Goal: Obtain resource: Obtain resource

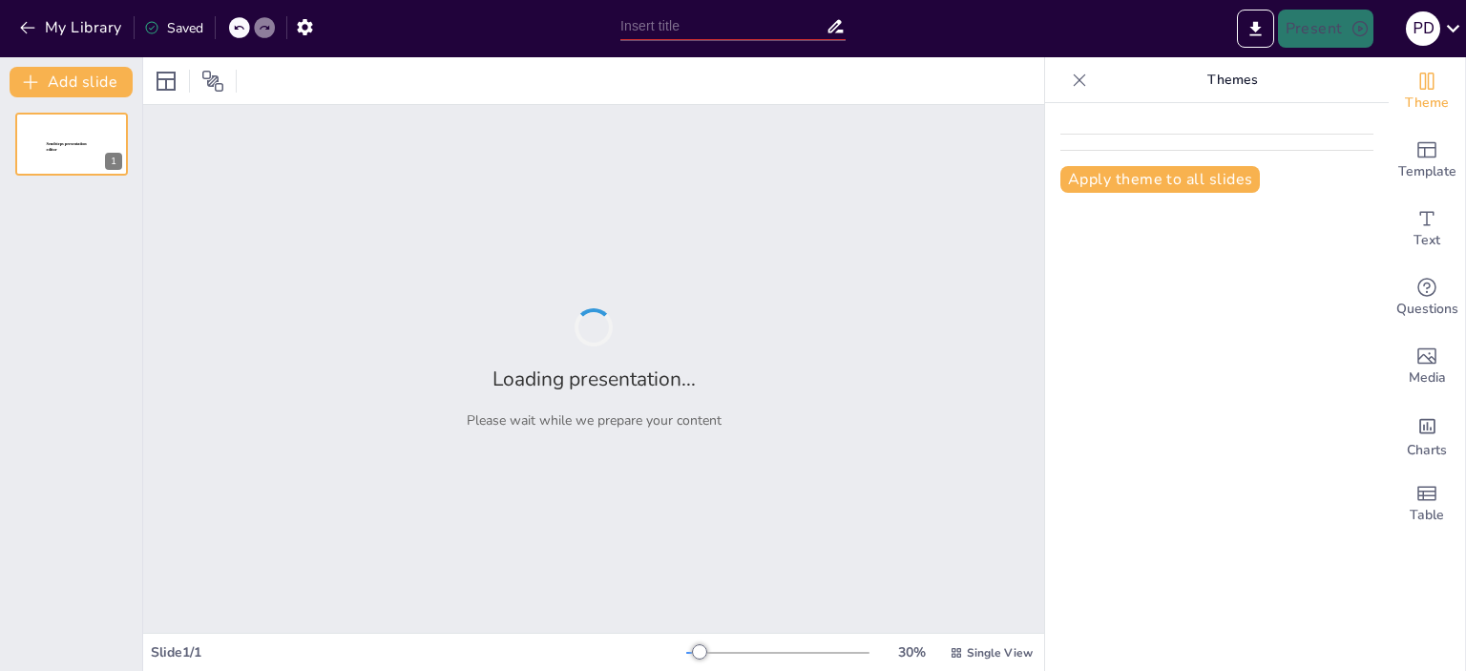
type input "Mentorálás Művészete: A Hatékony Csapatvezetés Kulcsa"
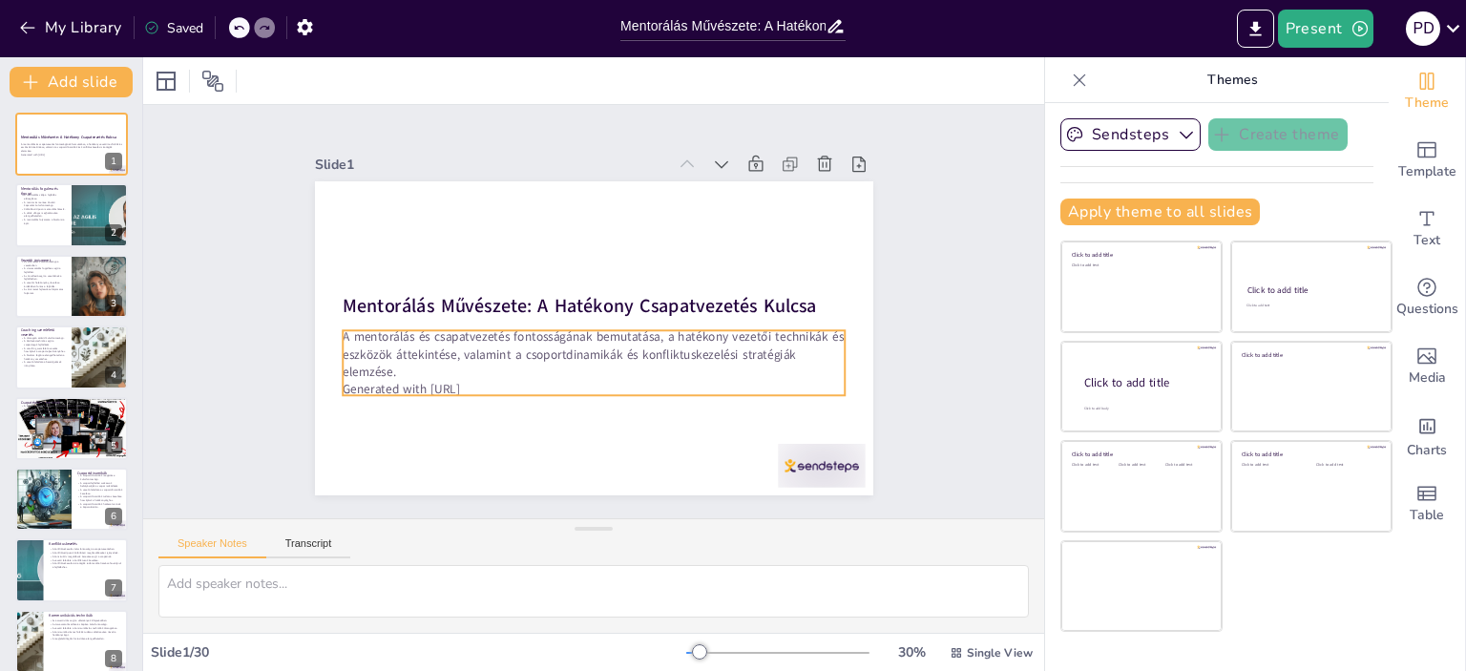
checkbox input "true"
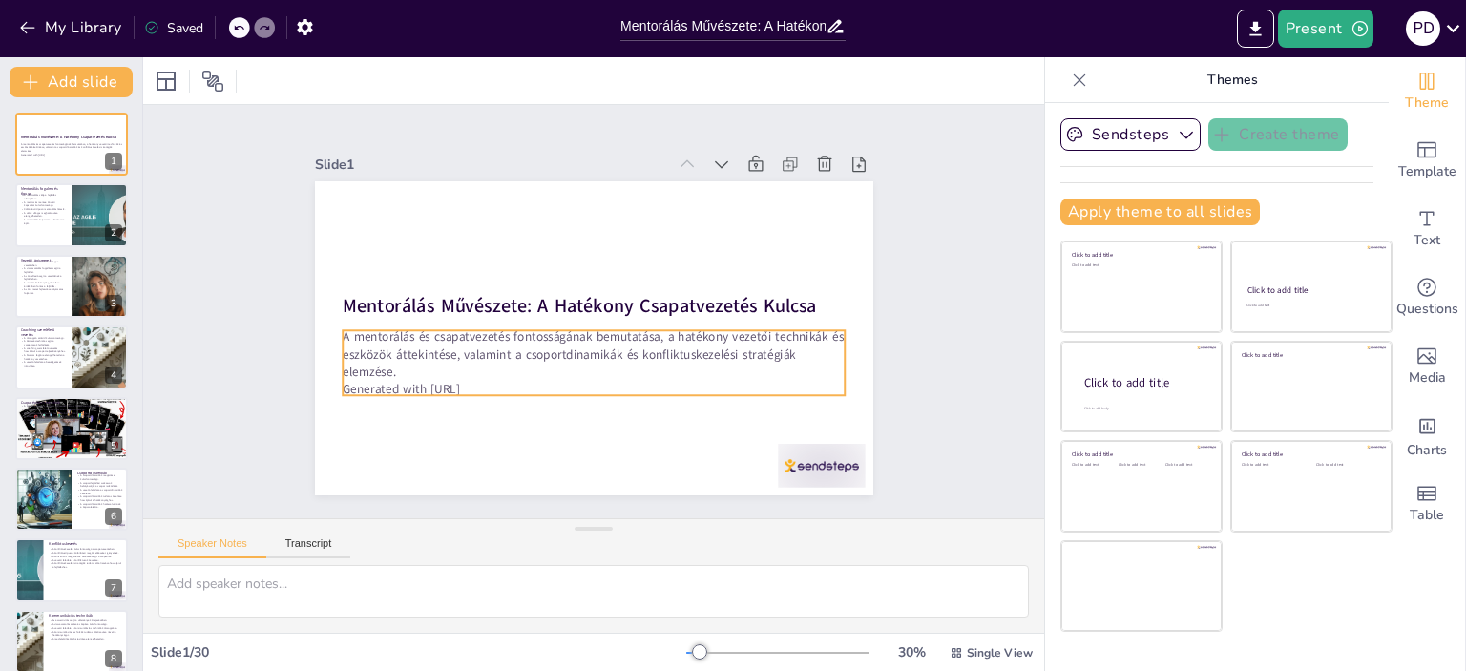
checkbox input "true"
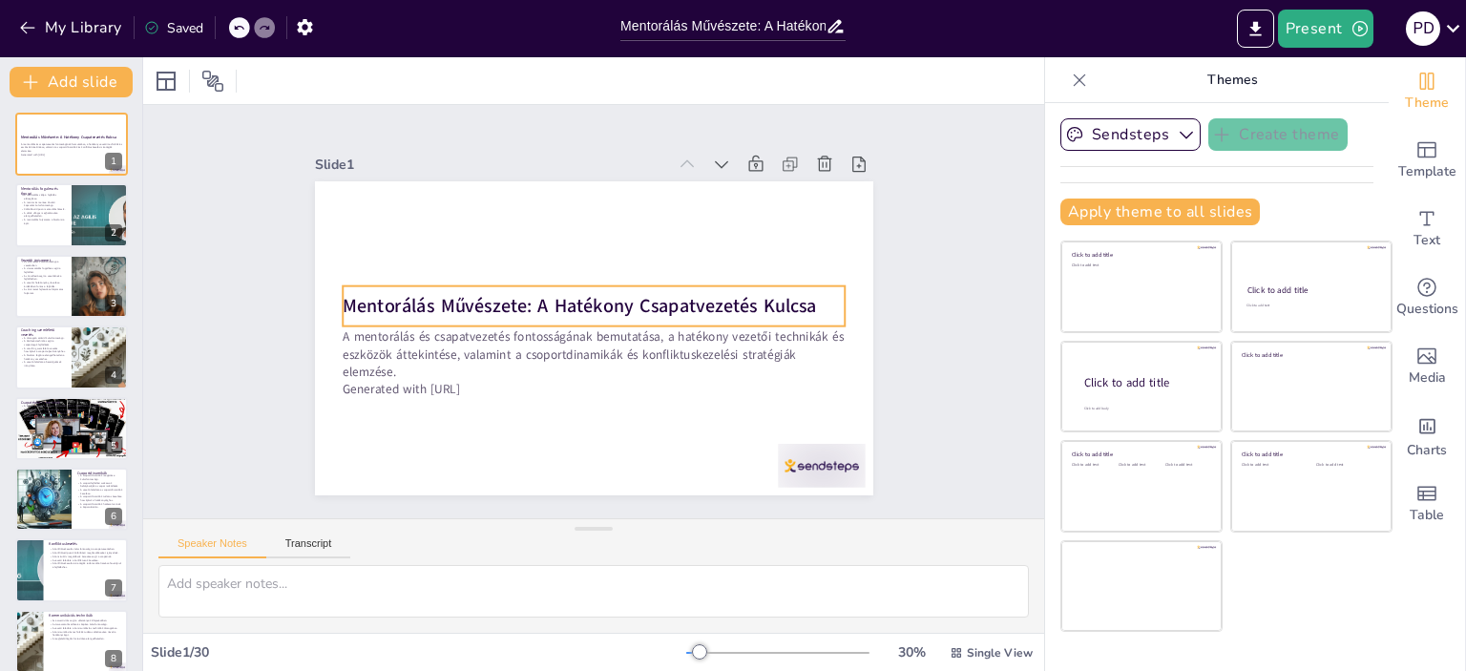
checkbox input "true"
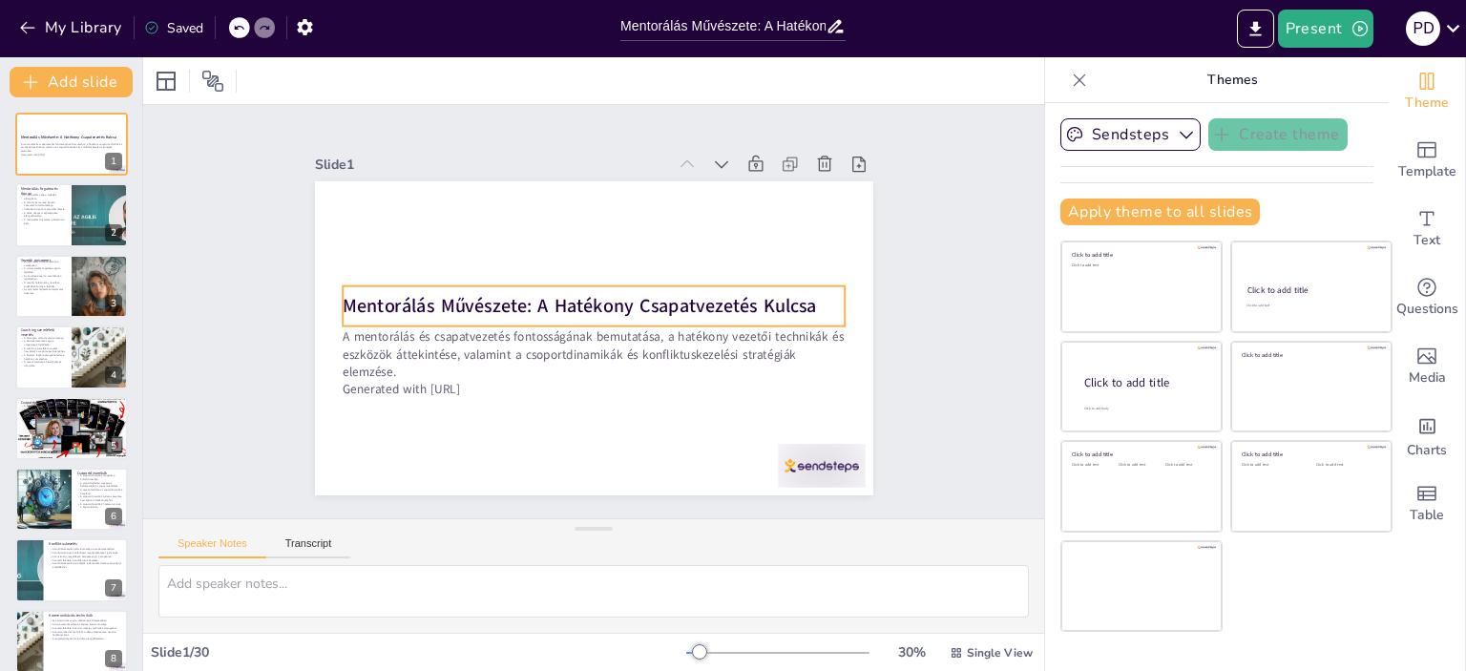
checkbox input "true"
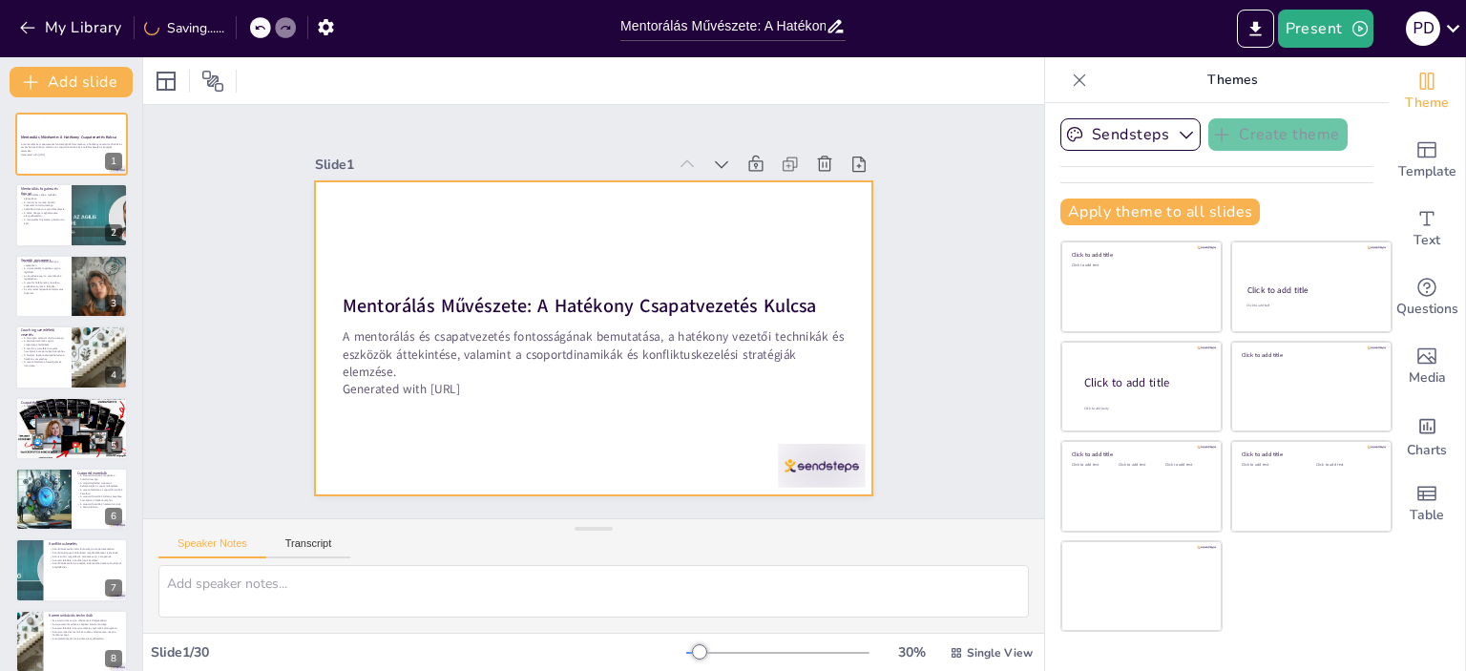
checkbox input "true"
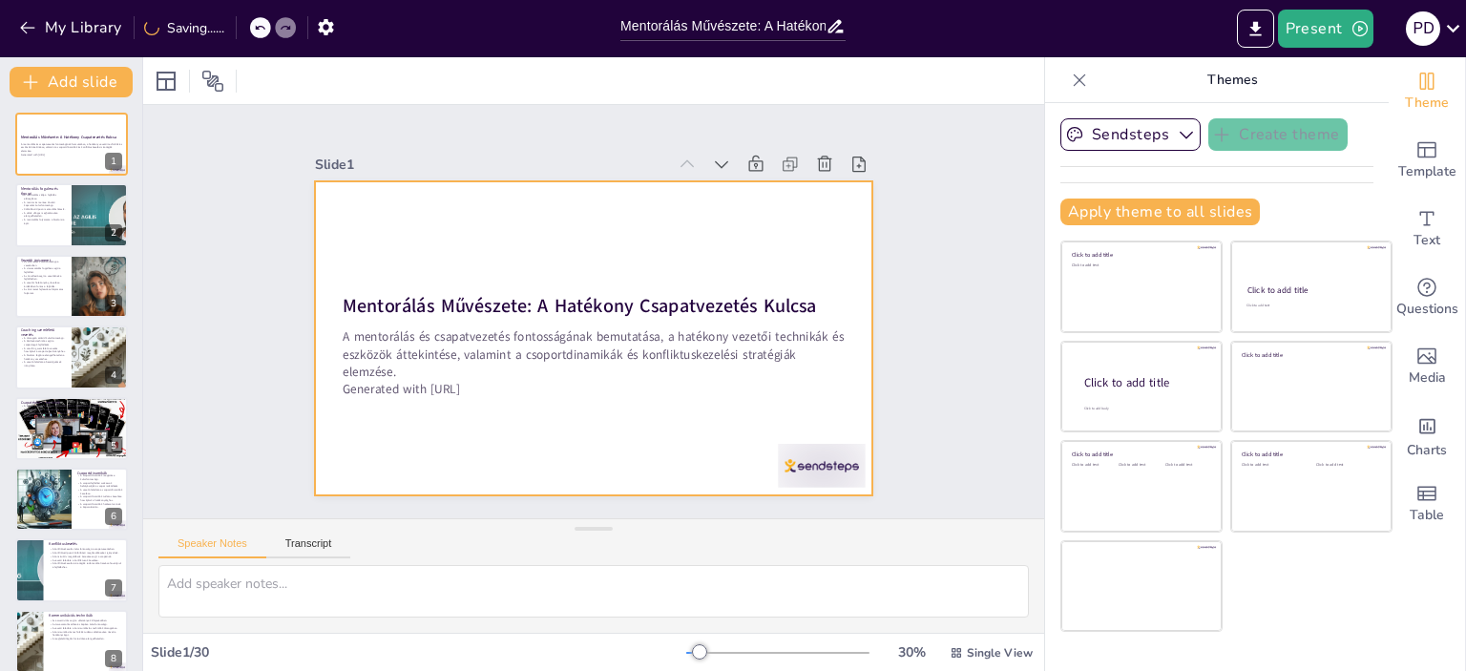
checkbox input "true"
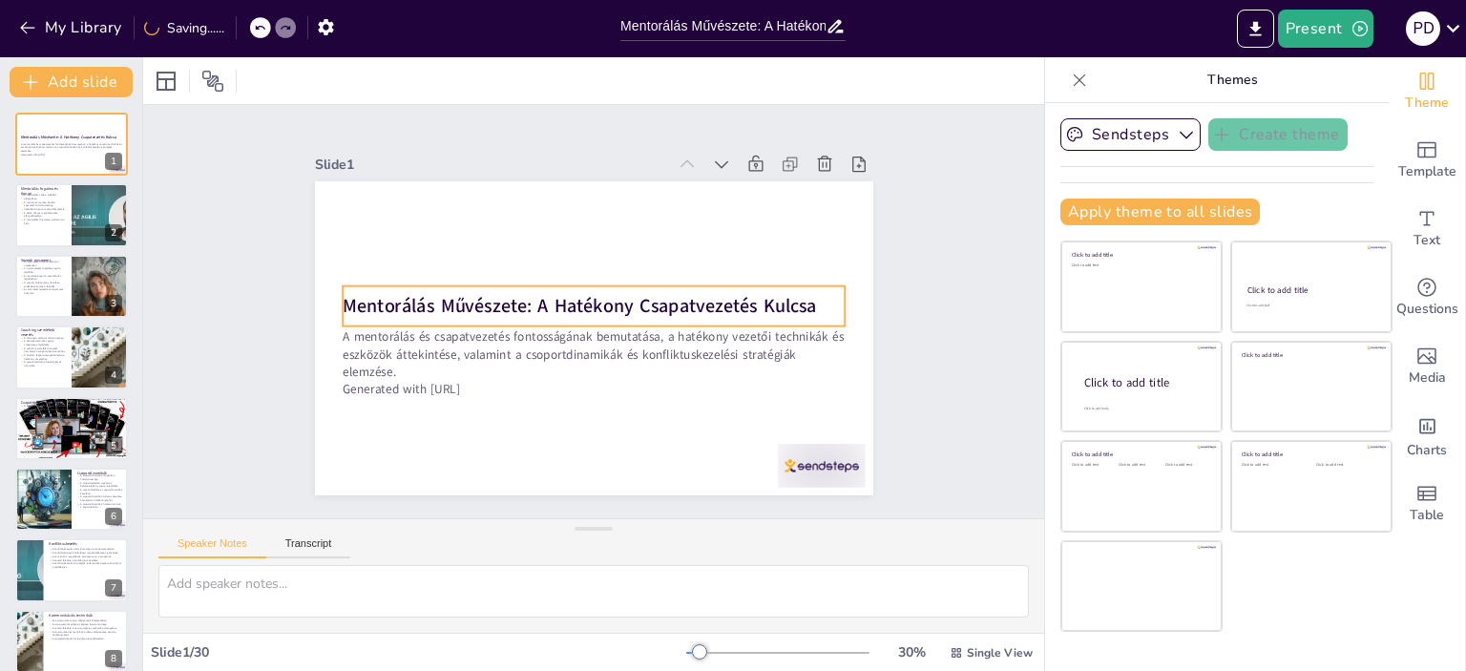
checkbox input "true"
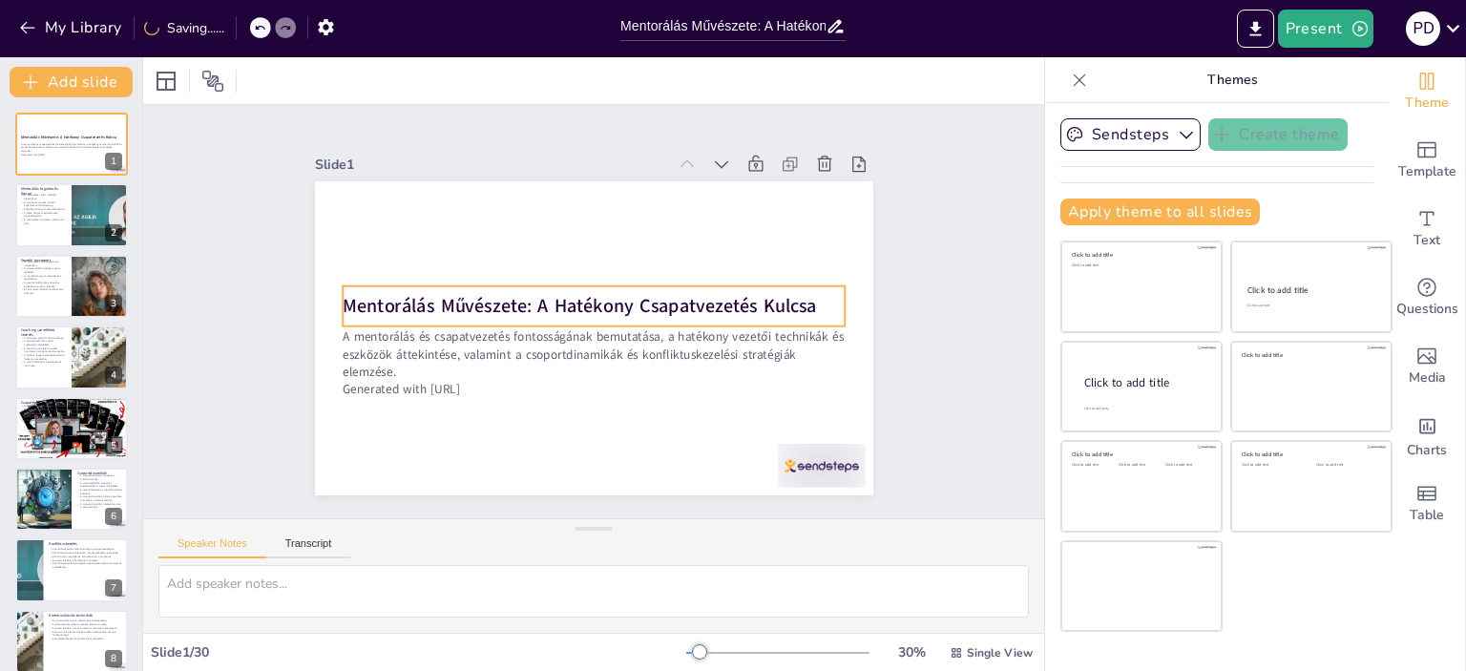
checkbox input "true"
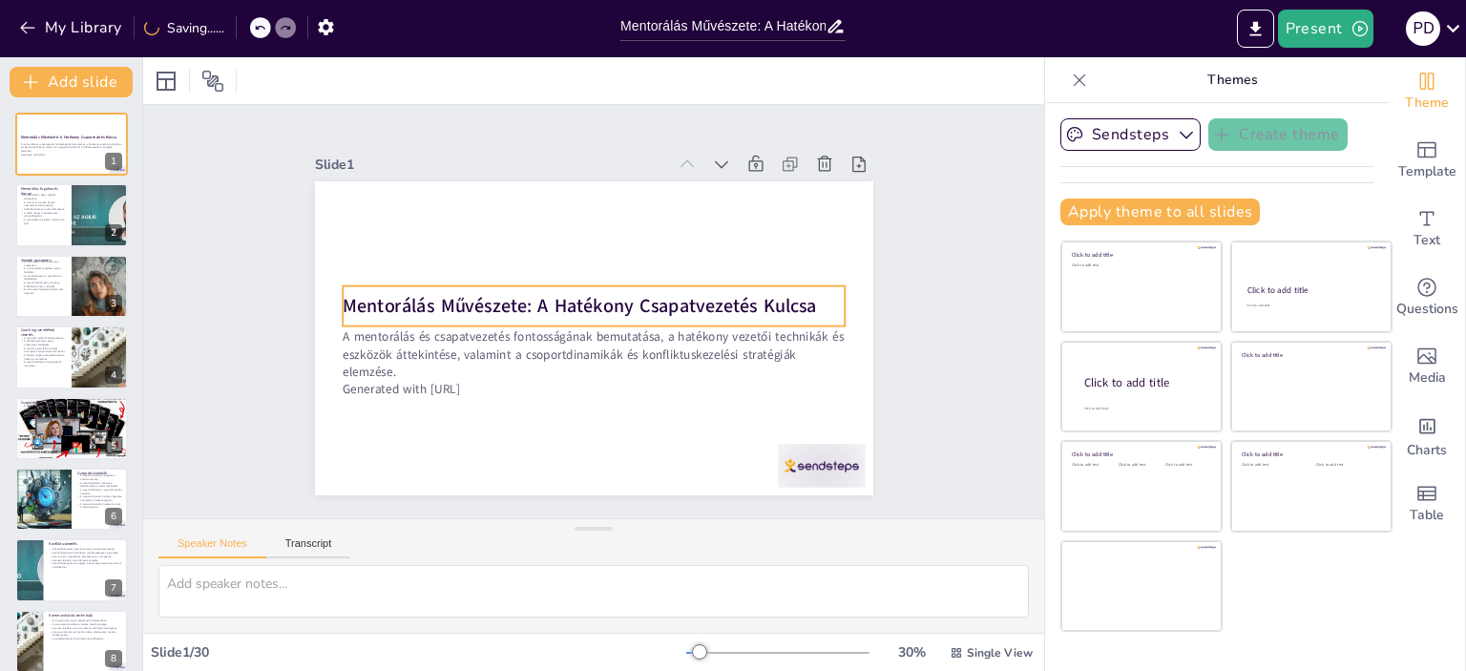
checkbox input "true"
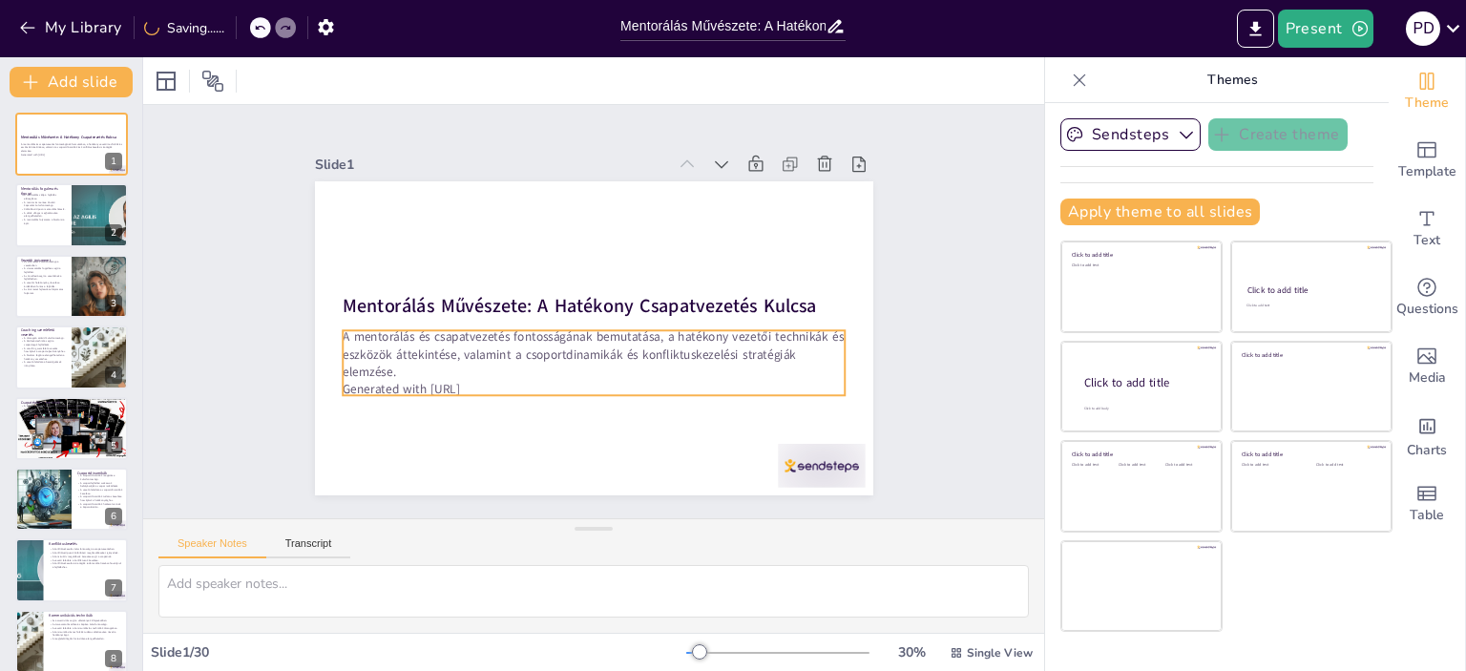
checkbox input "true"
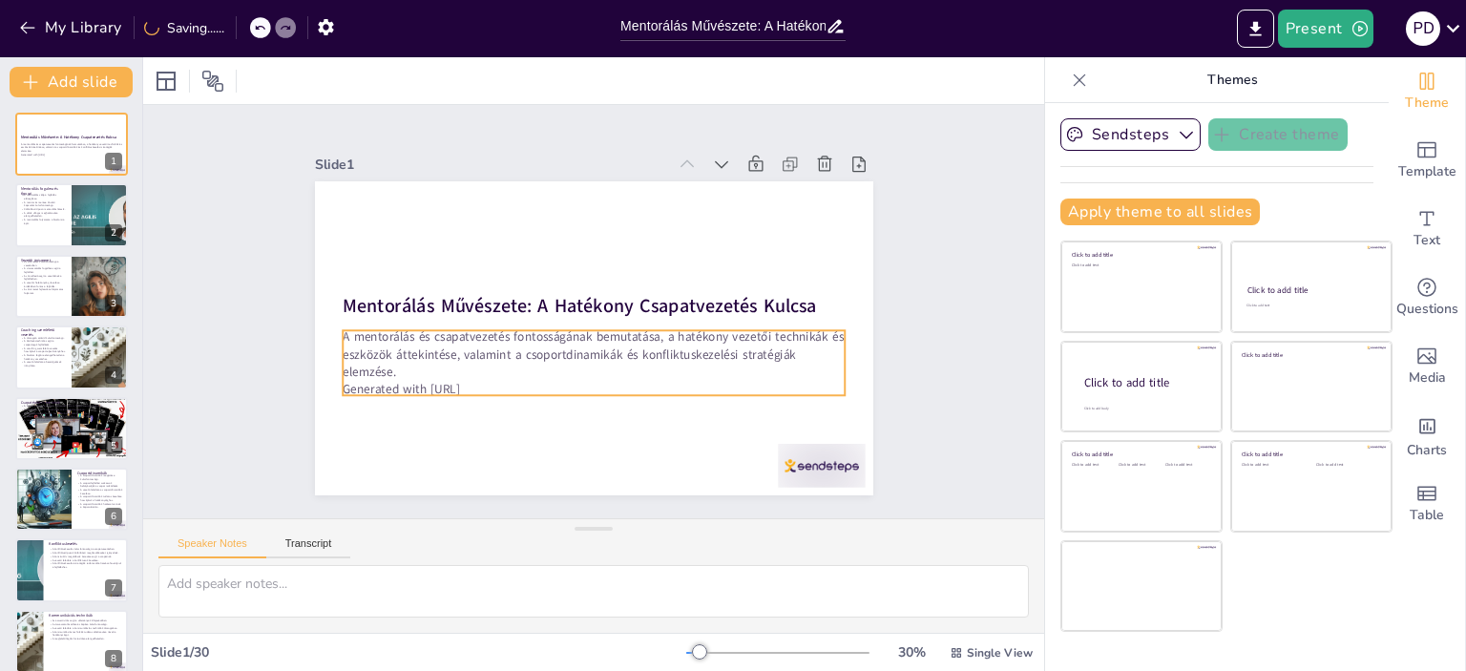
checkbox input "true"
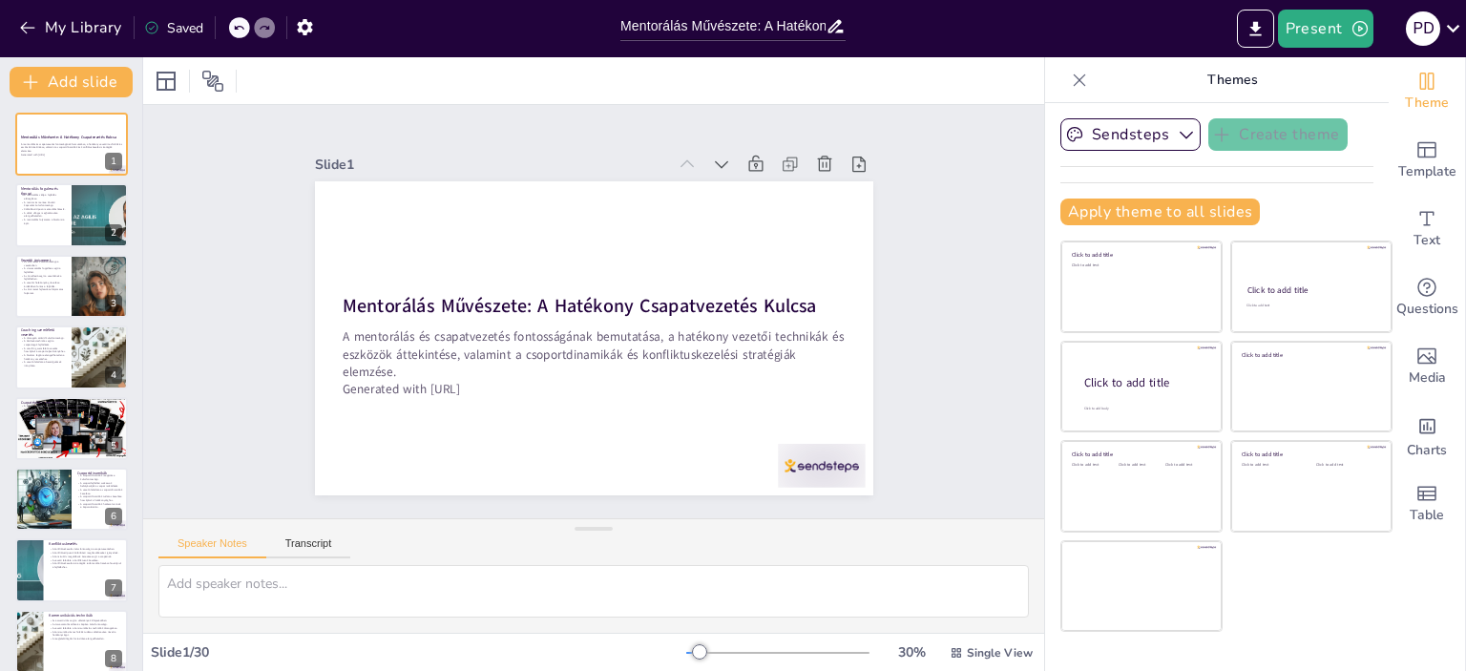
checkbox input "true"
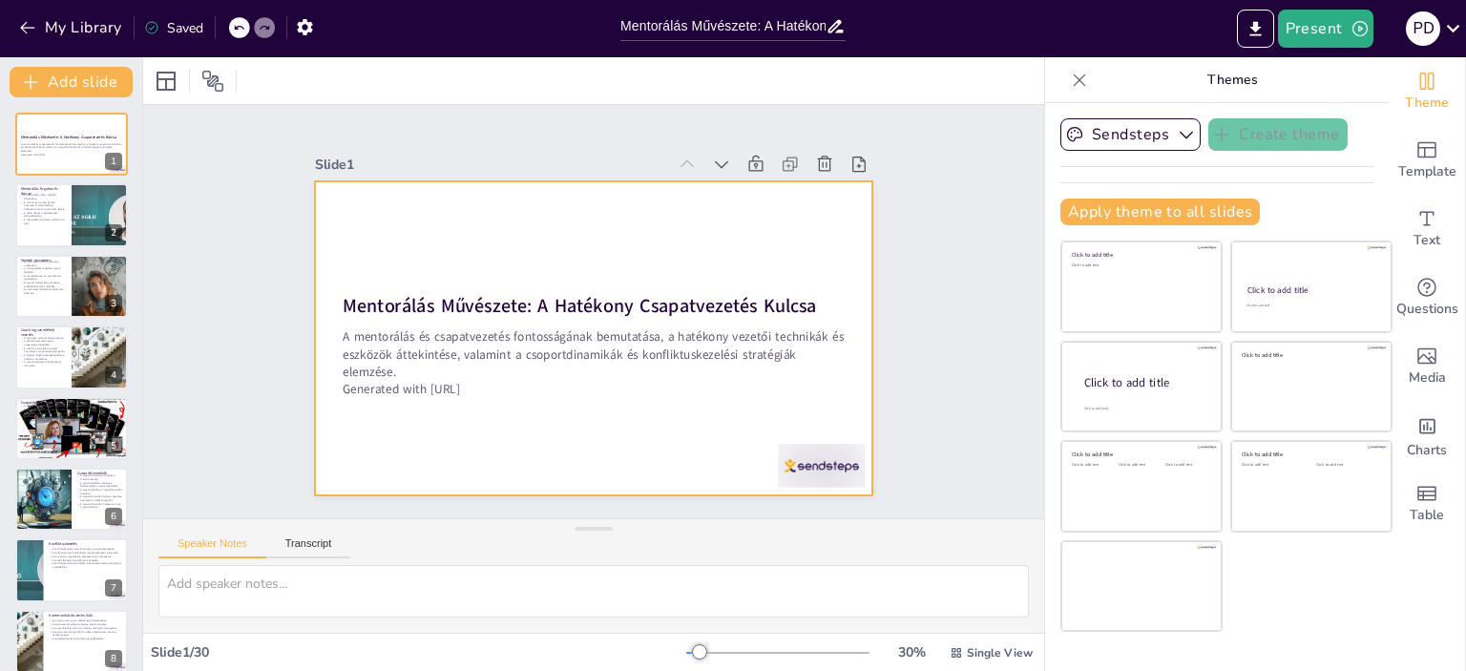
checkbox input "true"
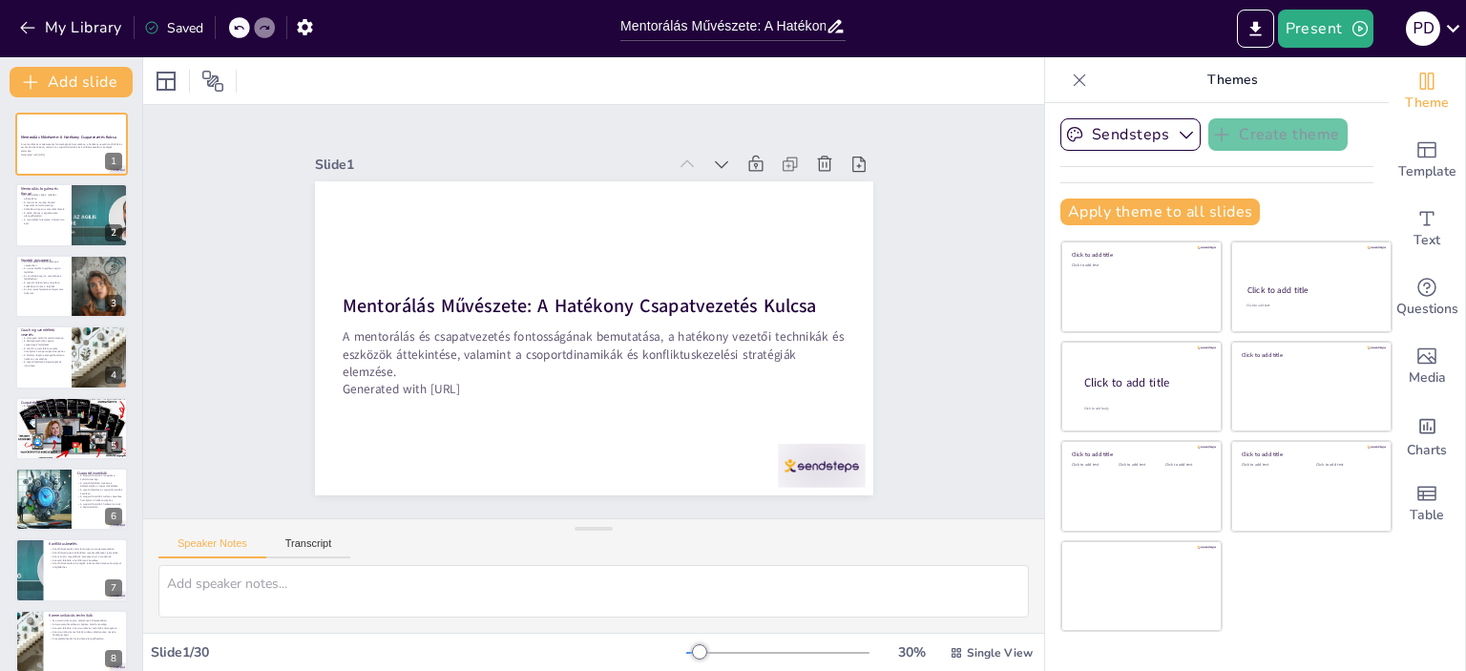
checkbox input "true"
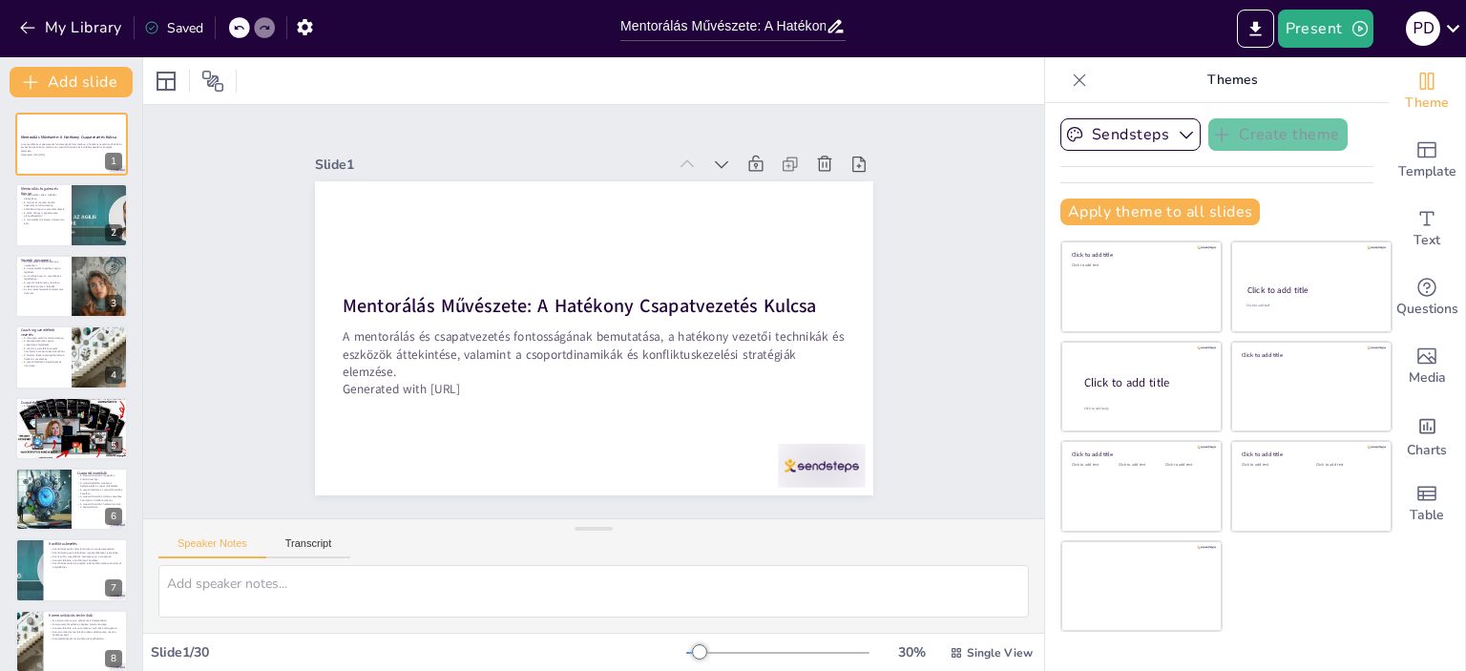
checkbox input "true"
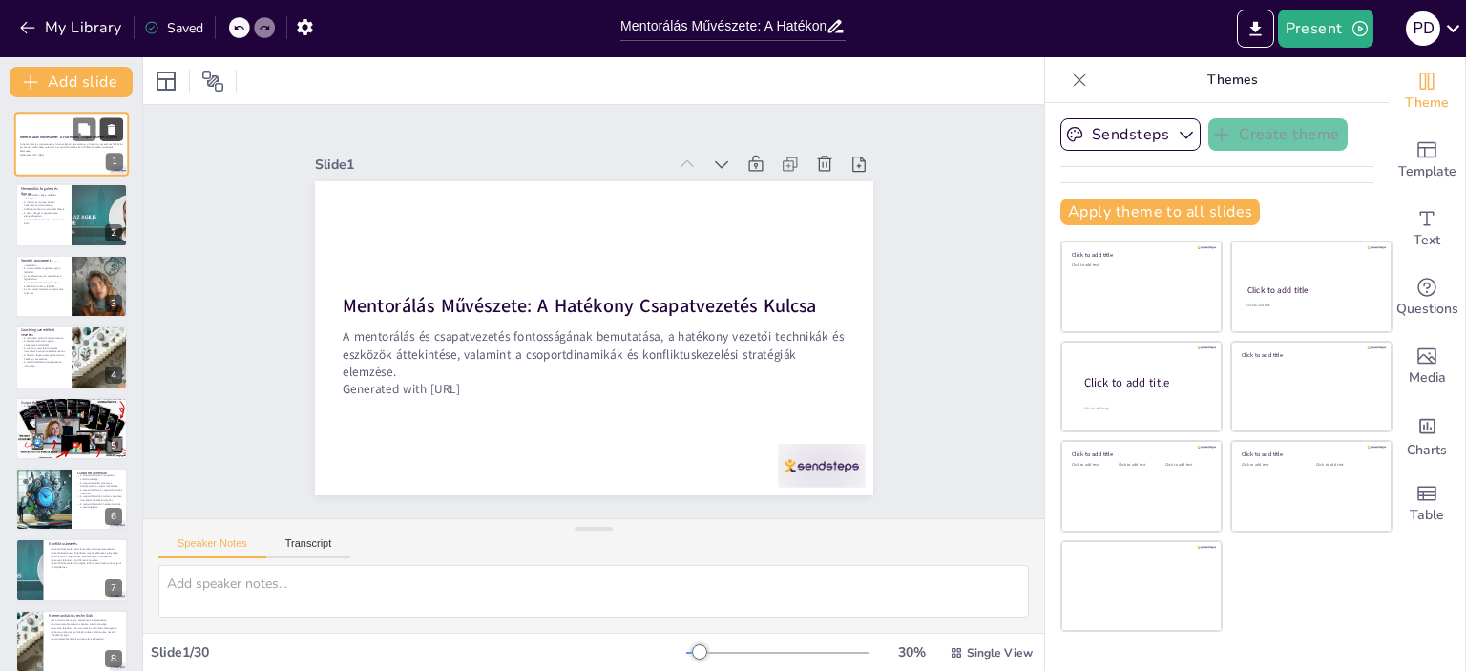
checkbox input "true"
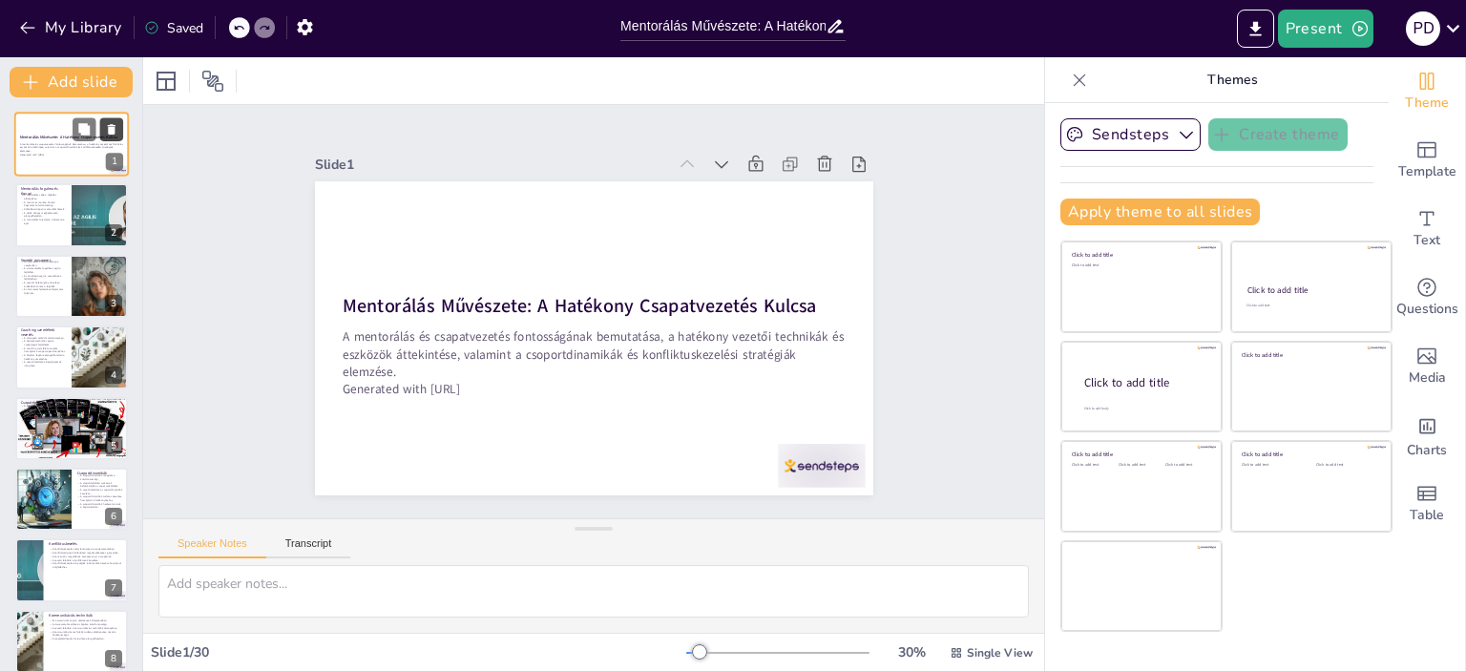
checkbox input "true"
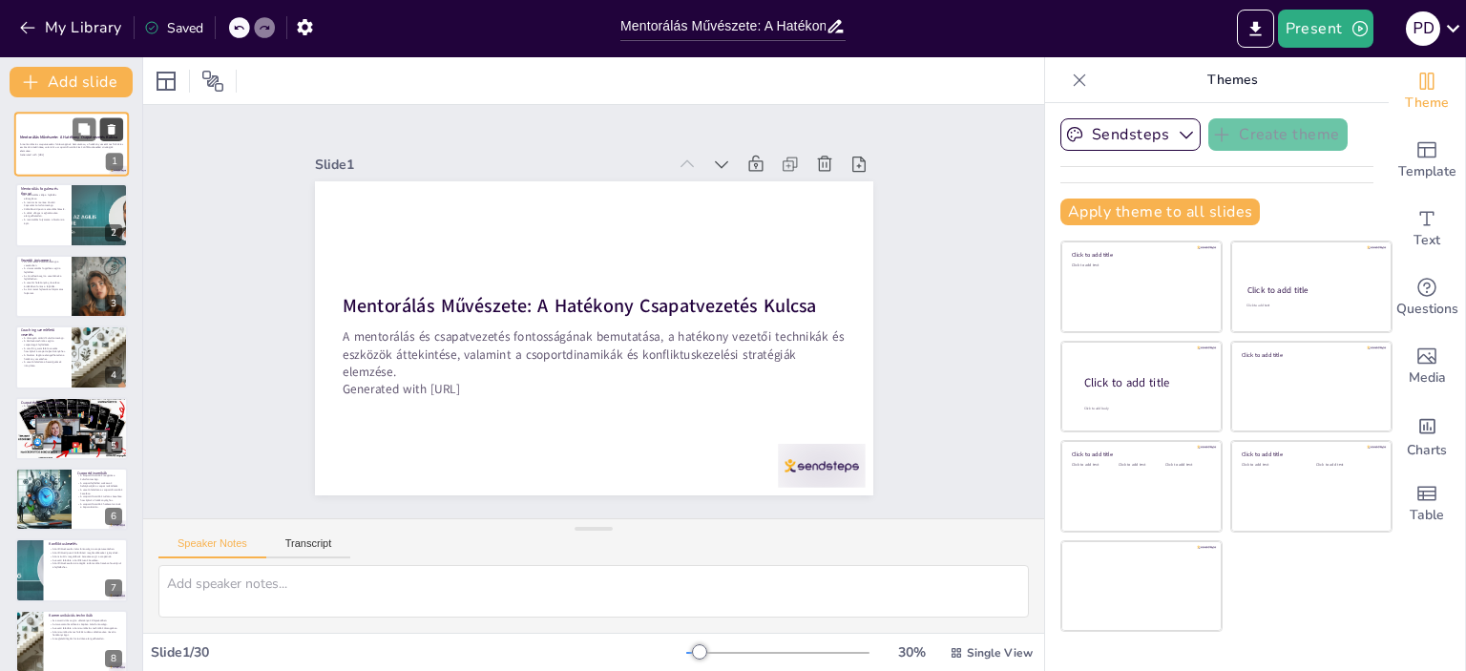
checkbox input "true"
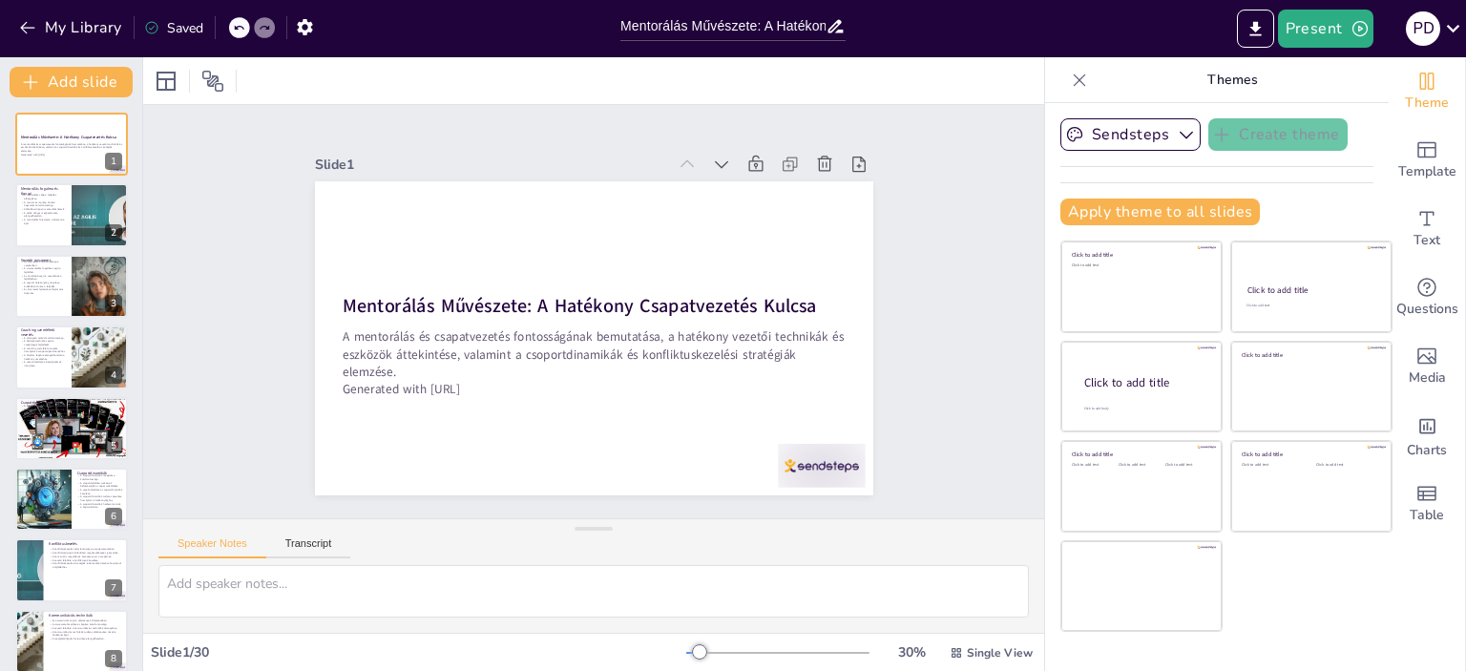
checkbox input "true"
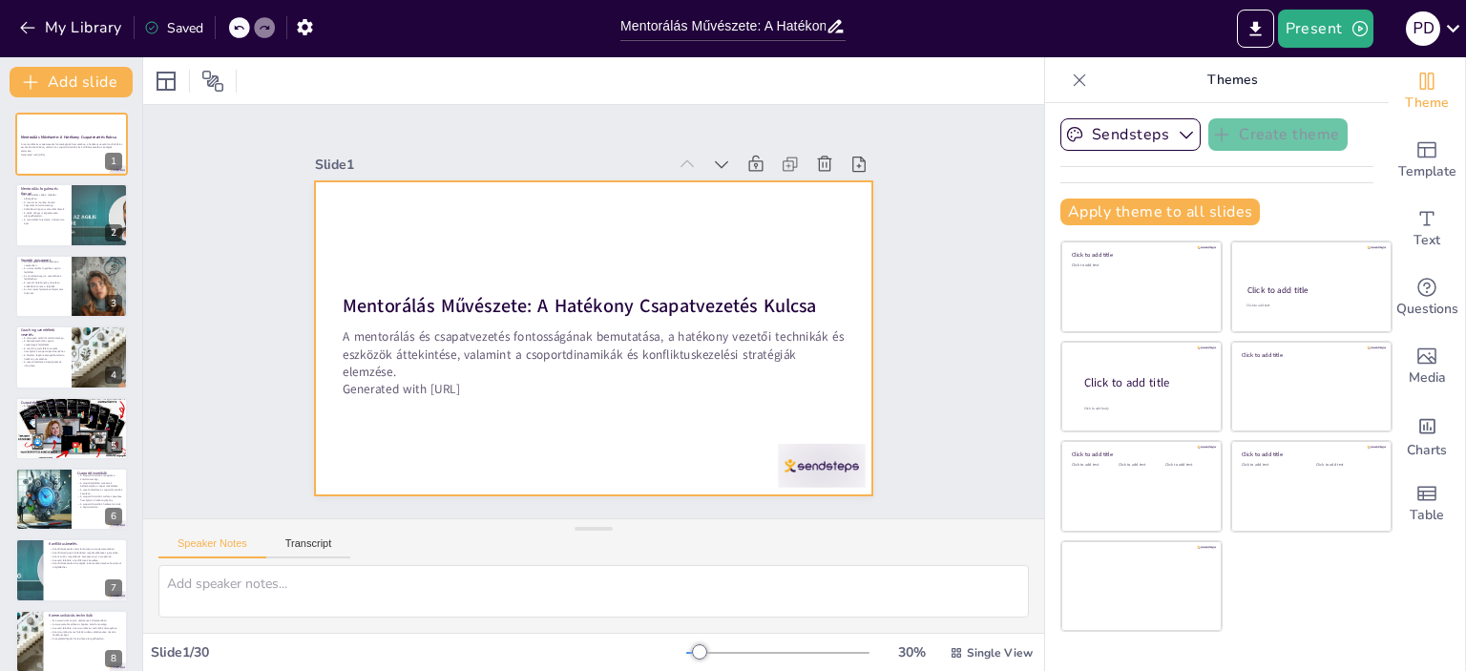
checkbox input "true"
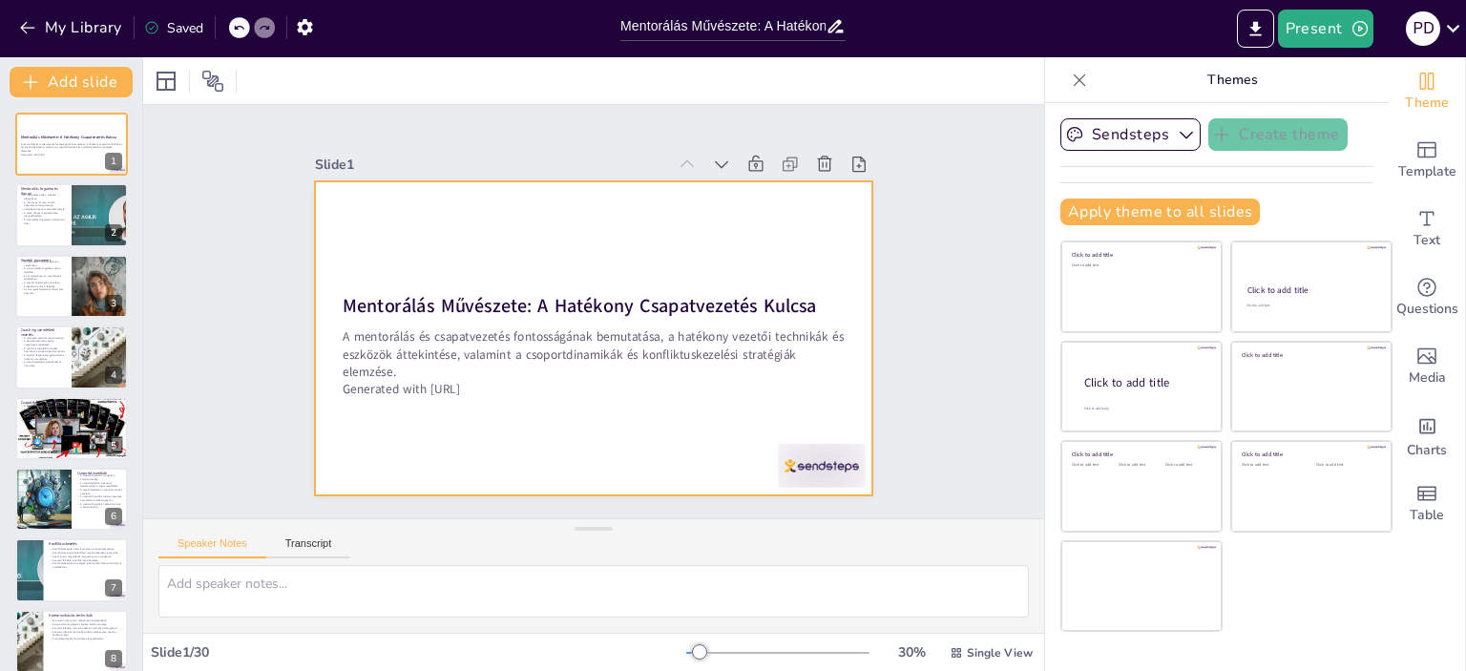
checkbox input "true"
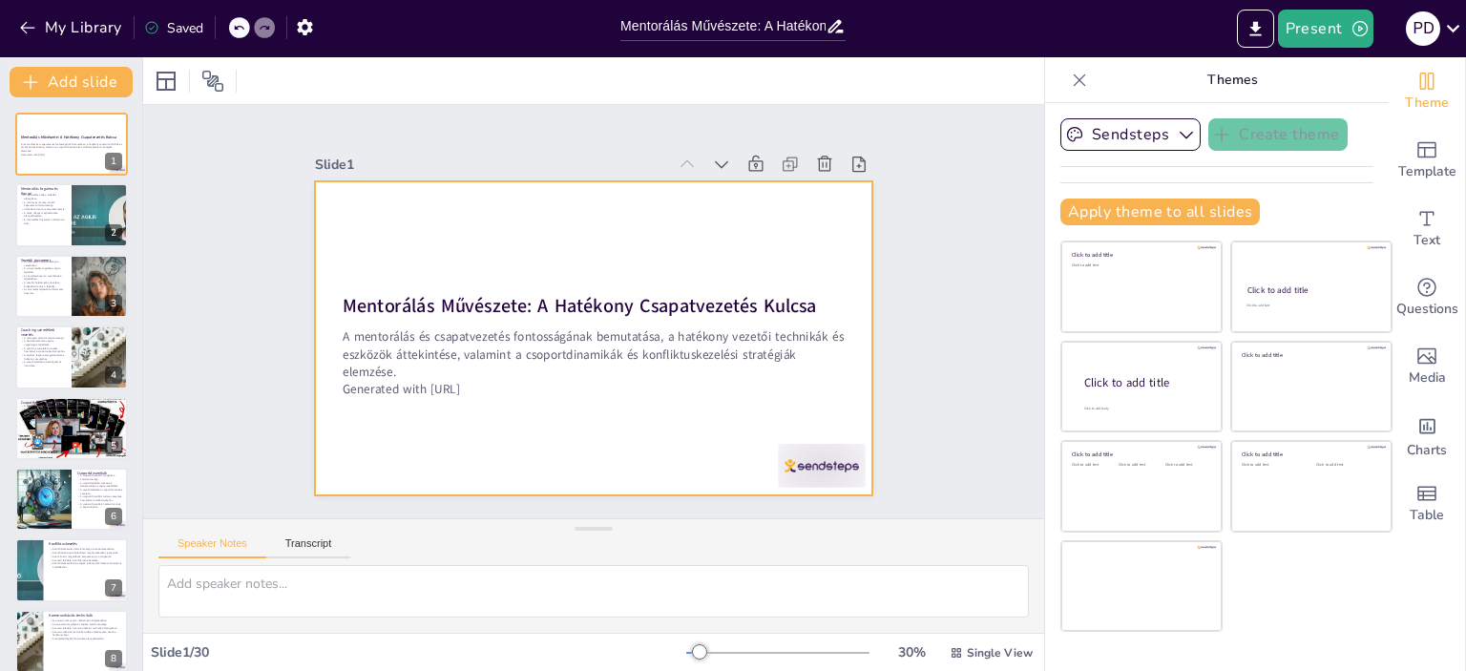
checkbox input "true"
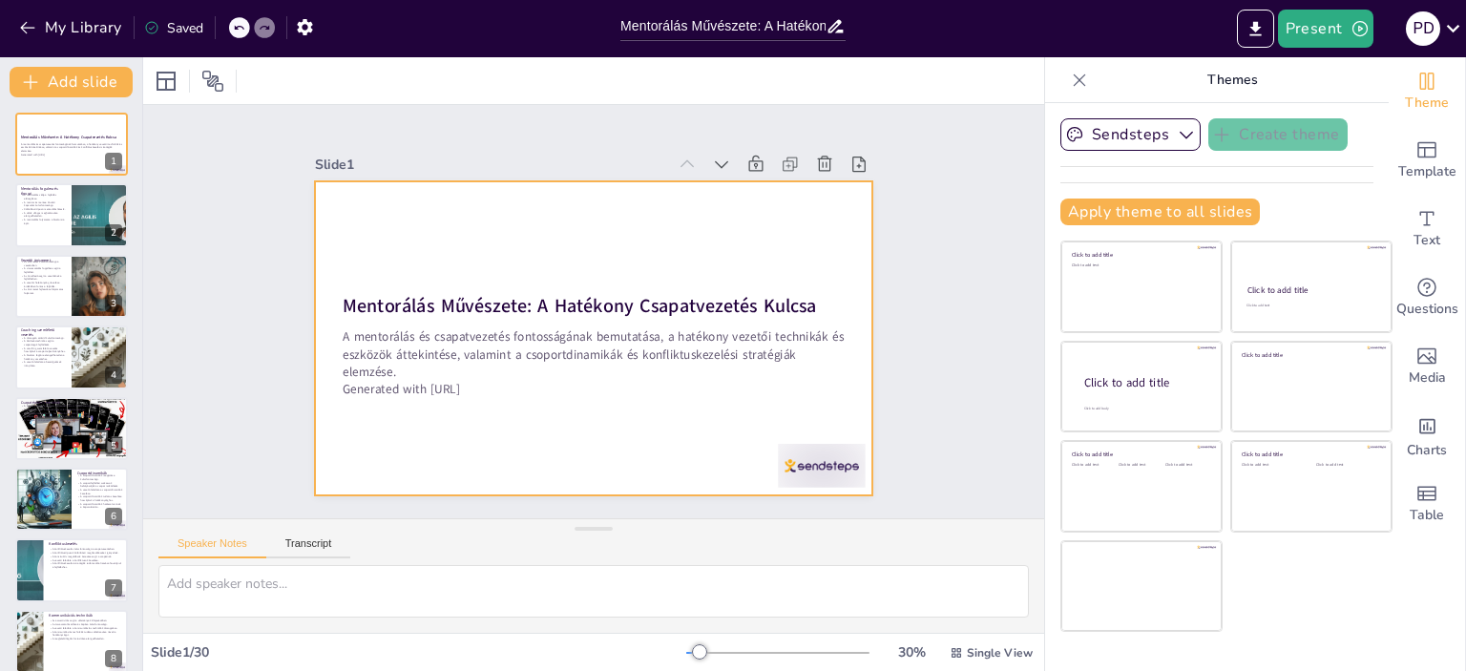
checkbox input "true"
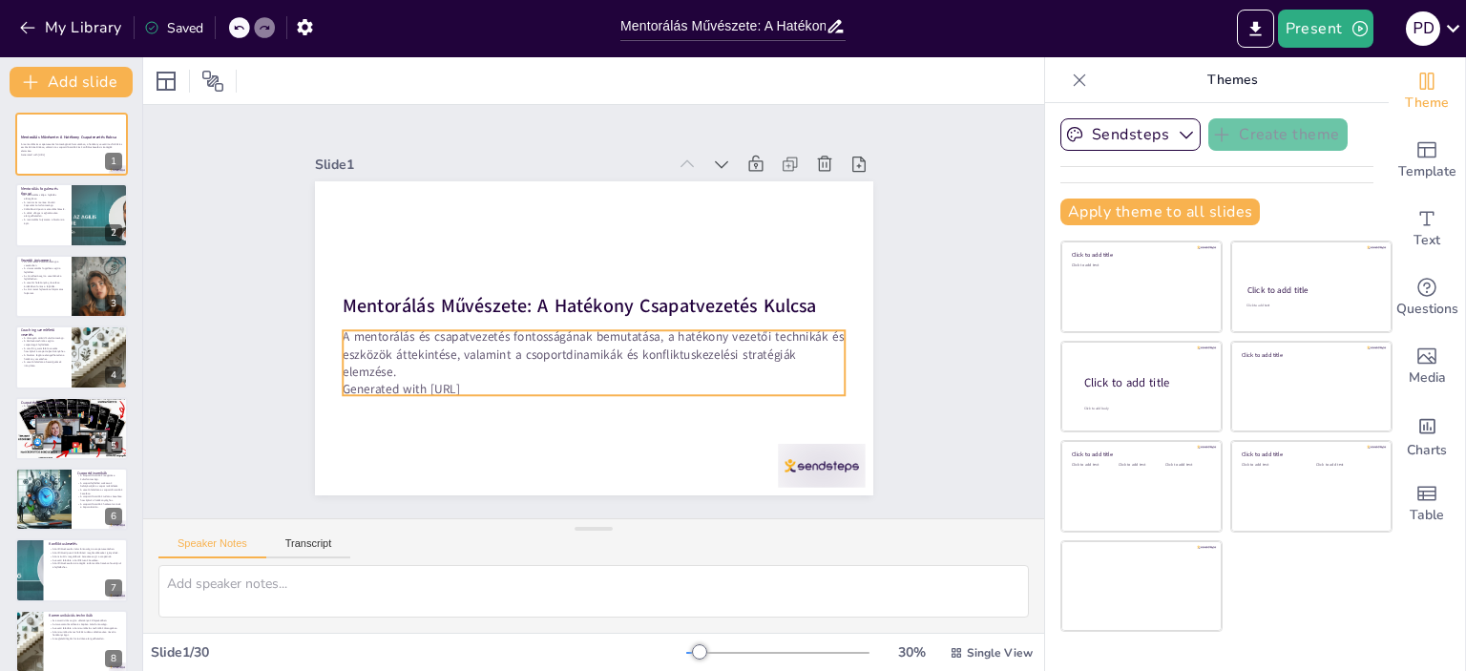
checkbox input "true"
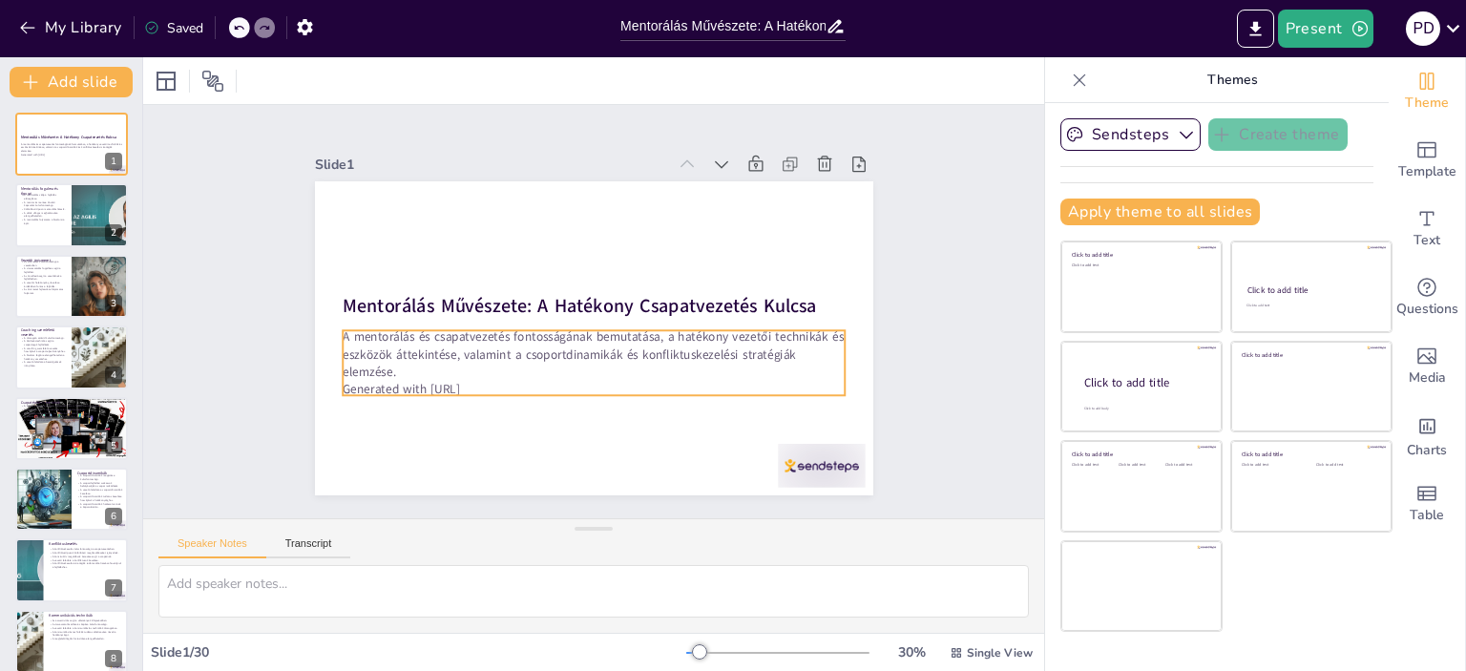
checkbox input "true"
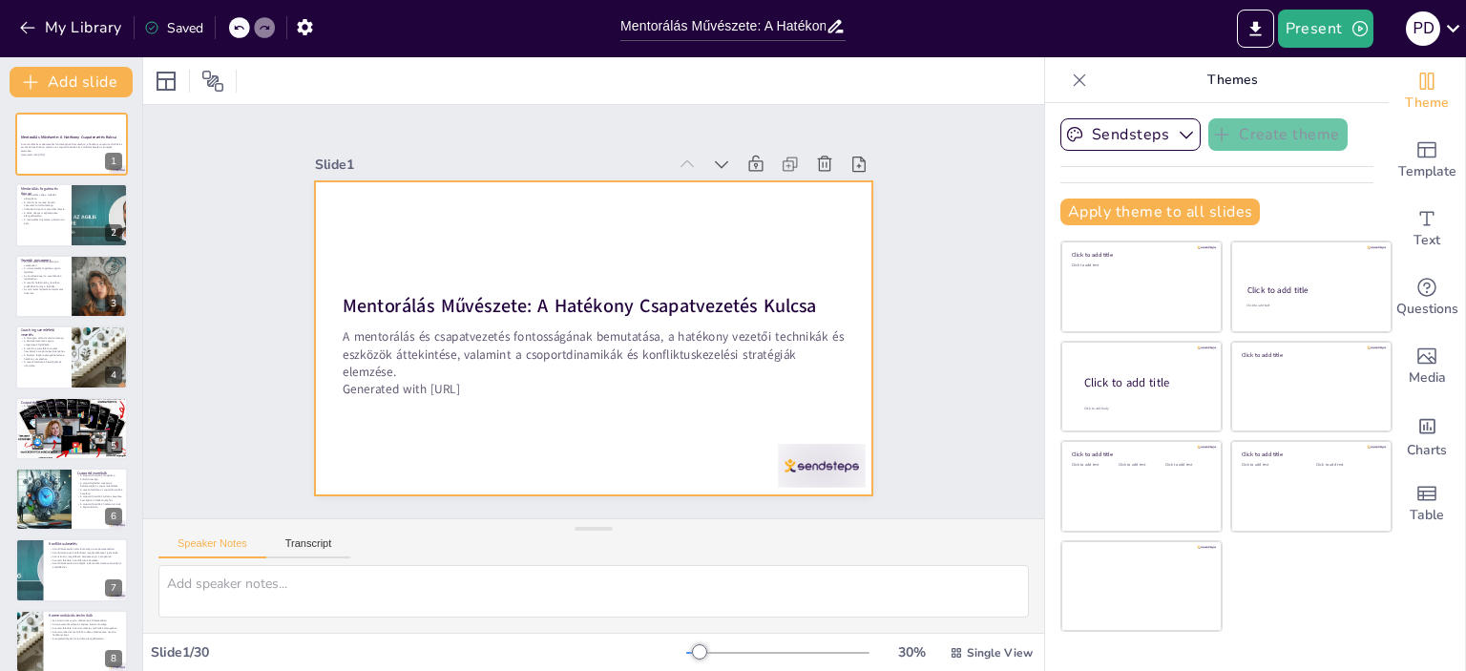
checkbox input "true"
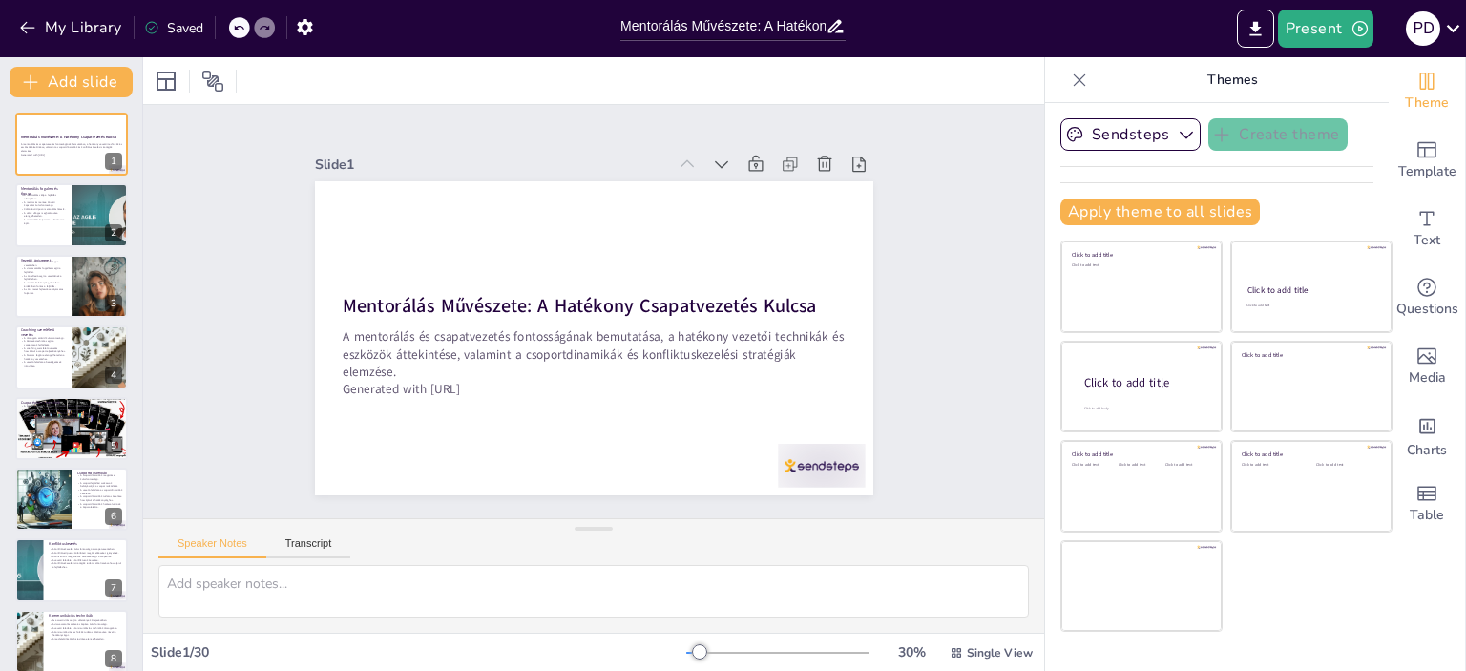
checkbox input "true"
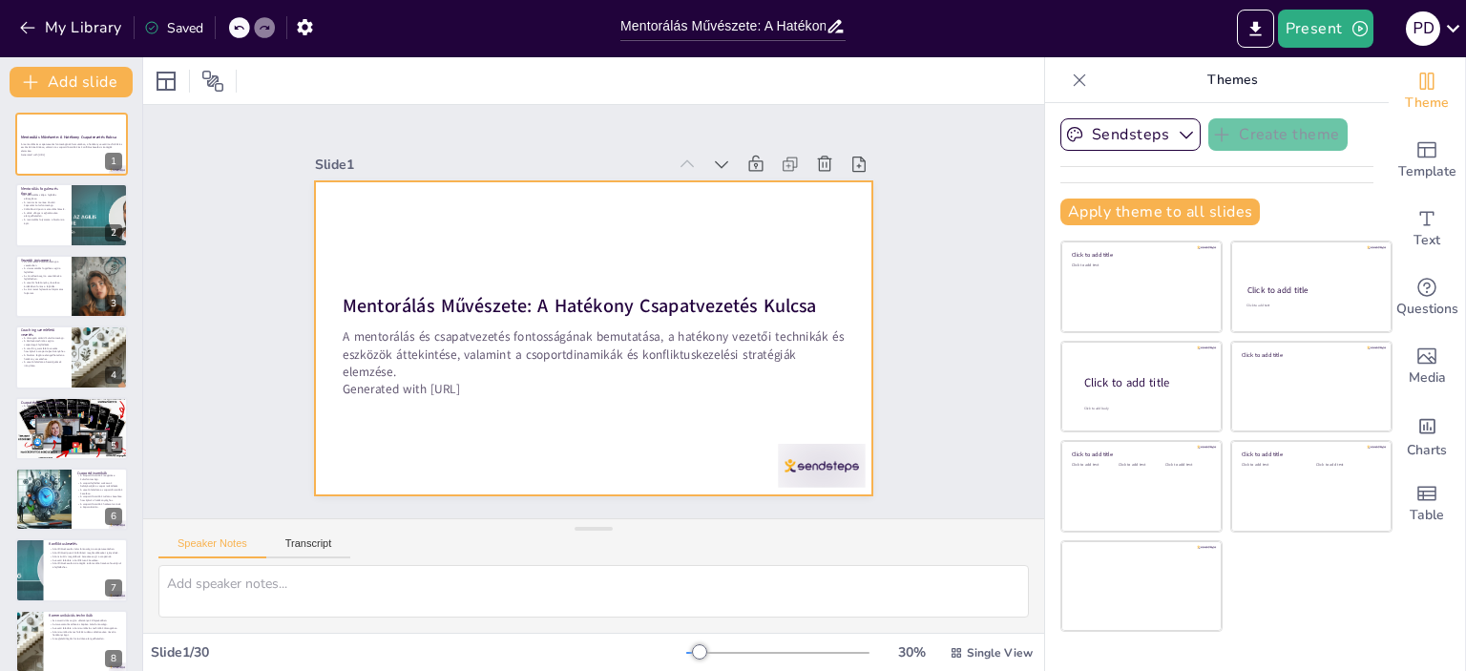
checkbox input "true"
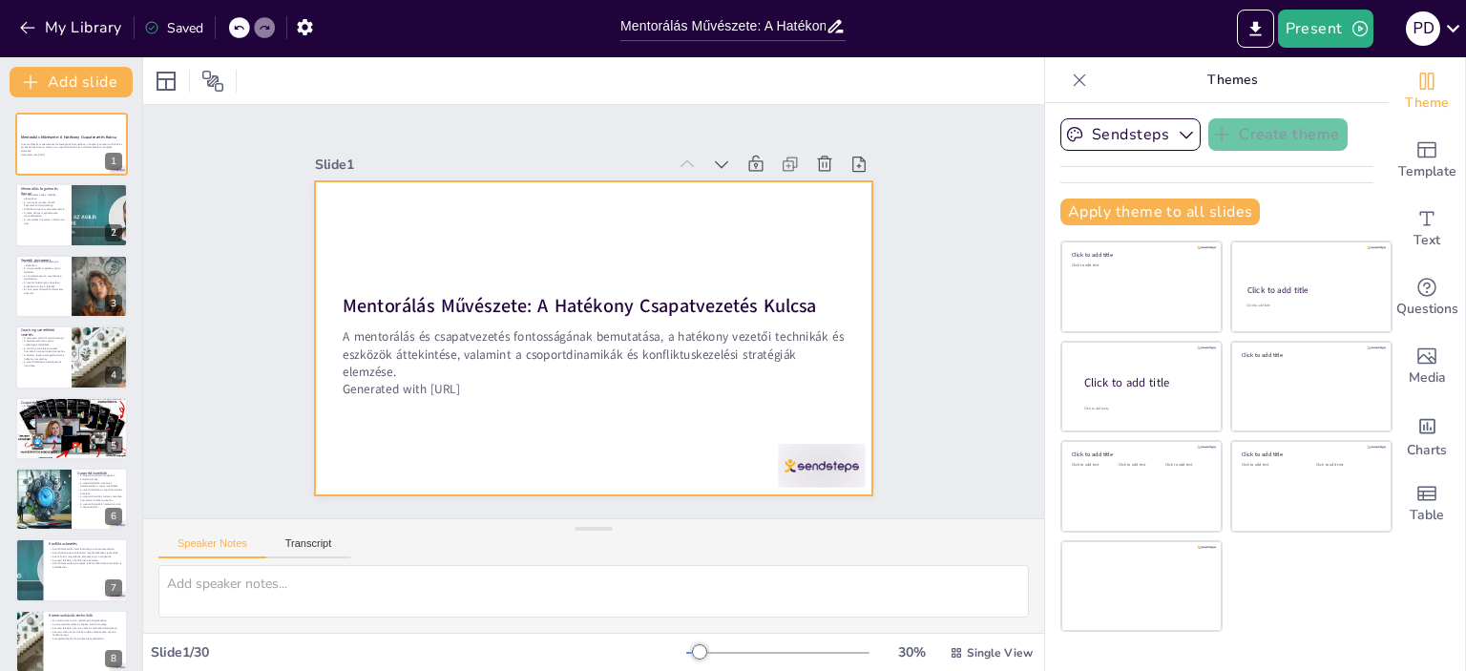
checkbox input "true"
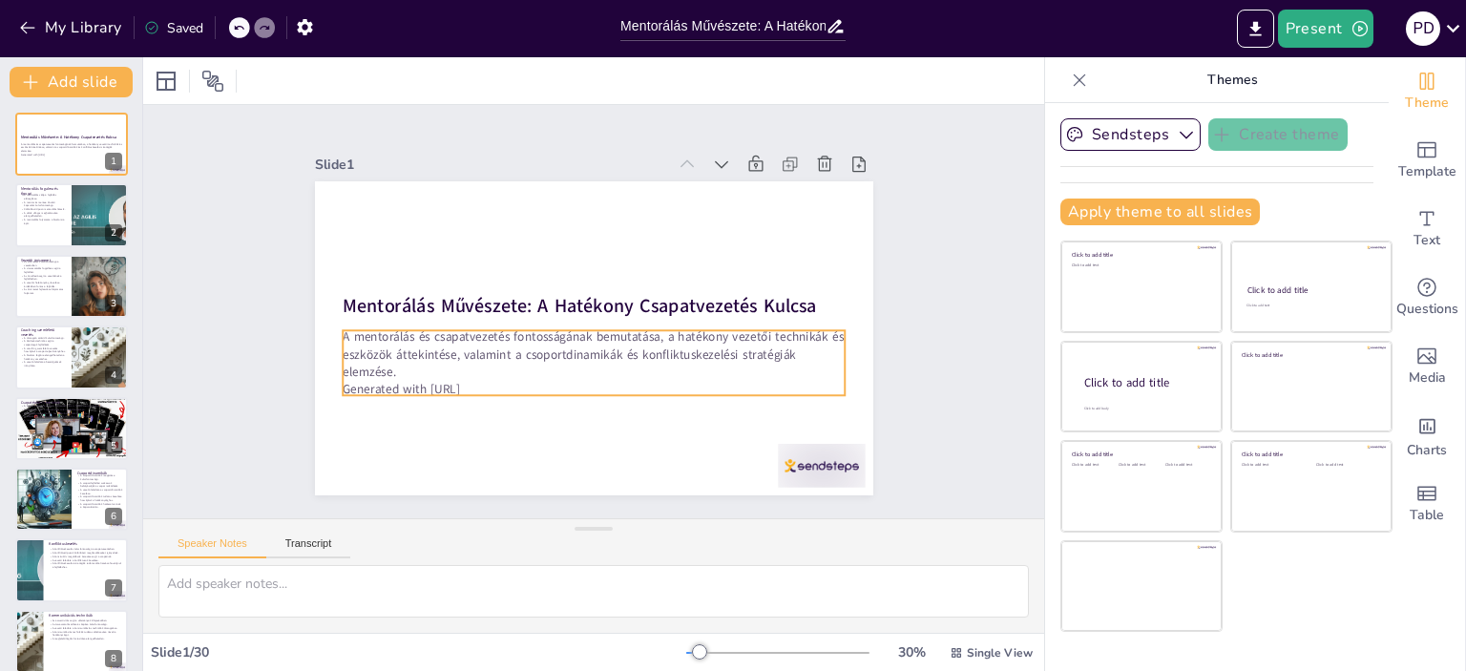
checkbox input "true"
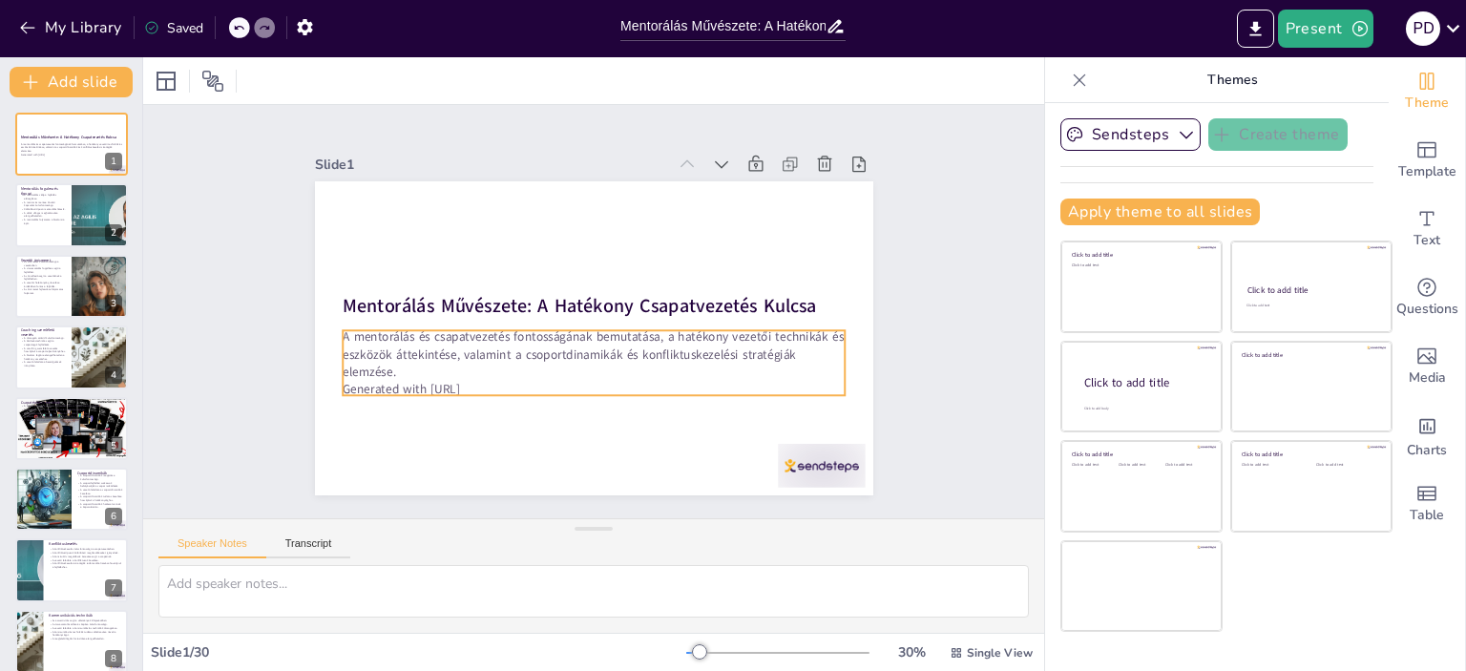
checkbox input "true"
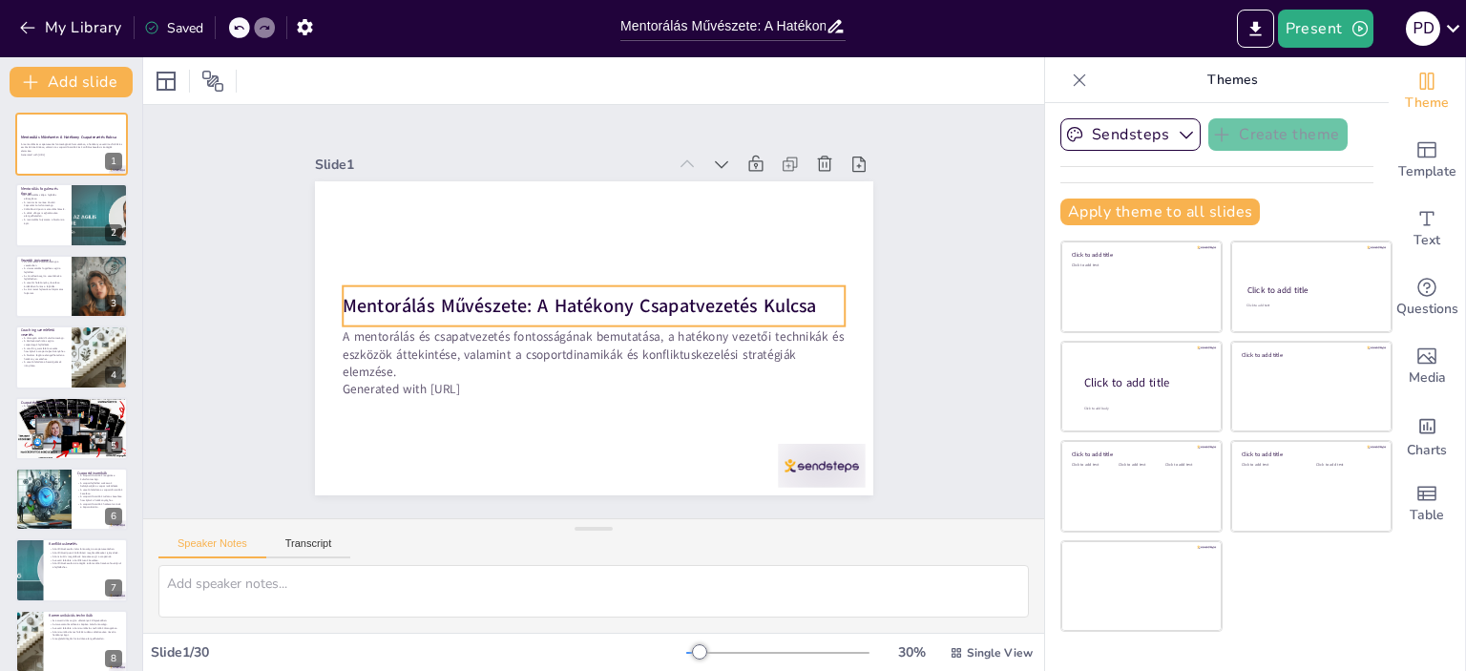
checkbox input "true"
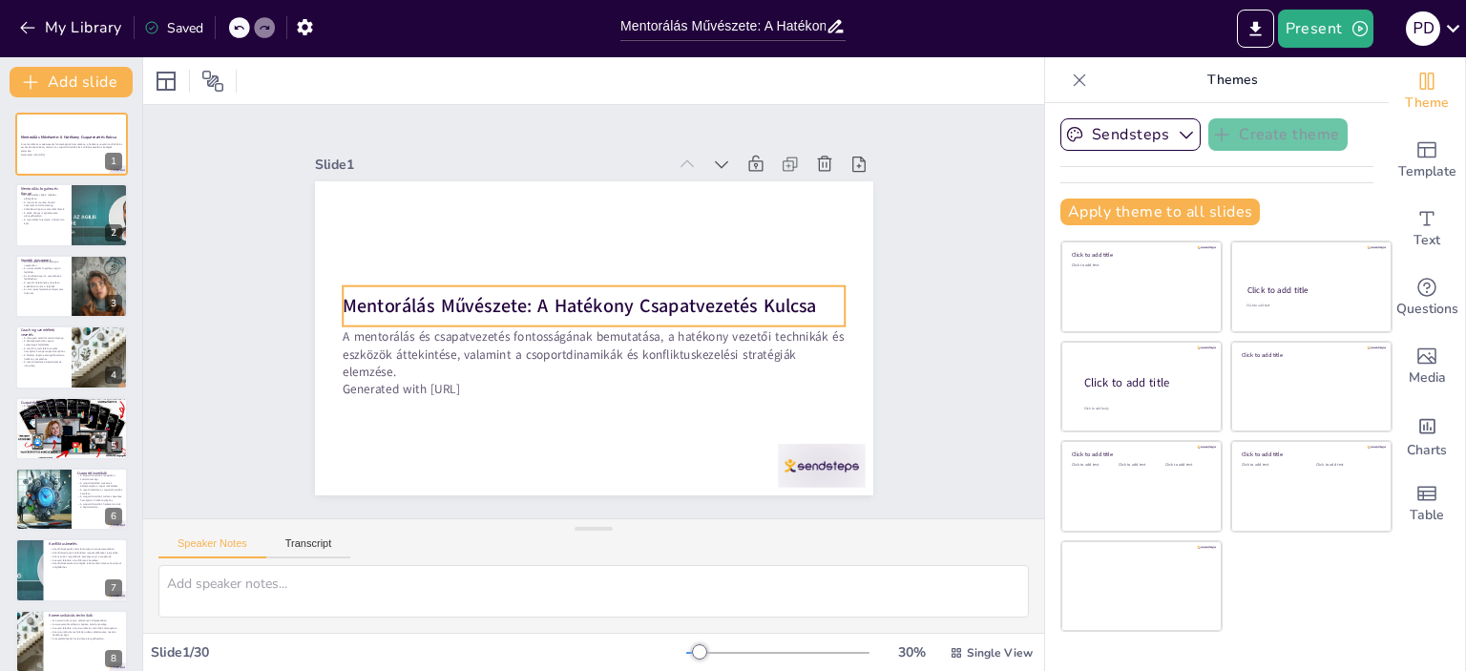
checkbox input "true"
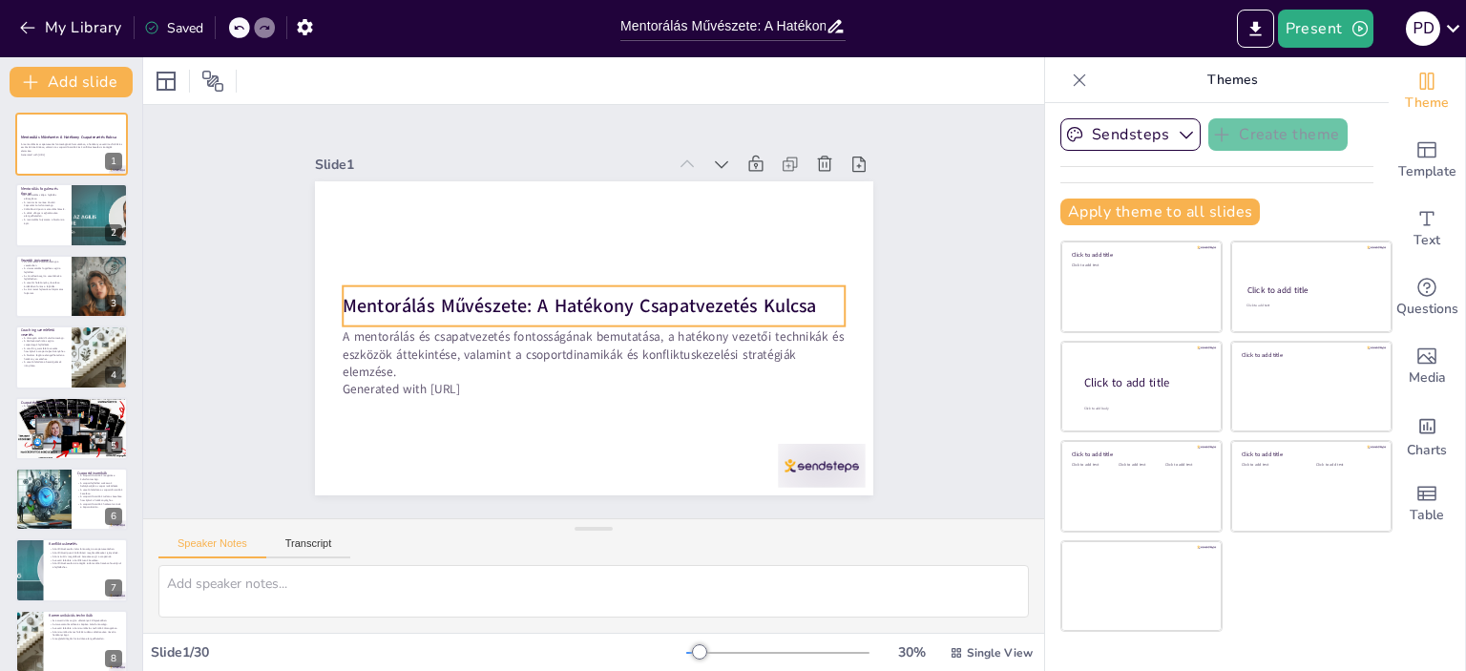
checkbox input "true"
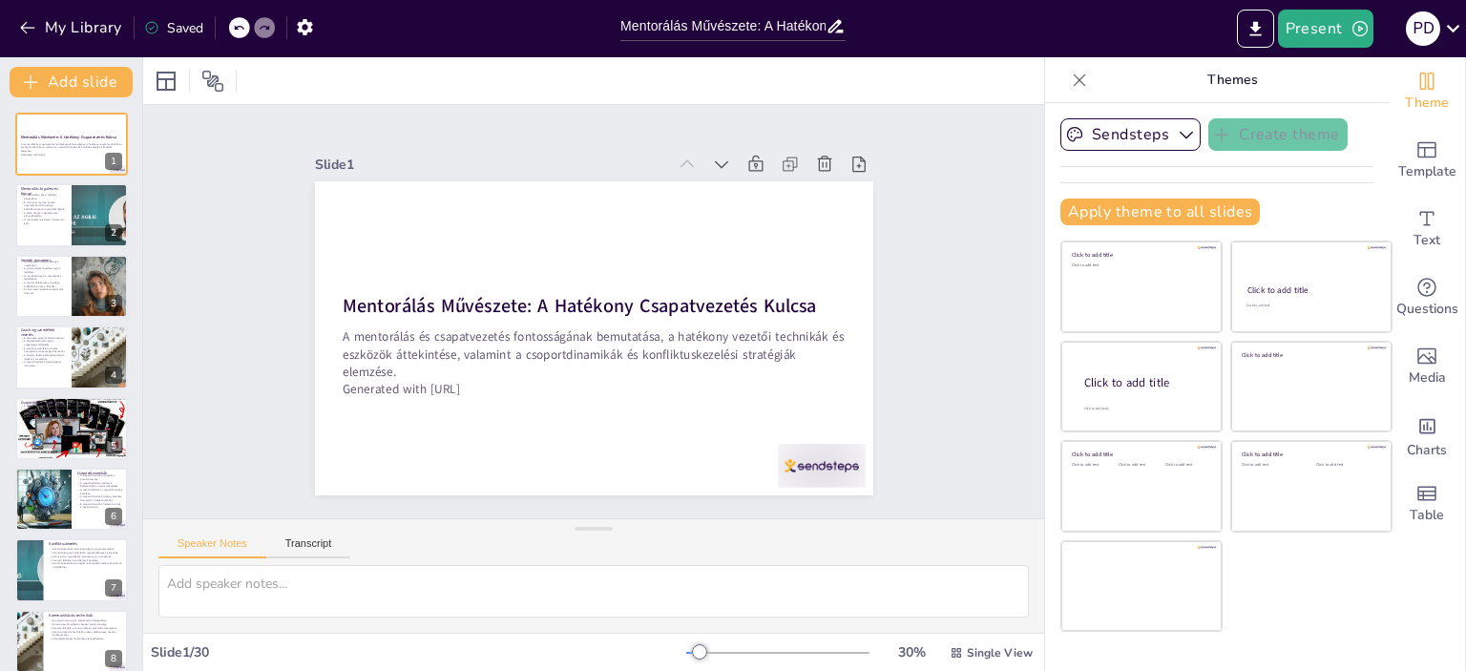
checkbox input "true"
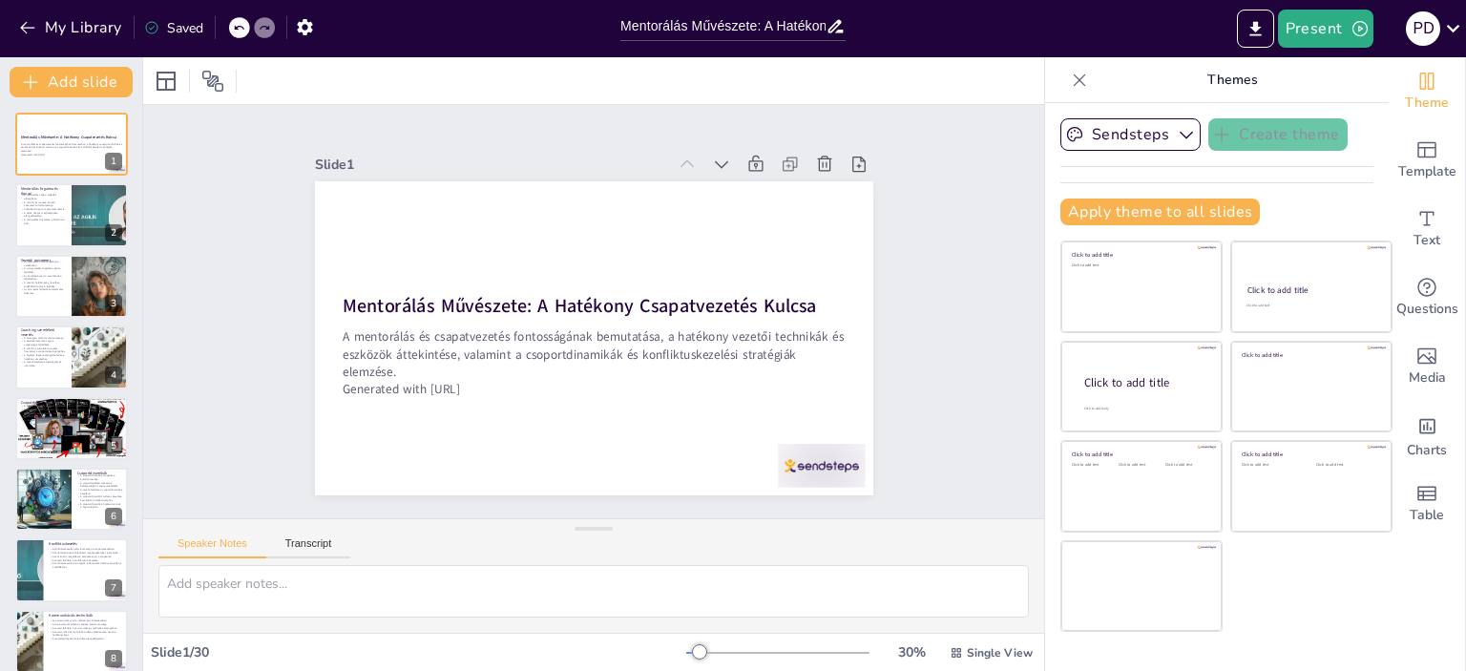
checkbox input "true"
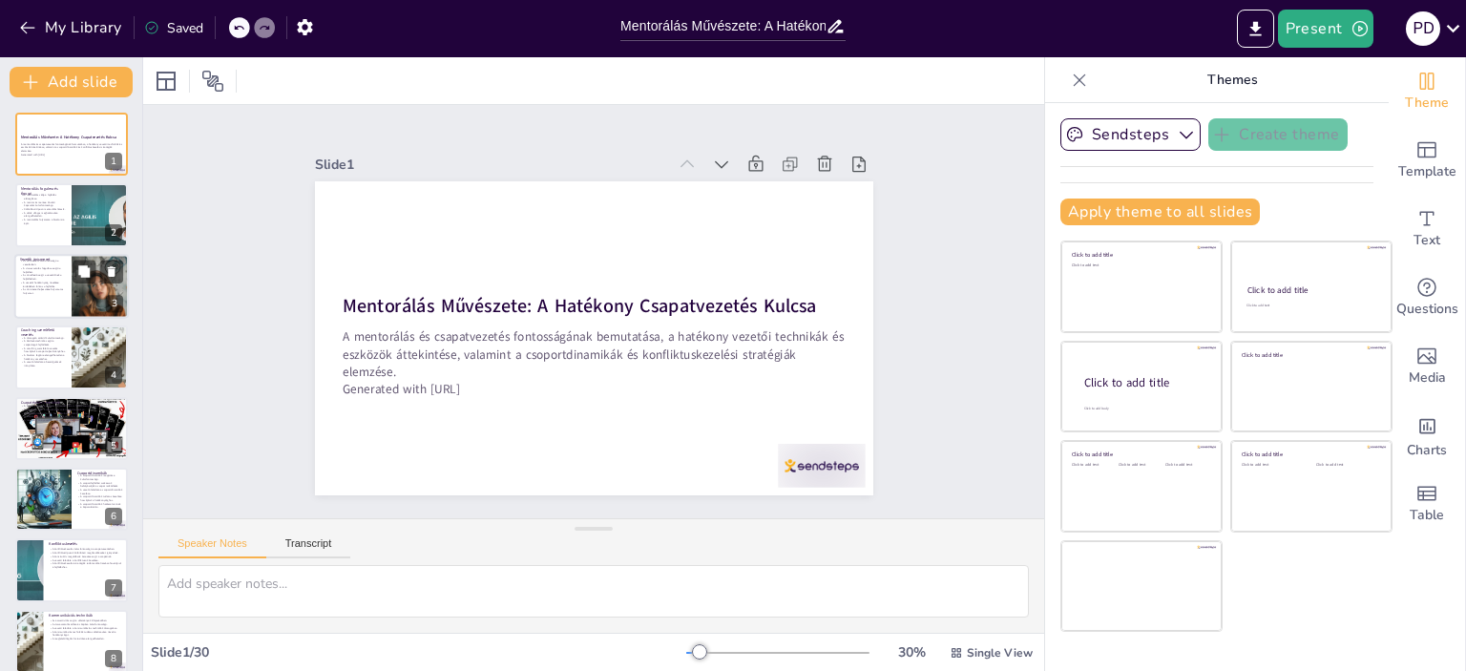
checkbox input "true"
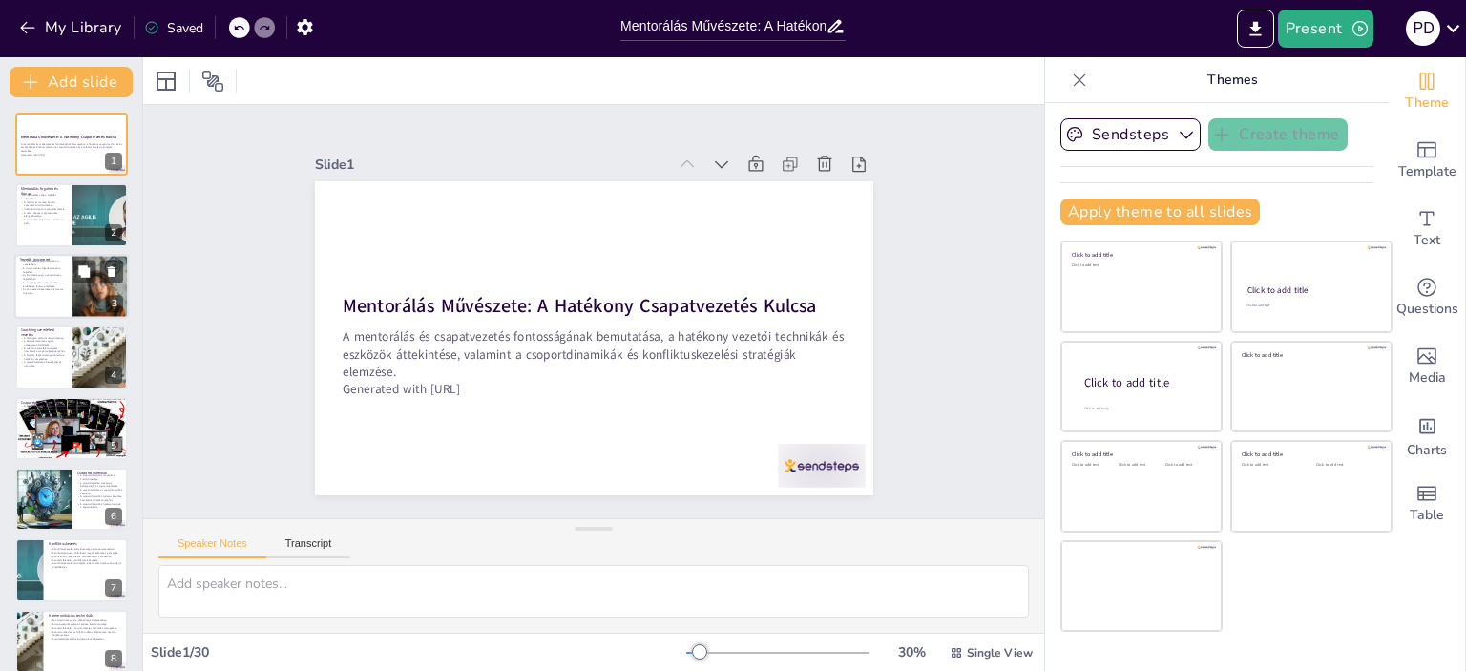
checkbox input "true"
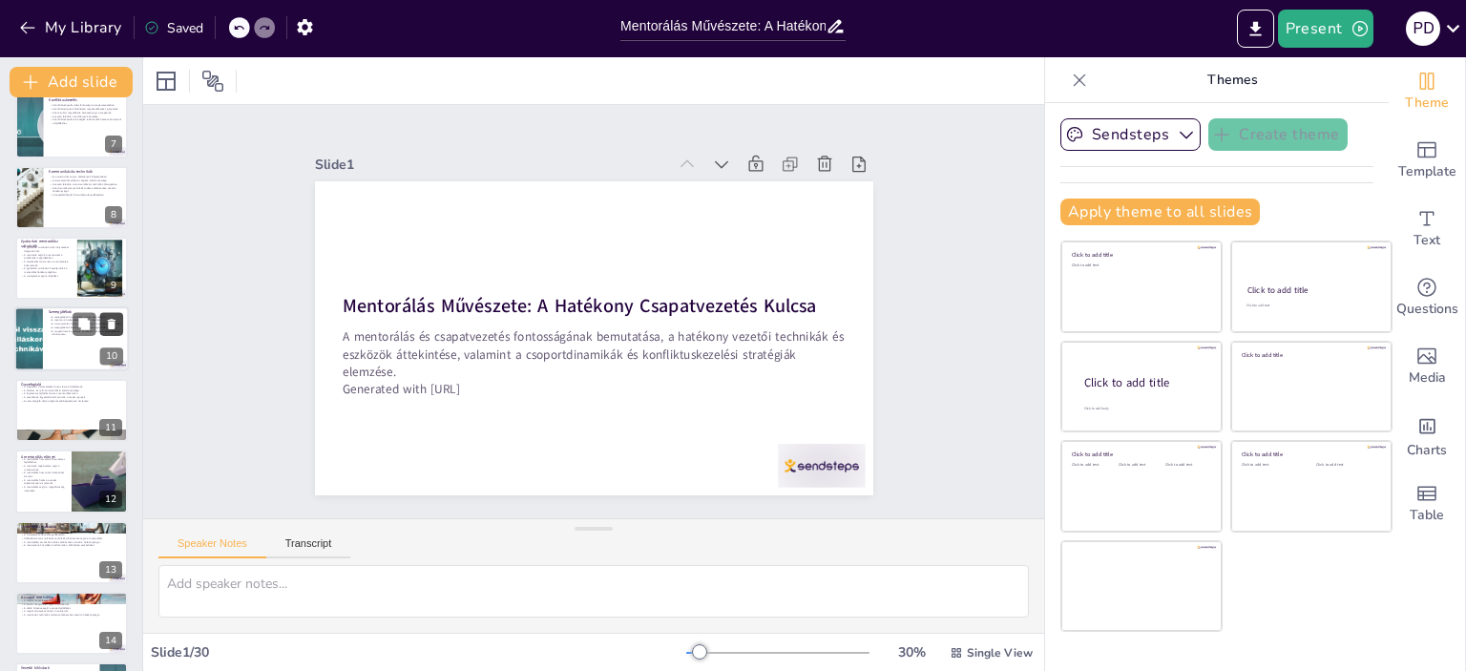
checkbox input "true"
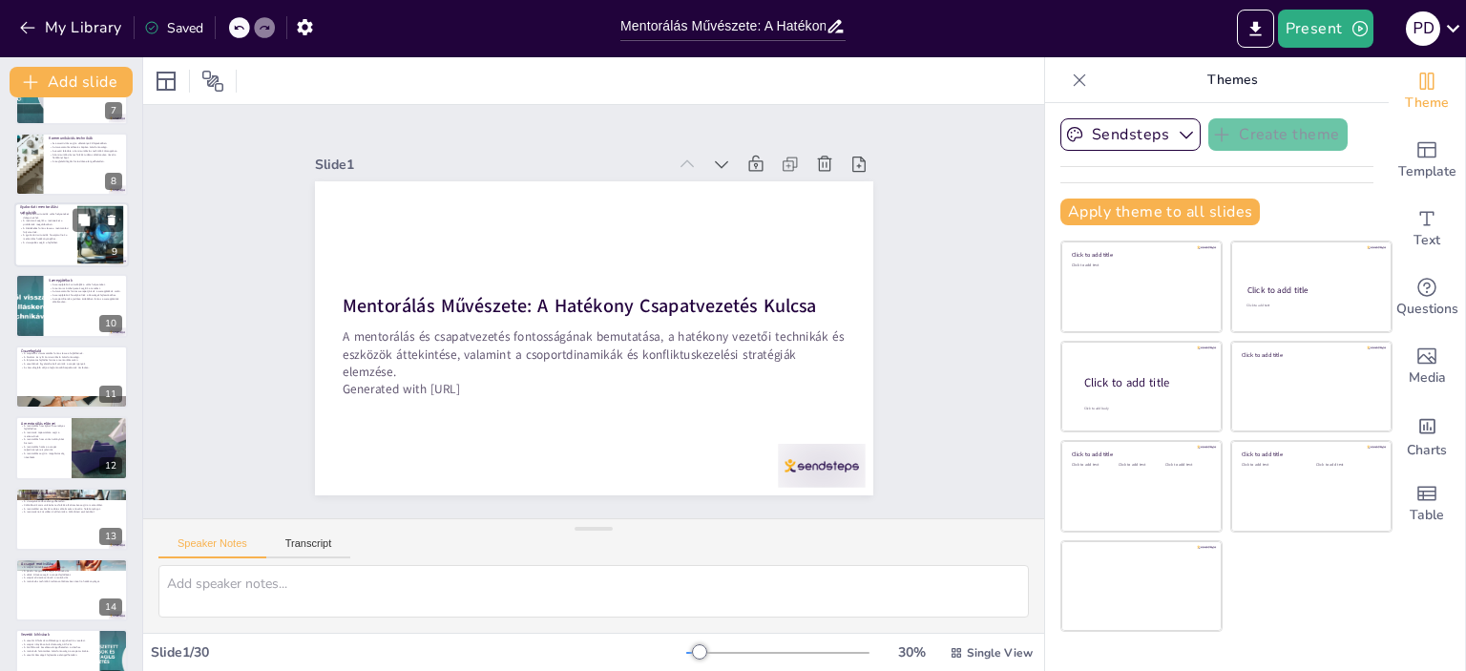
checkbox input "true"
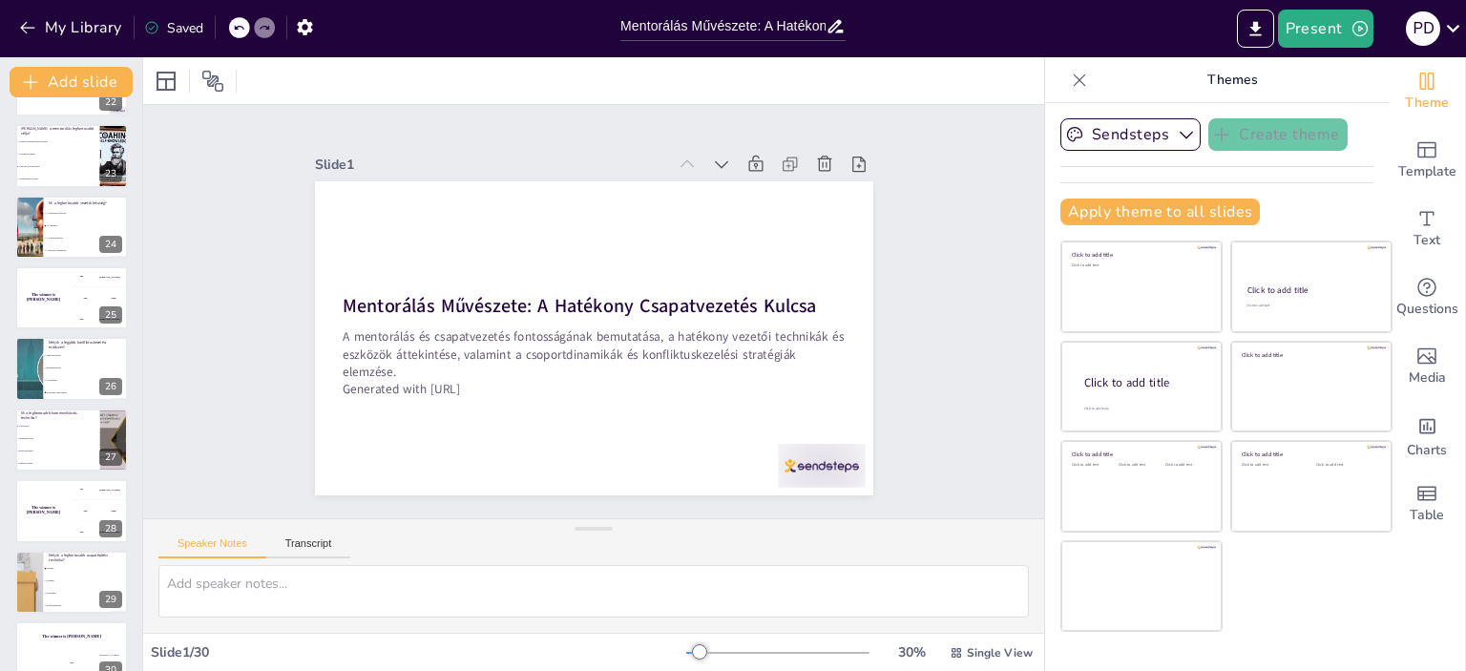
scroll to position [1579, 0]
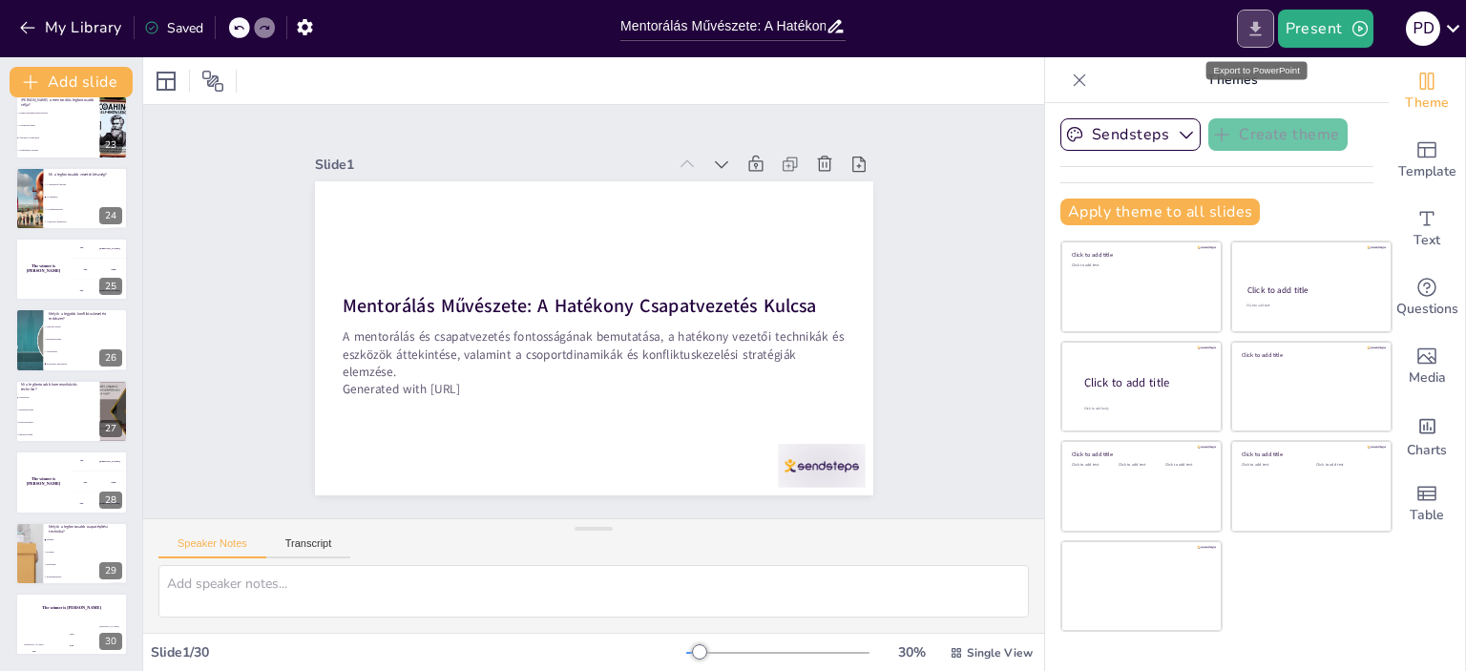
click at [1253, 25] on icon "Export to PowerPoint" at bounding box center [1256, 29] width 20 height 20
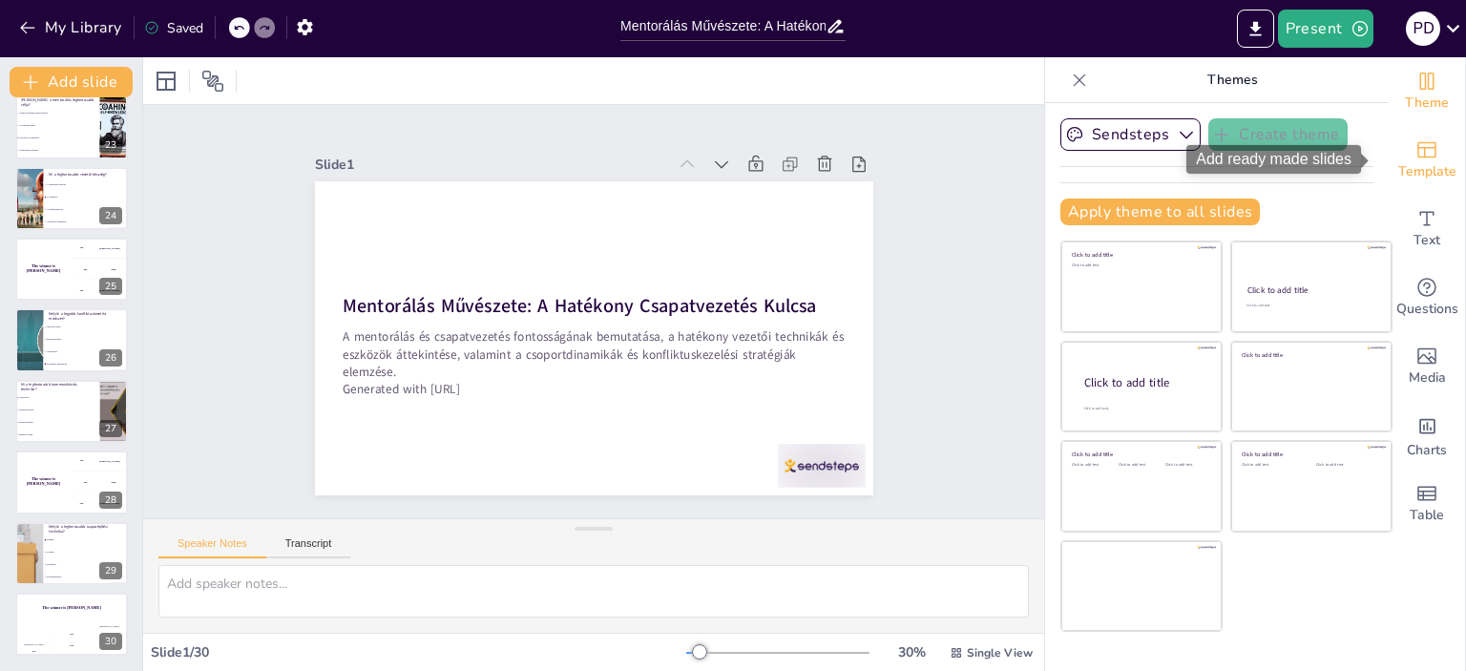
click at [1419, 167] on span "Template" at bounding box center [1428, 171] width 58 height 21
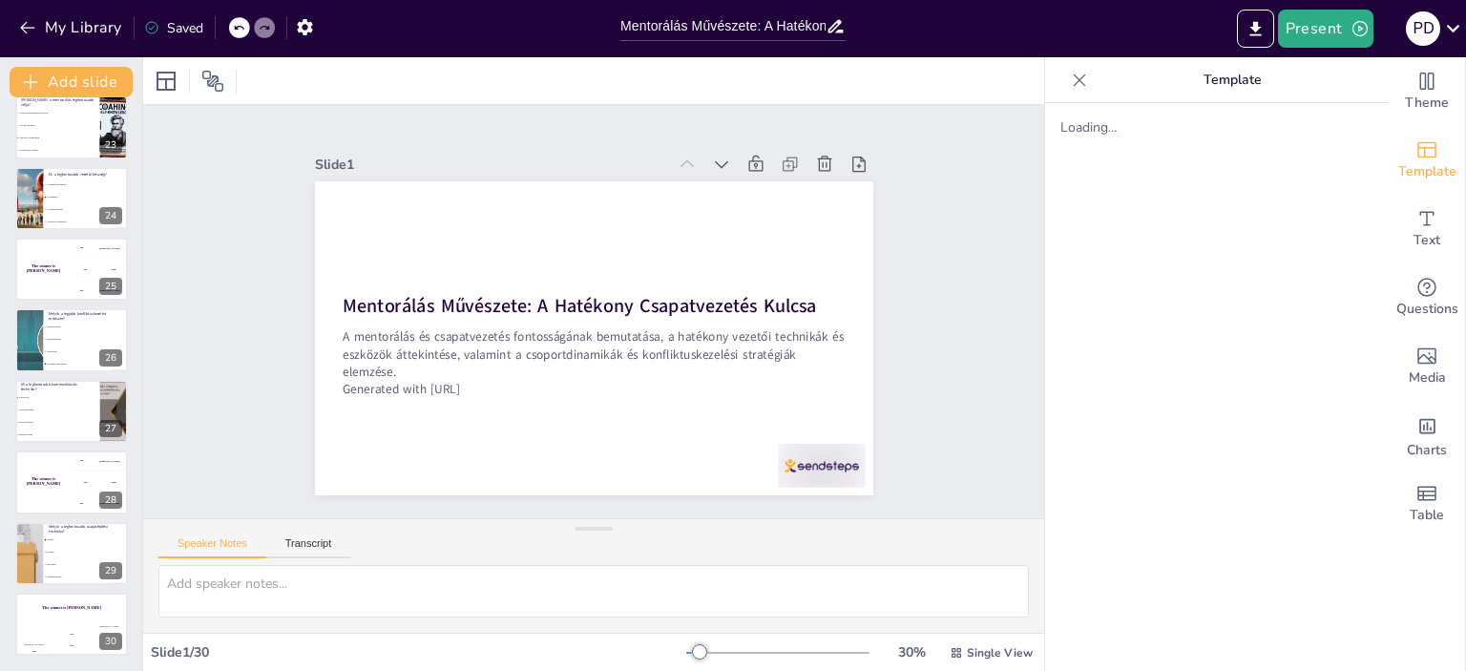
click at [1071, 79] on icon at bounding box center [1079, 80] width 19 height 19
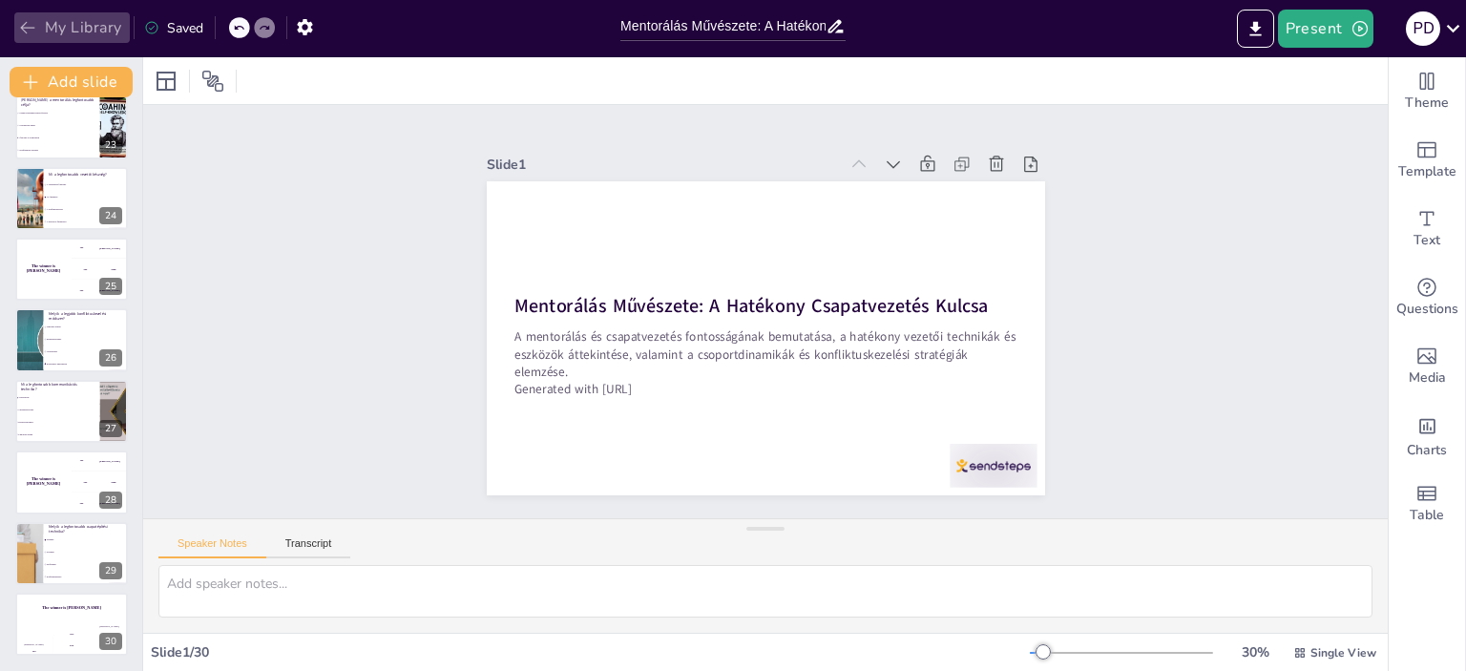
click at [27, 26] on icon "button" at bounding box center [27, 27] width 19 height 19
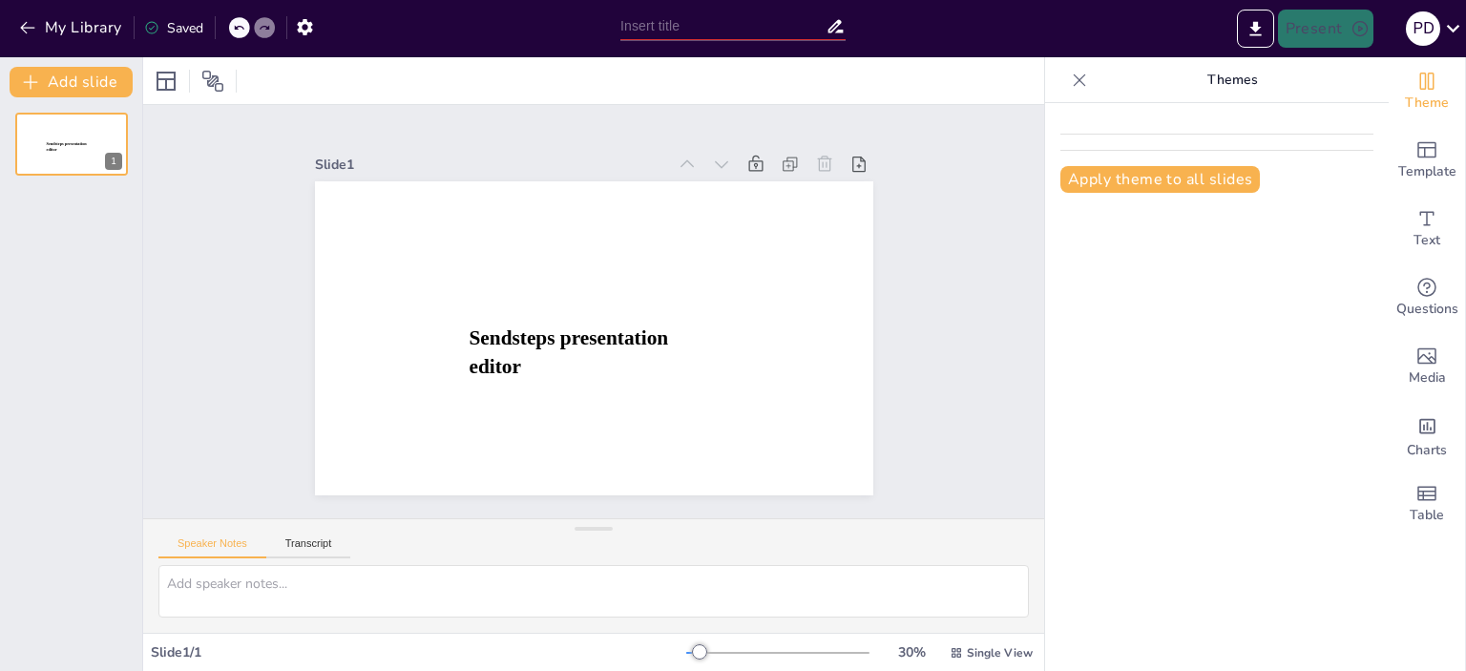
type input "Mentorálás Művészete: A Hatékony Csapatvezetés Kulcsa"
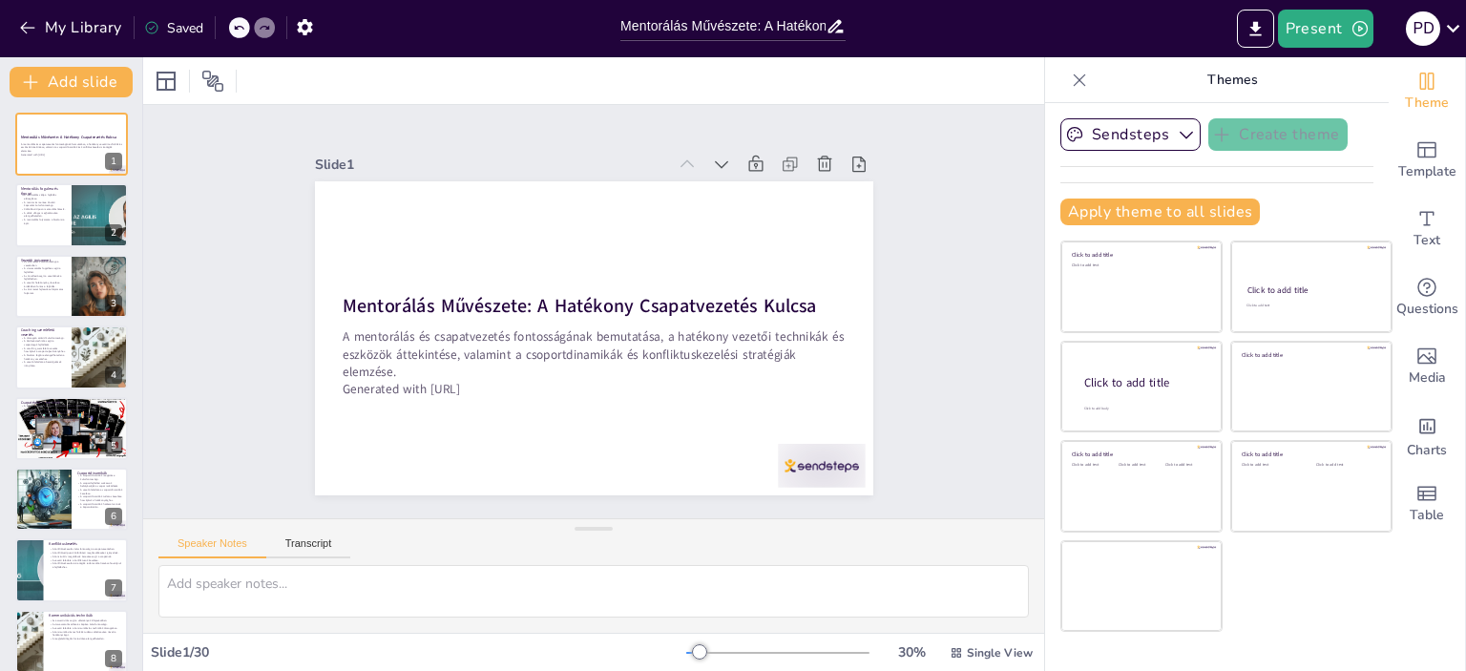
checkbox input "true"
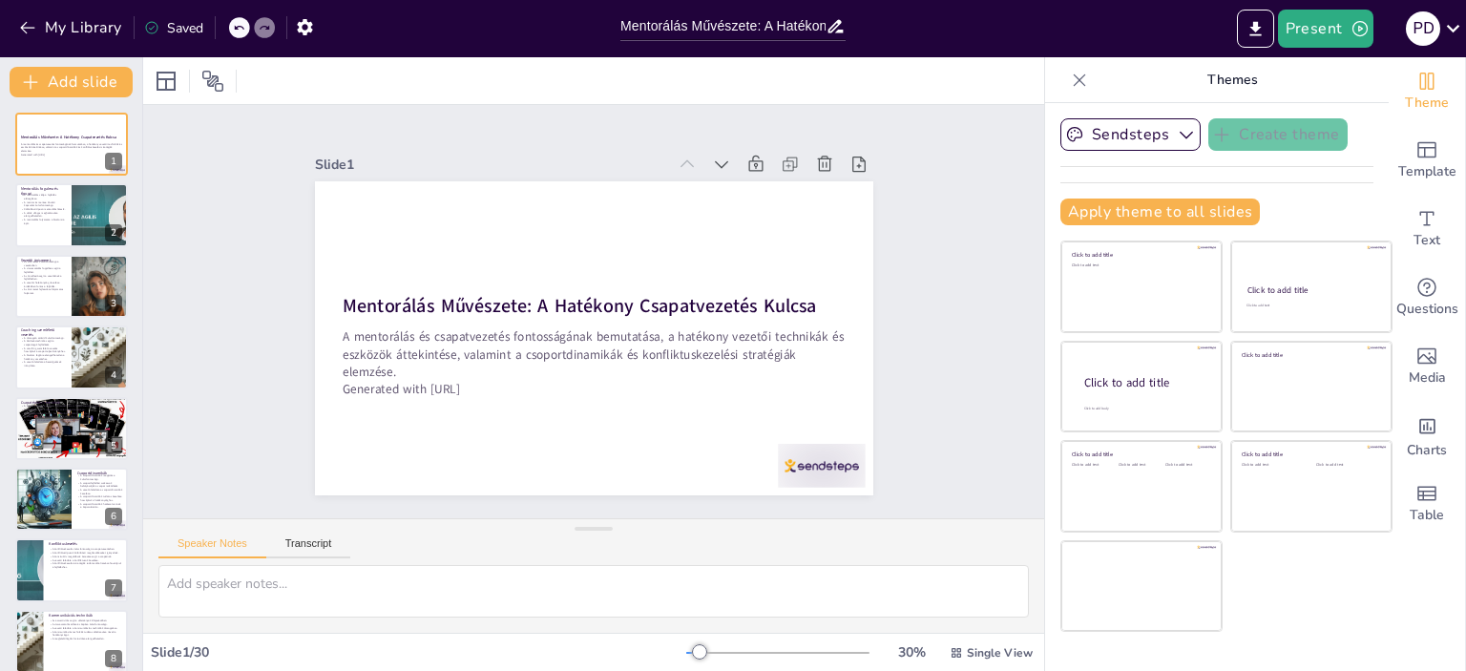
checkbox input "true"
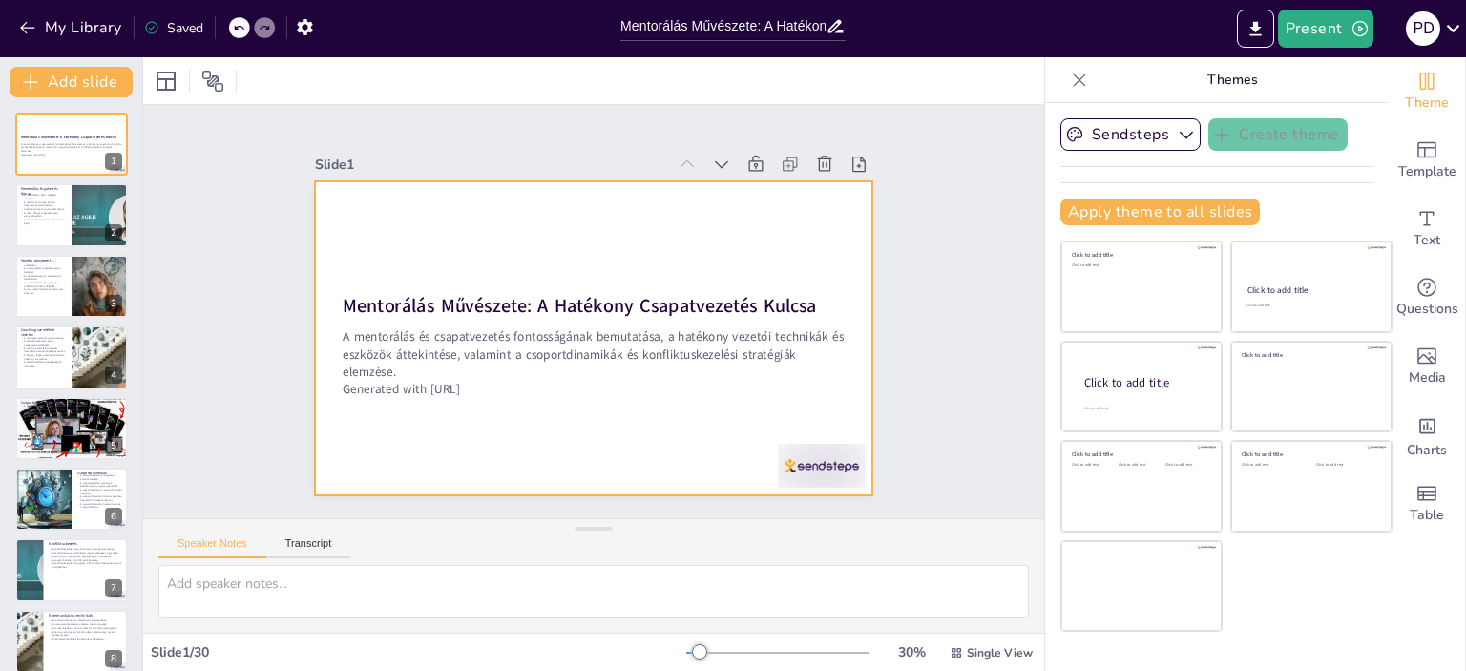
checkbox input "true"
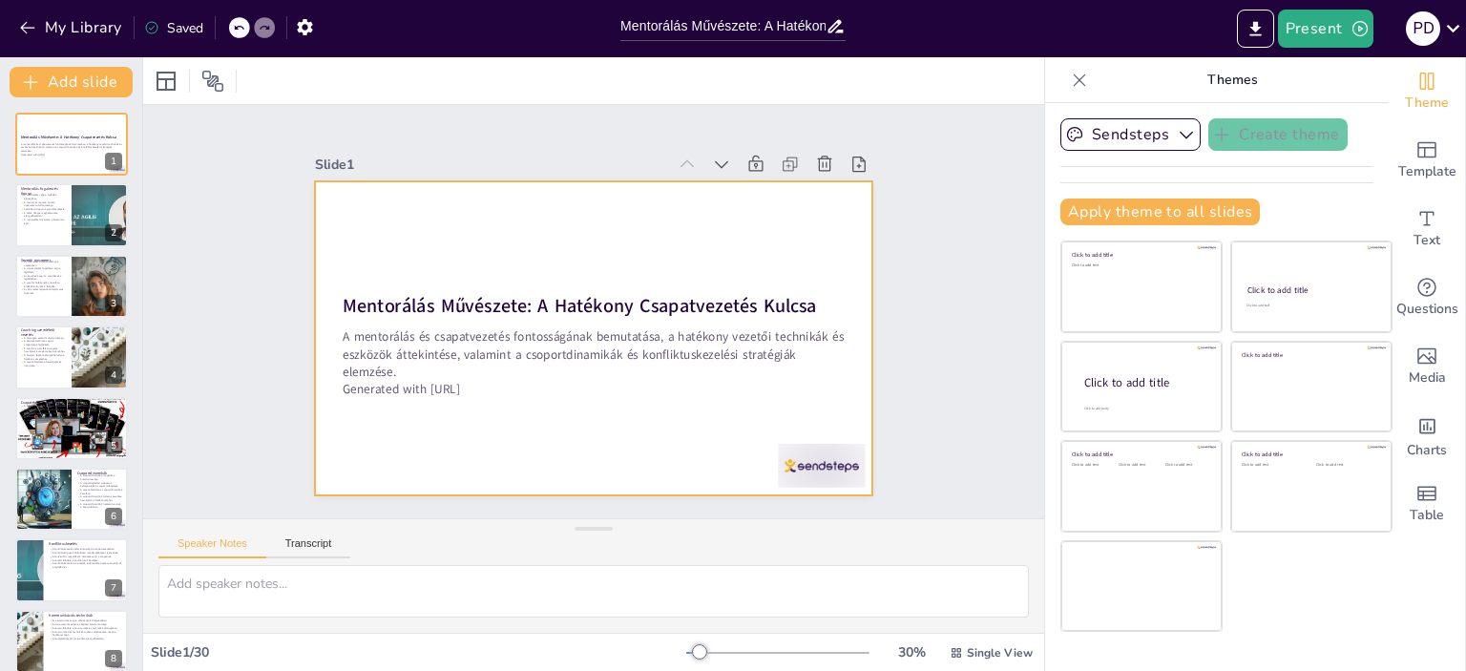
checkbox input "true"
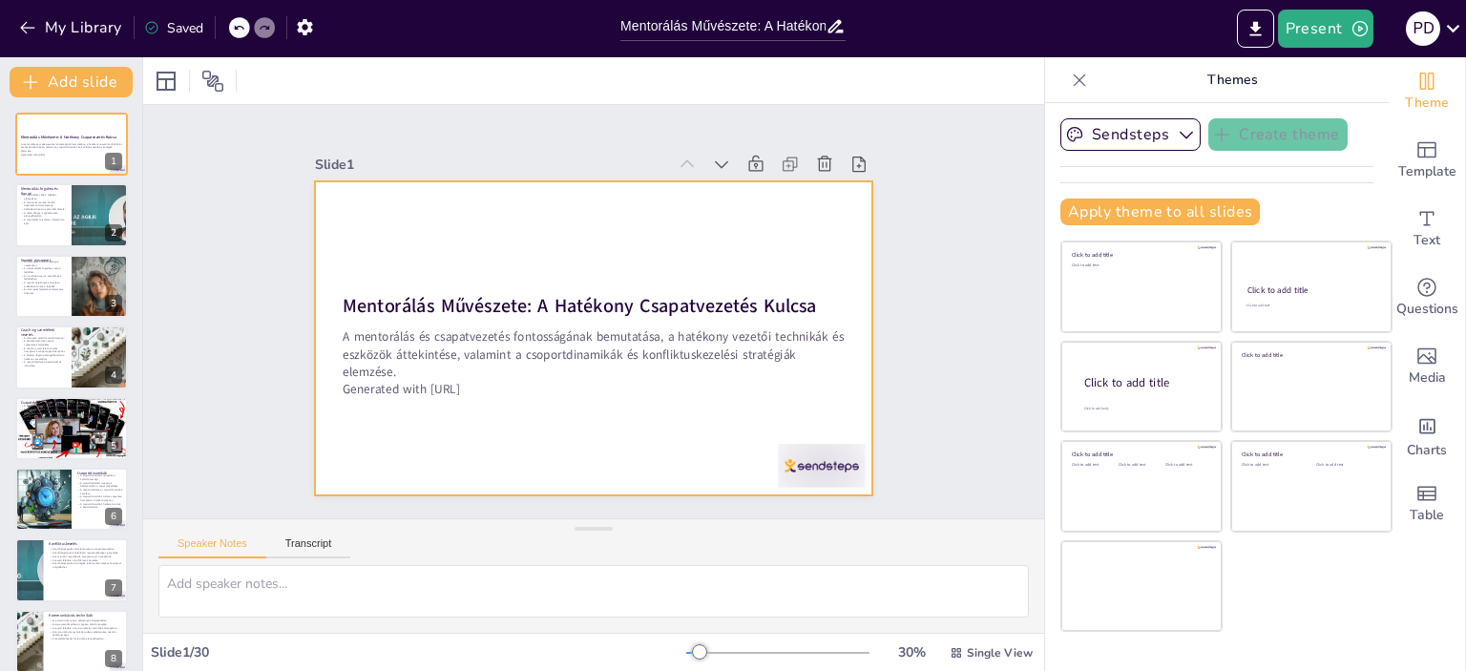
checkbox input "true"
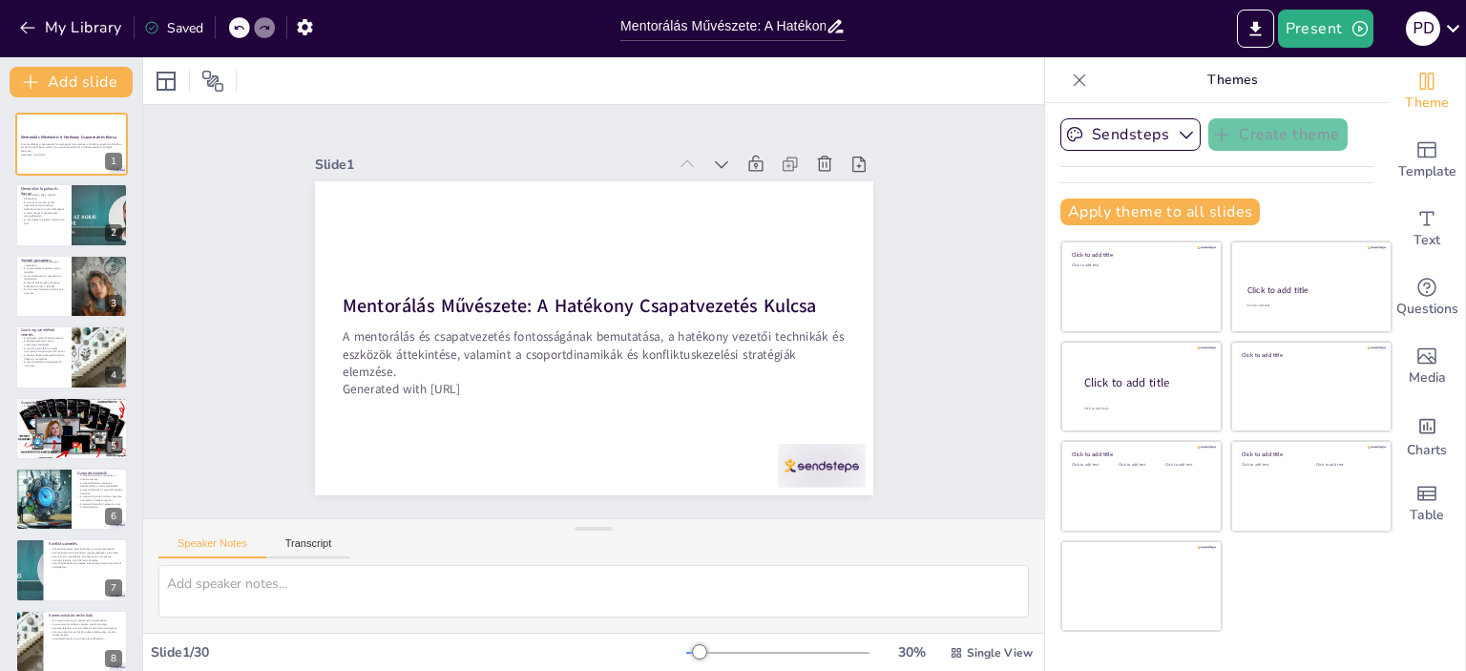
checkbox input "true"
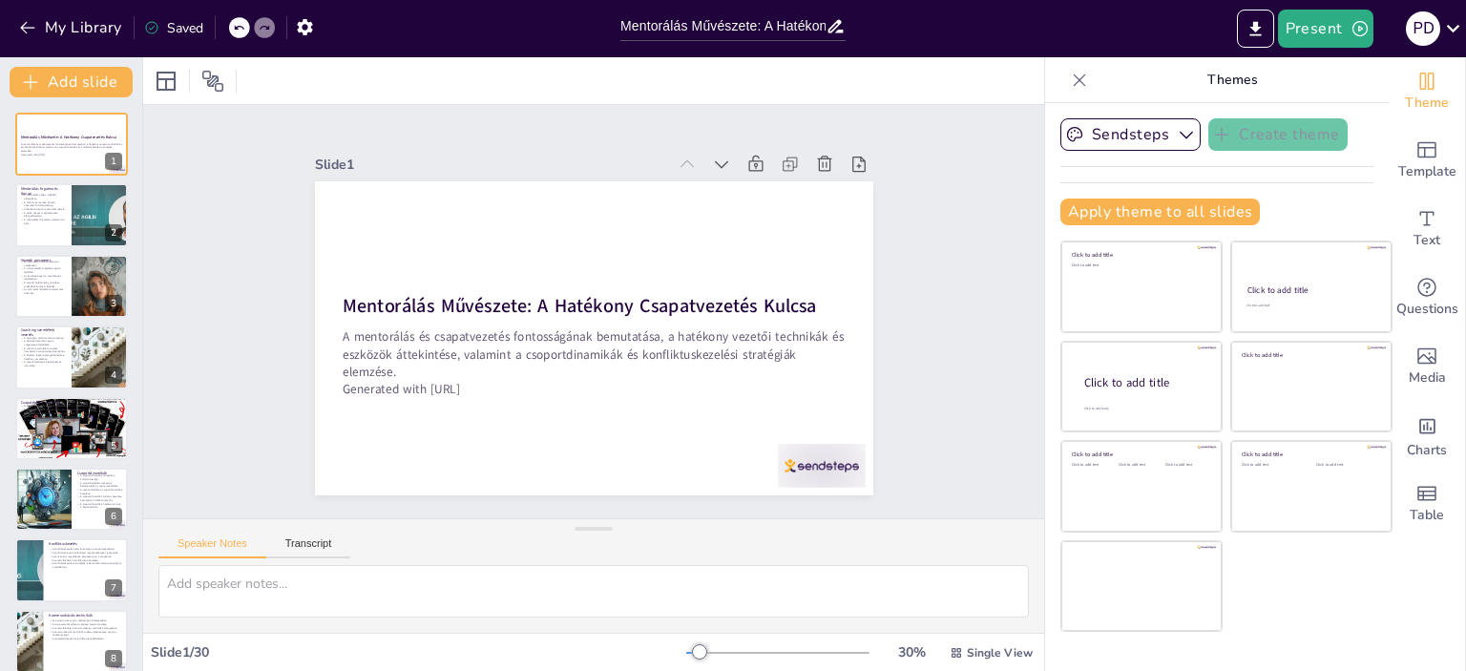
checkbox input "true"
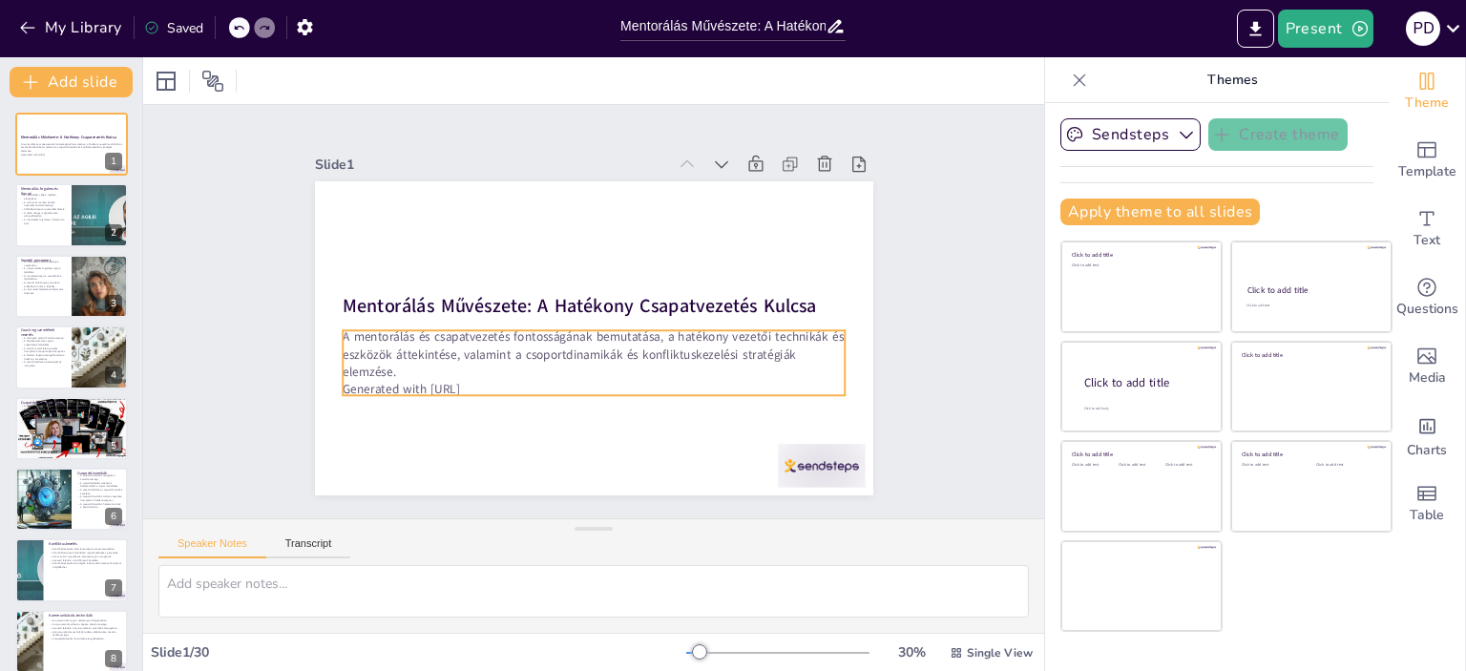
checkbox input "true"
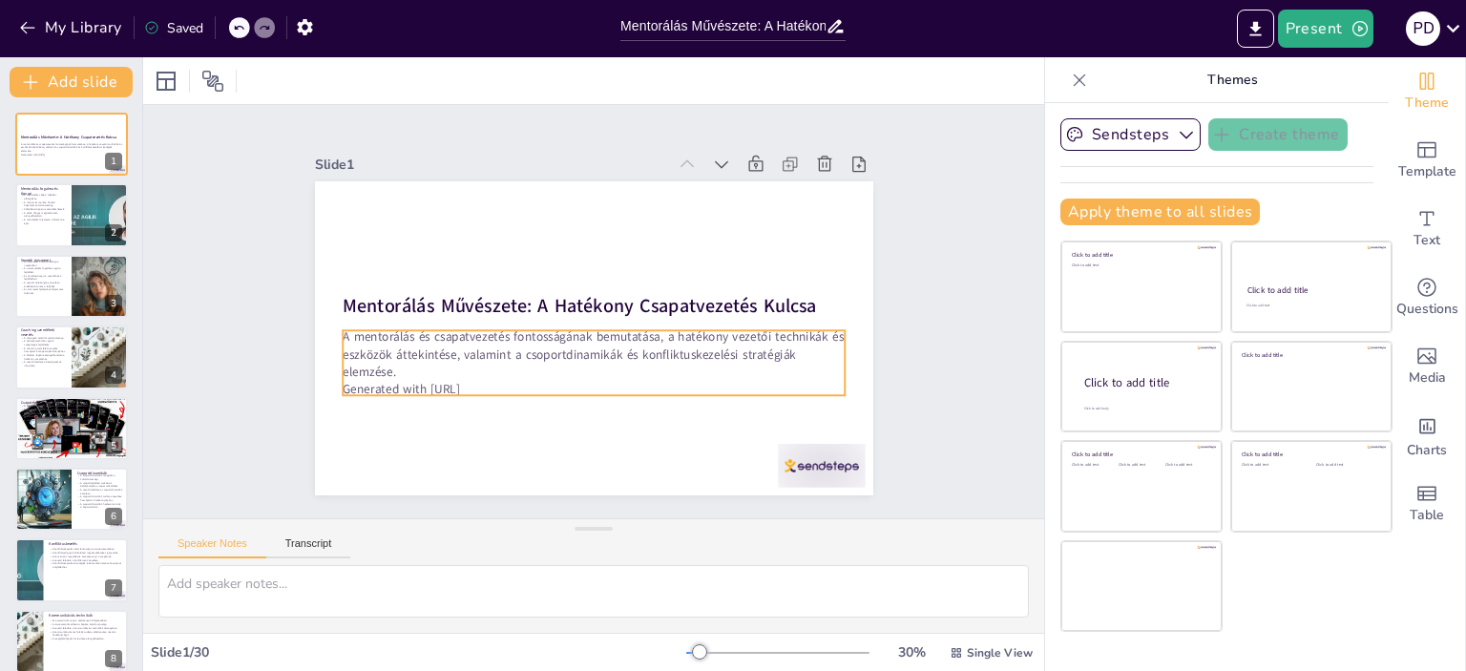
checkbox input "true"
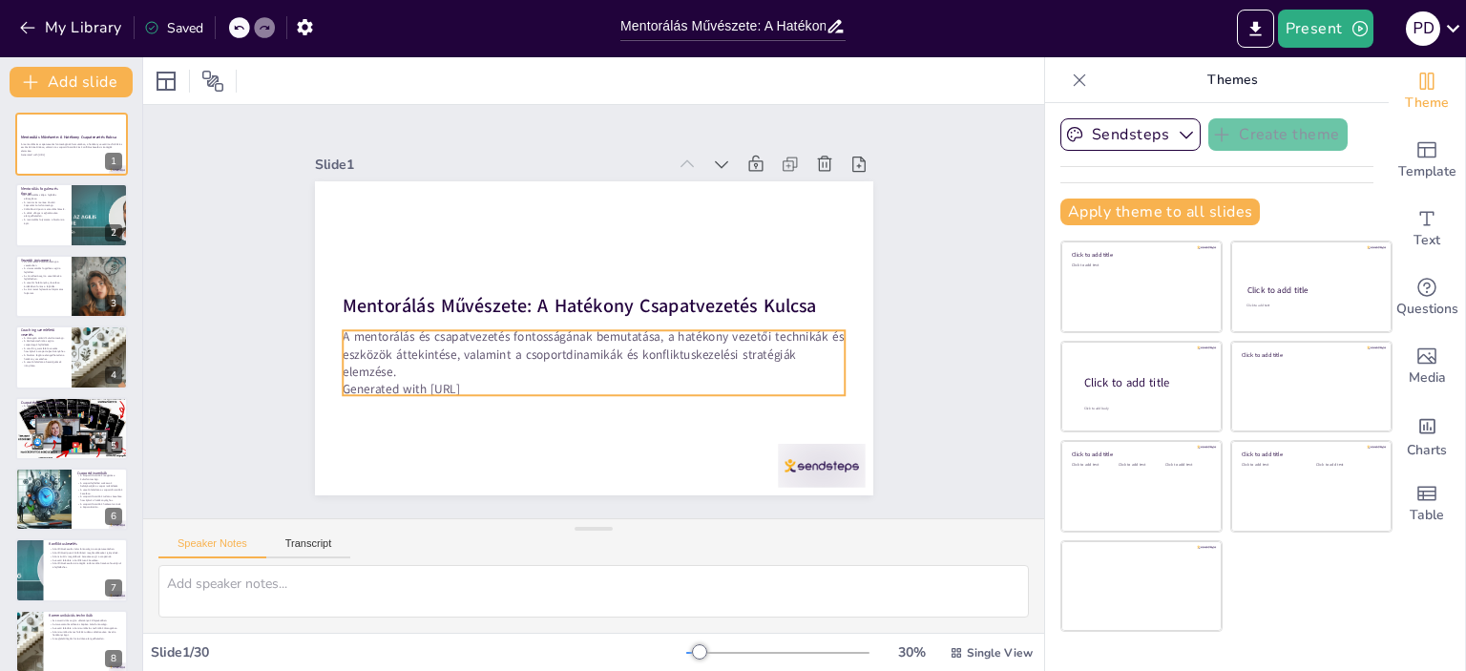
checkbox input "true"
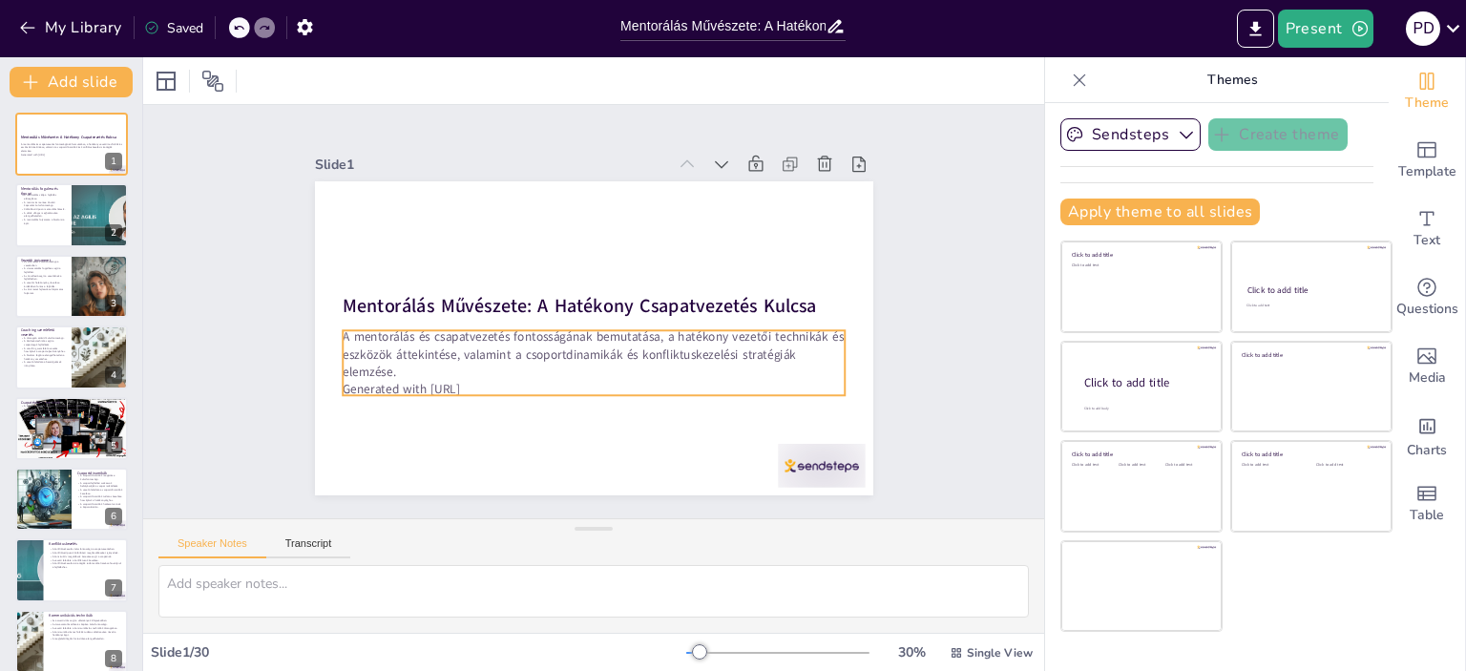
checkbox input "true"
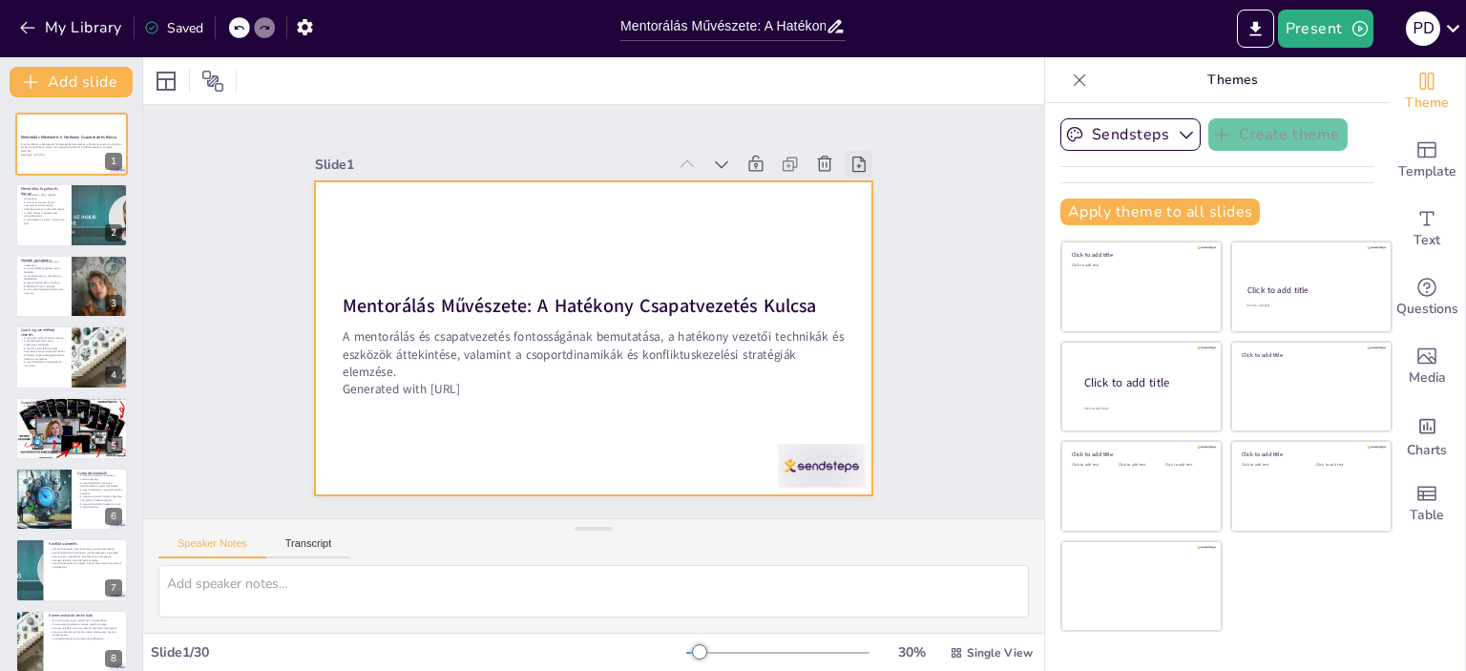
checkbox input "true"
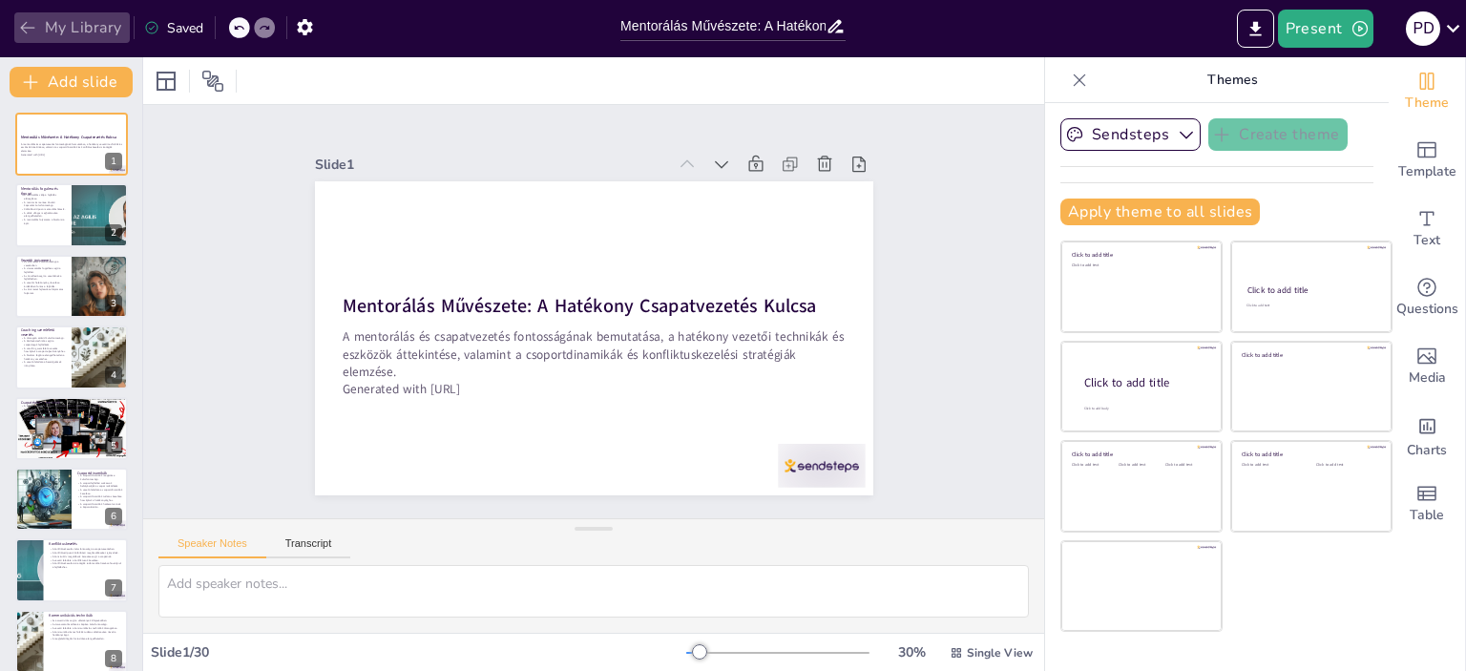
click at [40, 33] on button "My Library" at bounding box center [72, 27] width 116 height 31
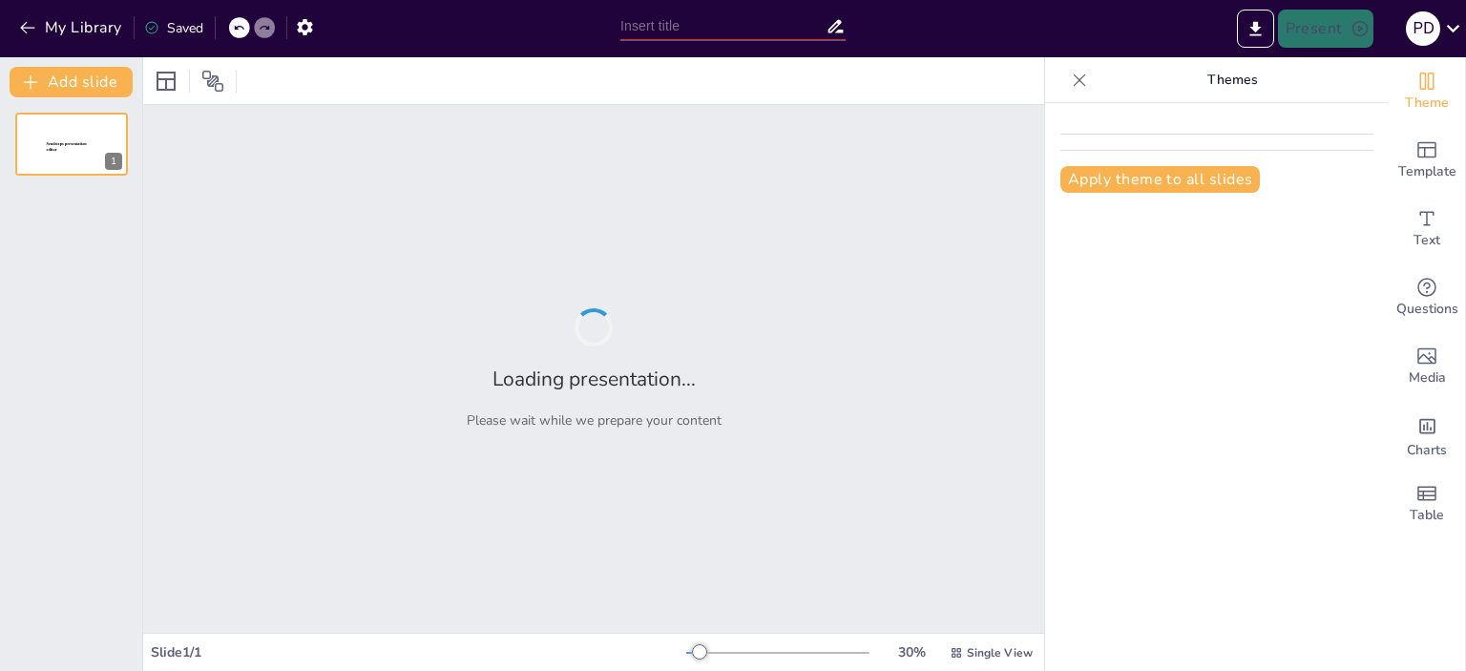
type input "Mentorálás és Csapatvezetés: Vezetői Képességek Felmérése"
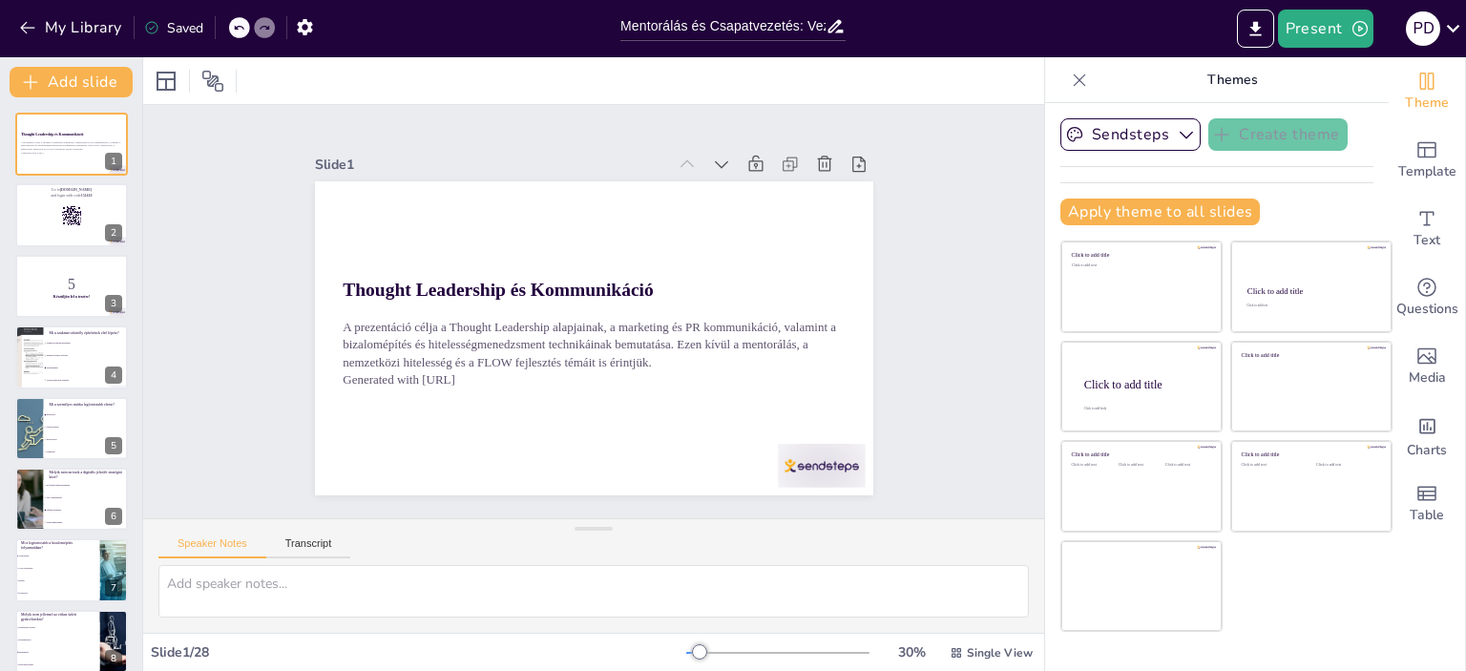
checkbox input "true"
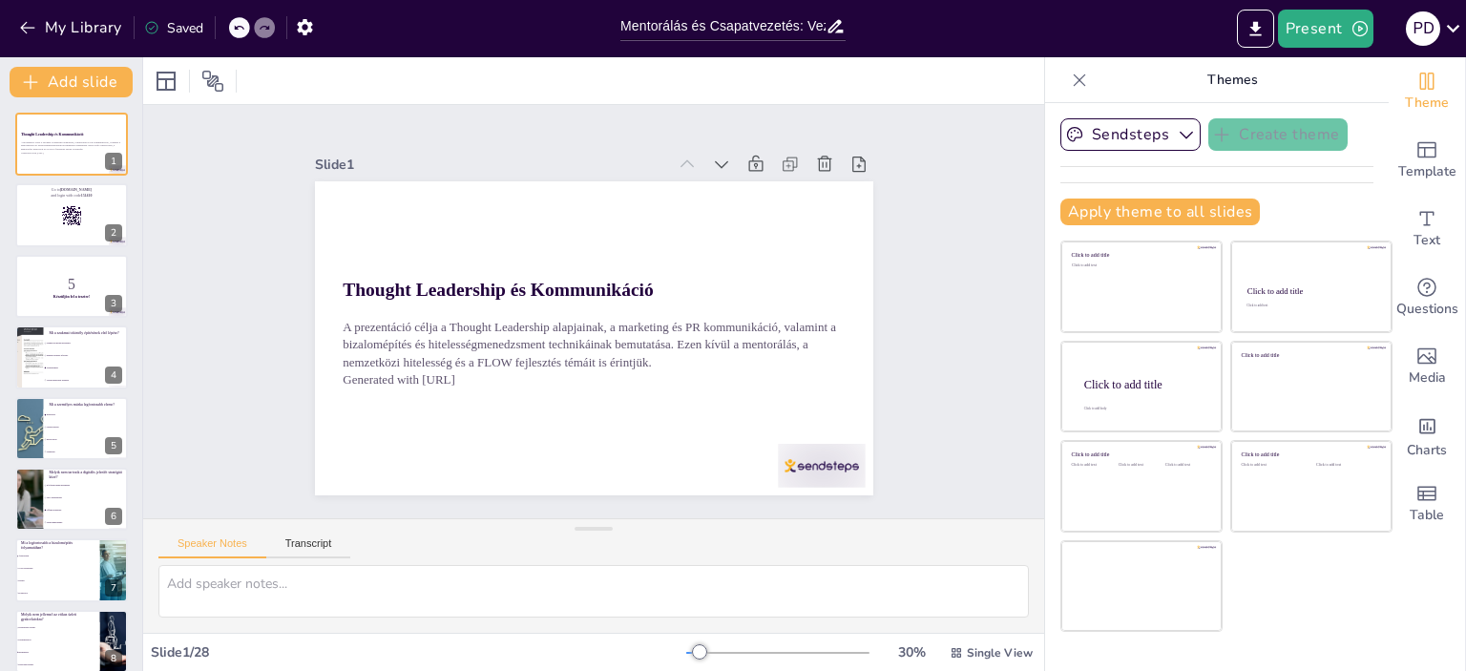
checkbox input "true"
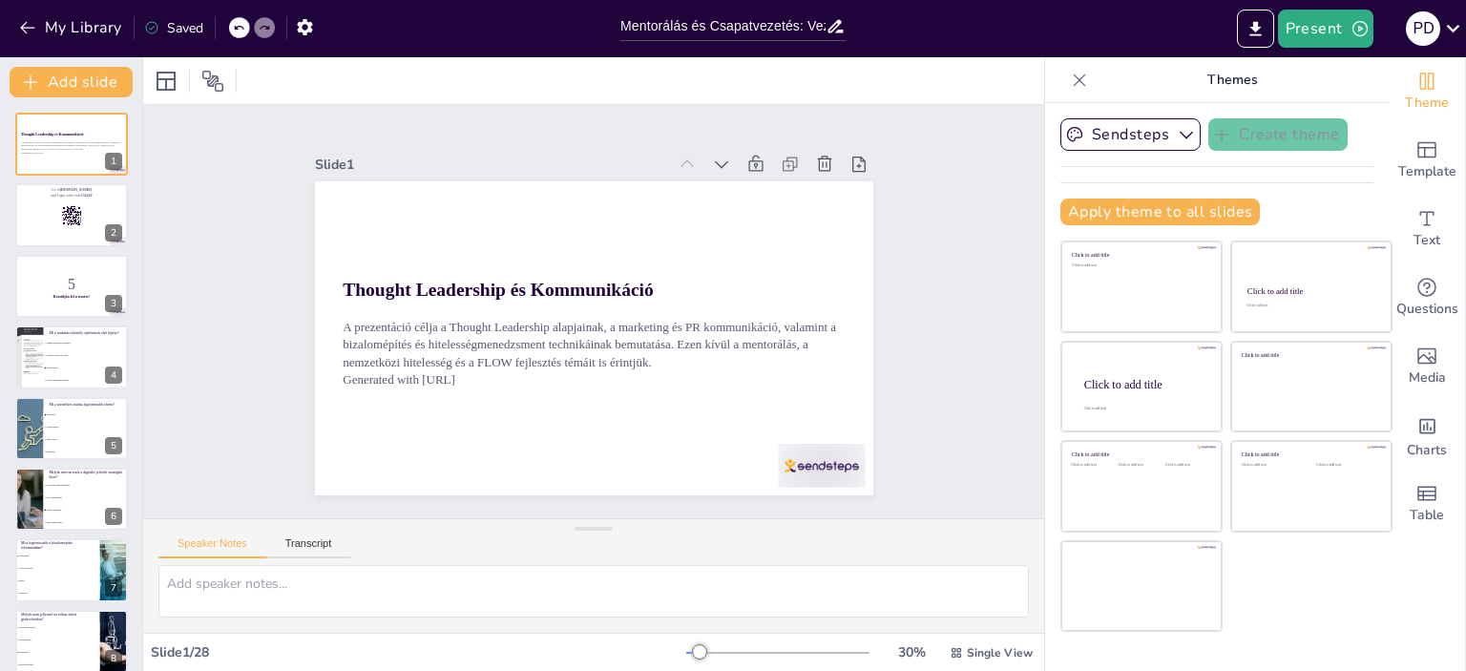
checkbox input "true"
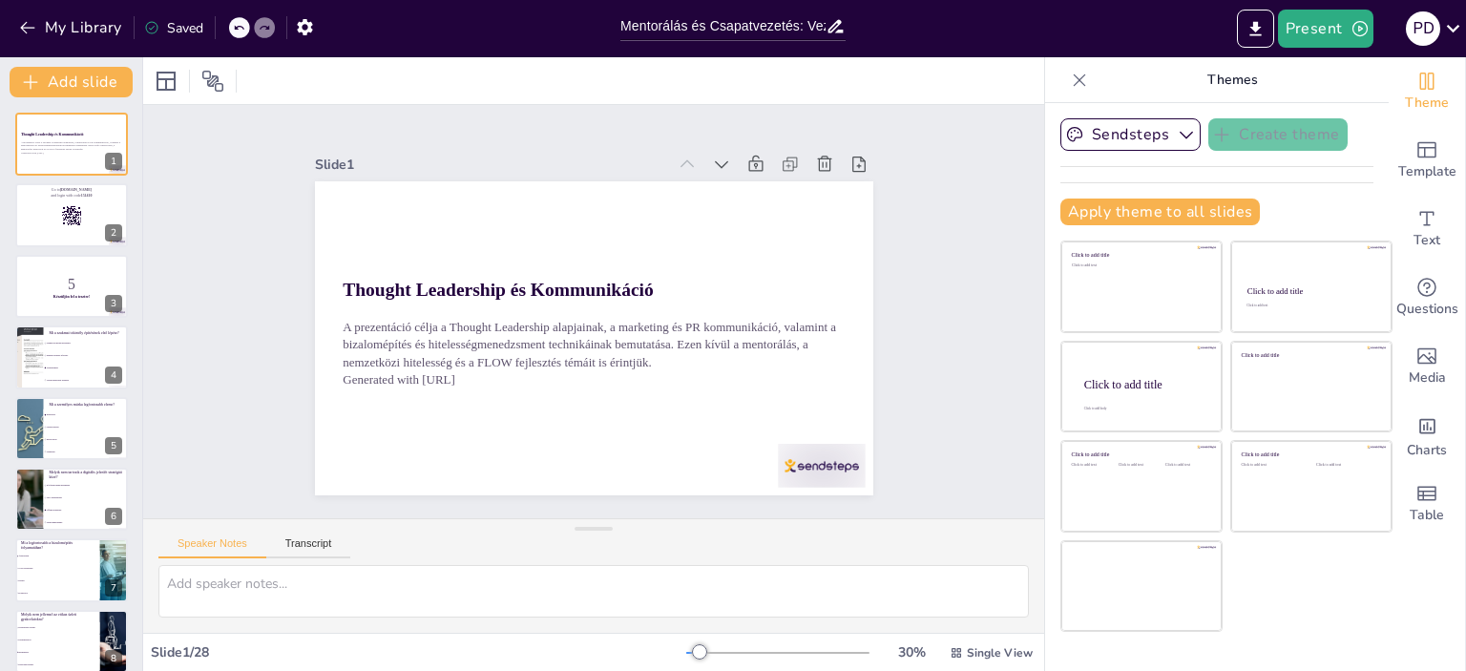
checkbox input "true"
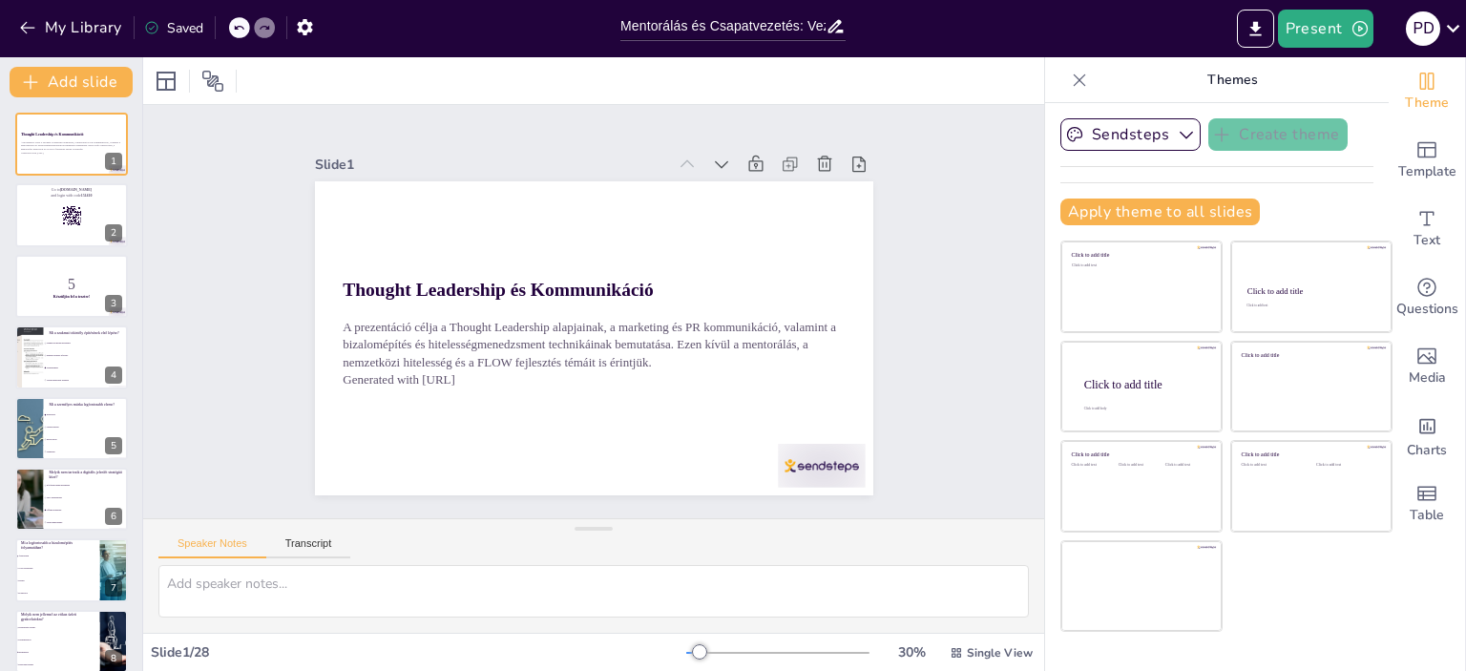
checkbox input "true"
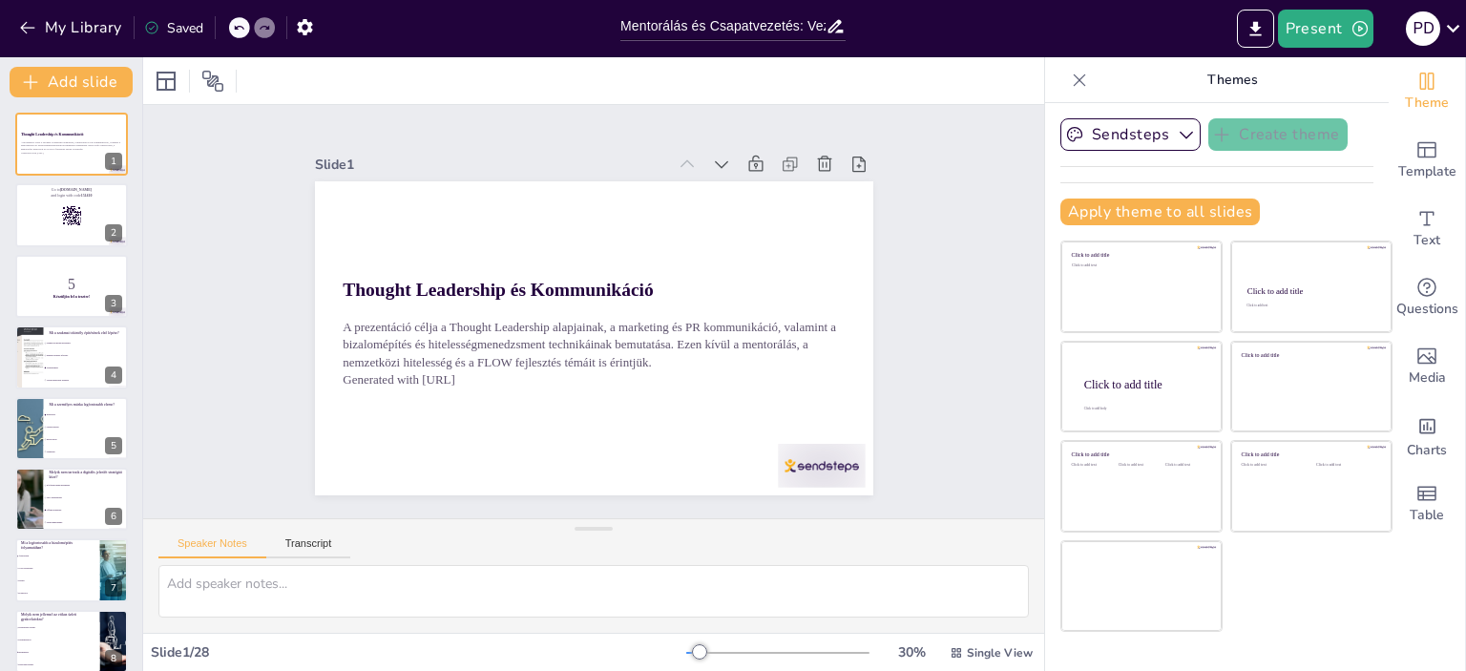
checkbox input "true"
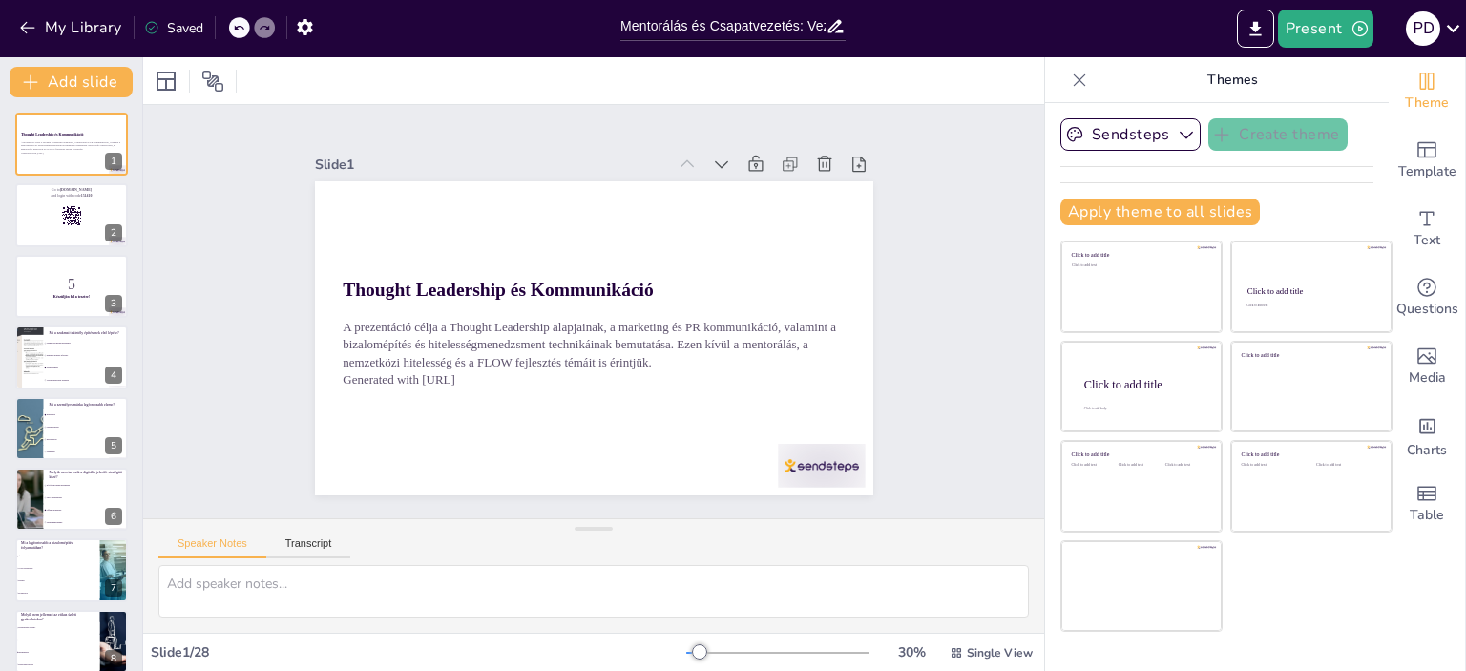
checkbox input "true"
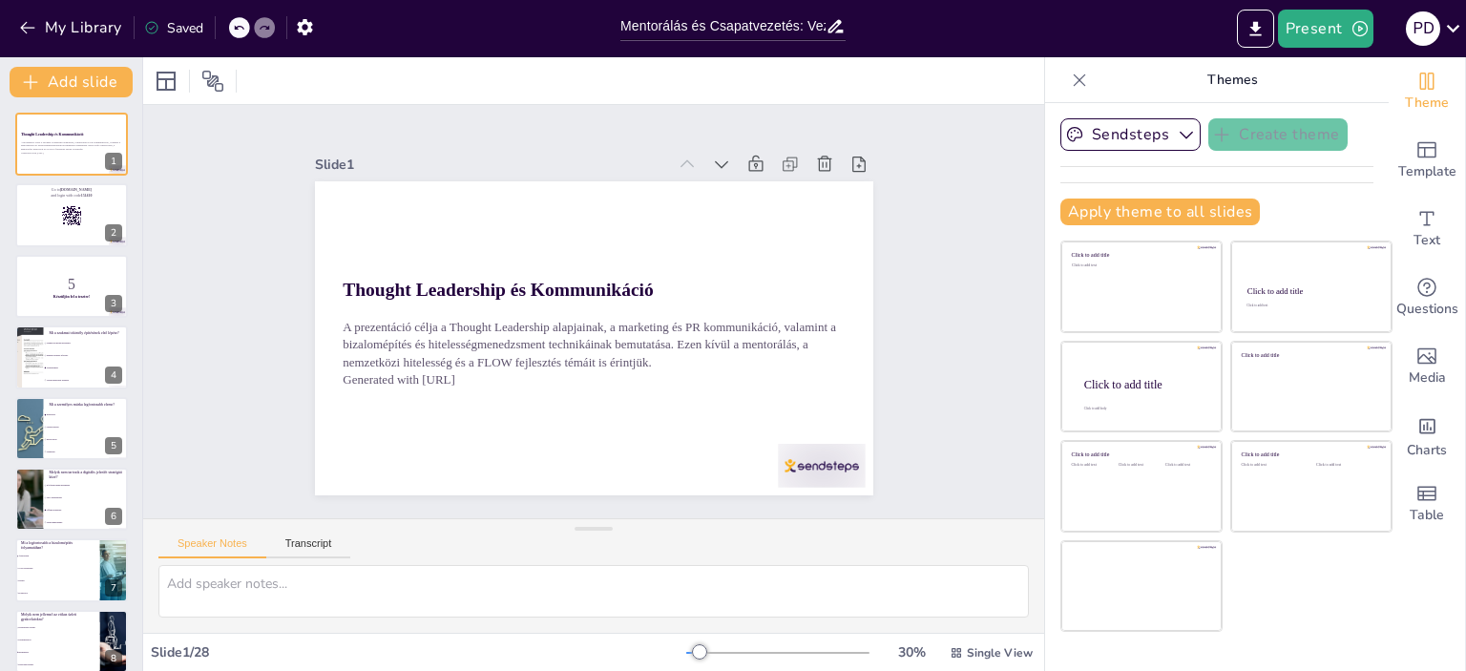
checkbox input "true"
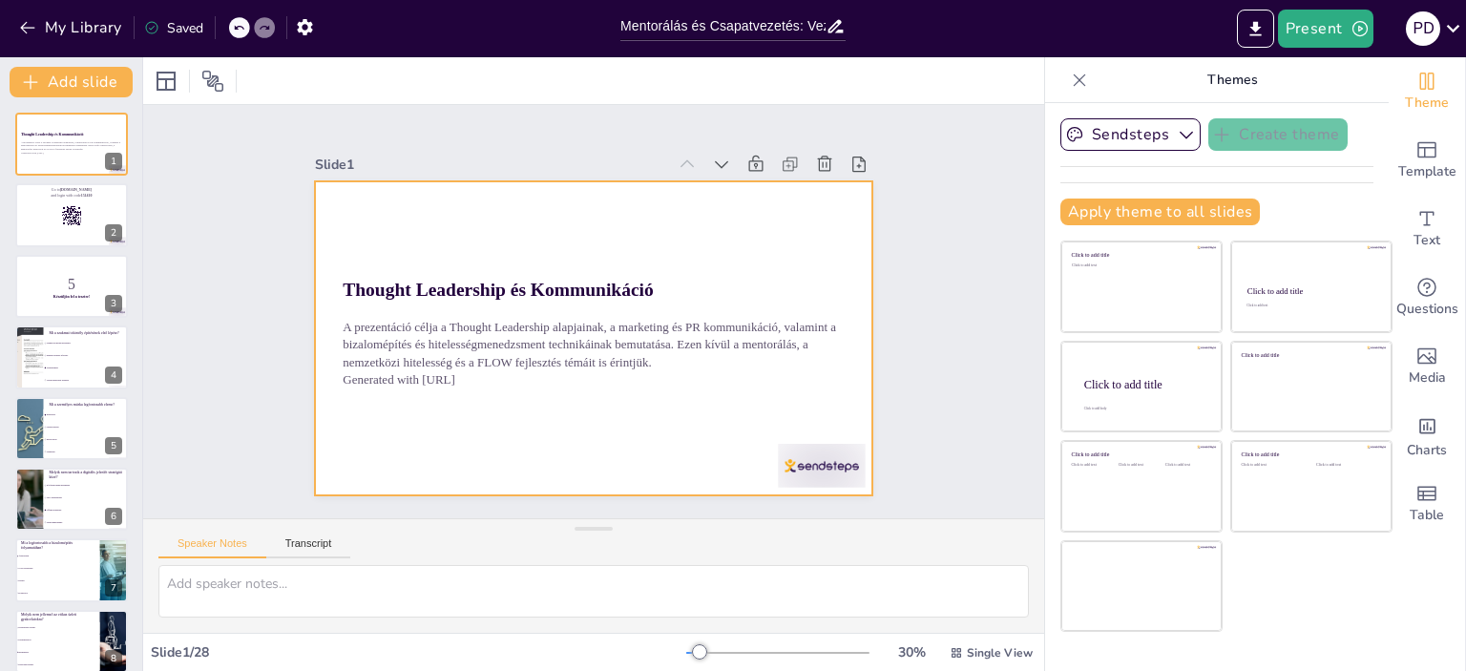
checkbox input "true"
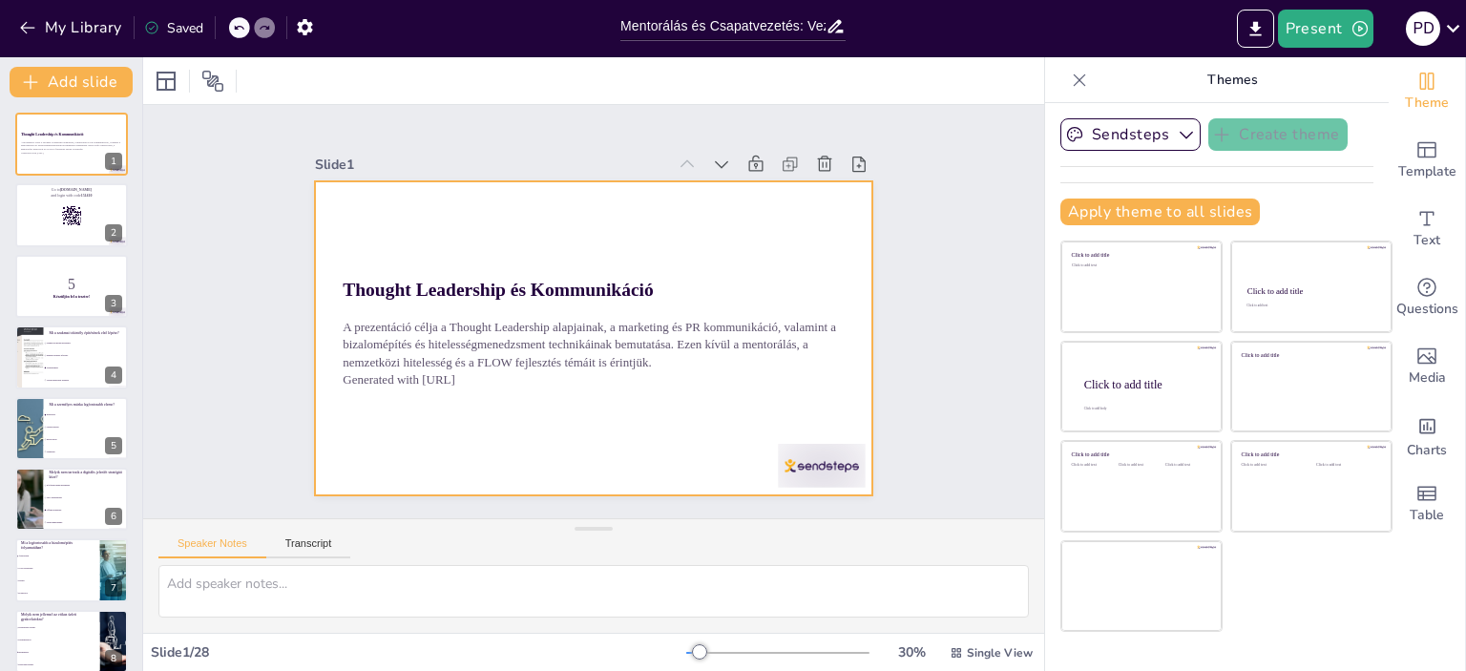
checkbox input "true"
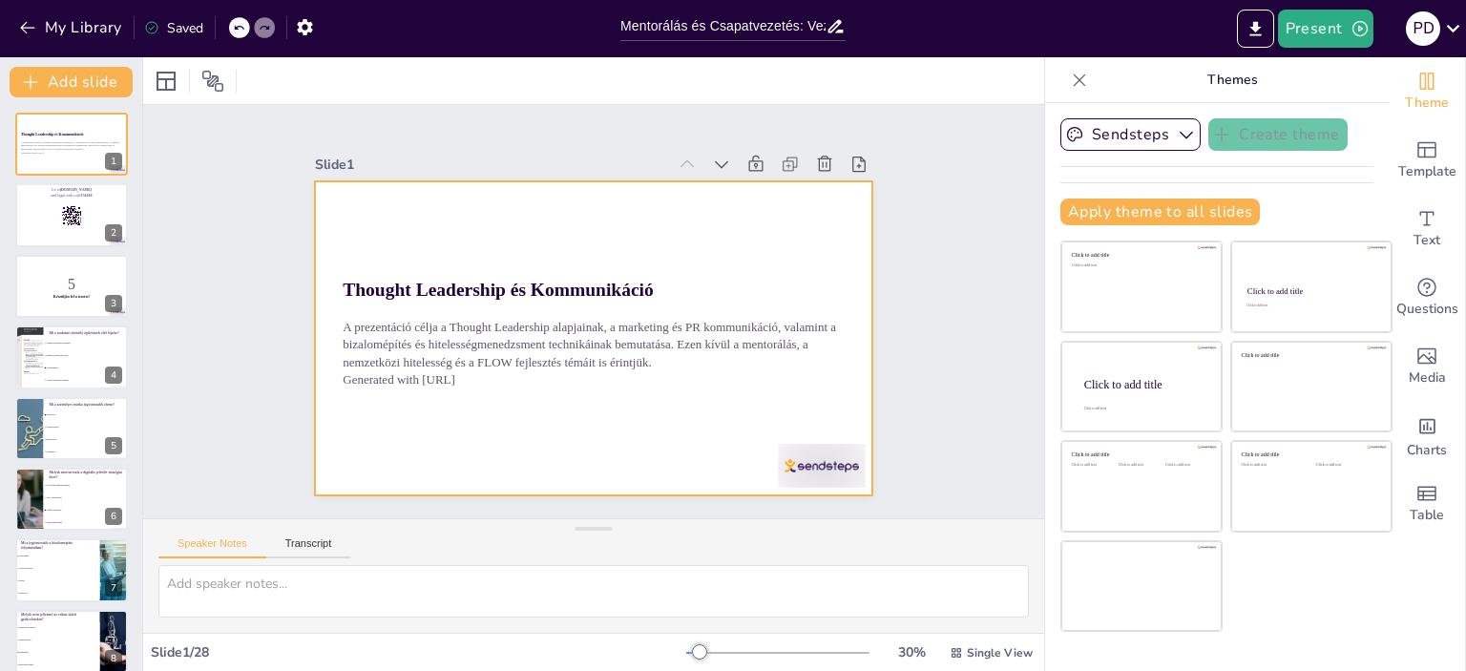
checkbox input "true"
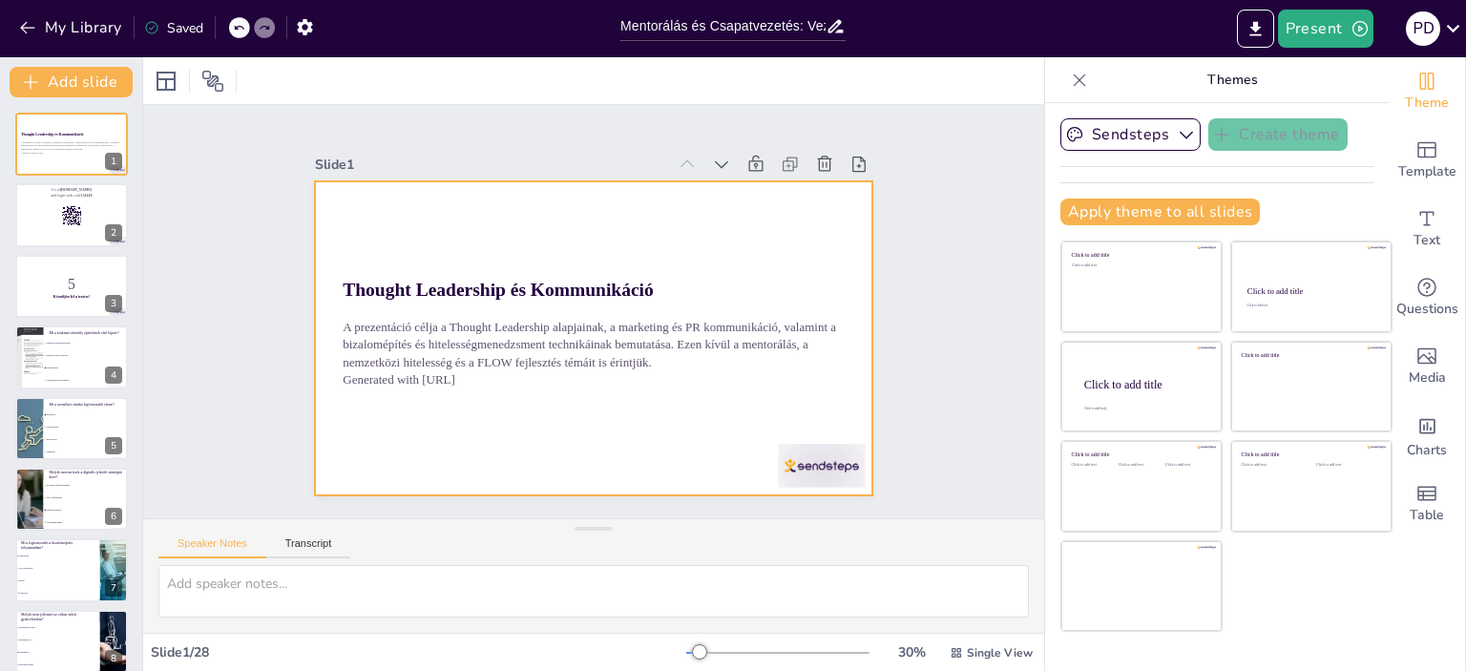
checkbox input "true"
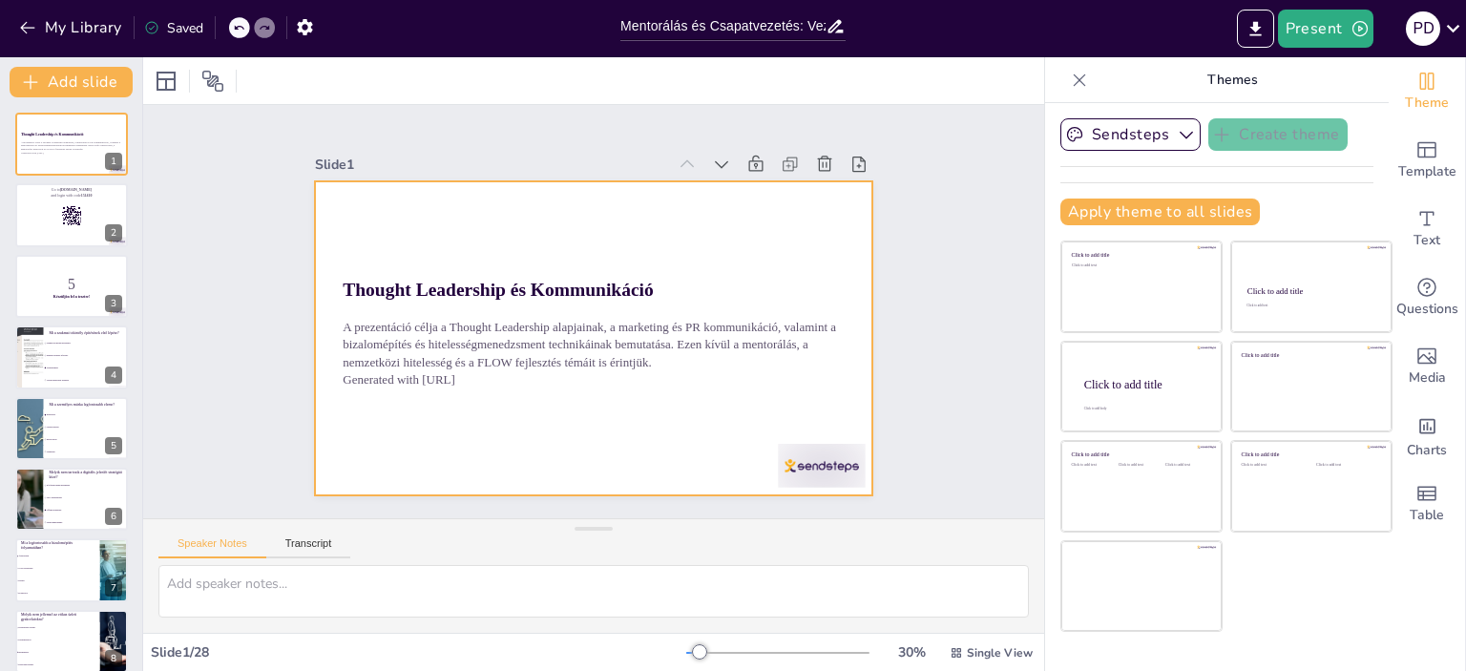
checkbox input "true"
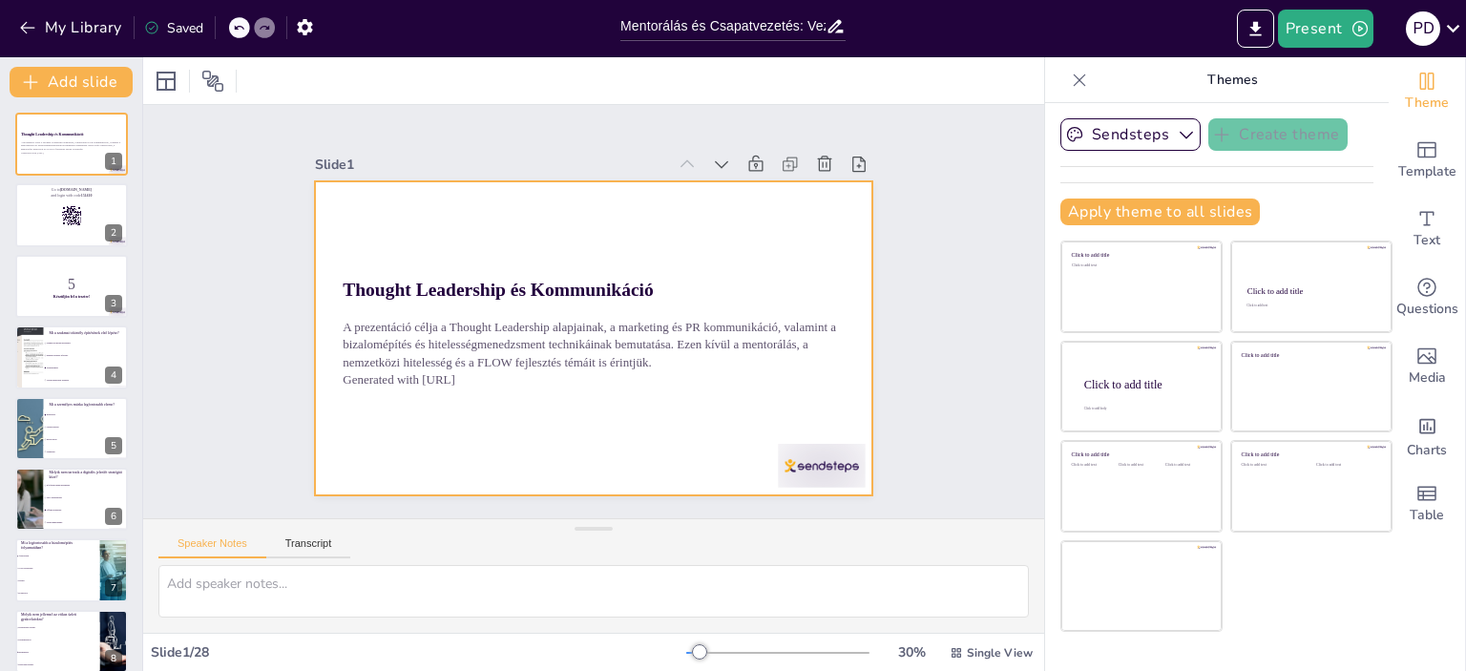
checkbox input "true"
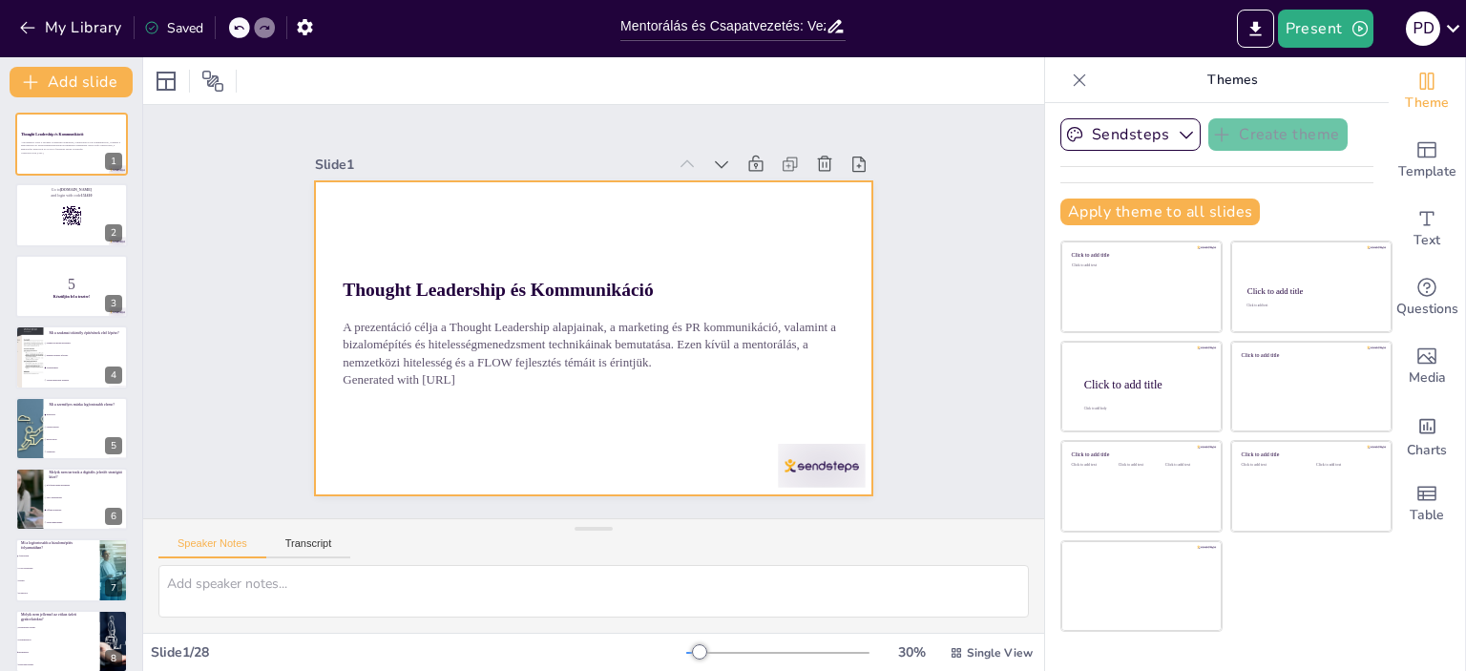
checkbox input "true"
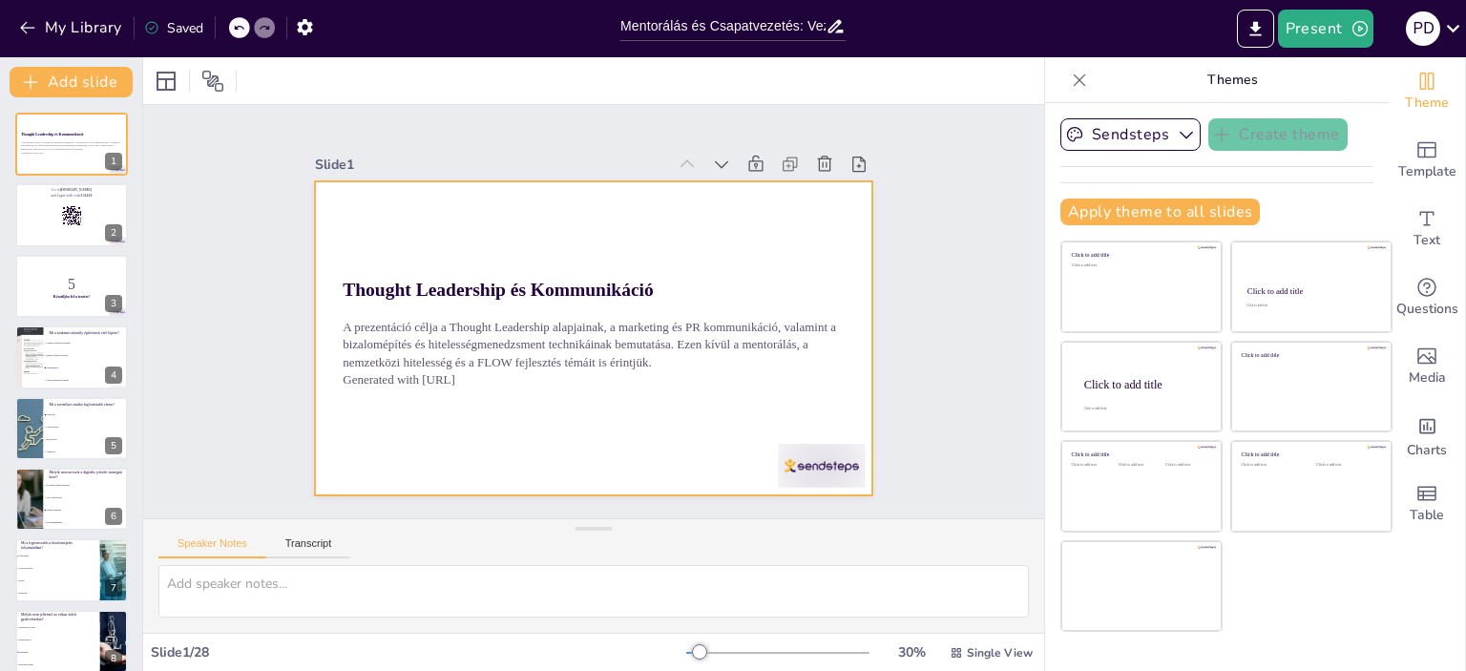
checkbox input "true"
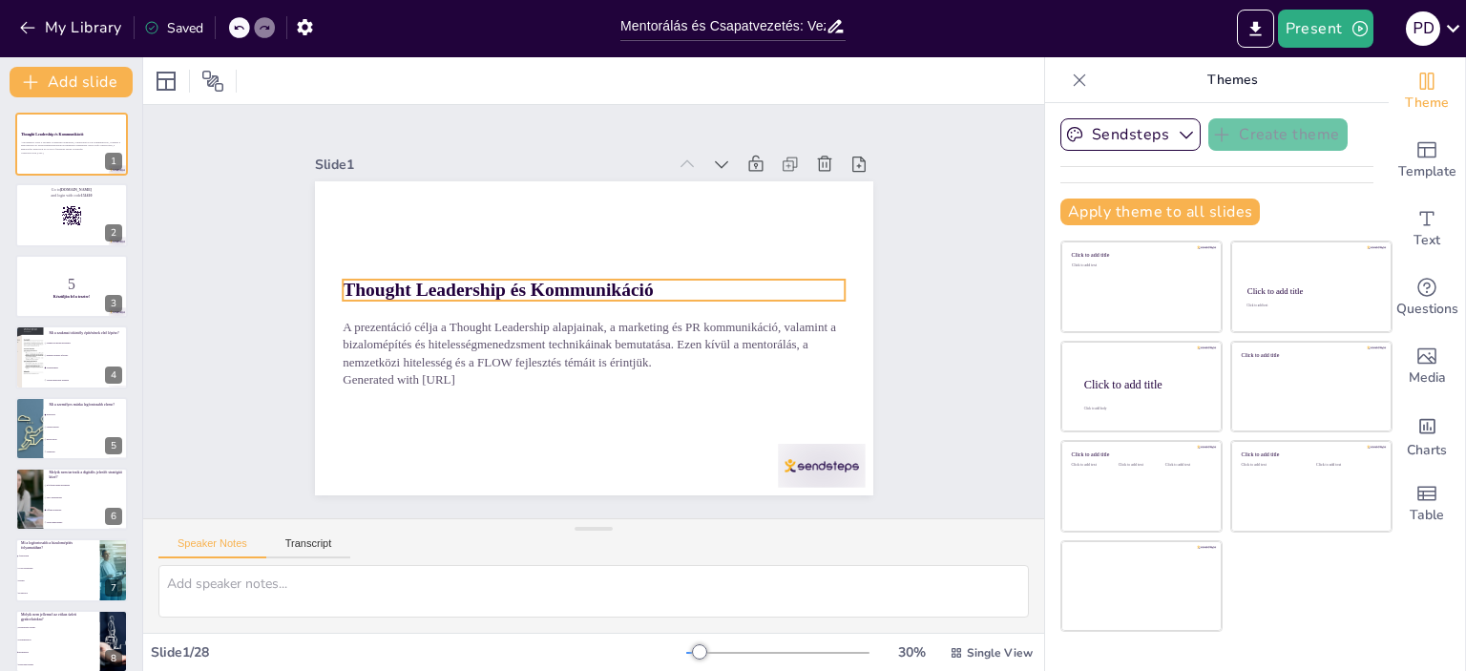
checkbox input "true"
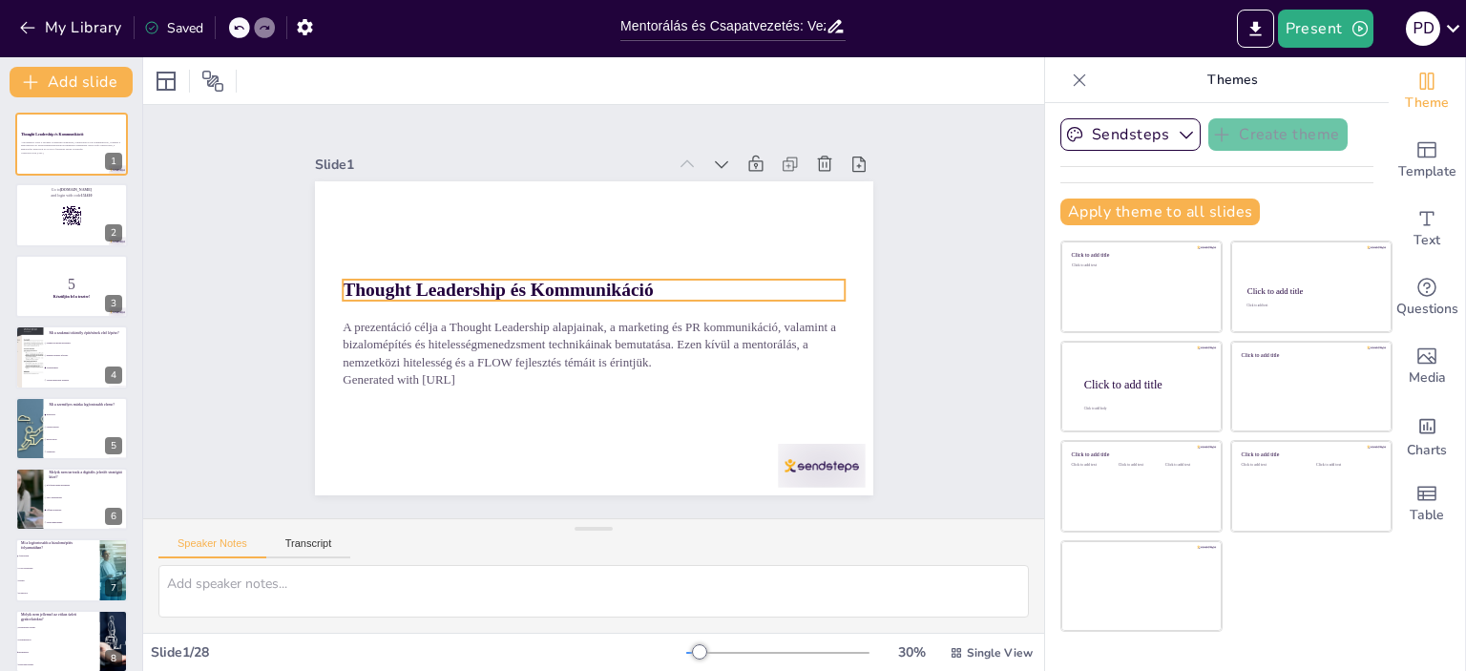
checkbox input "true"
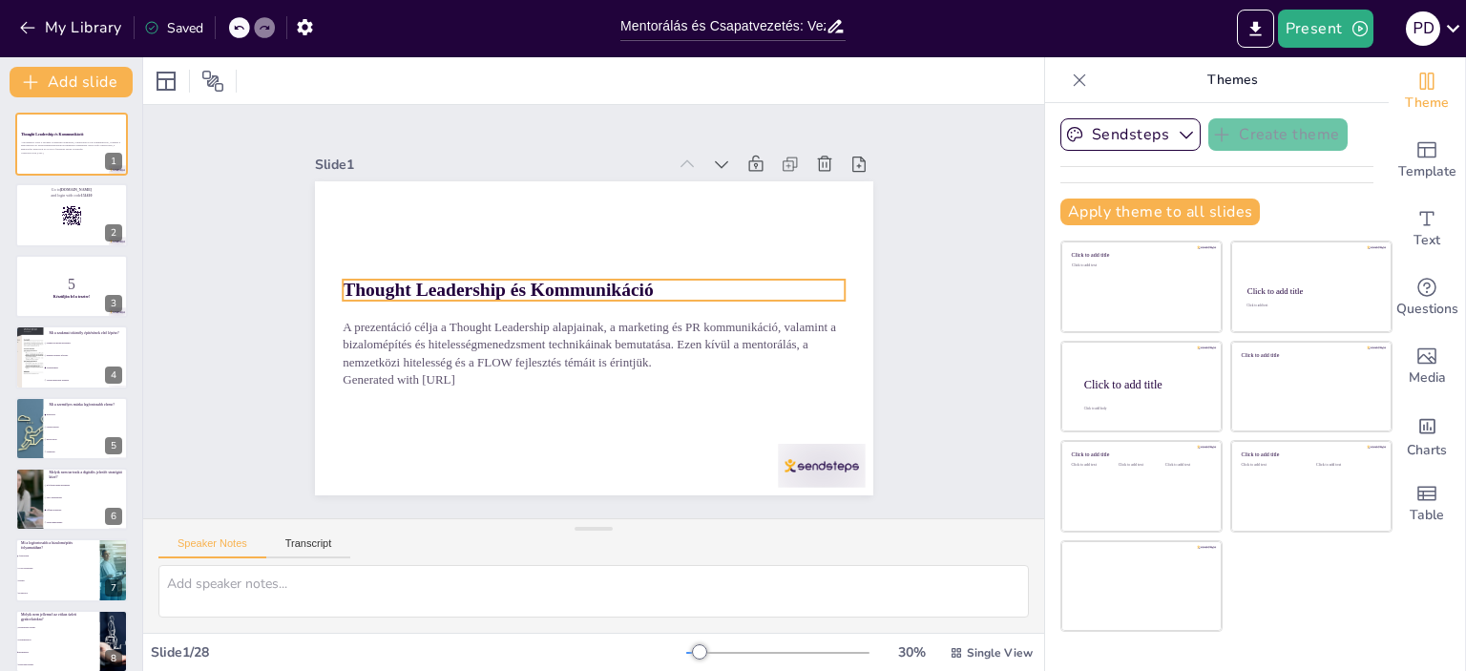
checkbox input "true"
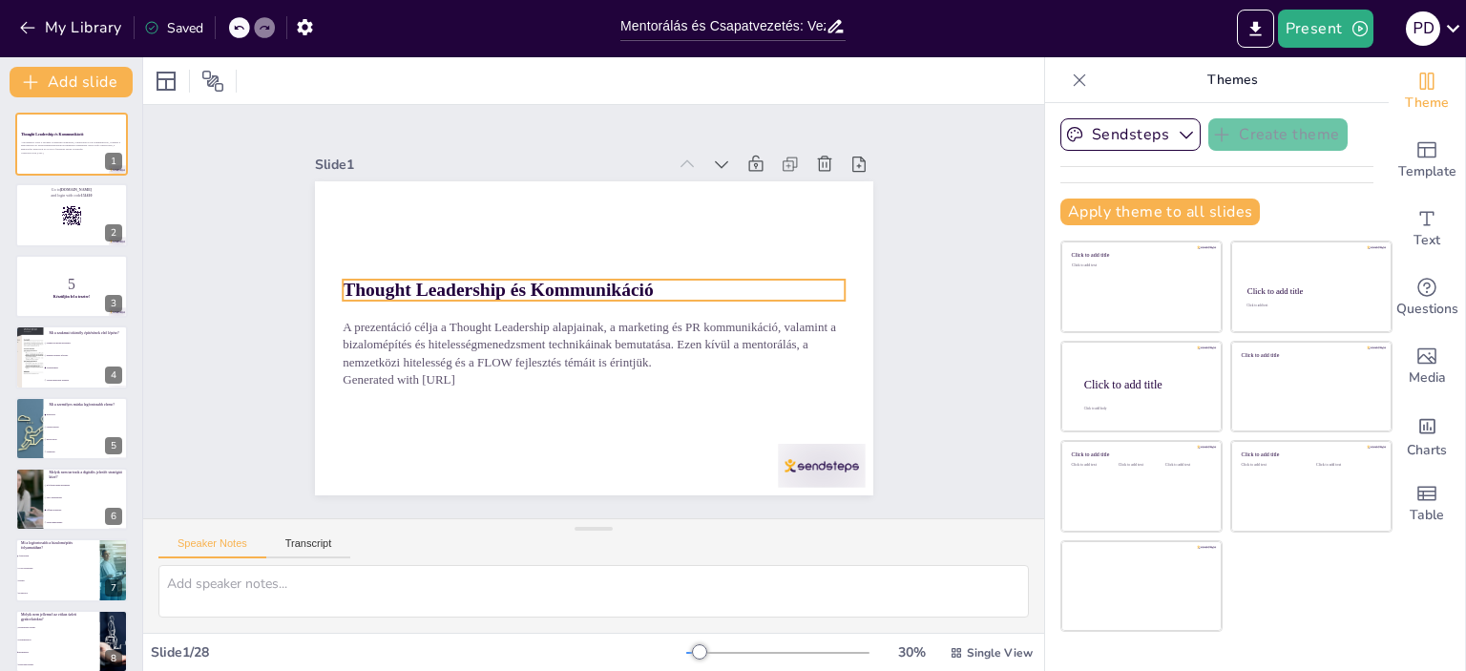
checkbox input "true"
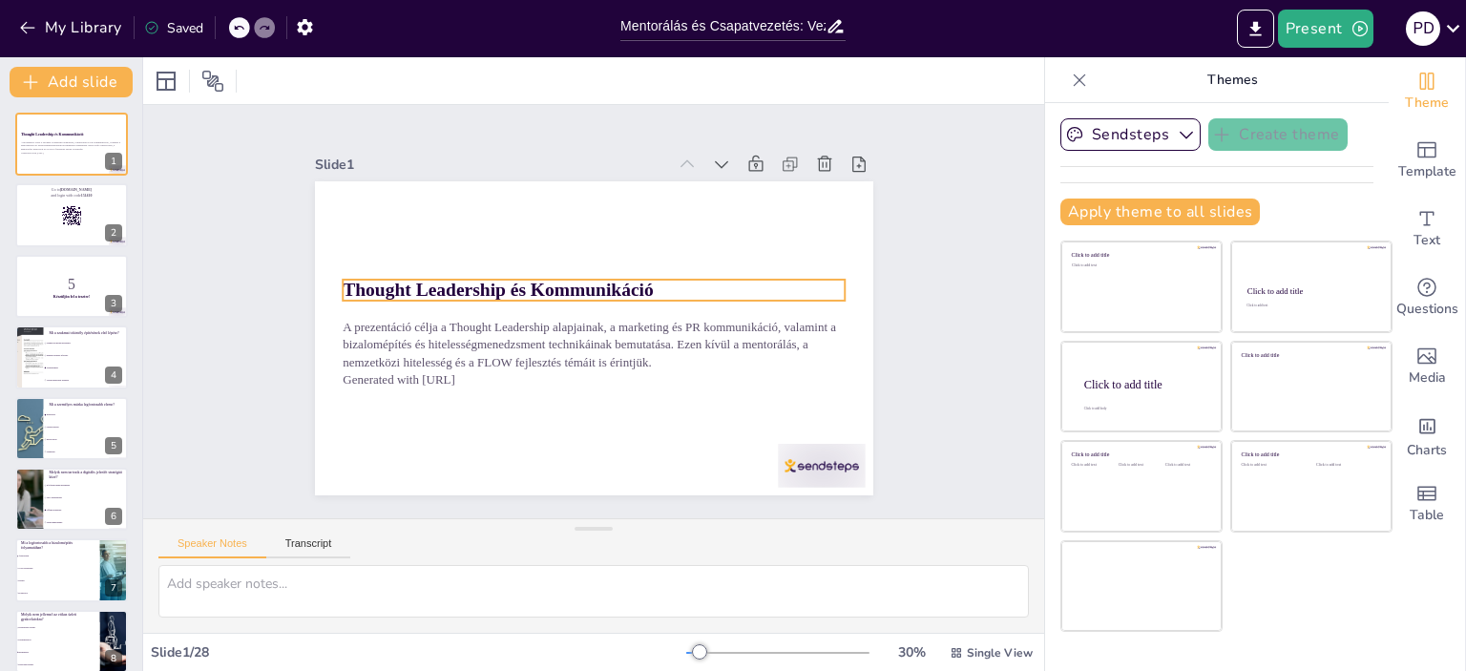
checkbox input "true"
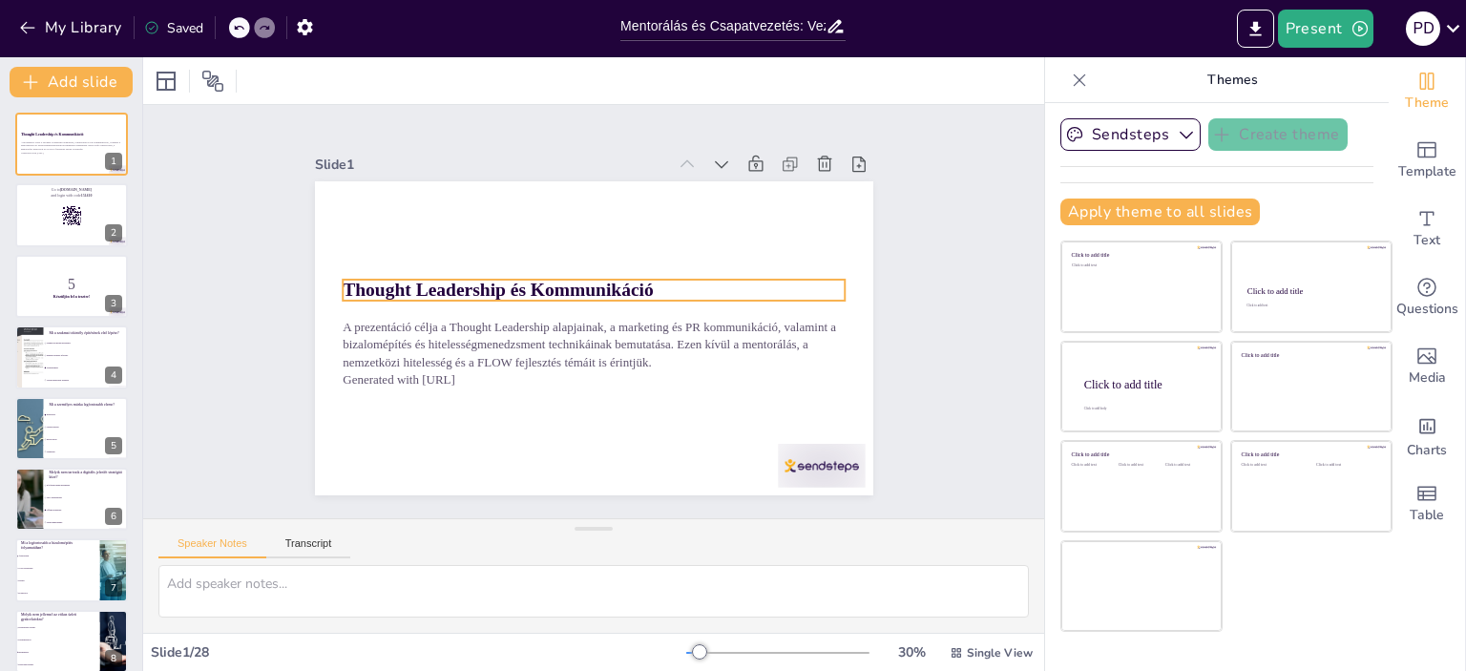
checkbox input "true"
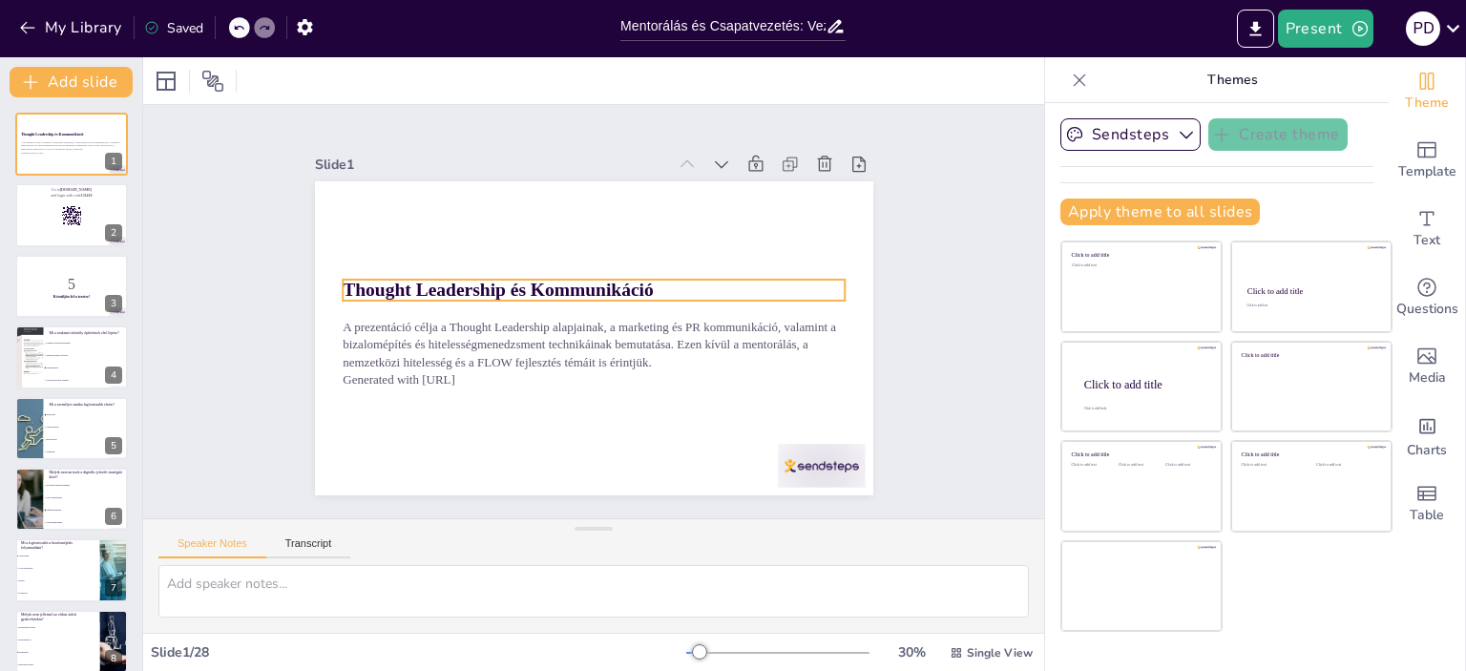
checkbox input "true"
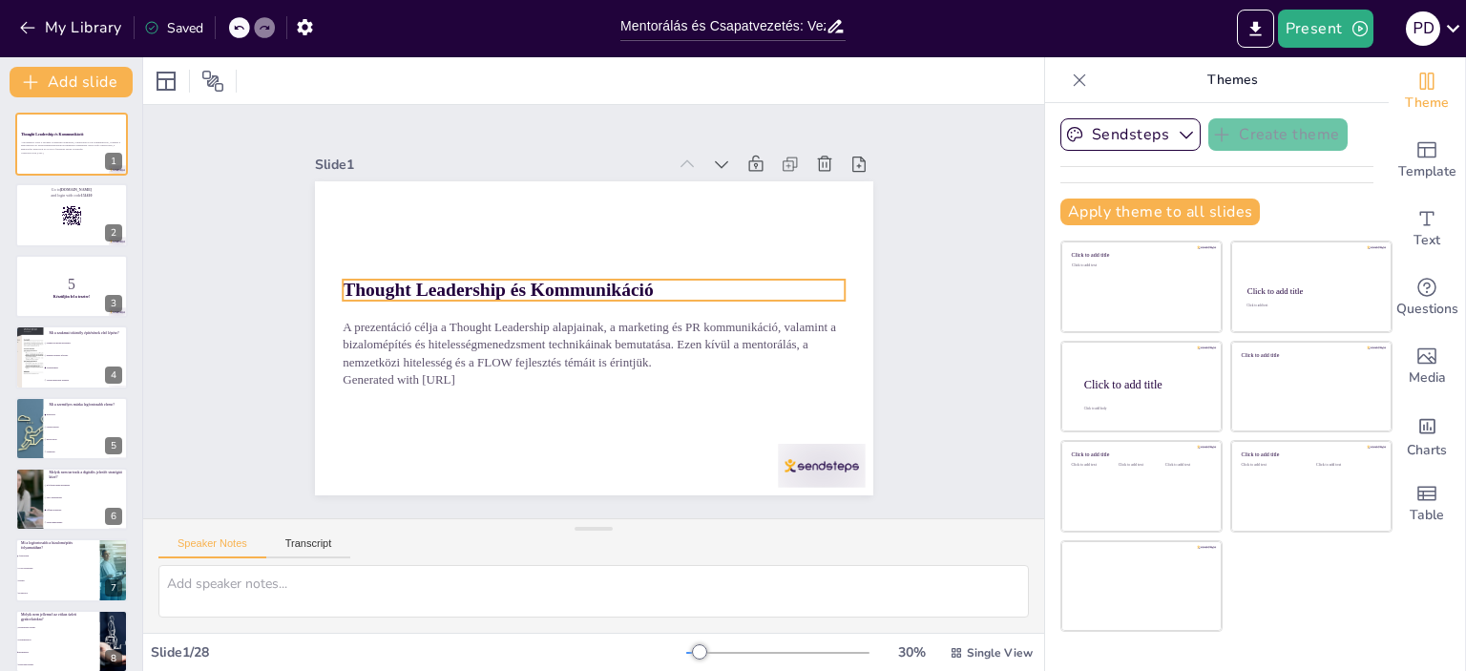
checkbox input "true"
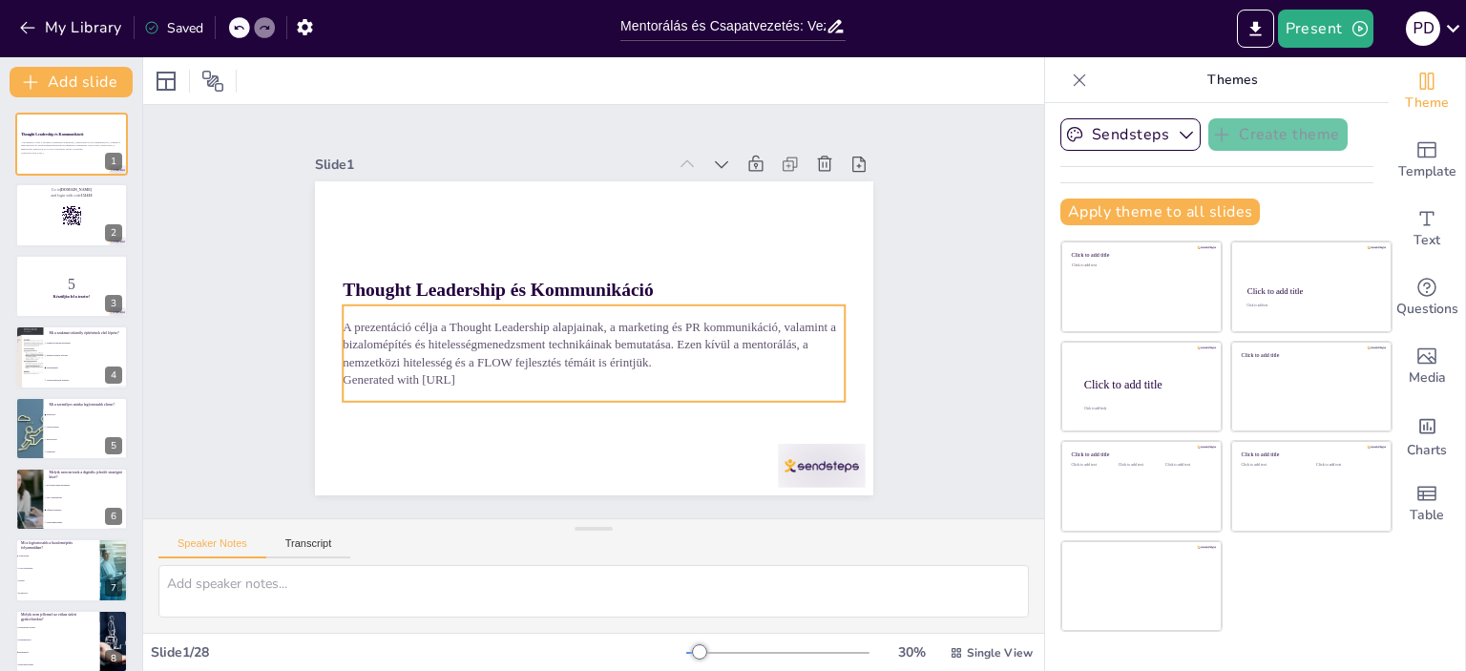
checkbox input "true"
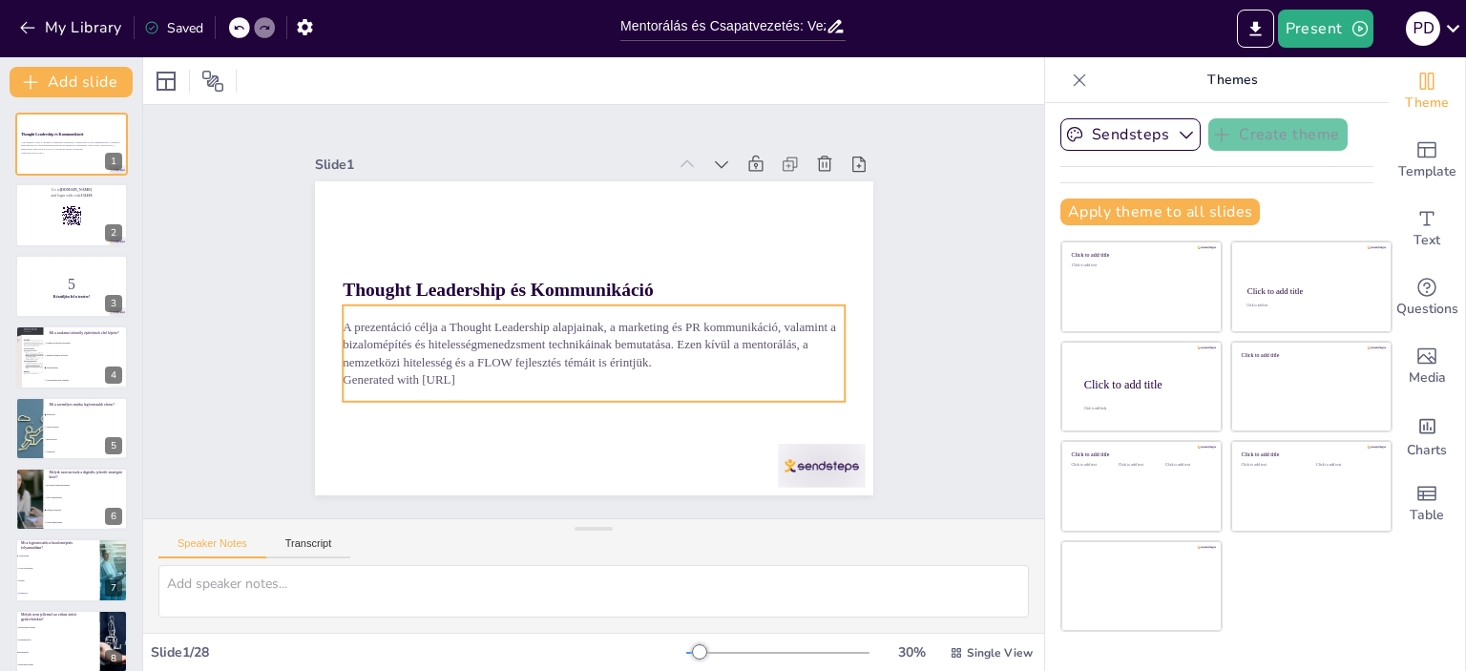
checkbox input "true"
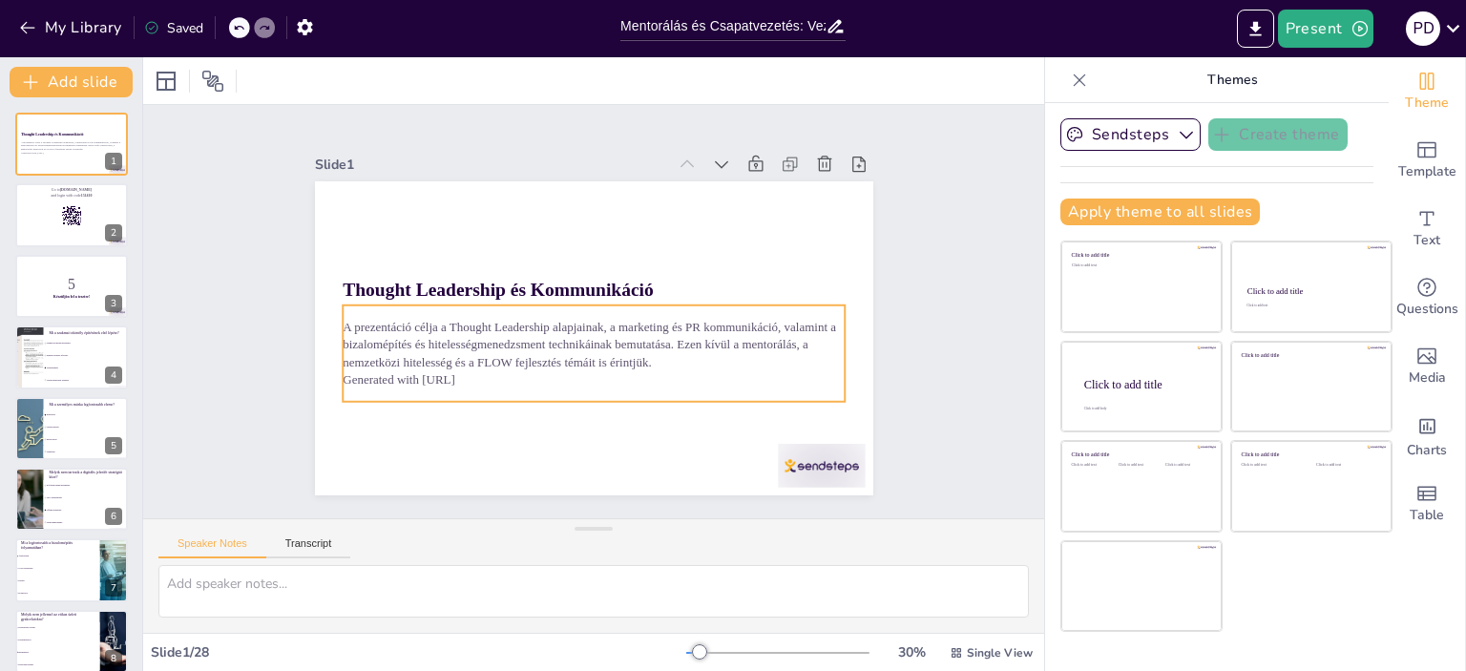
checkbox input "true"
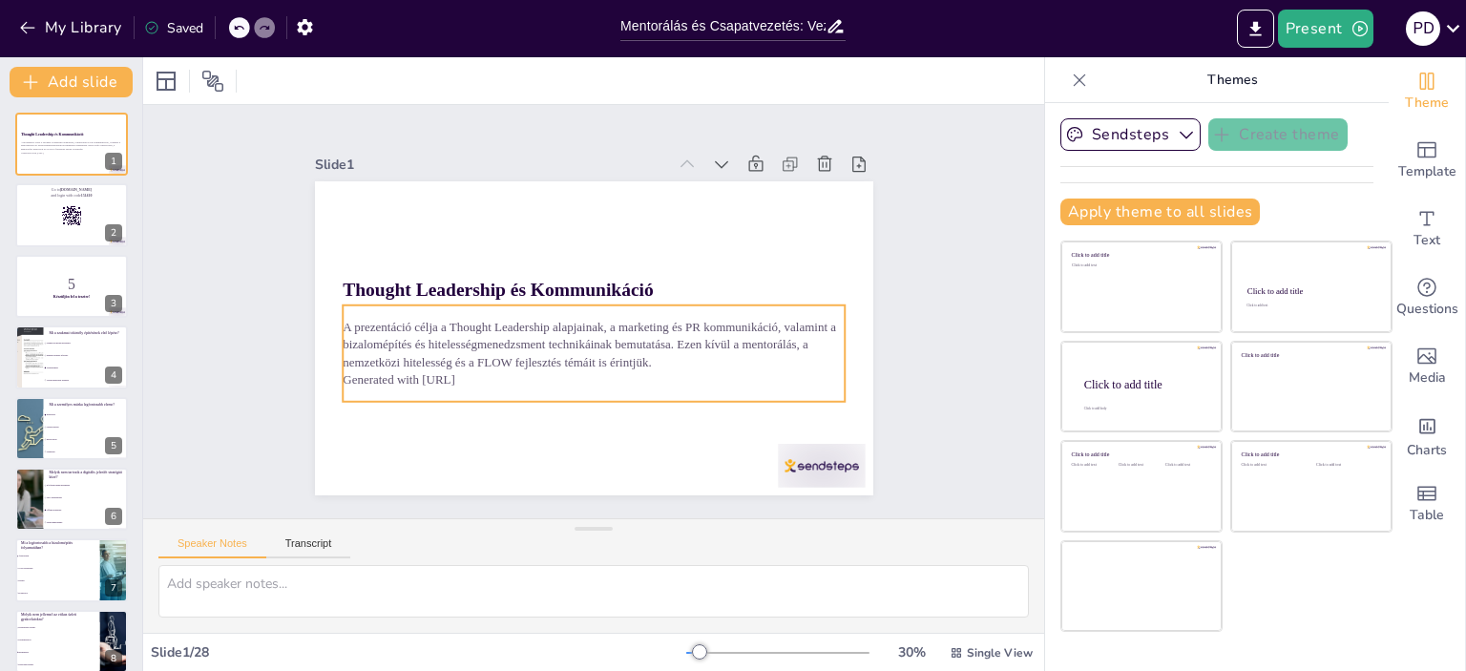
checkbox input "true"
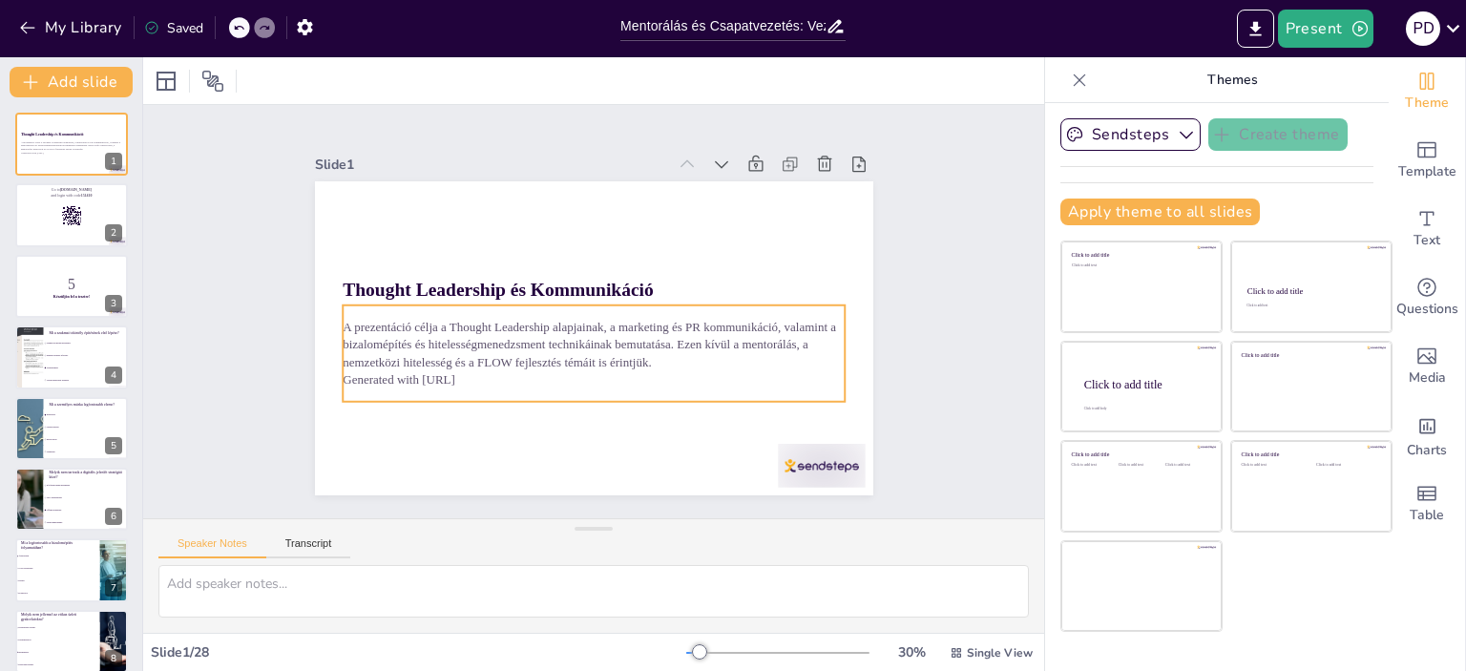
checkbox input "true"
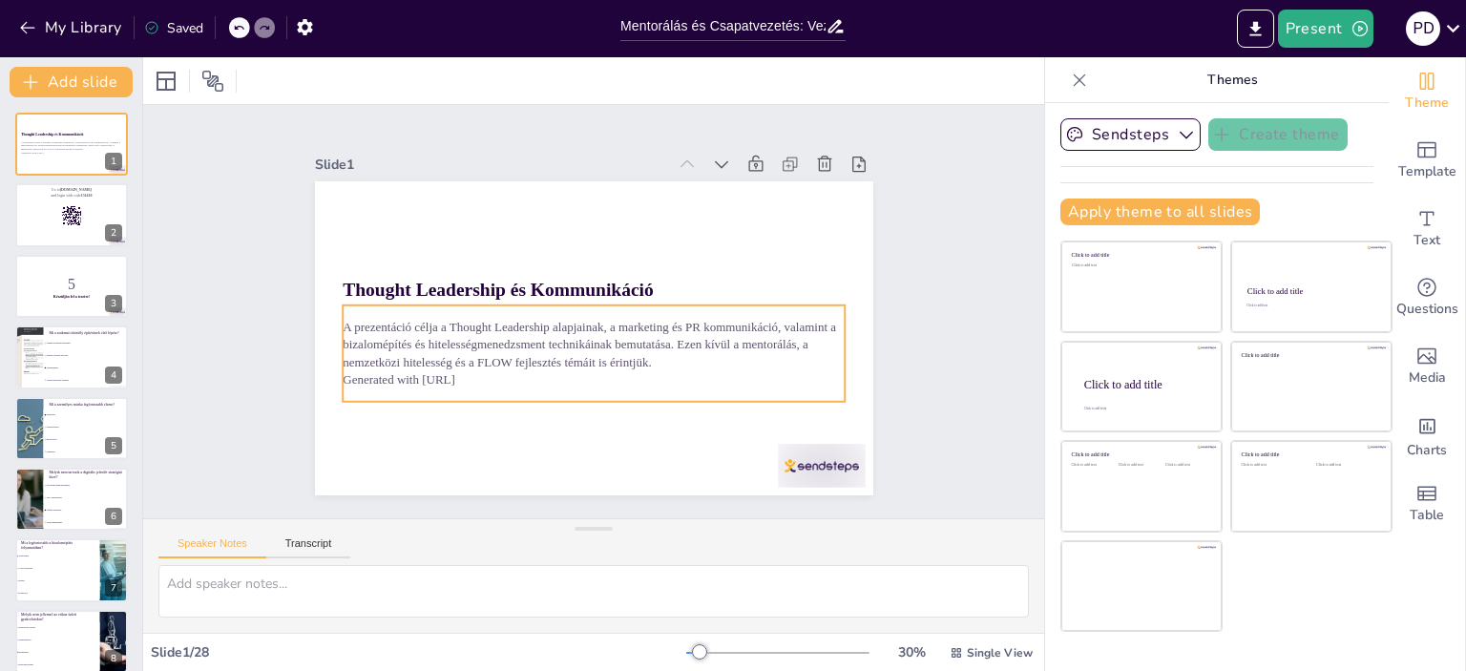
checkbox input "true"
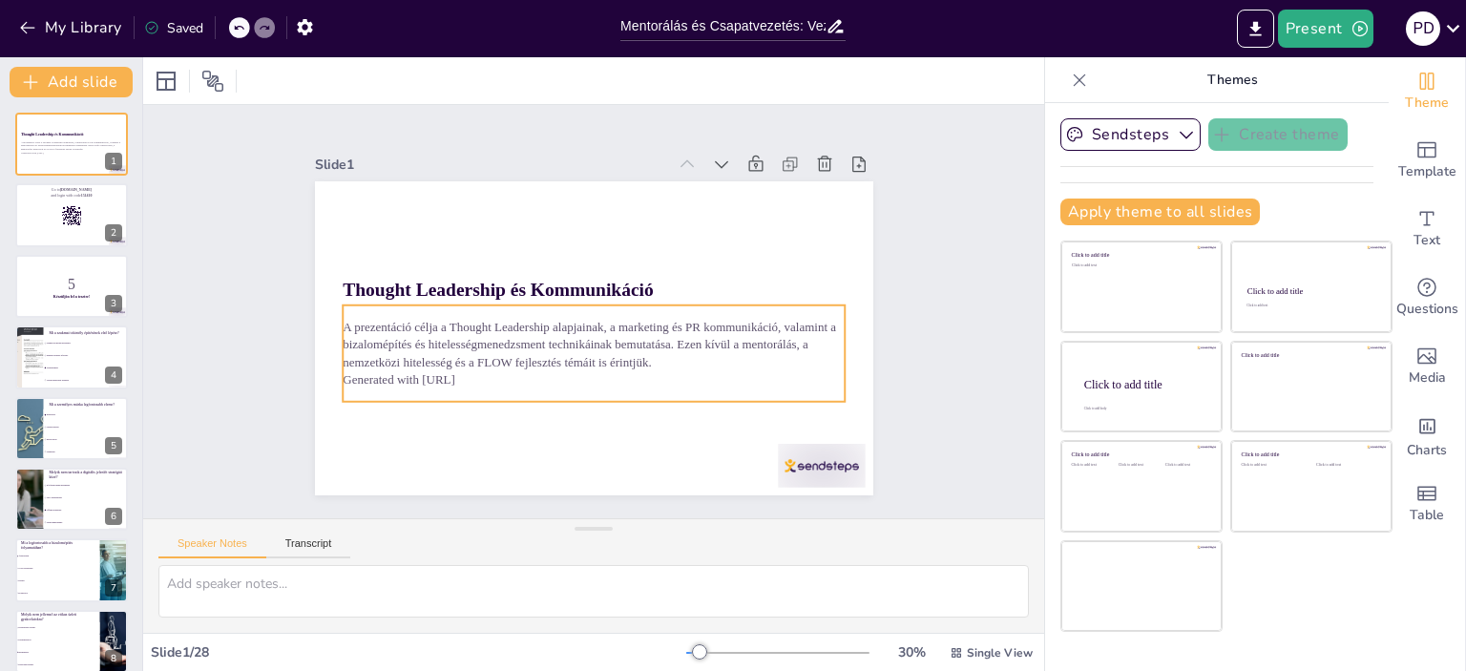
checkbox input "true"
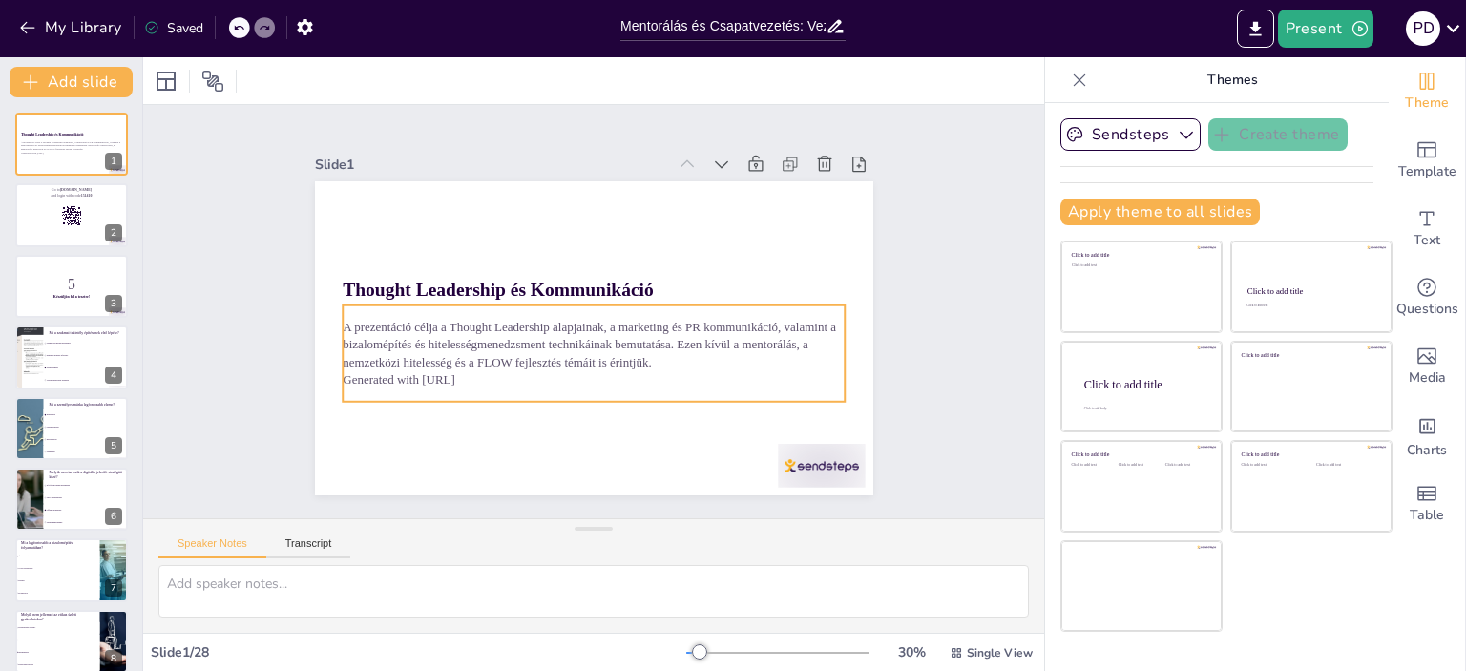
checkbox input "true"
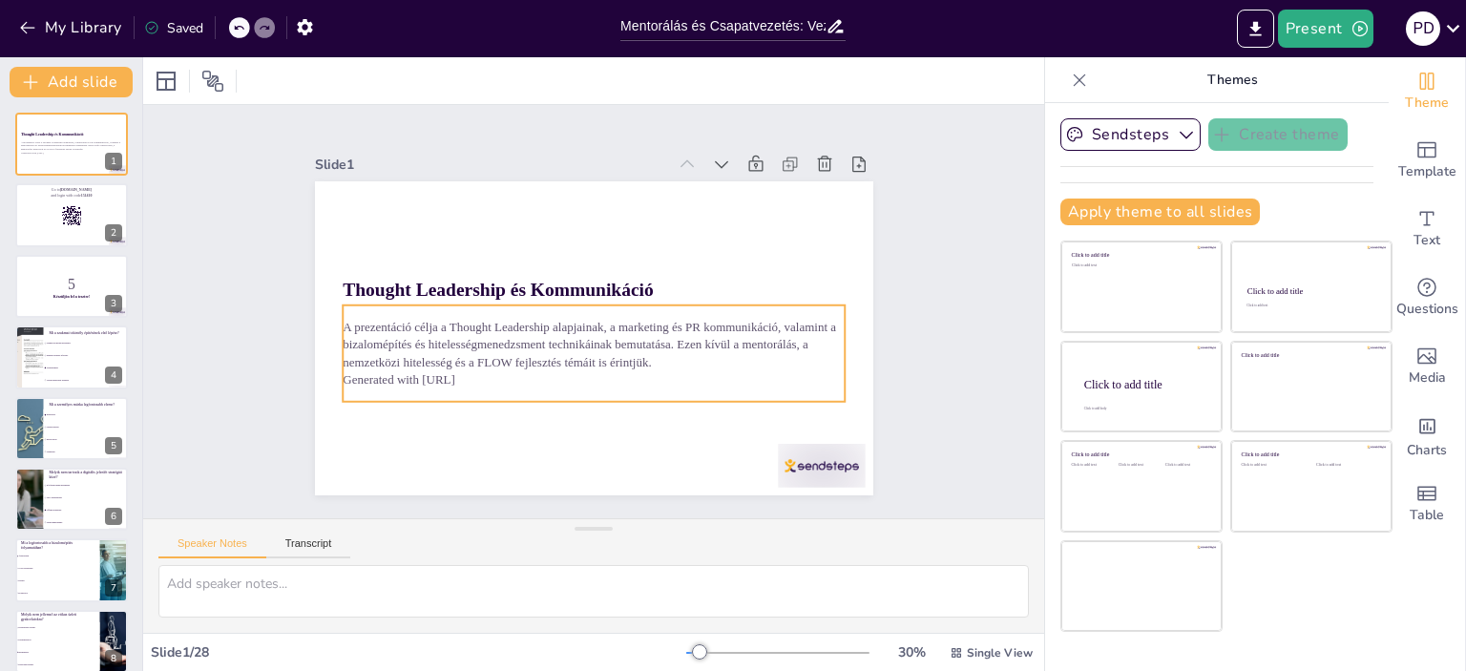
checkbox input "true"
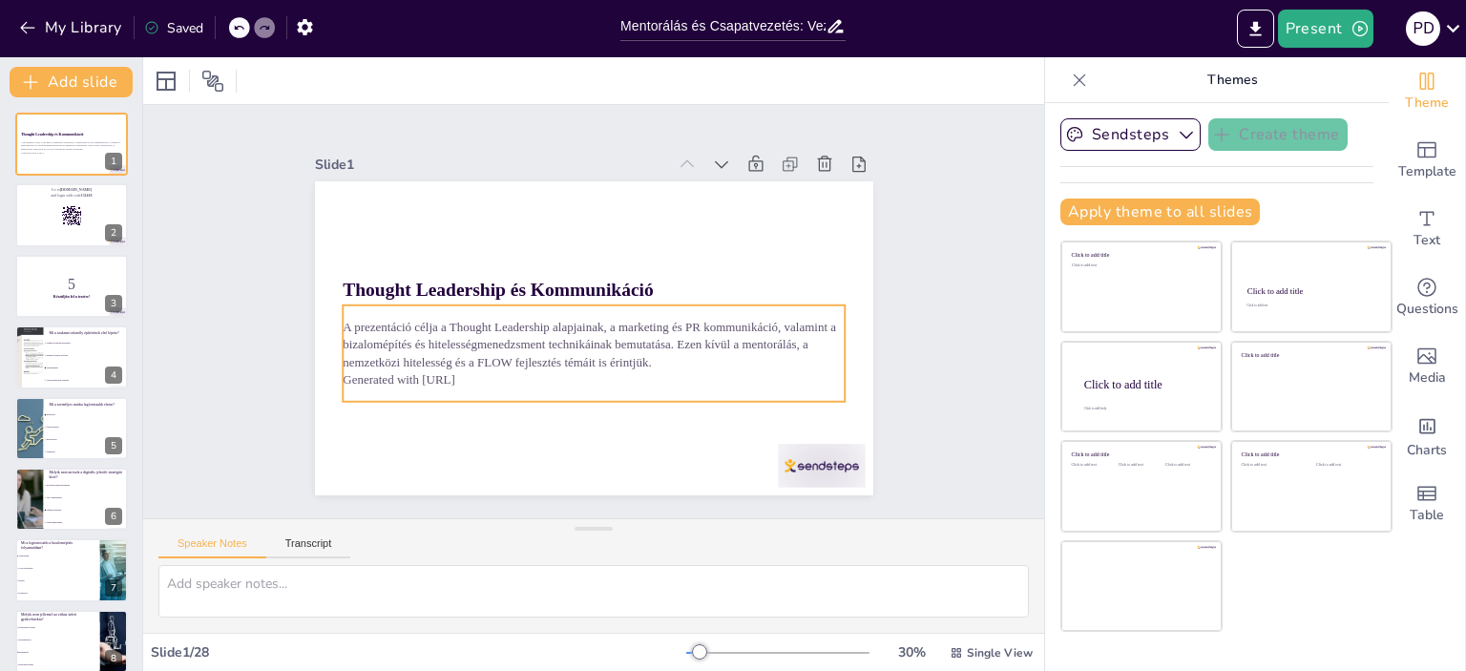
checkbox input "true"
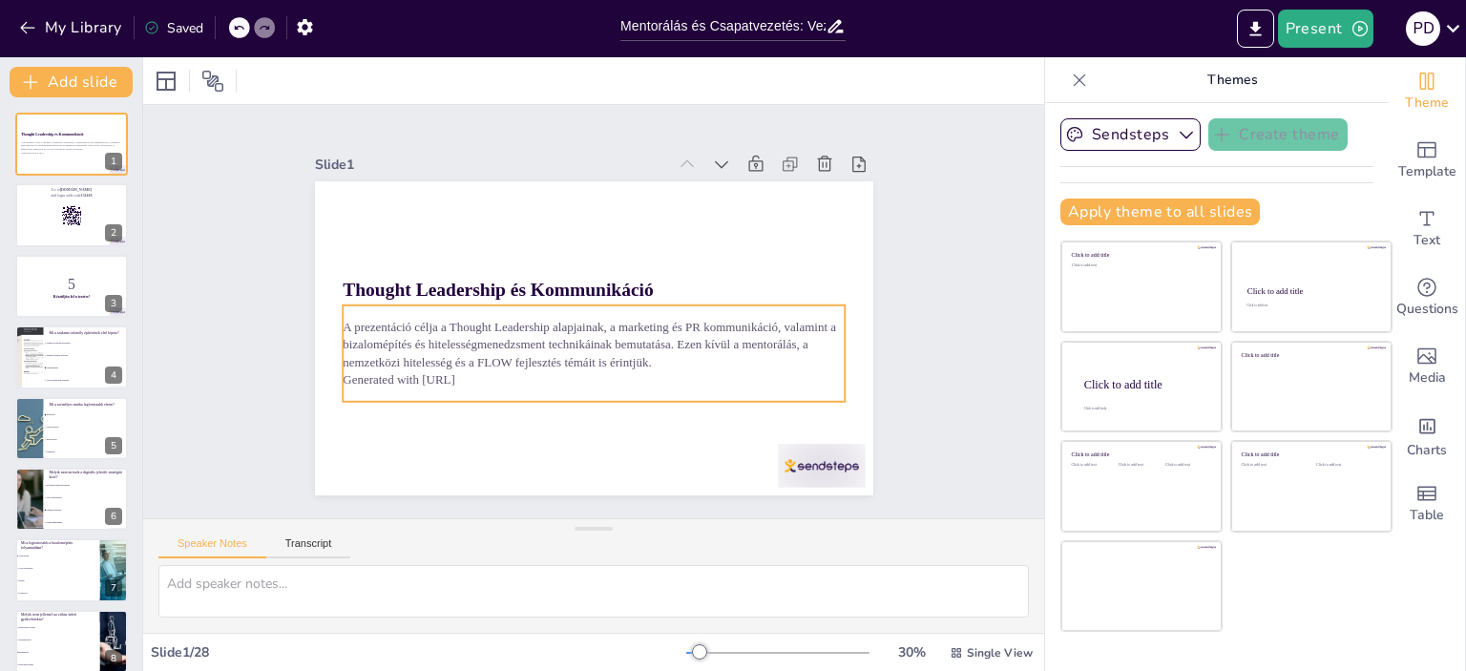
checkbox input "true"
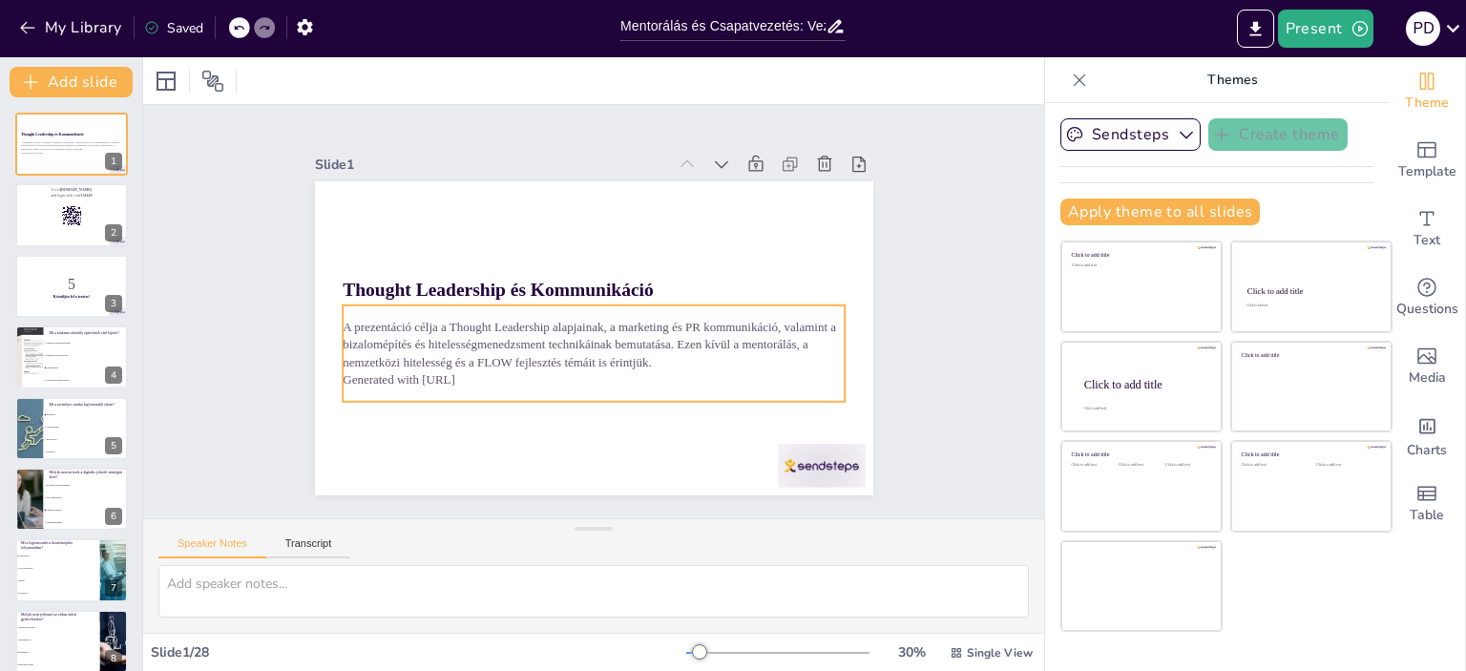
checkbox input "true"
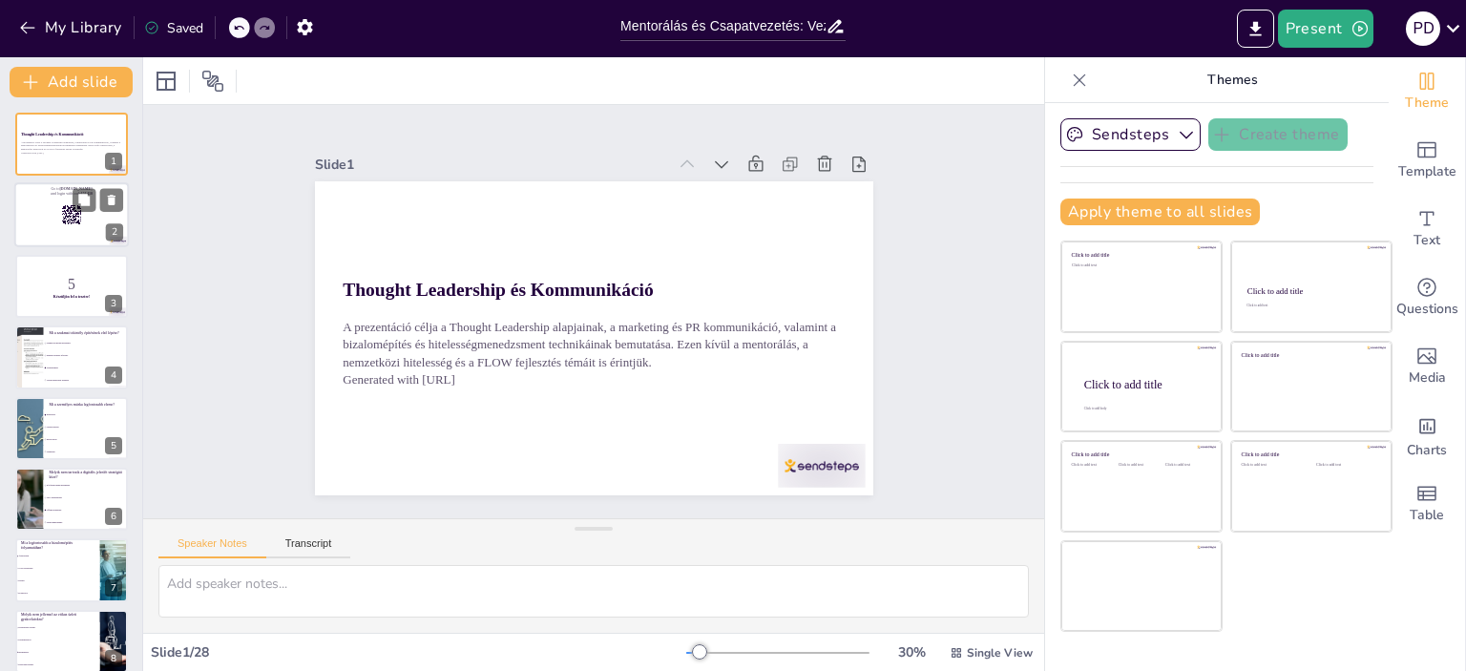
checkbox input "true"
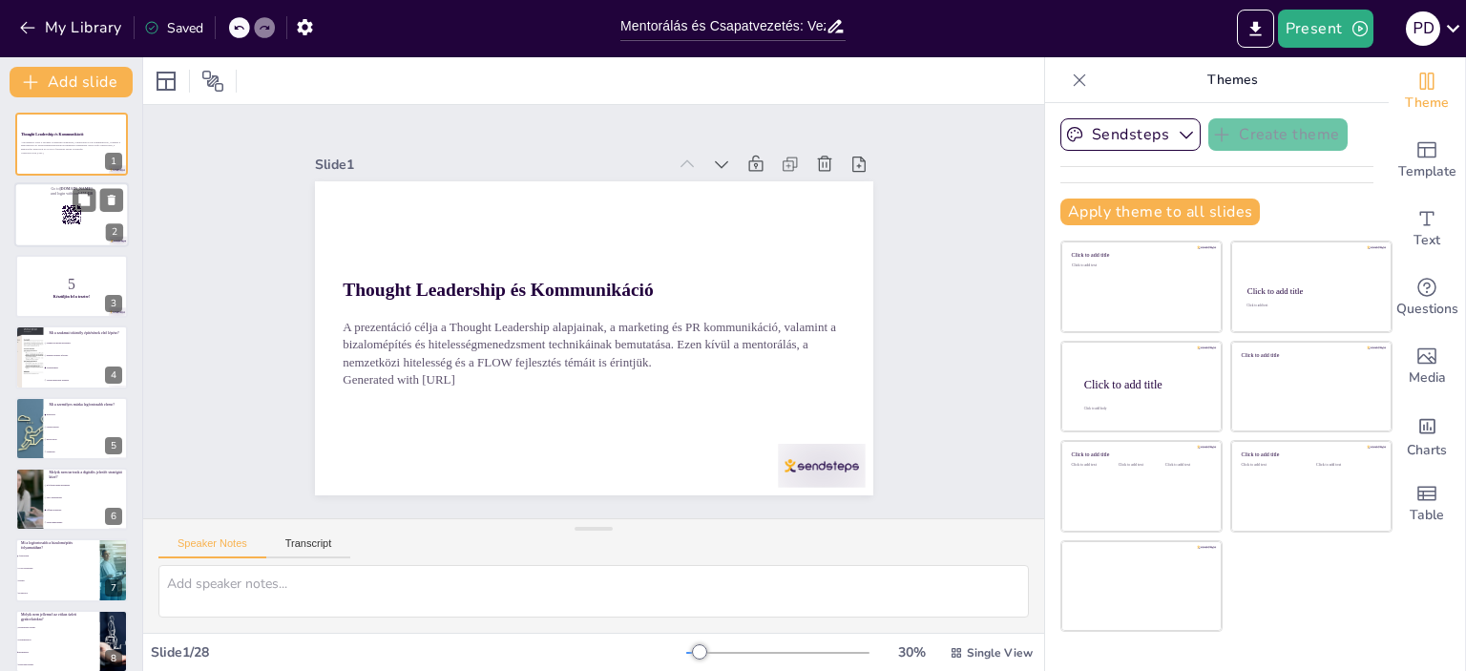
checkbox input "true"
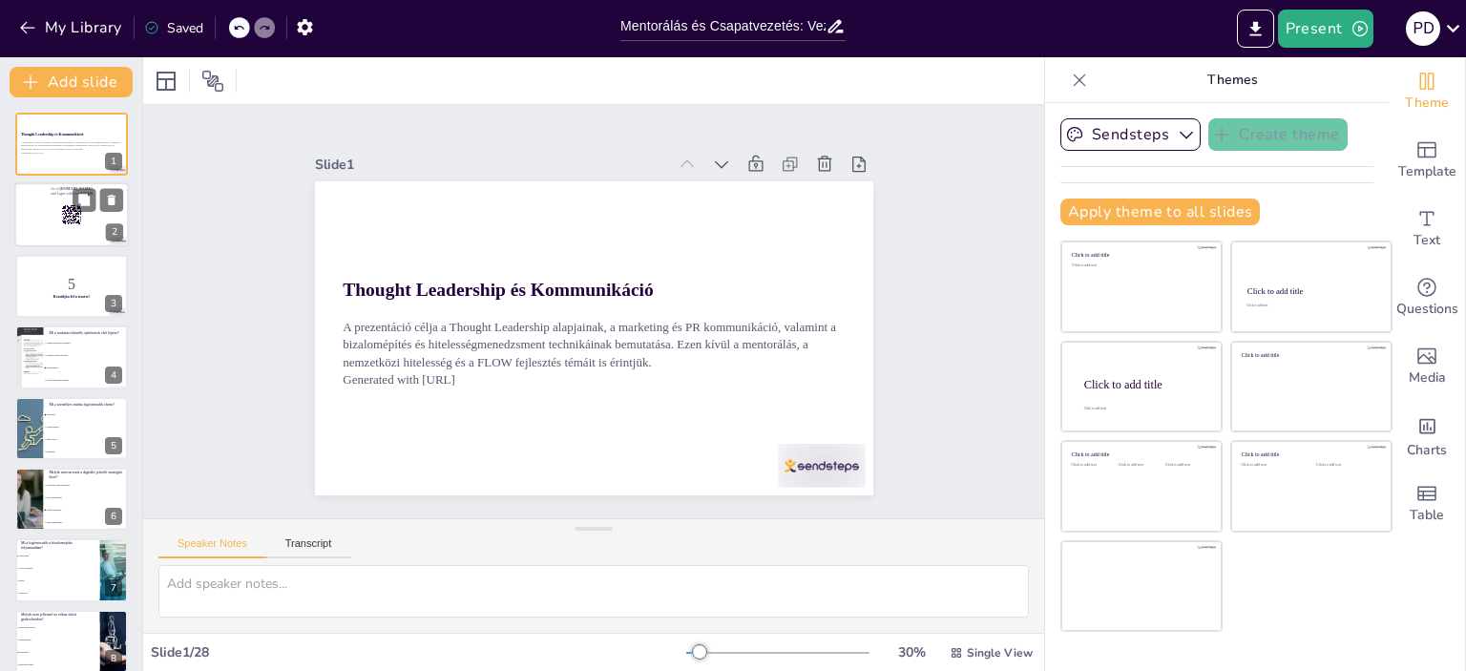
checkbox input "true"
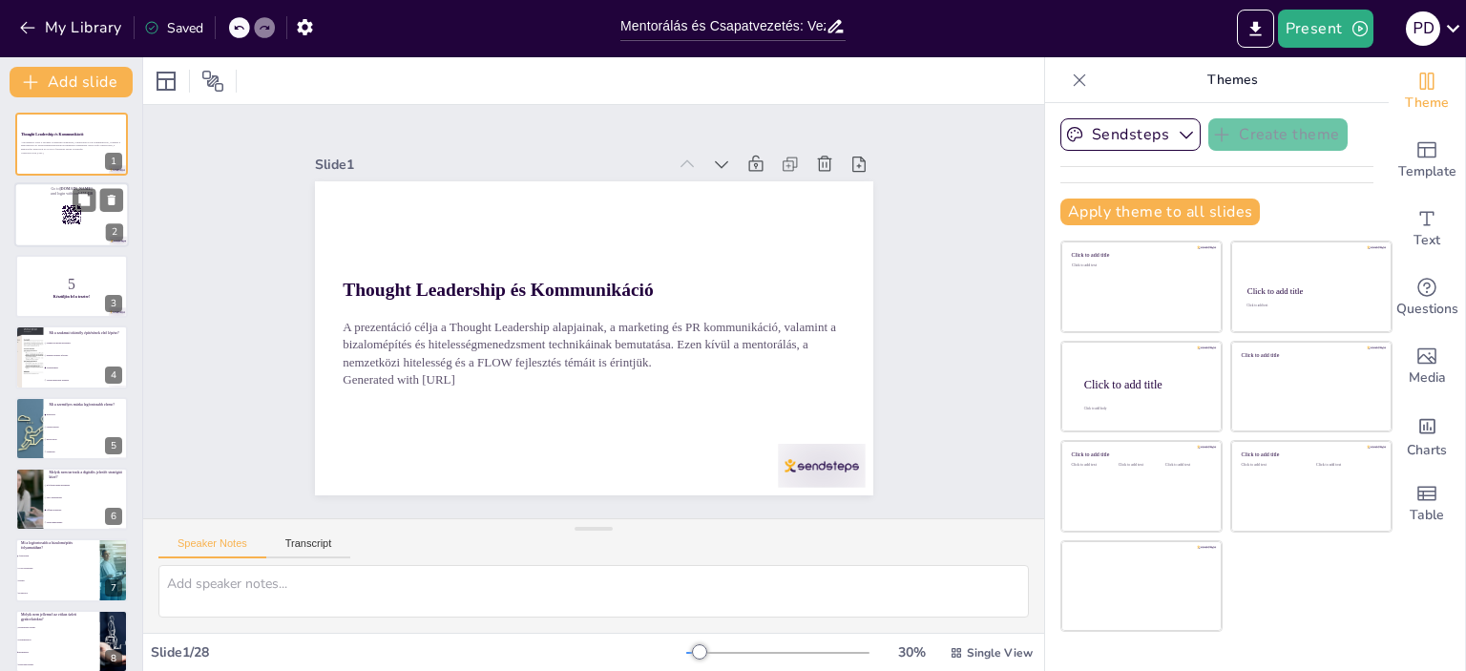
checkbox input "true"
click at [1264, 26] on icon "Export to PowerPoint" at bounding box center [1256, 29] width 20 height 20
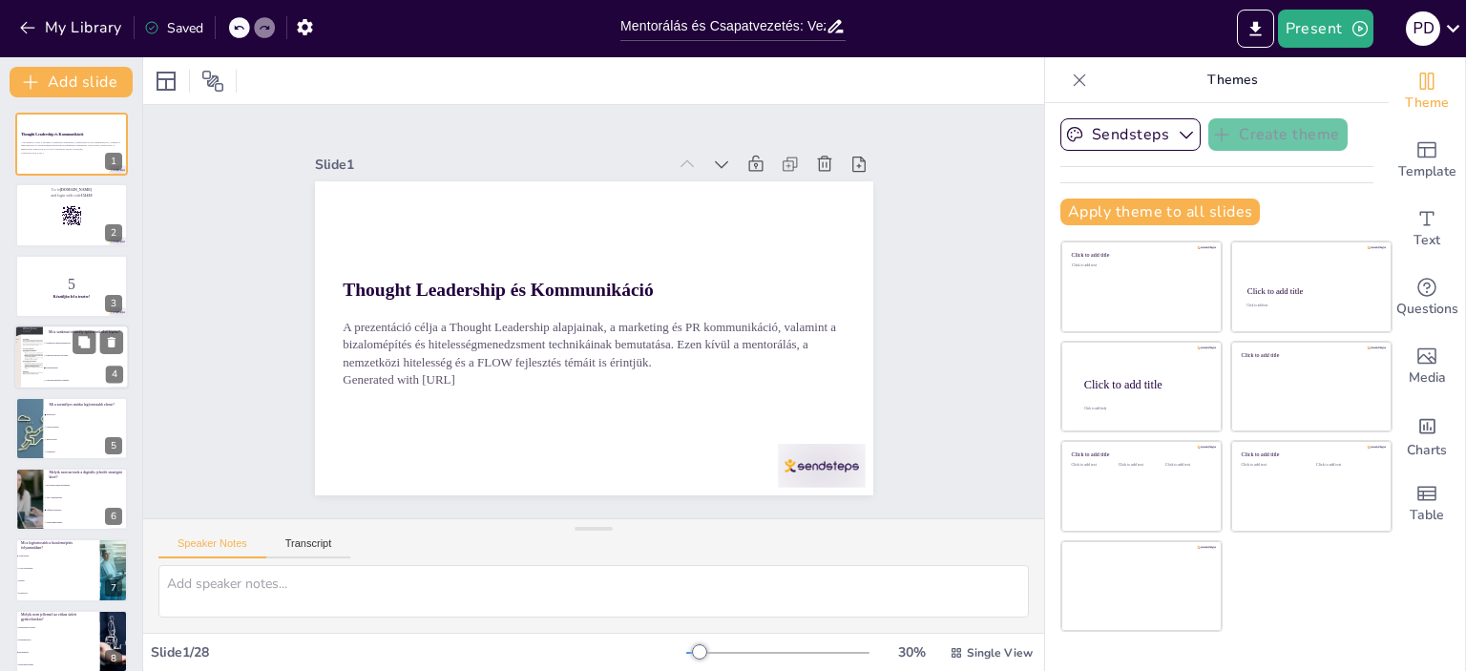
click at [62, 355] on span "Digitális jelenlét növelése" at bounding box center [87, 356] width 82 height 3
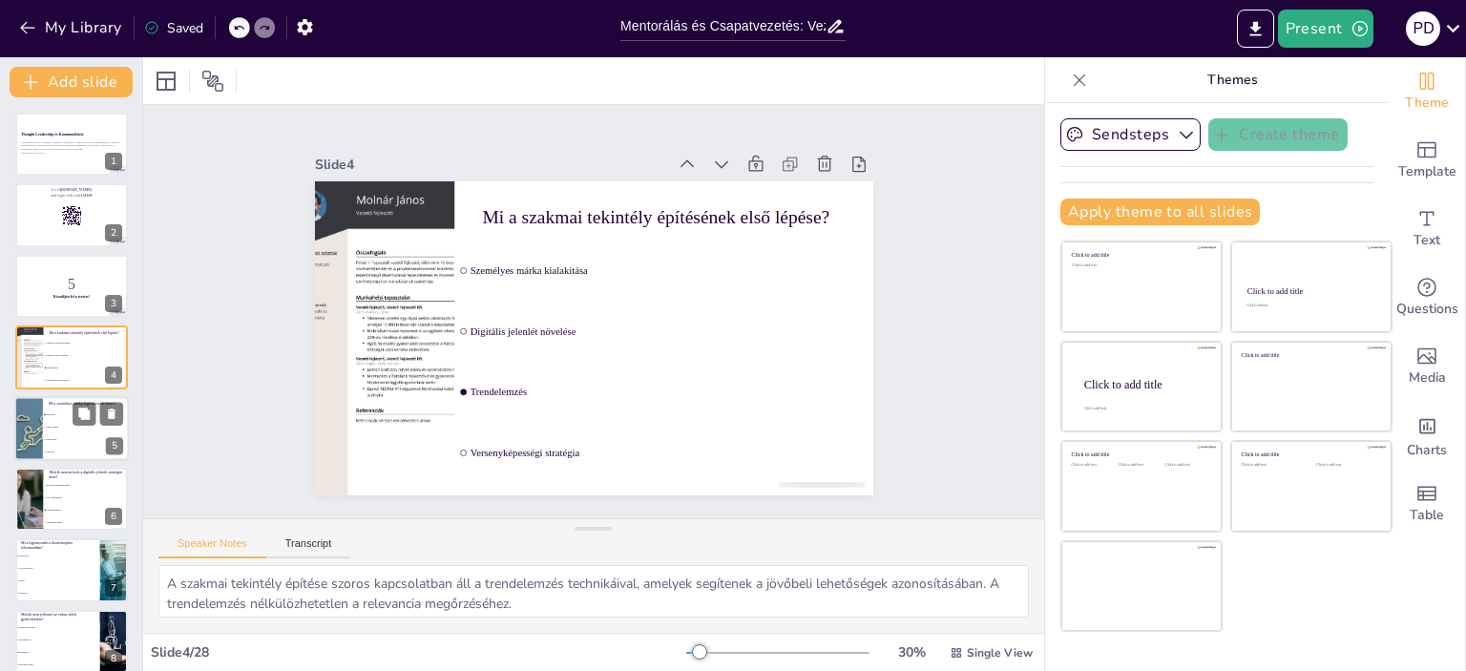
click at [65, 419] on ul "Hitelesség Online jelenlét Kapcsolatok Szaktudás" at bounding box center [86, 434] width 86 height 50
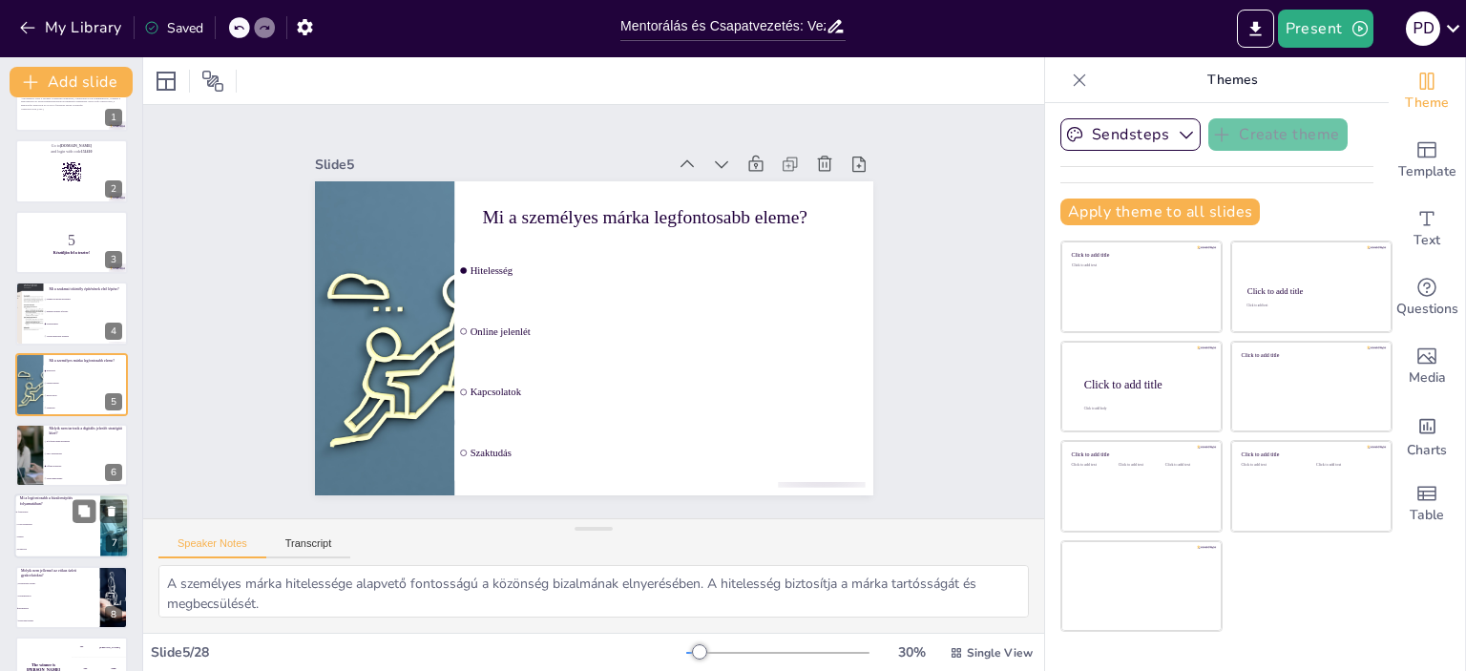
click at [70, 516] on li "Átláthatóság" at bounding box center [57, 513] width 86 height 12
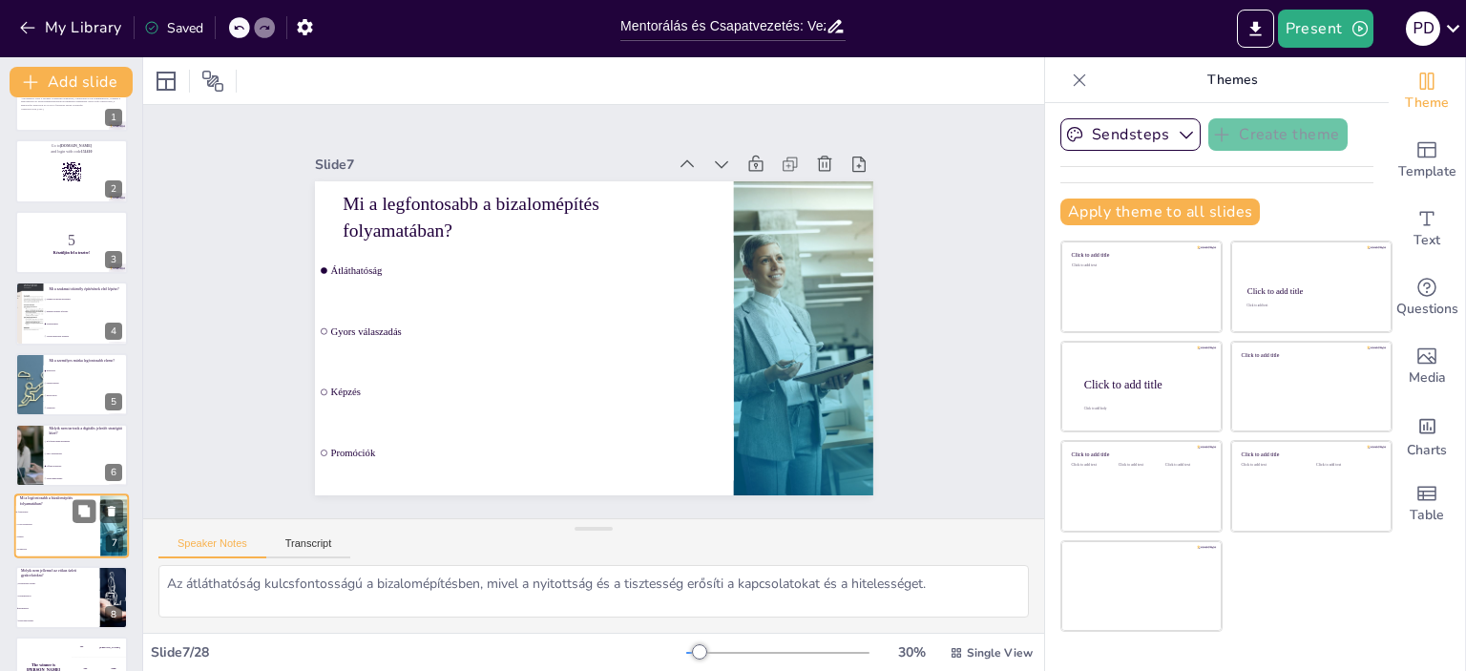
scroll to position [186, 0]
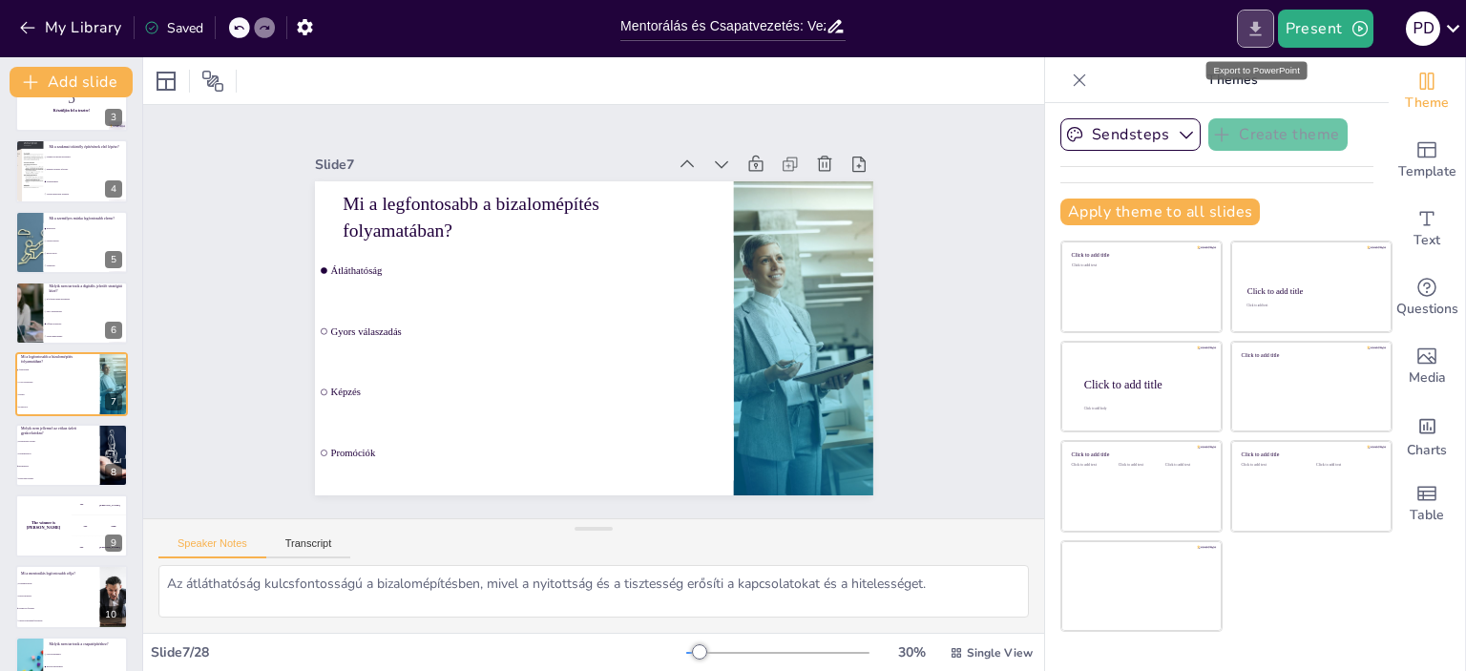
click at [1256, 36] on icon "Export to PowerPoint" at bounding box center [1256, 29] width 20 height 20
click at [57, 30] on button "My Library" at bounding box center [72, 27] width 116 height 31
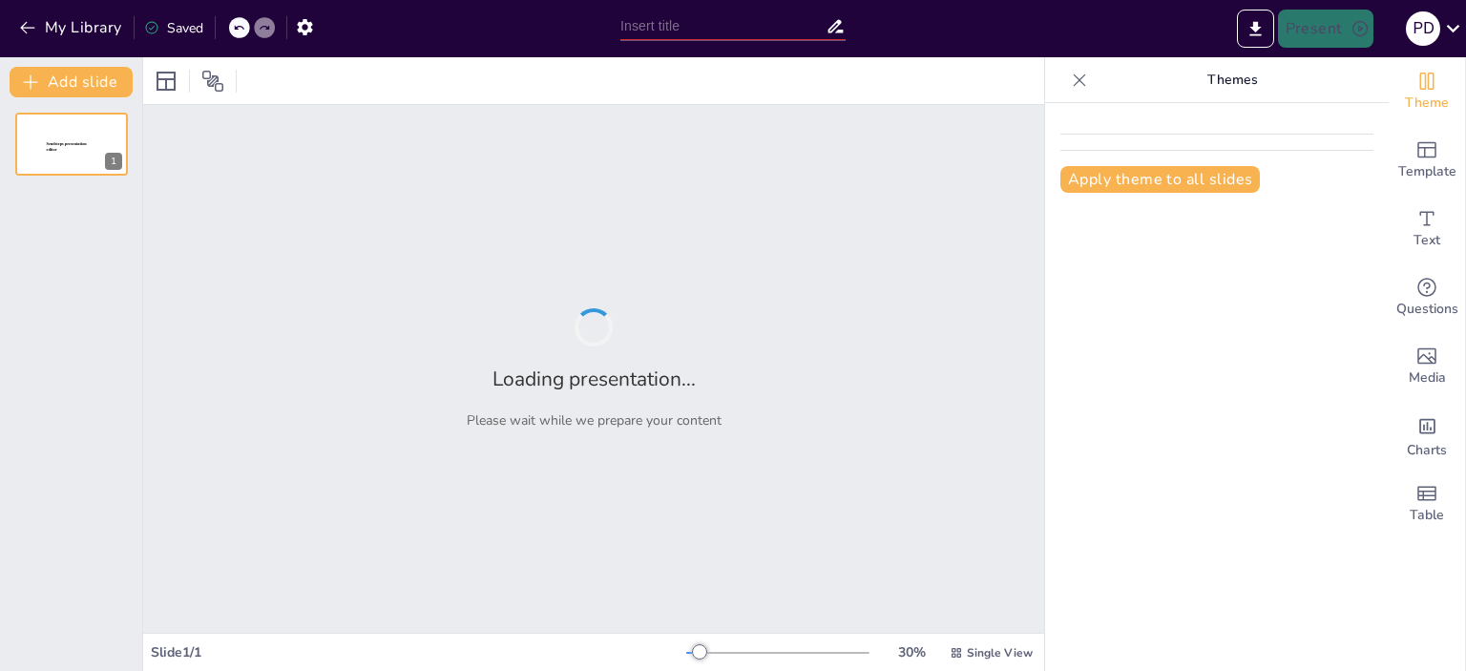
type input "Mentorálás és Csapatvezetés: Tudd Meg, Mennyire Vagy Jártas!"
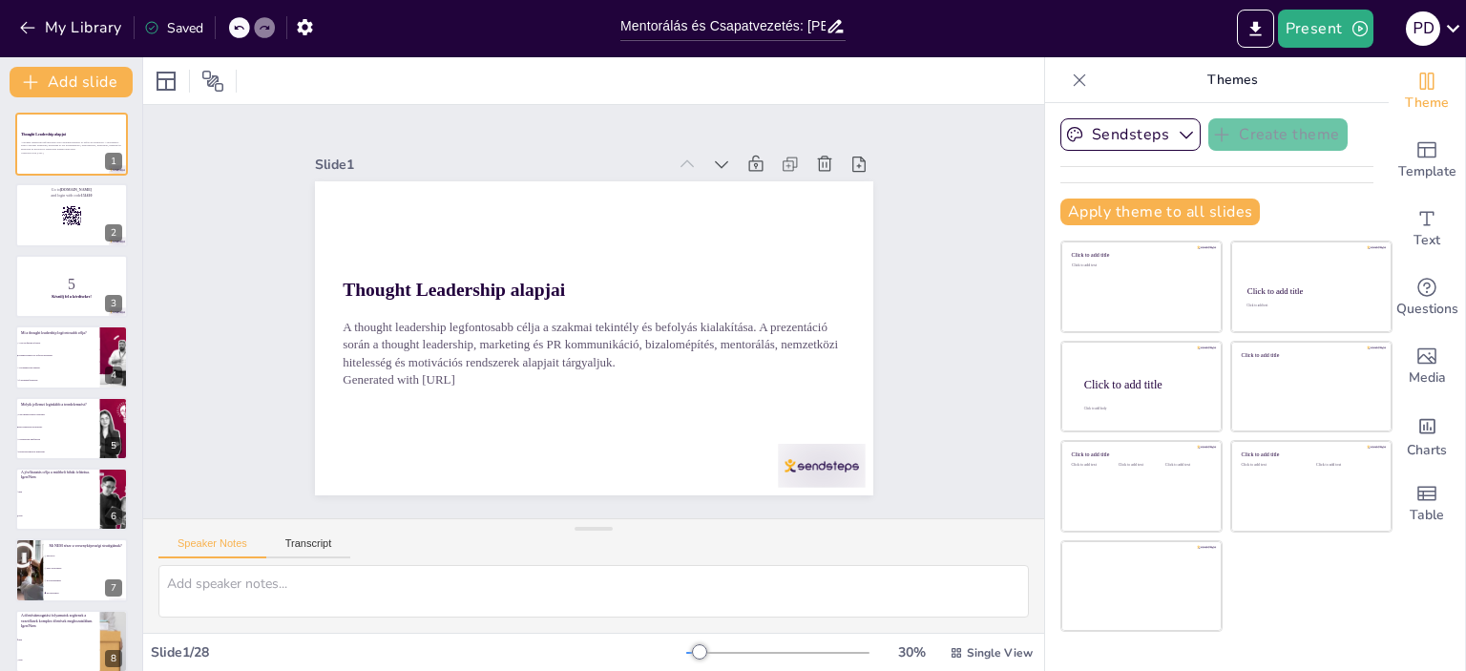
checkbox input "true"
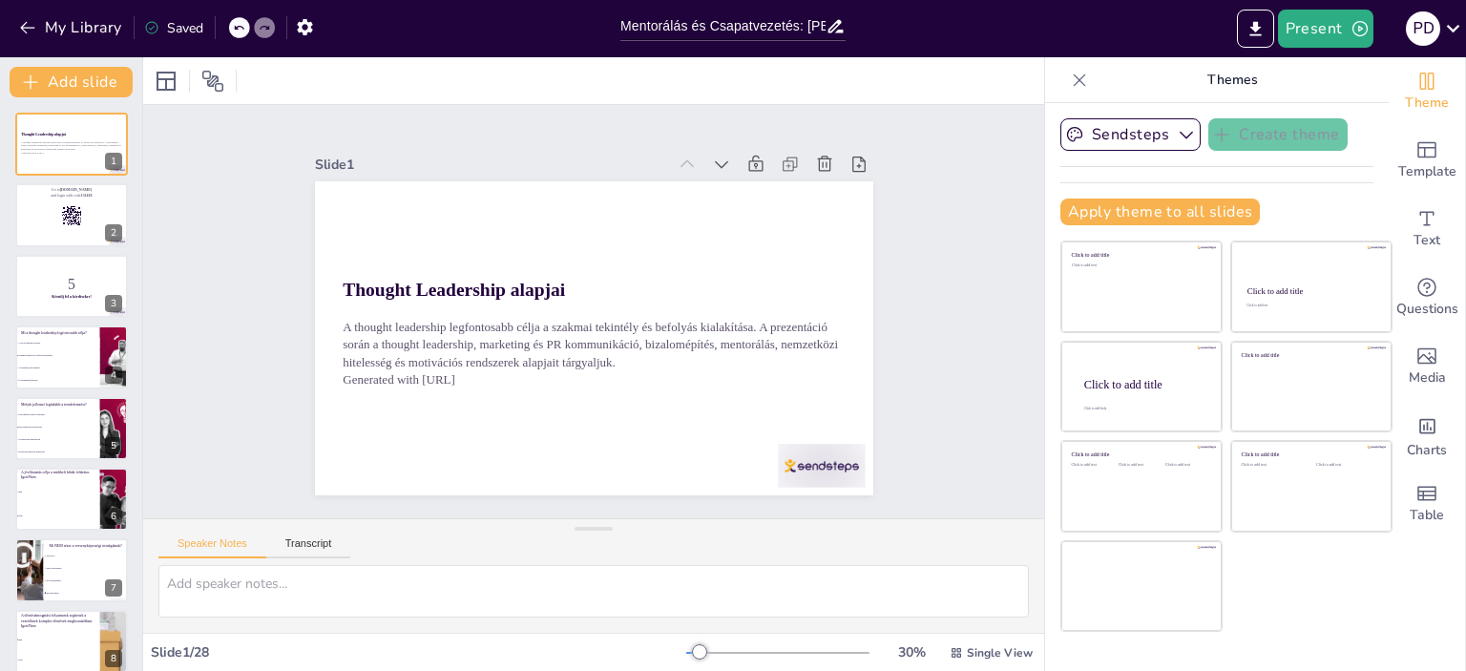
checkbox input "true"
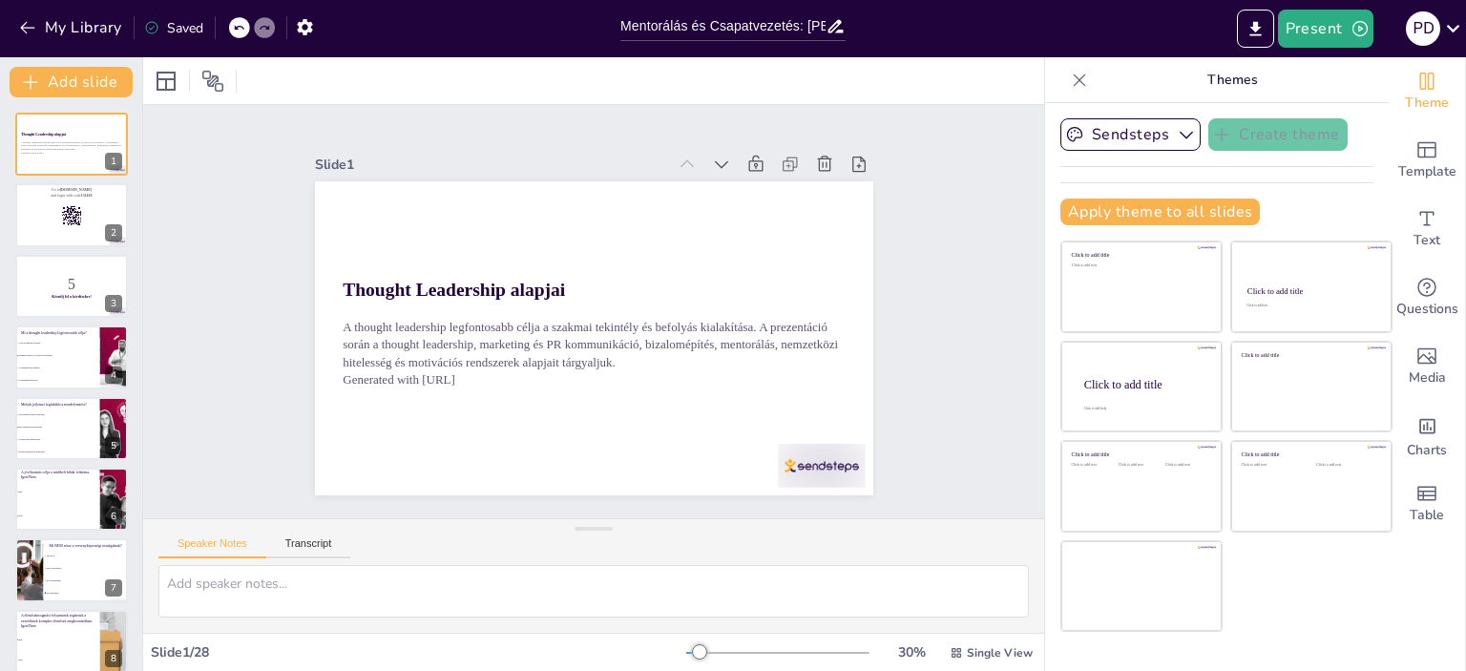
checkbox input "true"
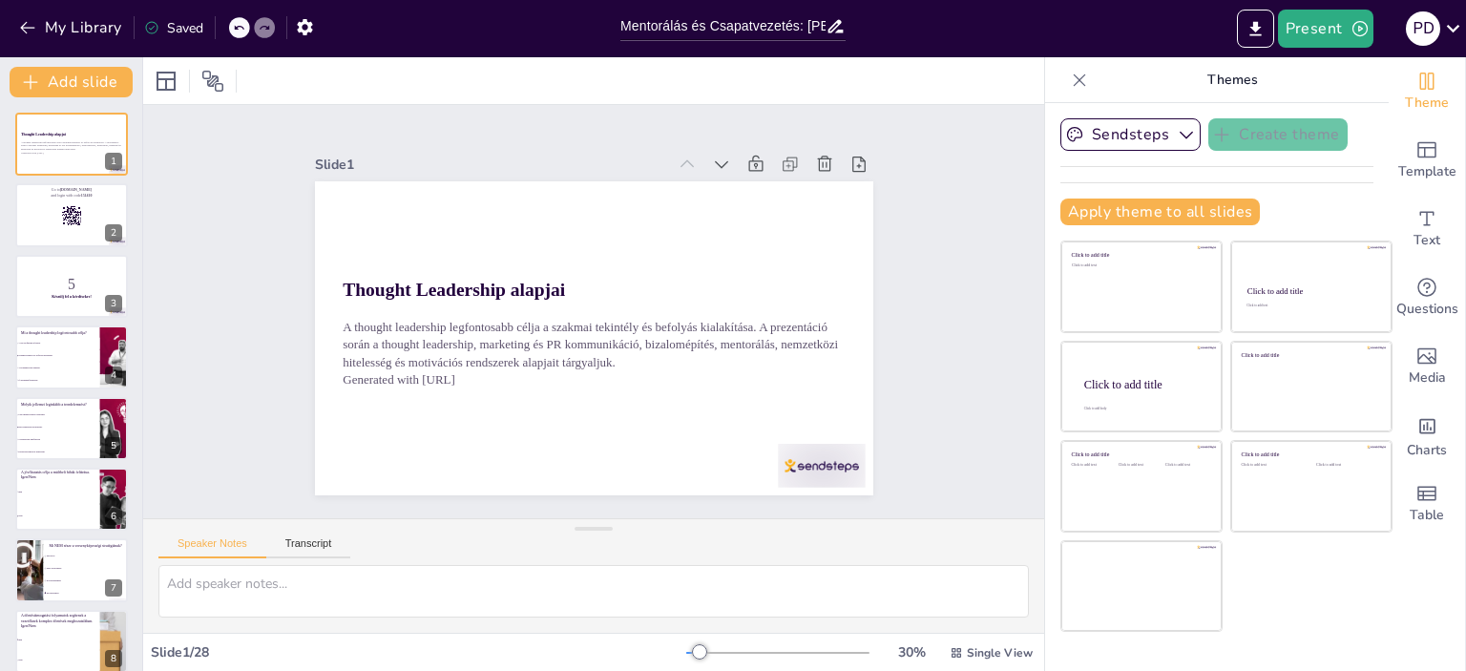
checkbox input "true"
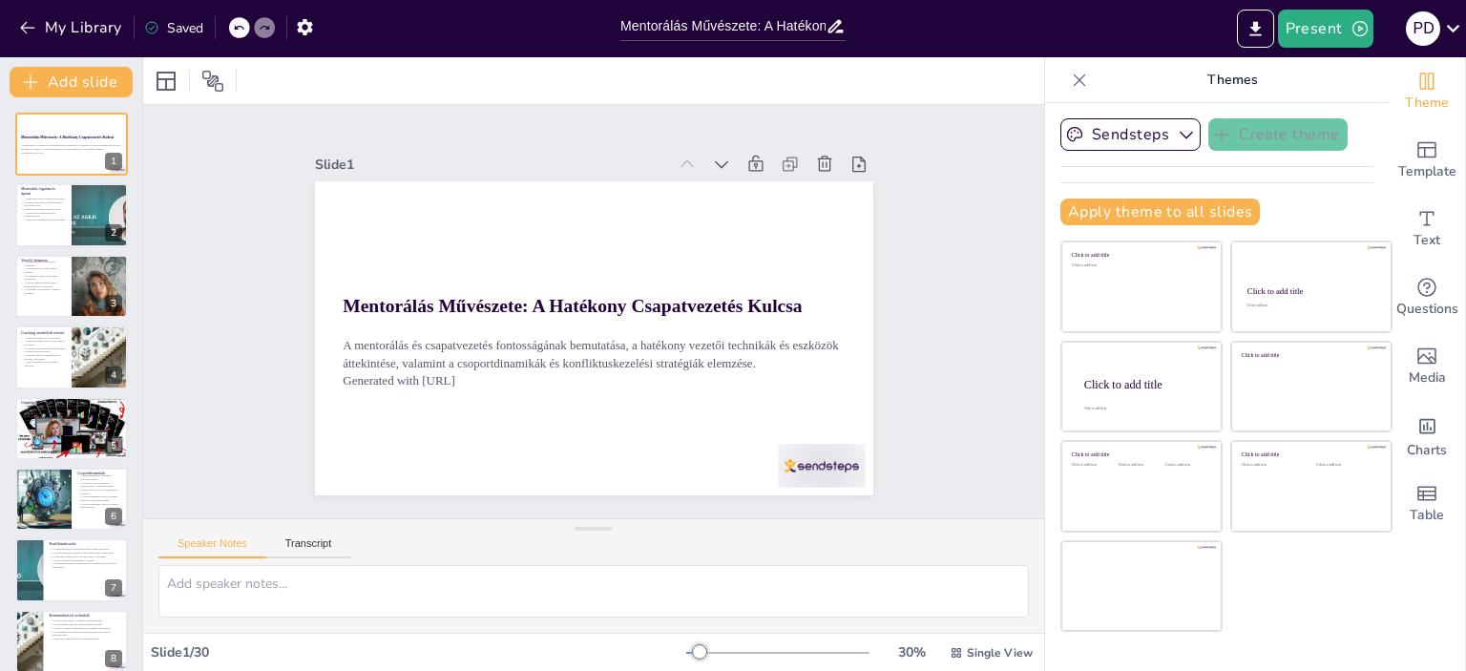
checkbox input "true"
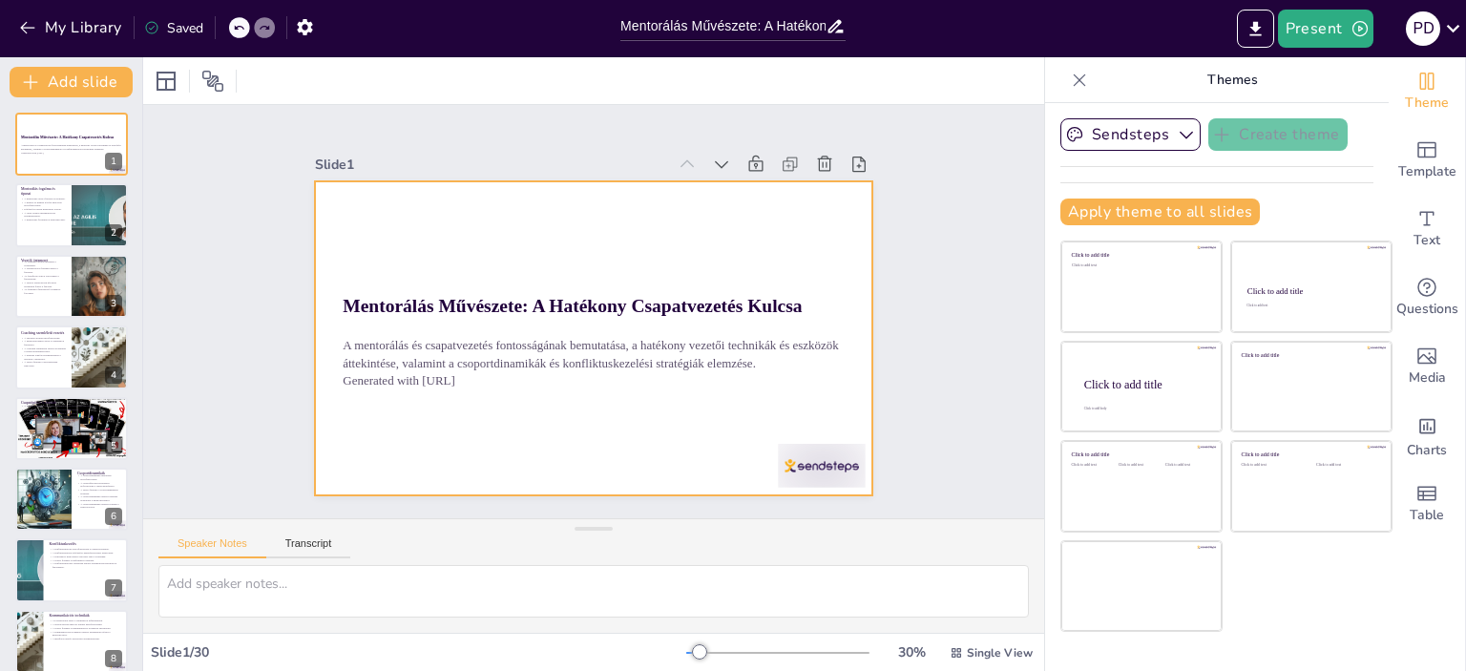
checkbox input "true"
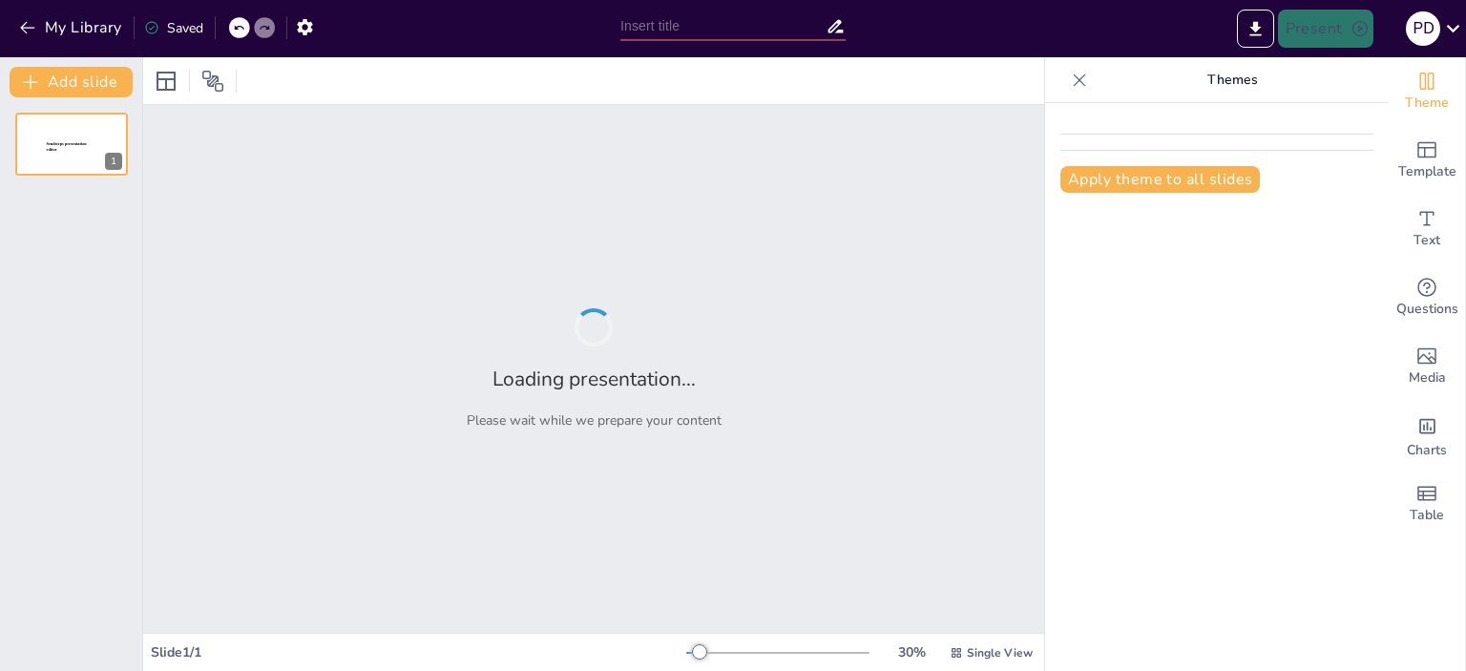
type input "Mentorálás és Csapatvezetés: Vezetői Képességek Felmérése"
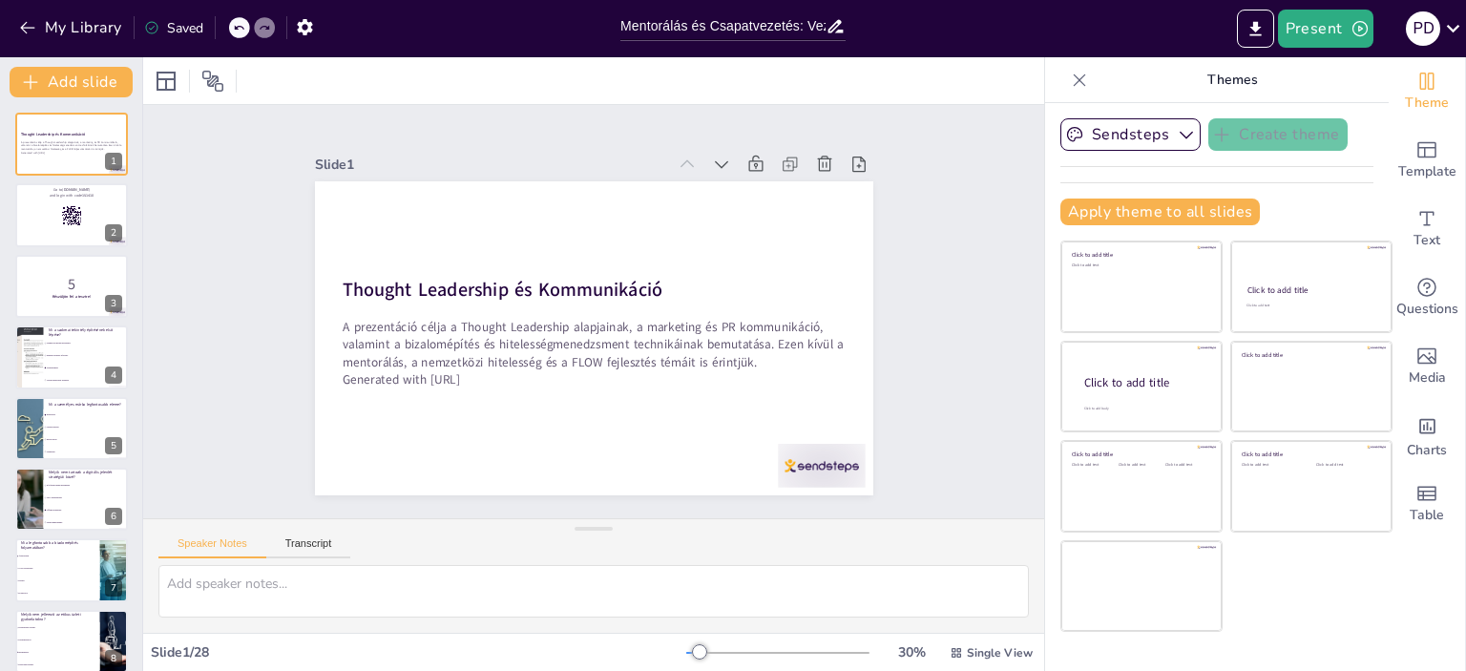
checkbox input "true"
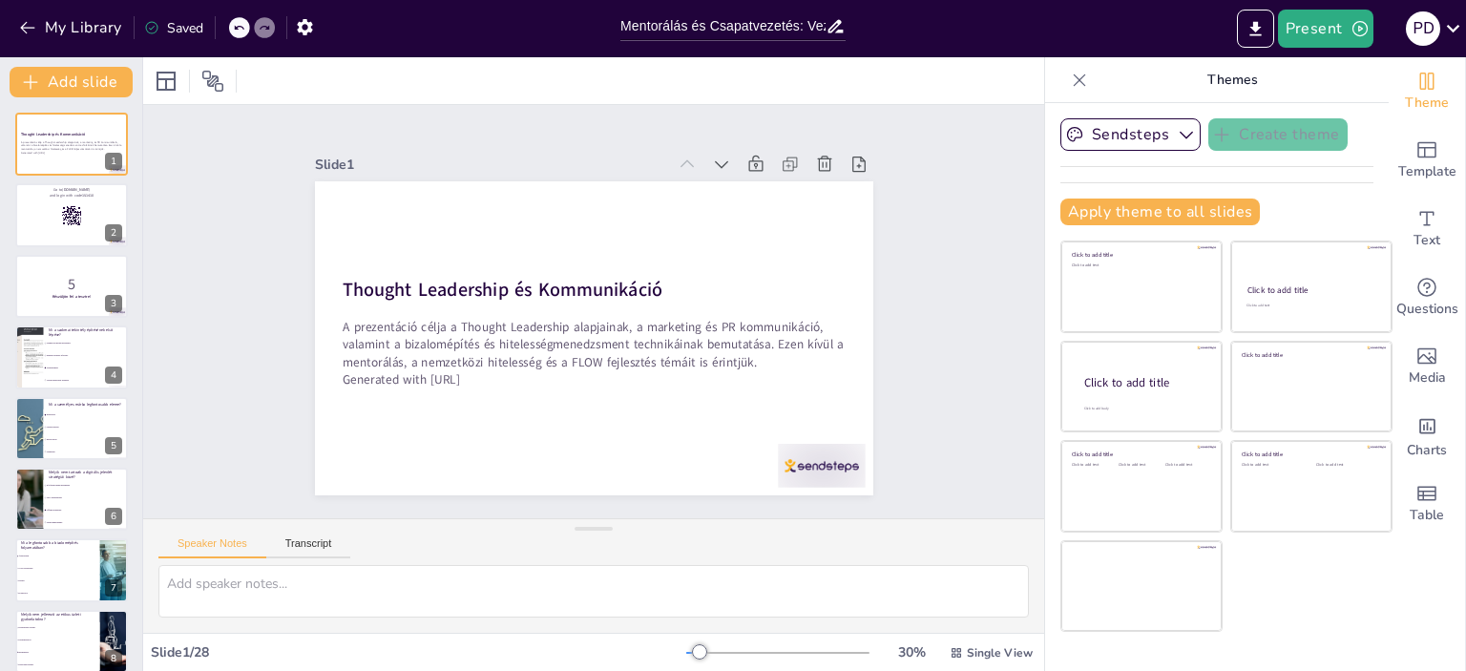
checkbox input "true"
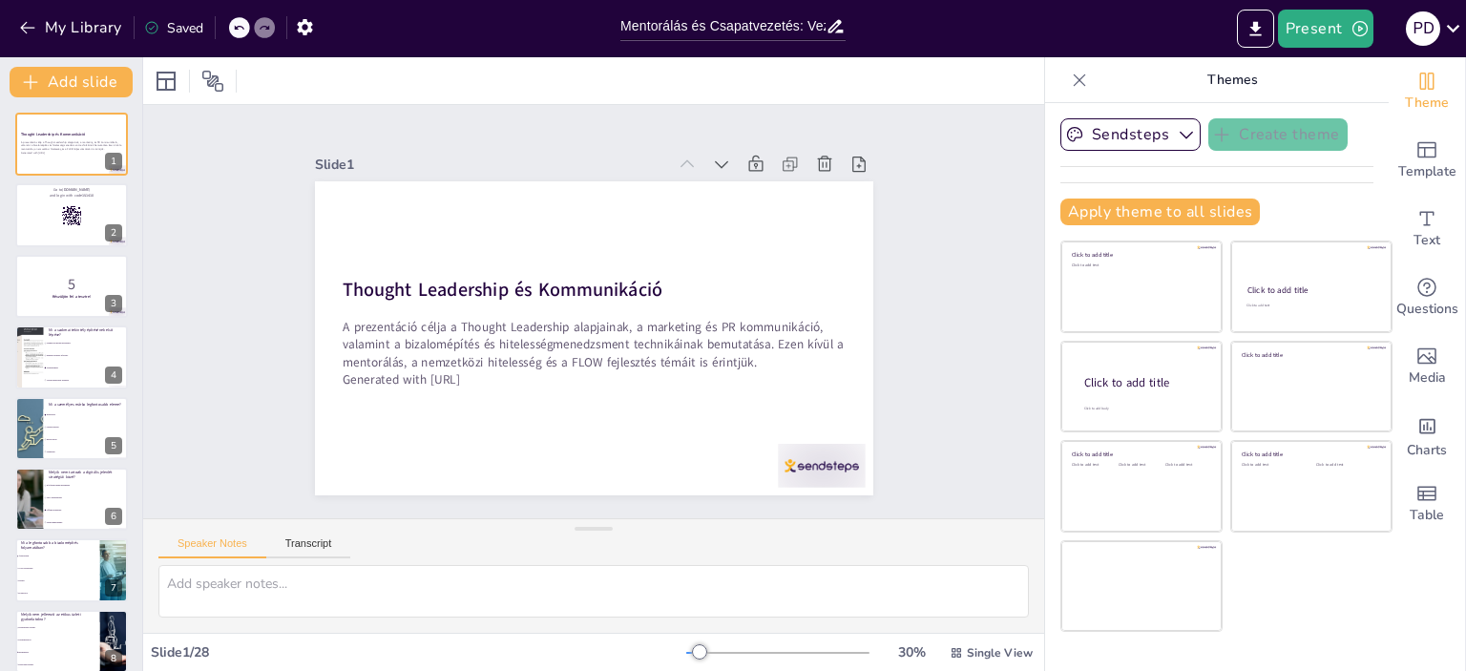
checkbox input "true"
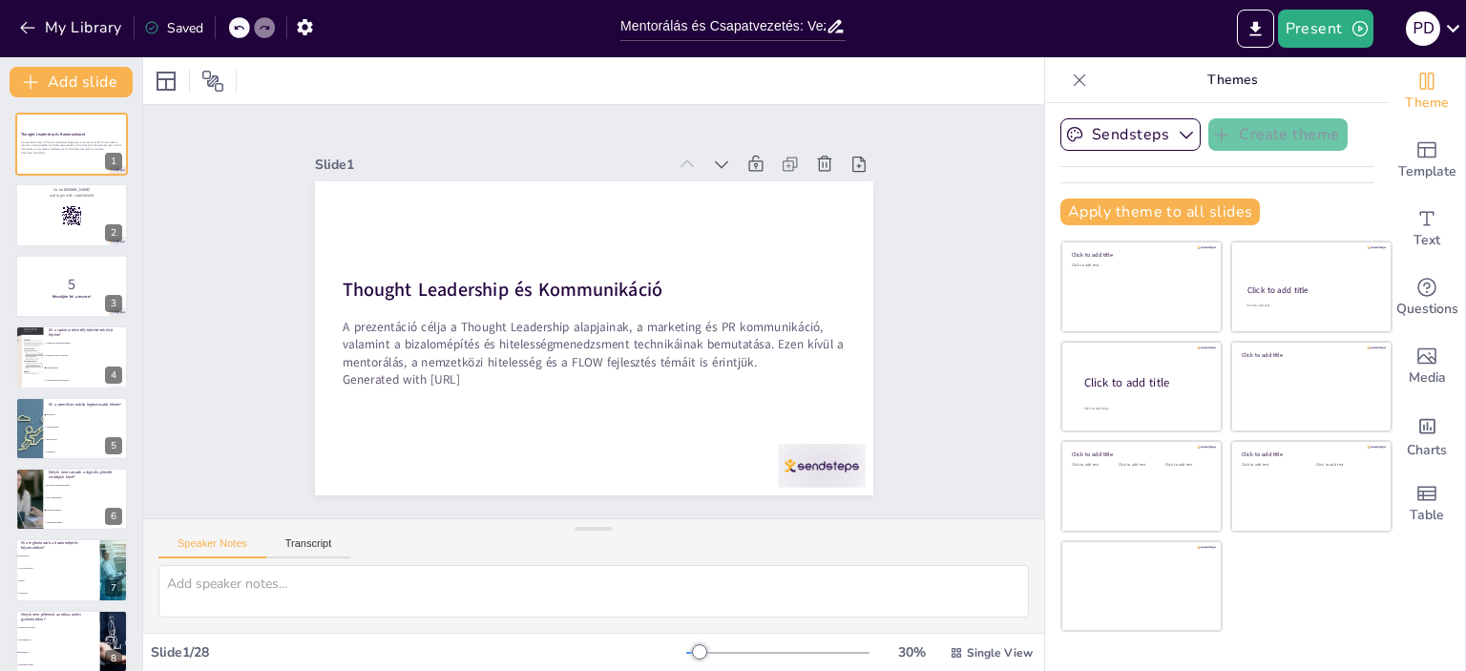
checkbox input "true"
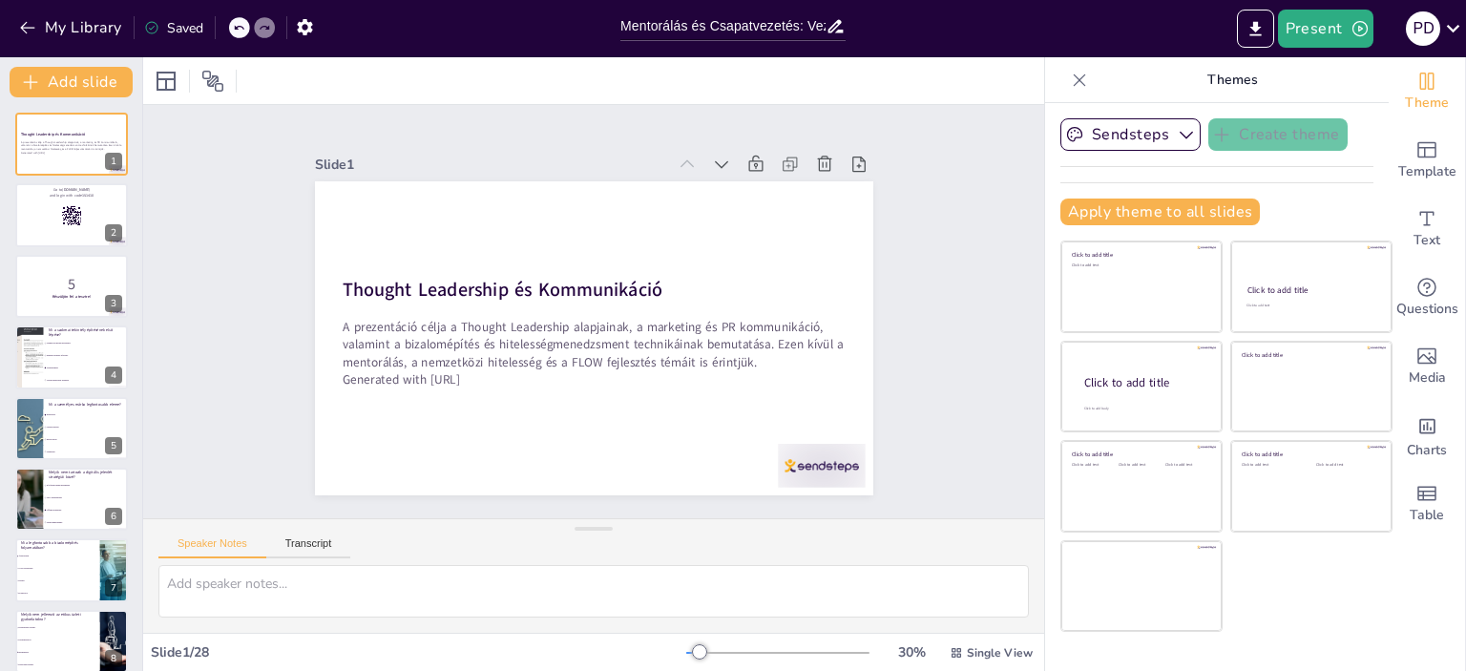
checkbox input "true"
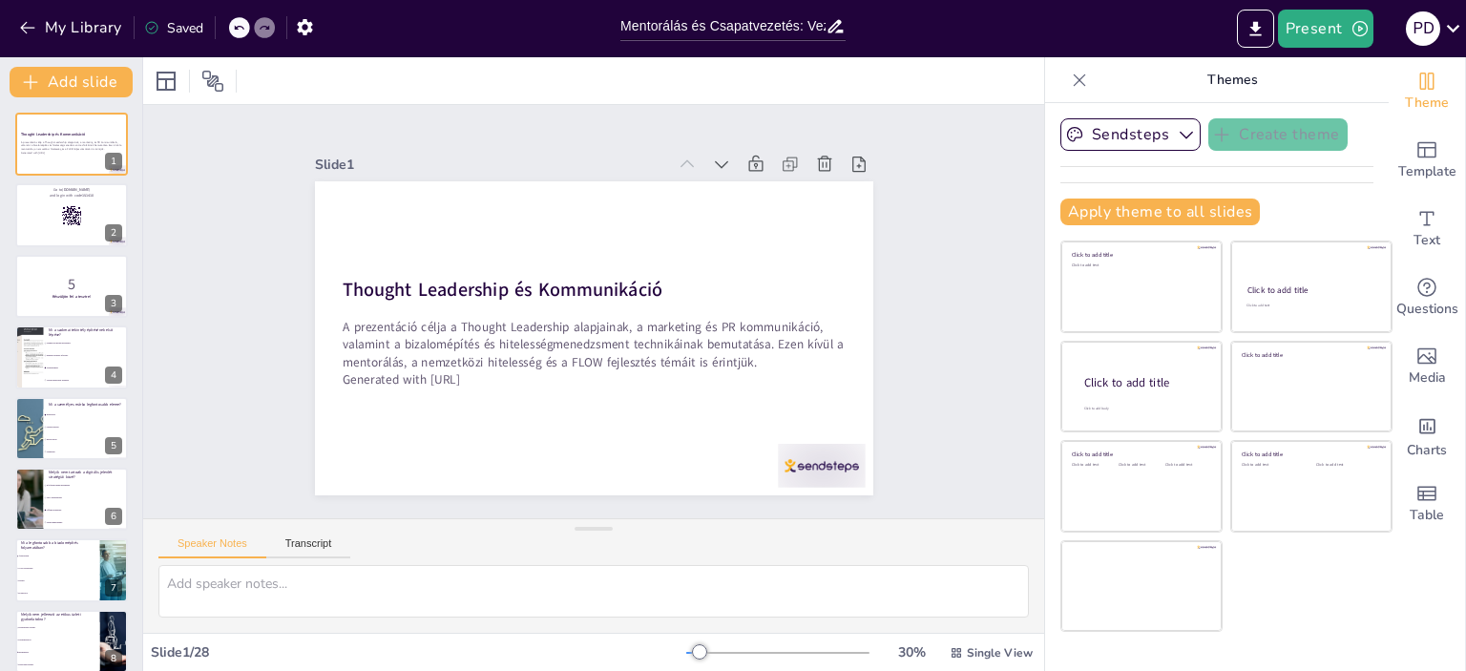
checkbox input "true"
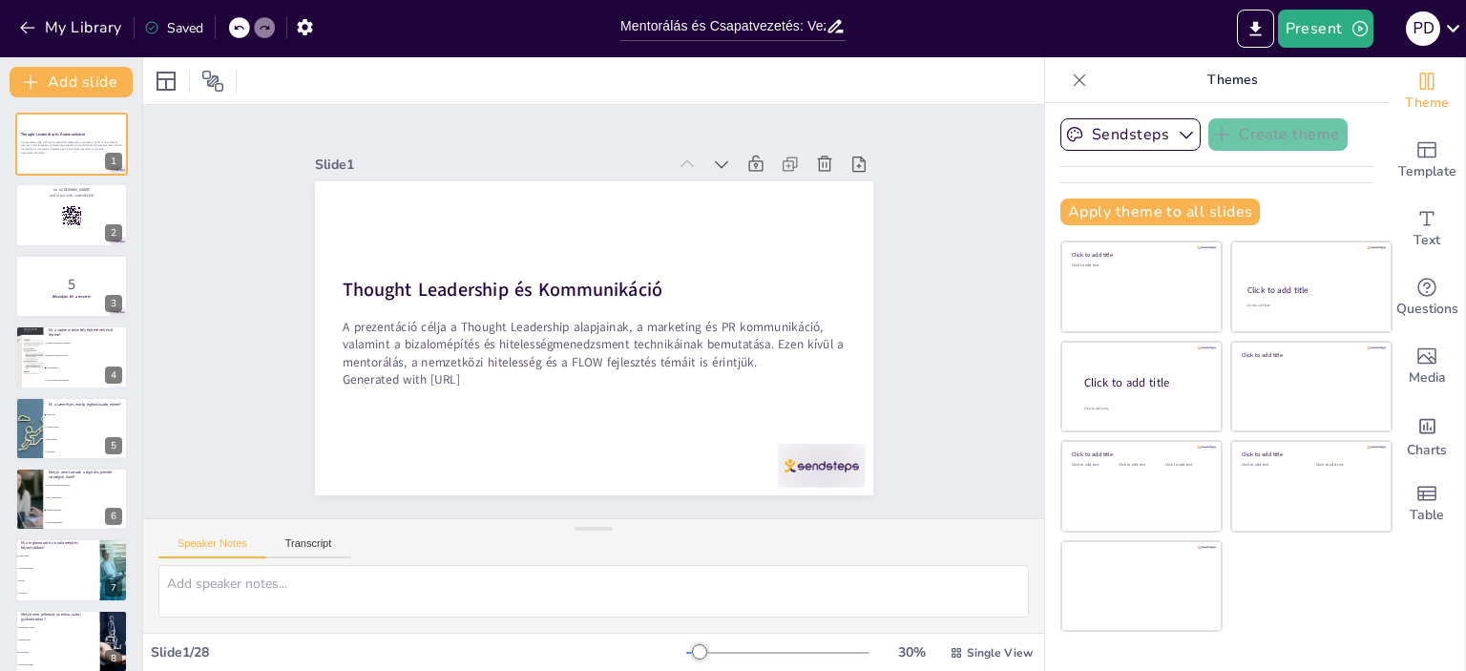
checkbox input "true"
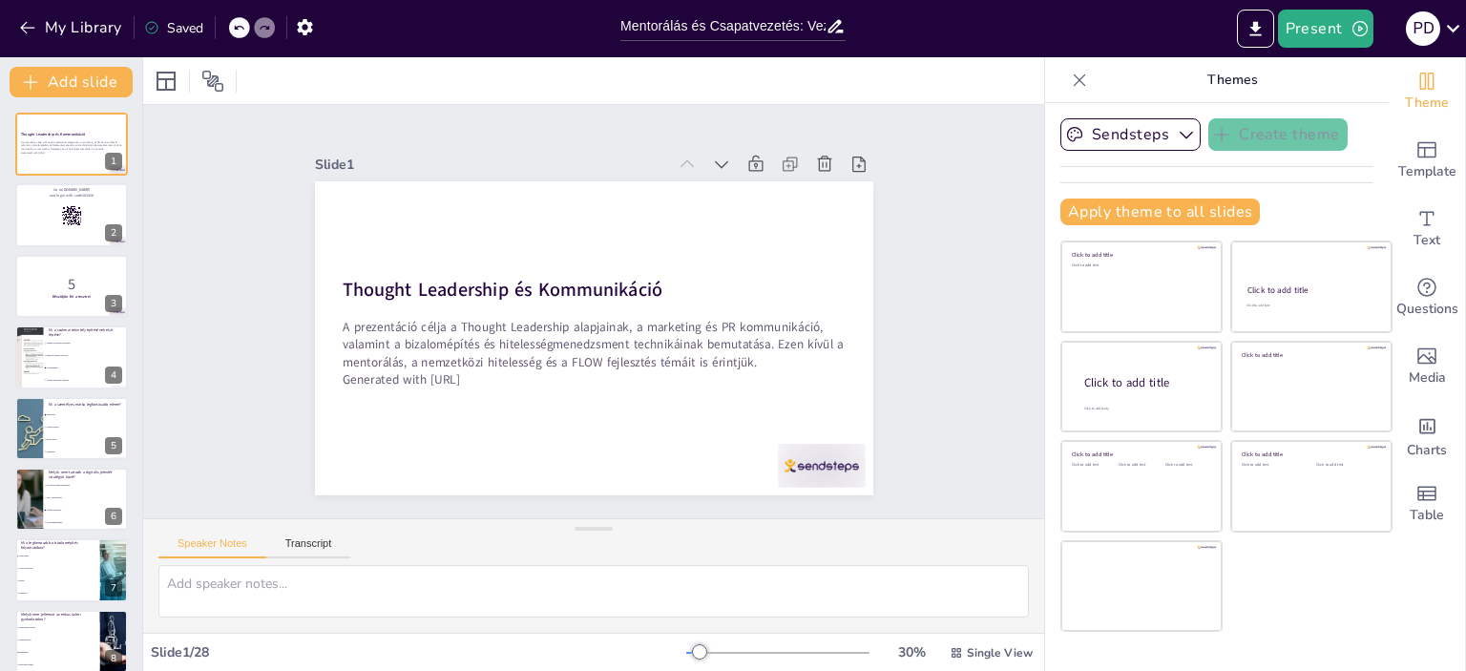
checkbox input "true"
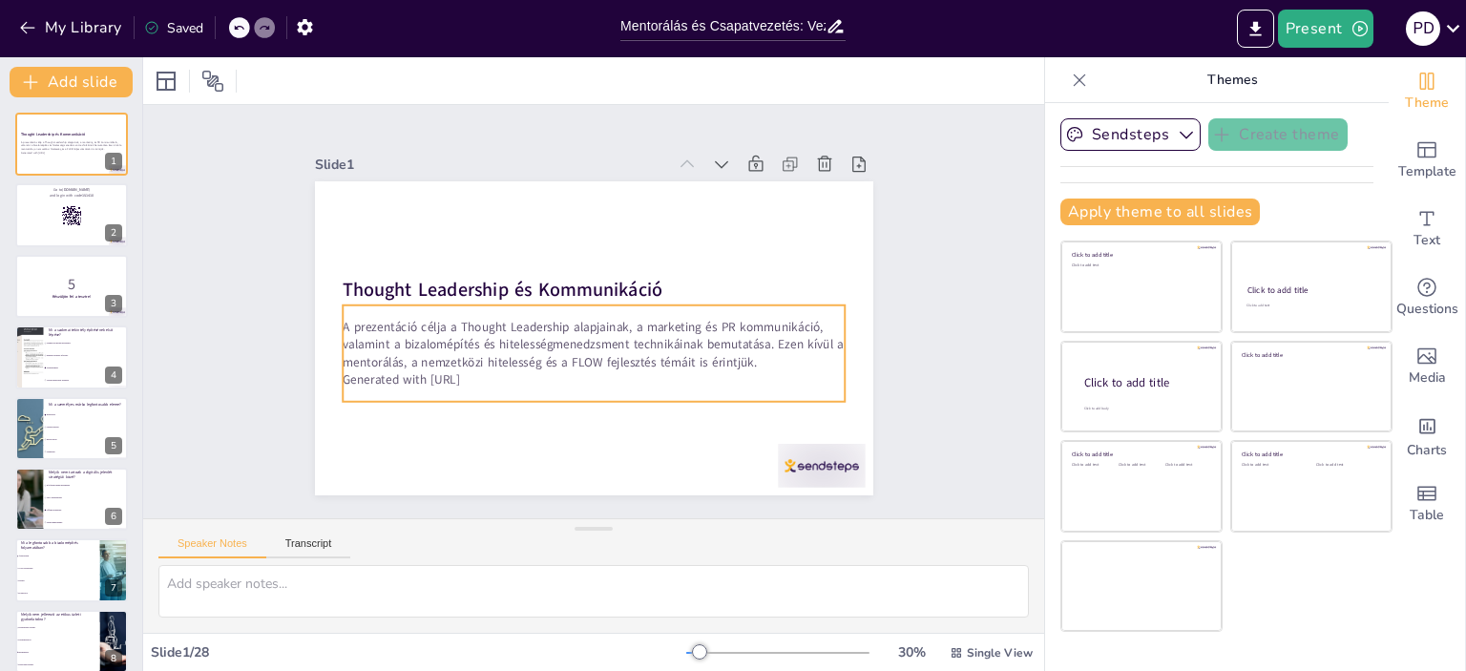
checkbox input "true"
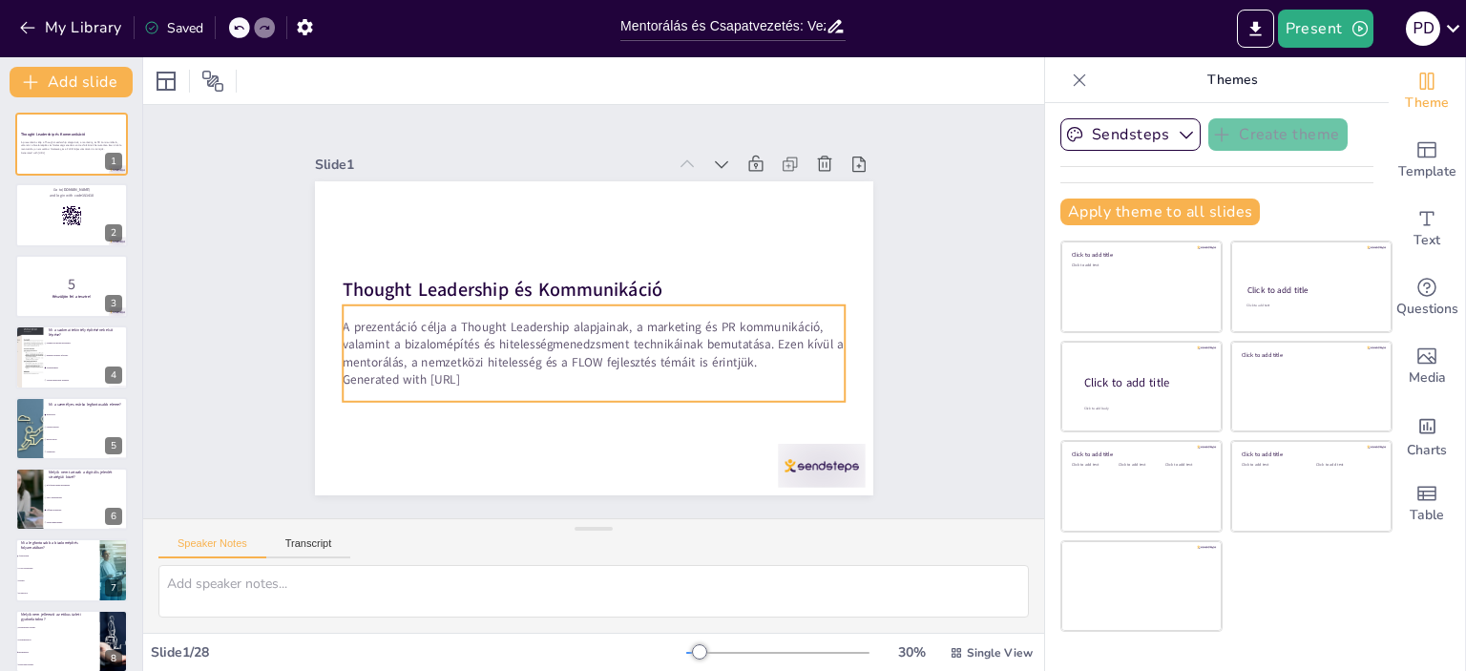
checkbox input "true"
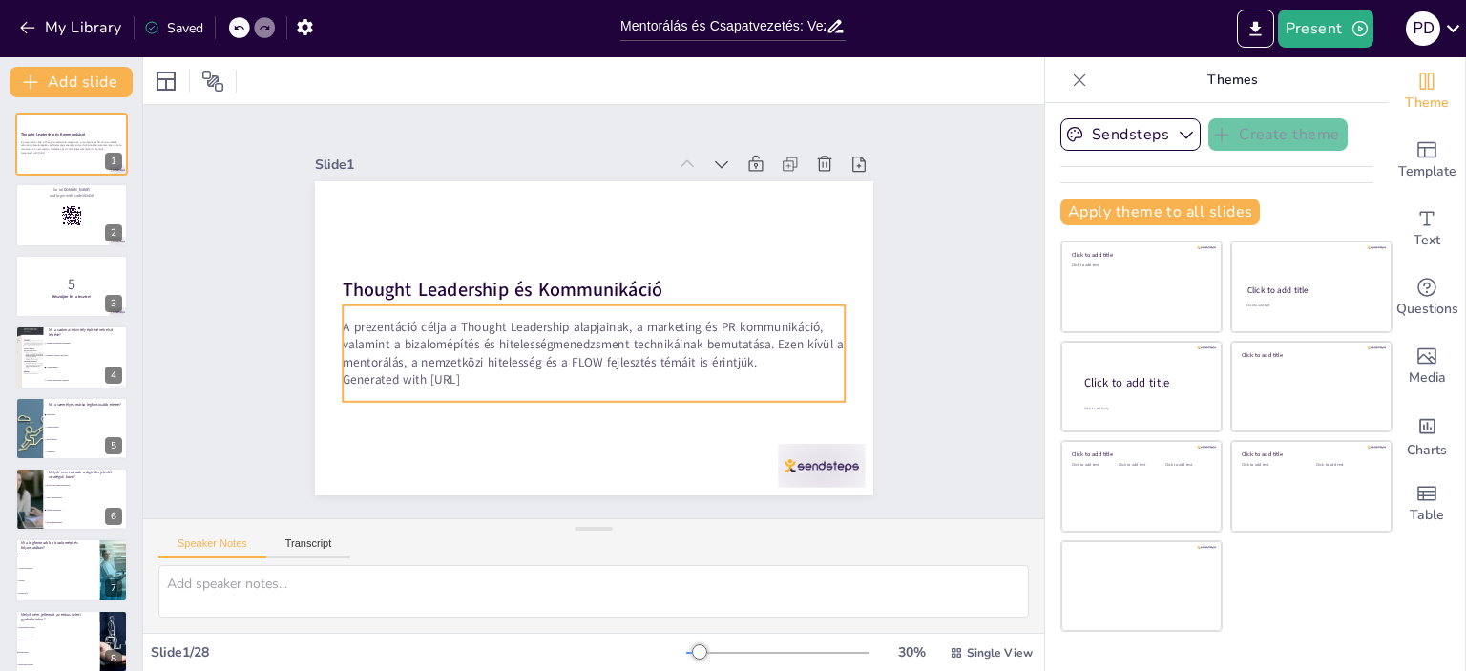
checkbox input "true"
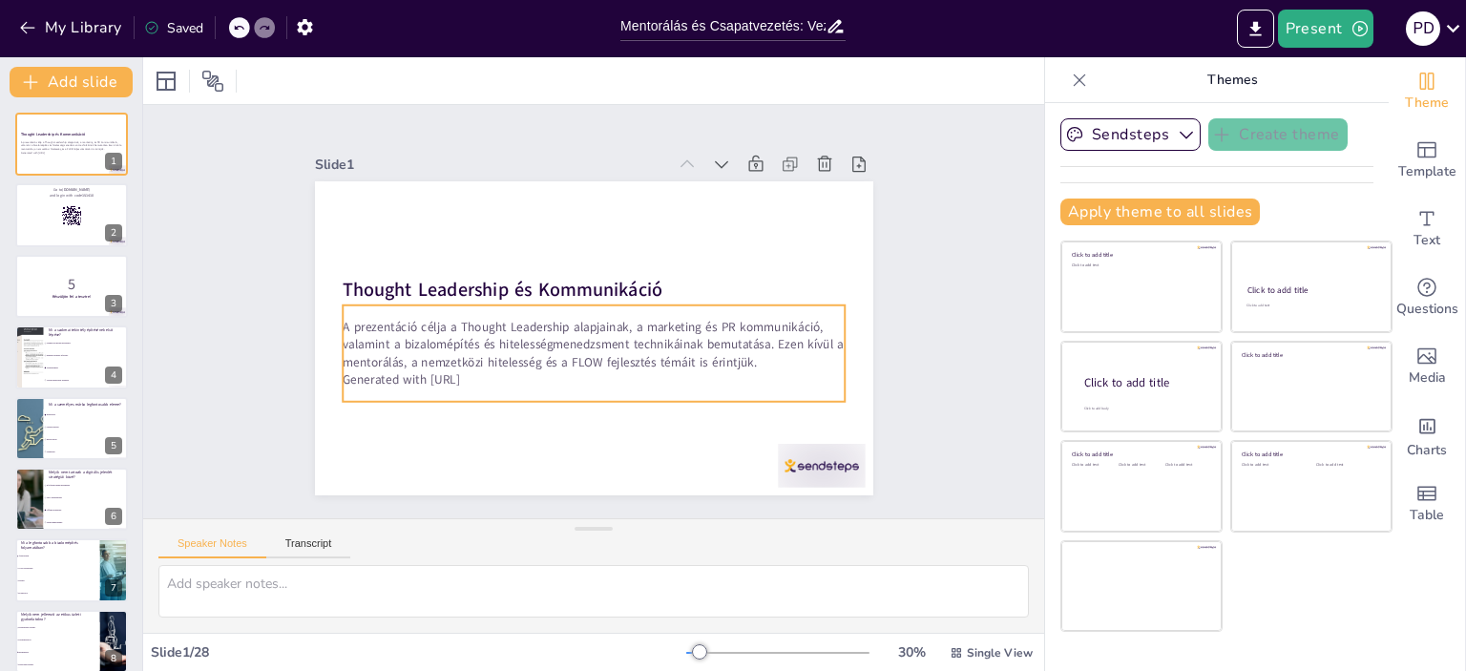
checkbox input "true"
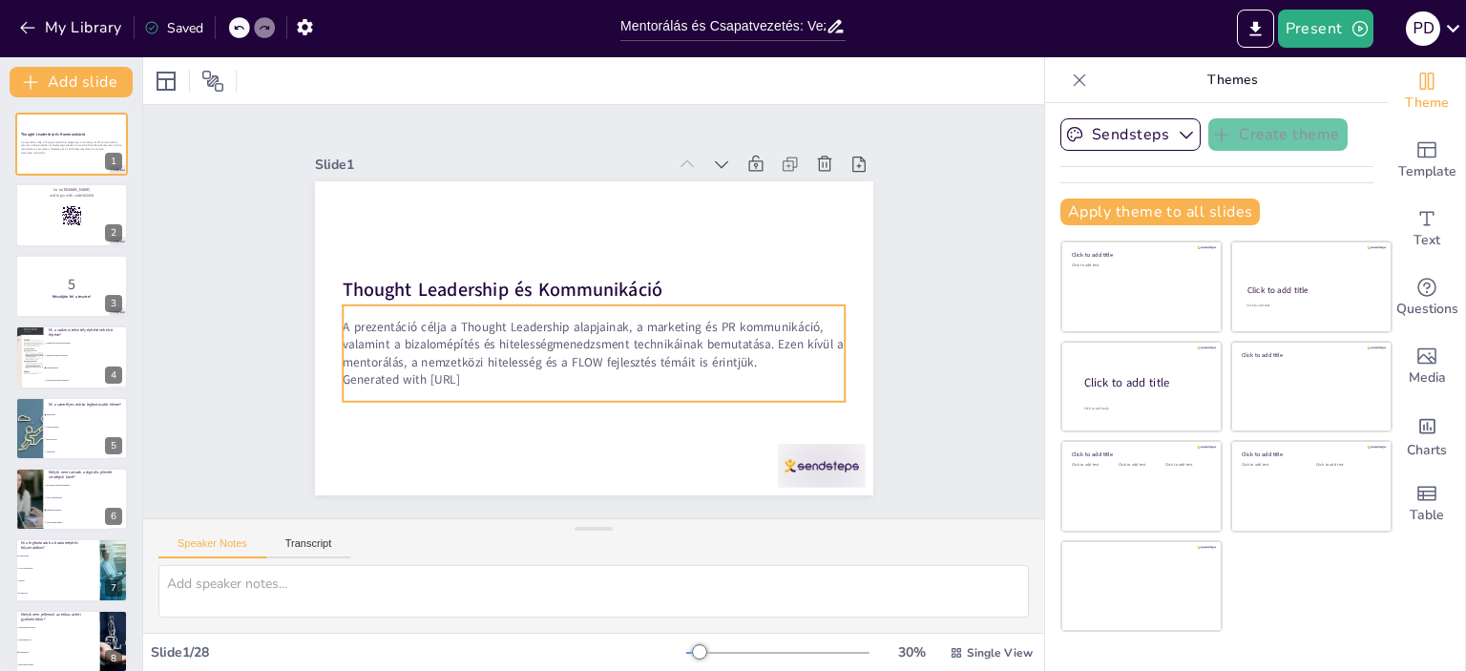
checkbox input "true"
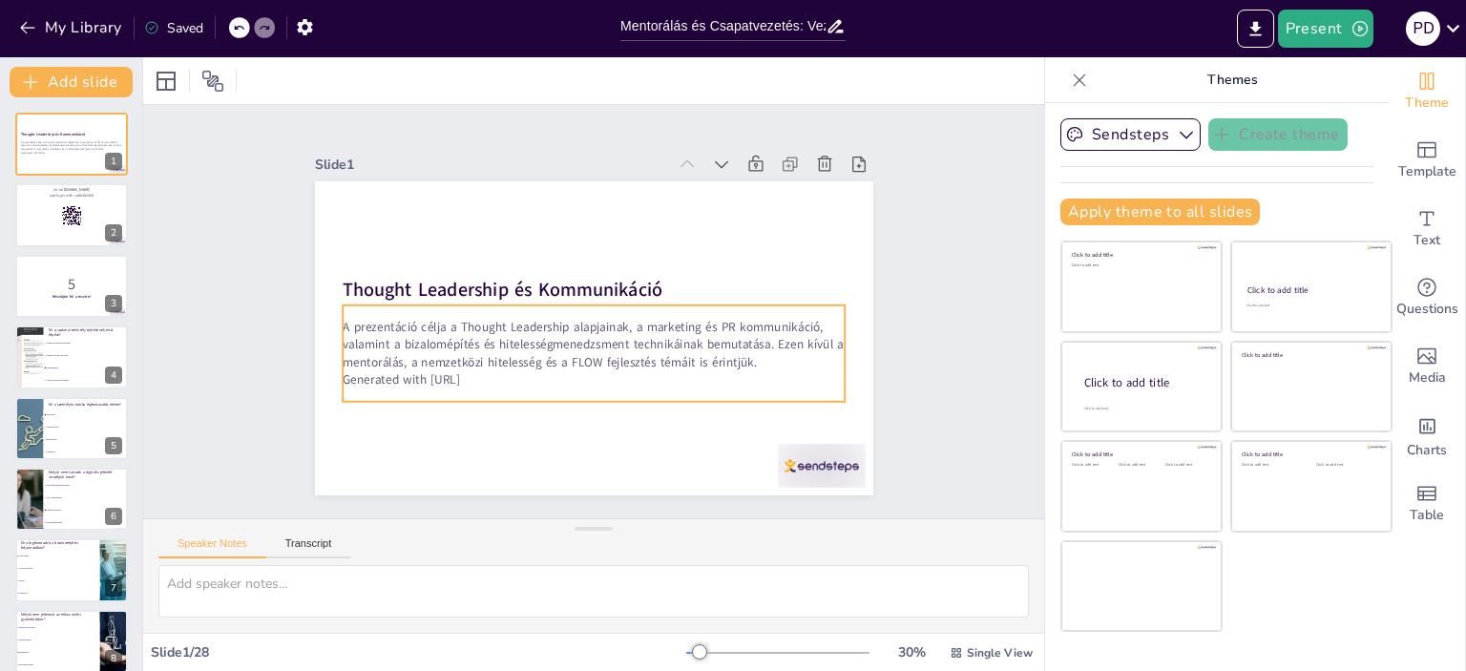
checkbox input "true"
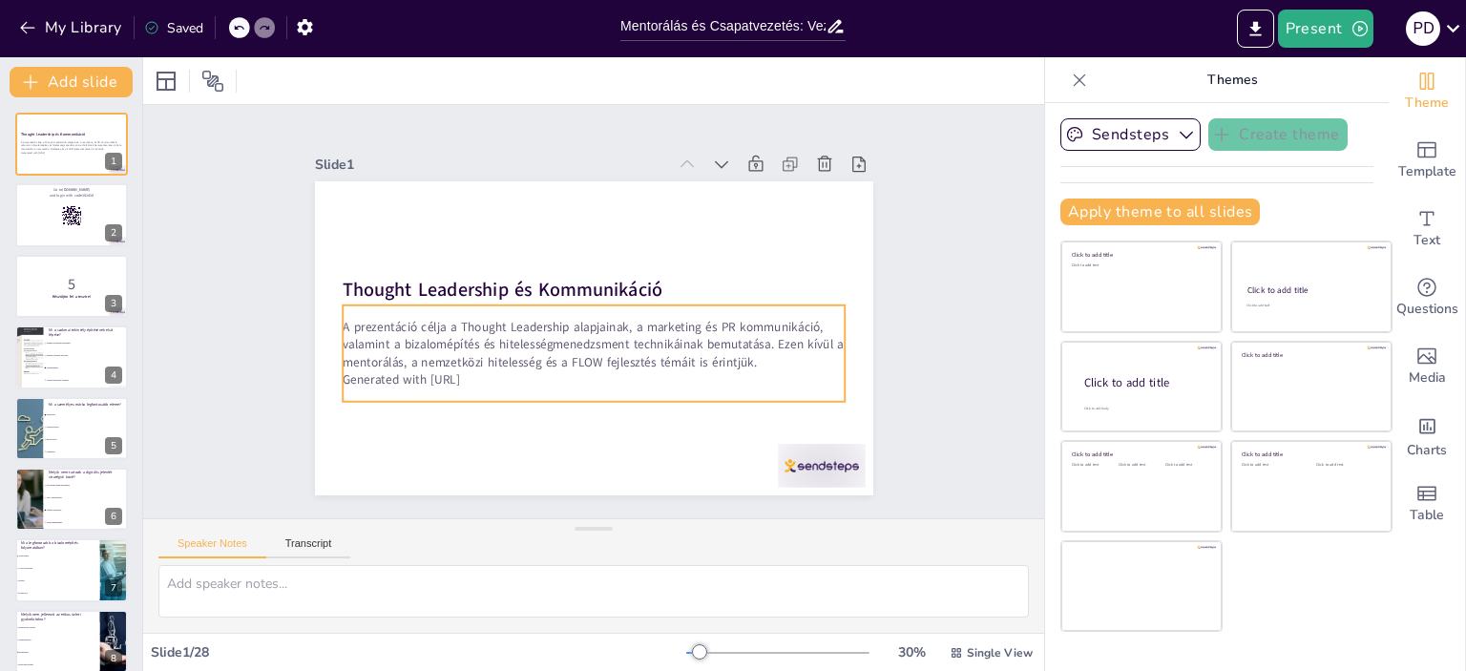
checkbox input "true"
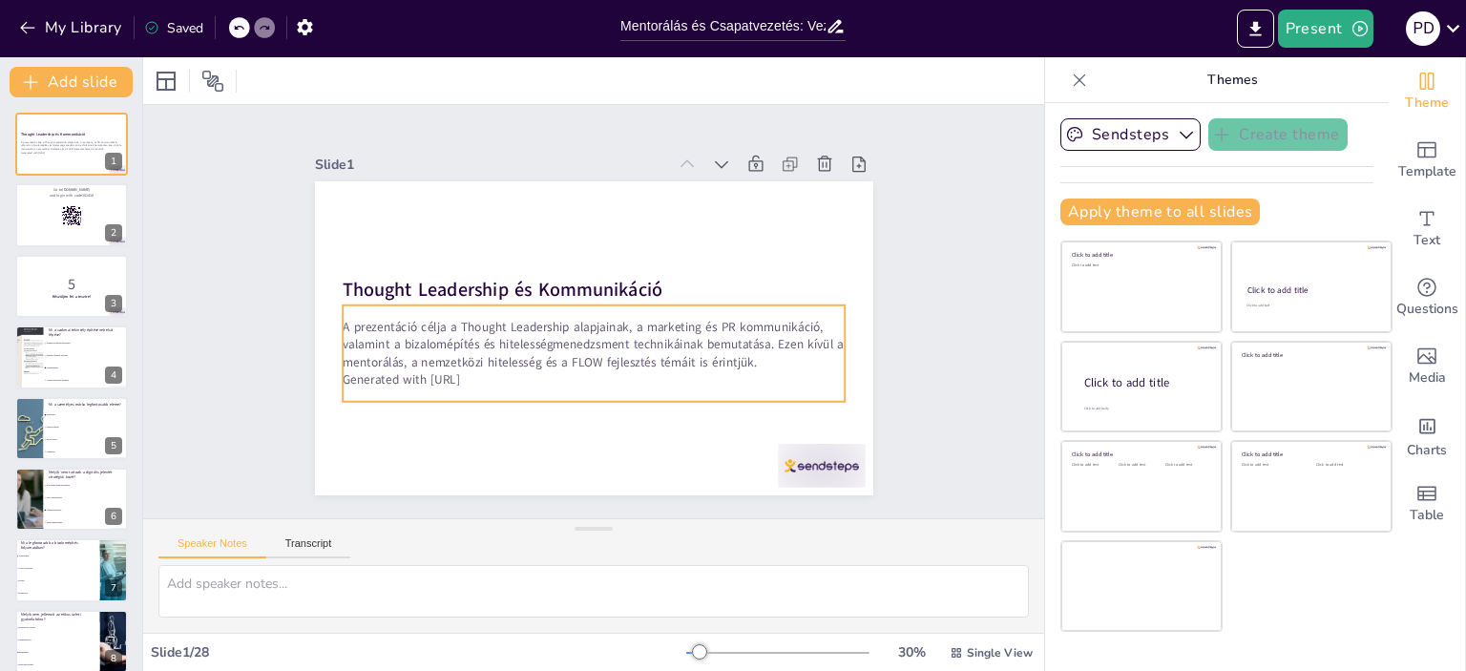
checkbox input "true"
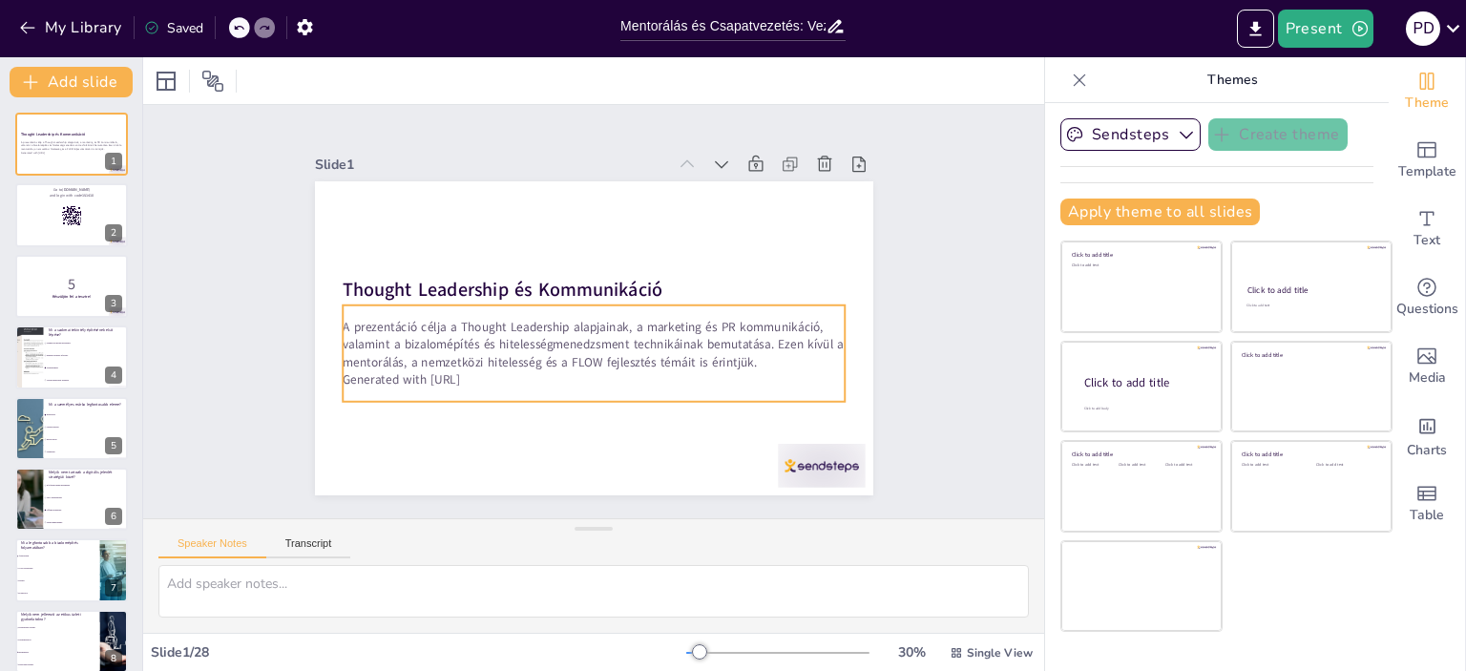
checkbox input "true"
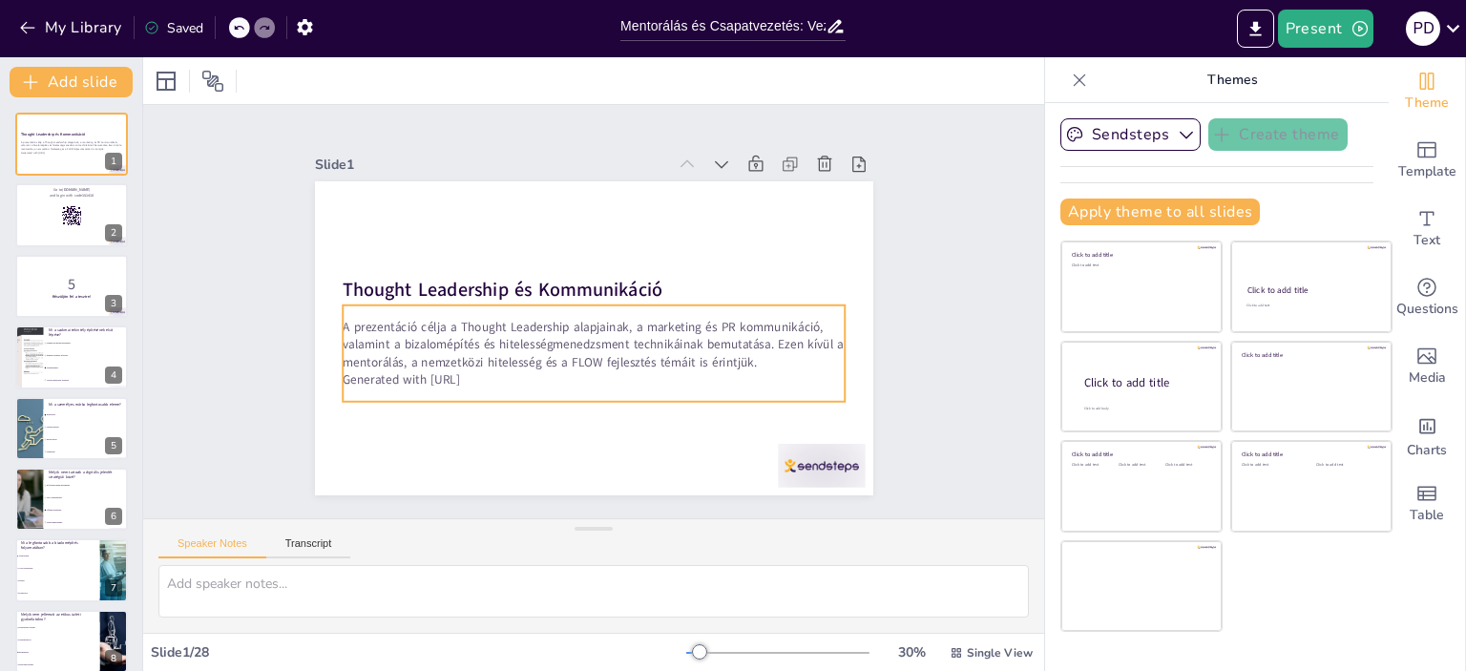
checkbox input "true"
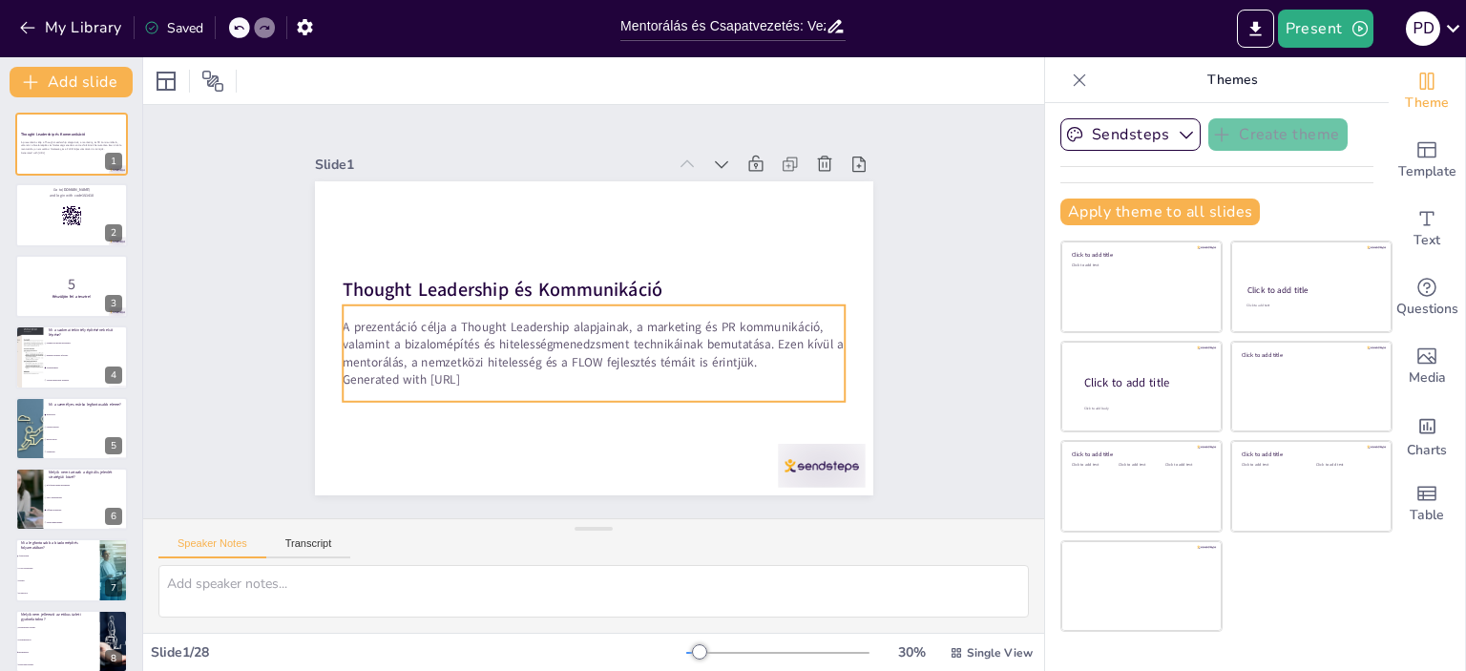
checkbox input "true"
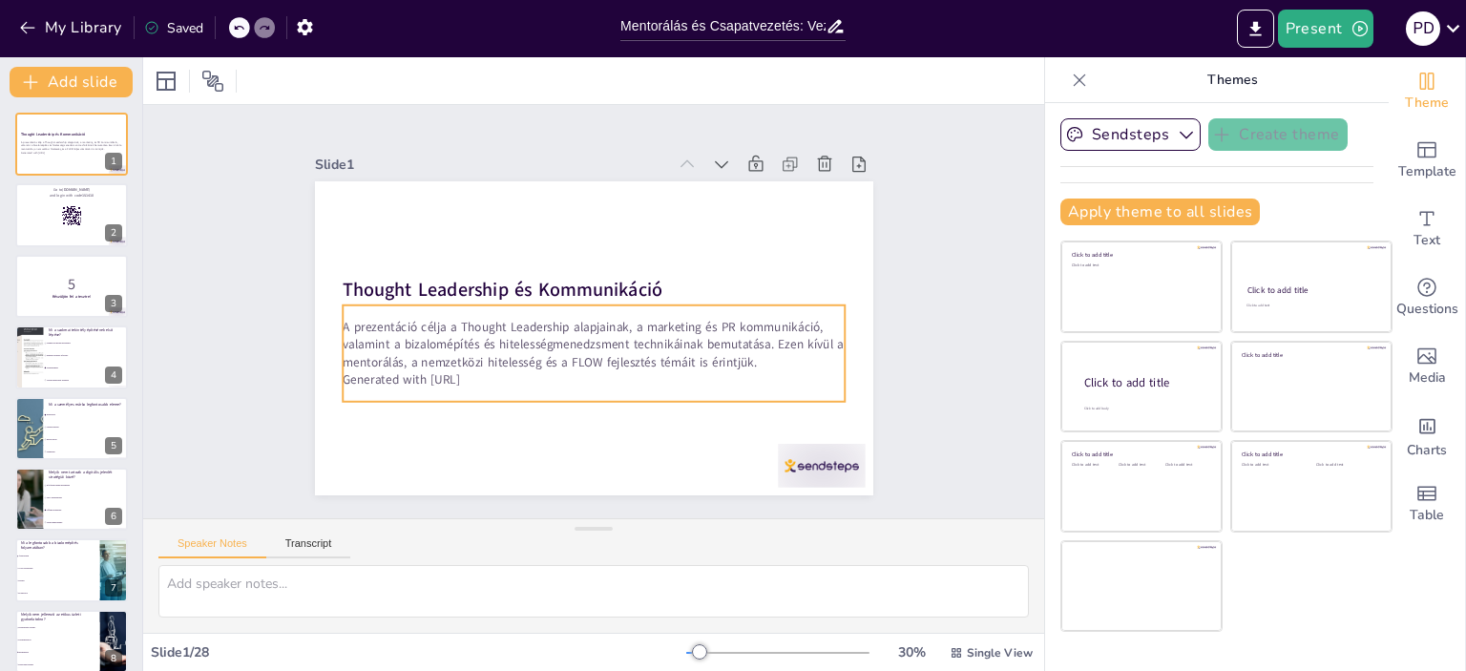
checkbox input "true"
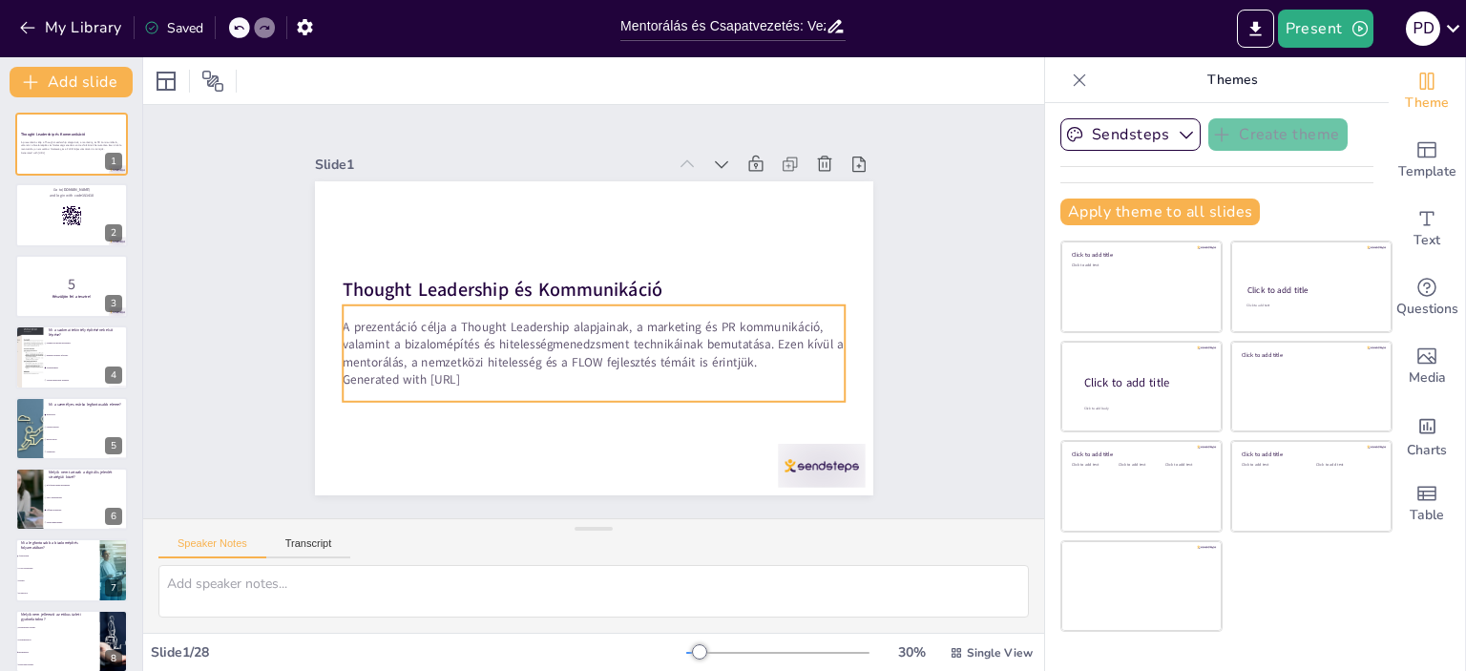
checkbox input "true"
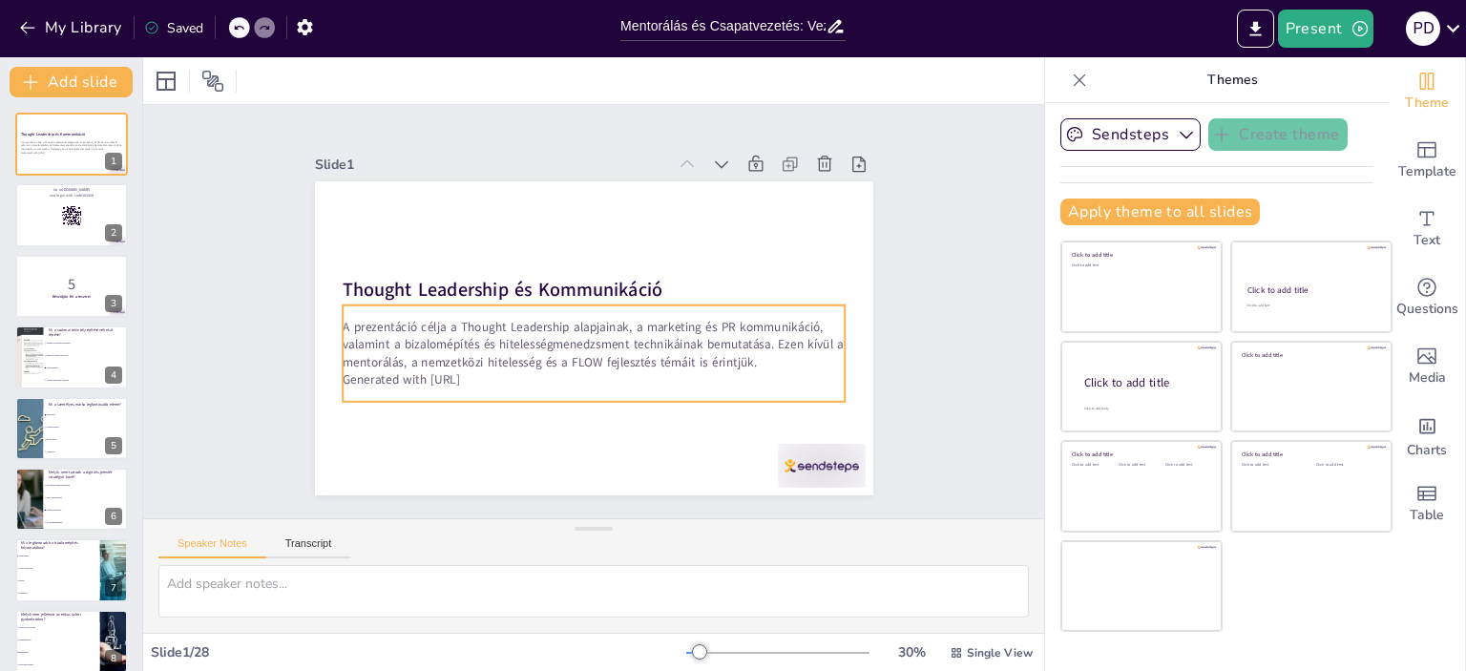
checkbox input "true"
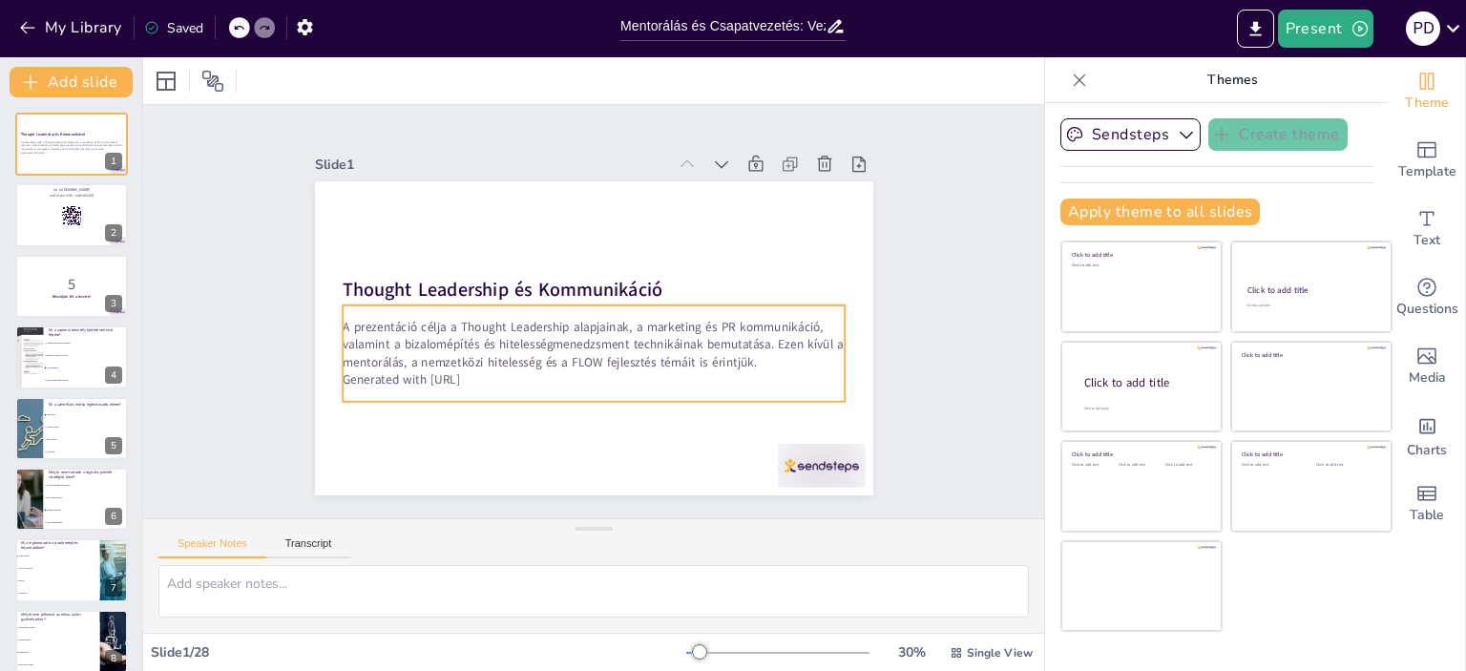
checkbox input "true"
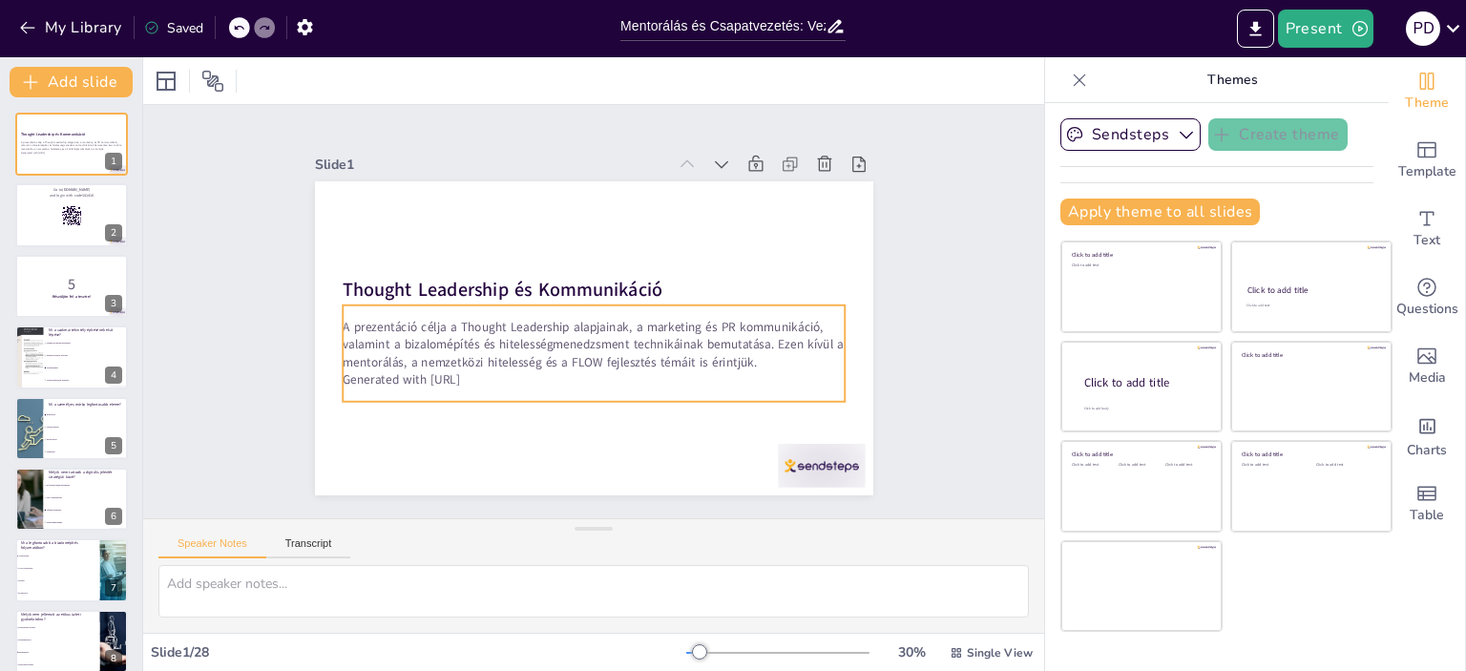
checkbox input "true"
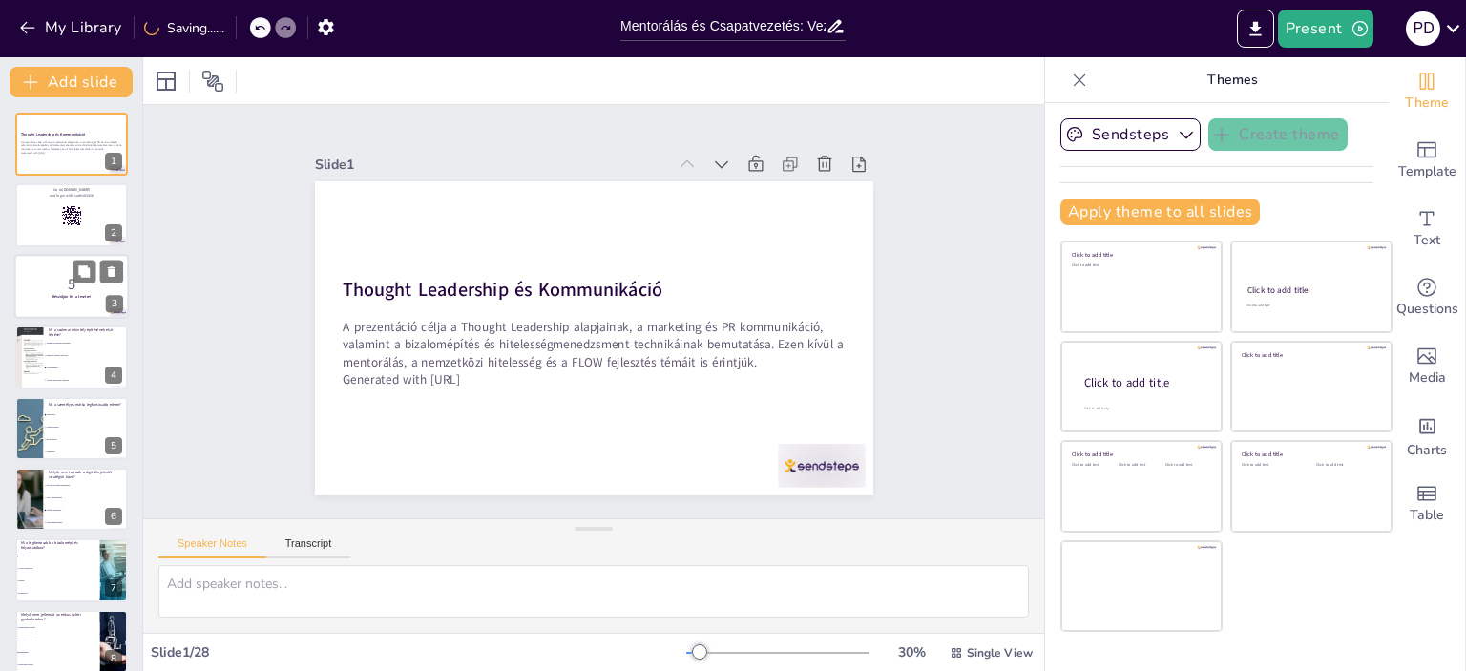
checkbox input "true"
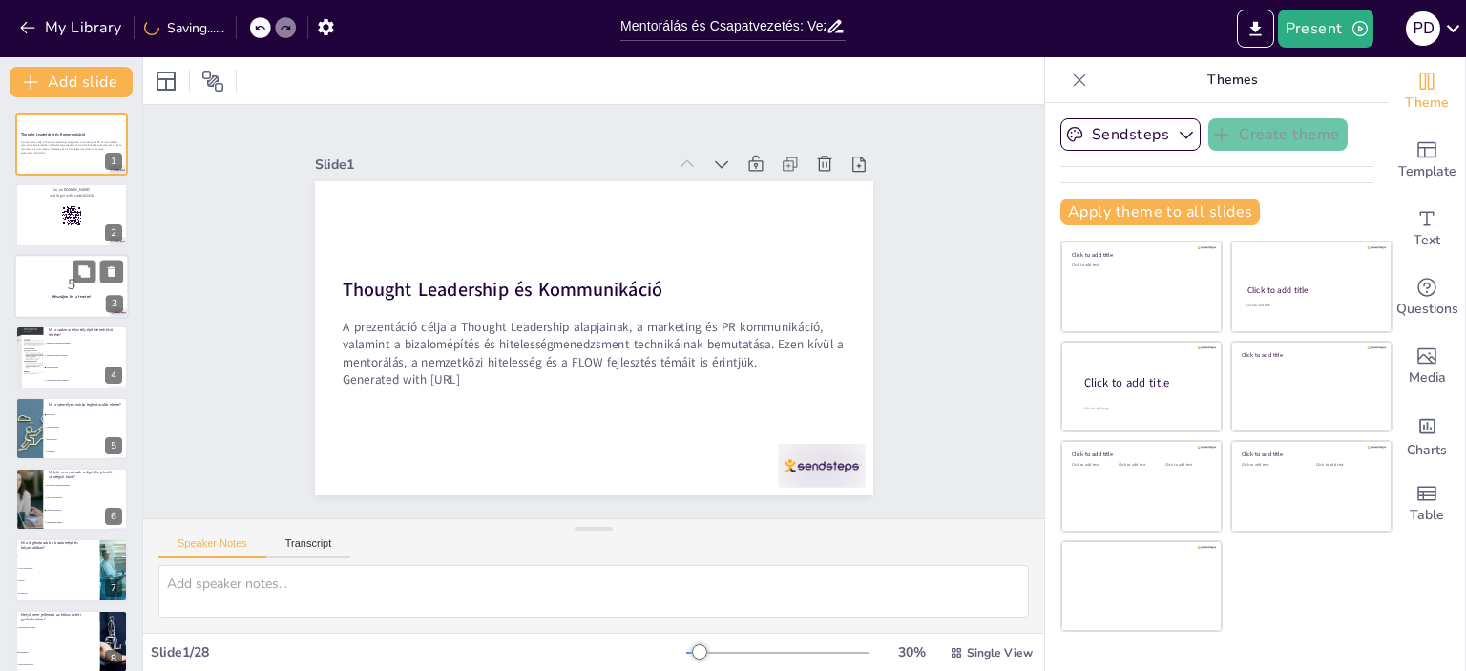
checkbox input "true"
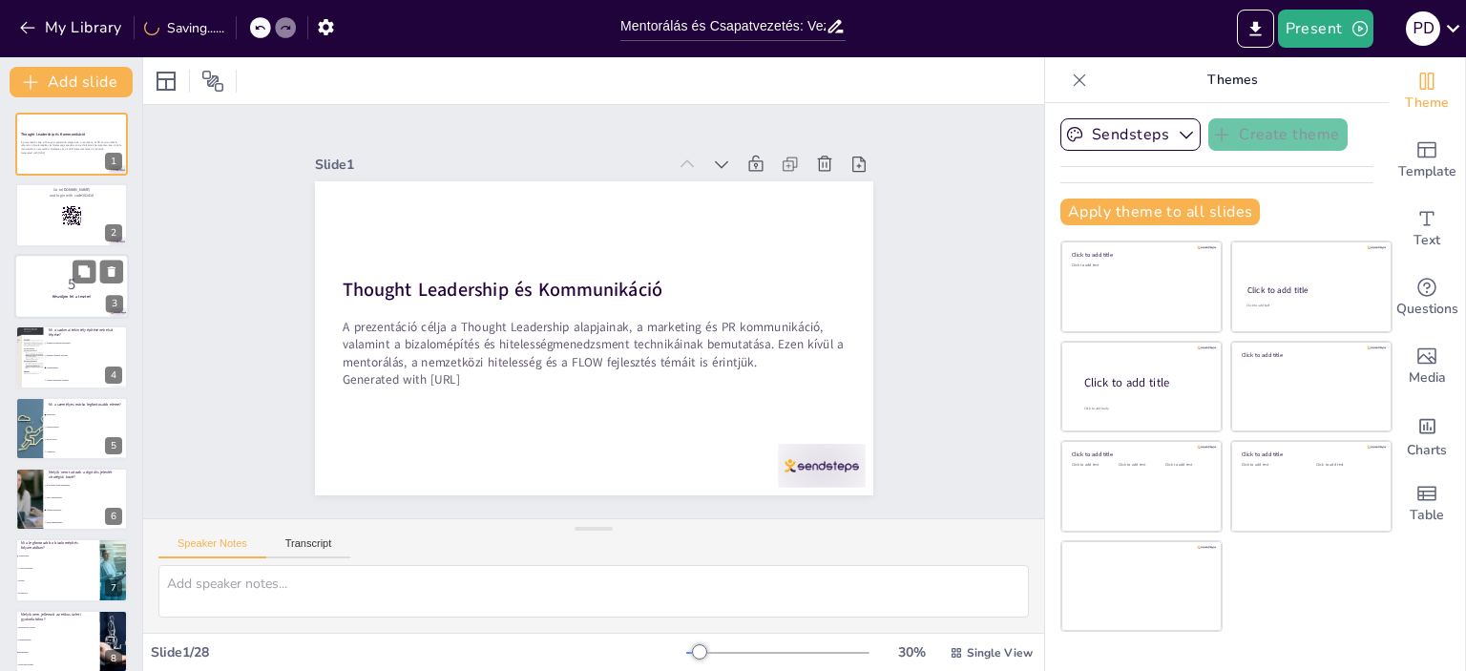
checkbox input "true"
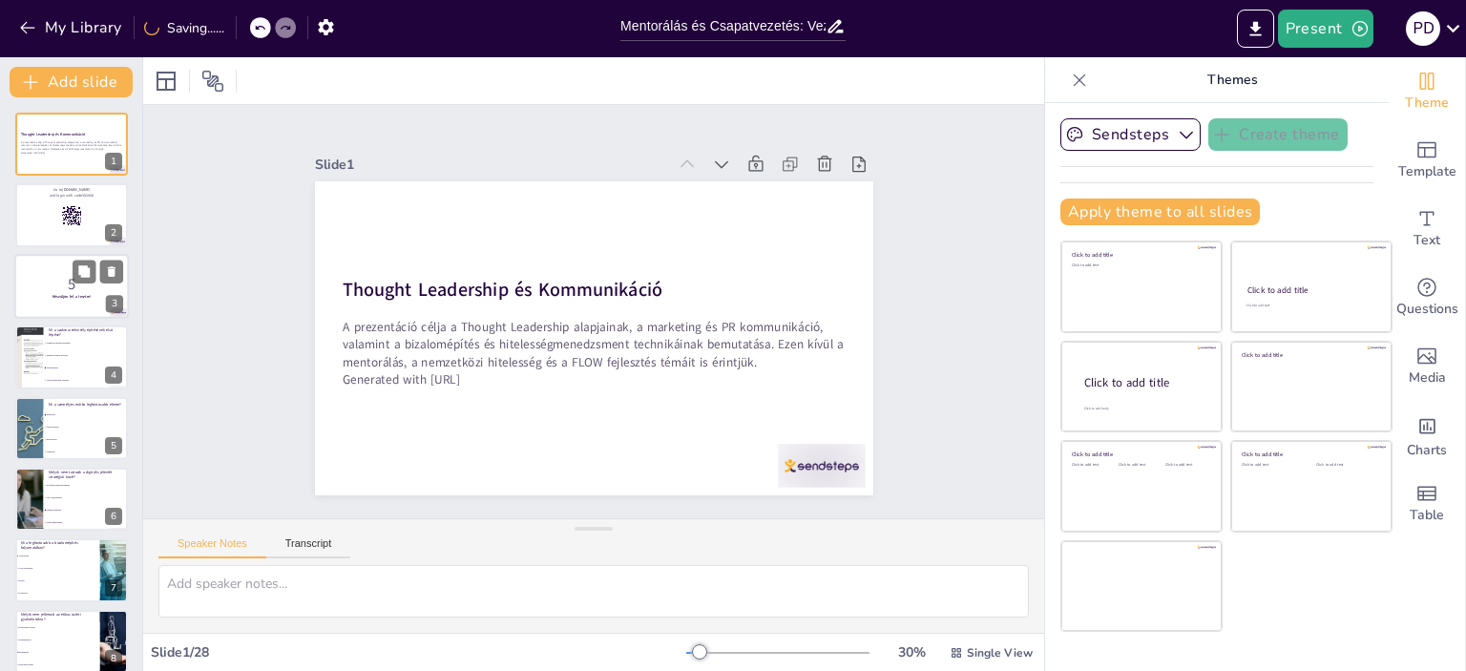
checkbox input "true"
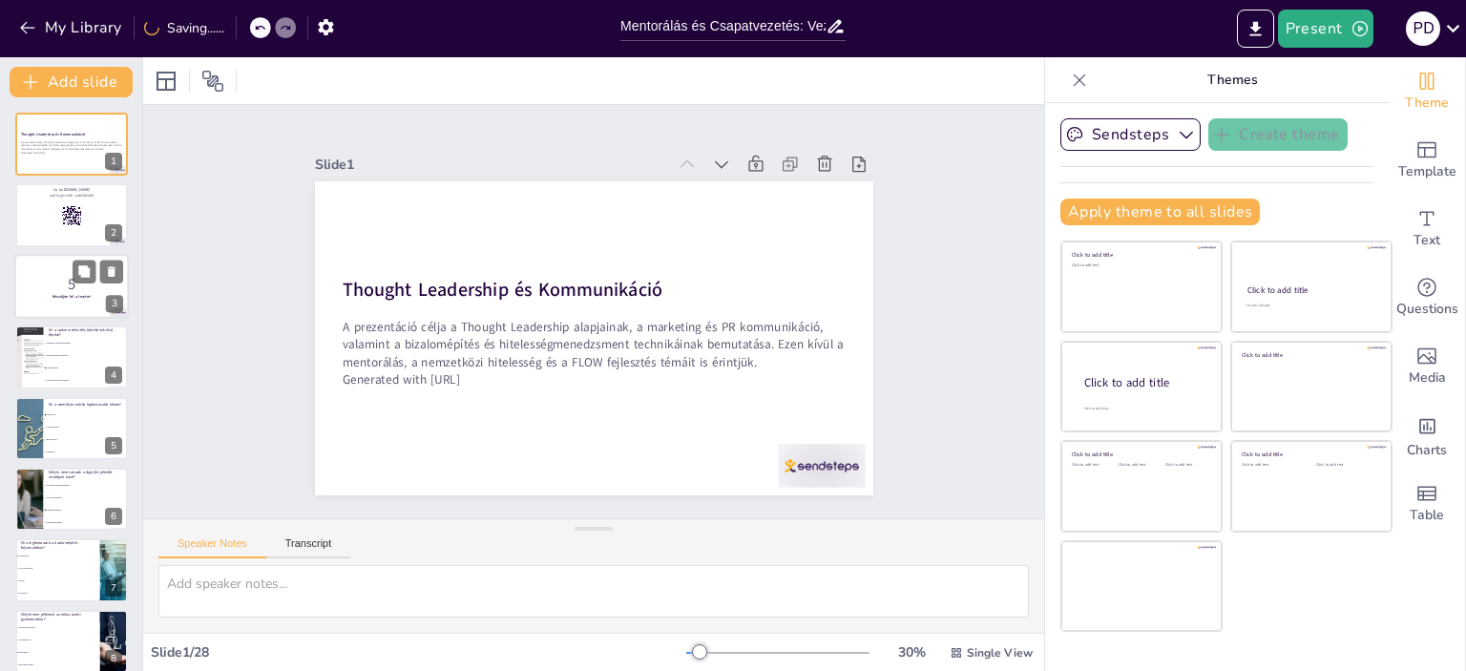
click at [92, 286] on p "5" at bounding box center [71, 283] width 103 height 21
checkbox input "true"
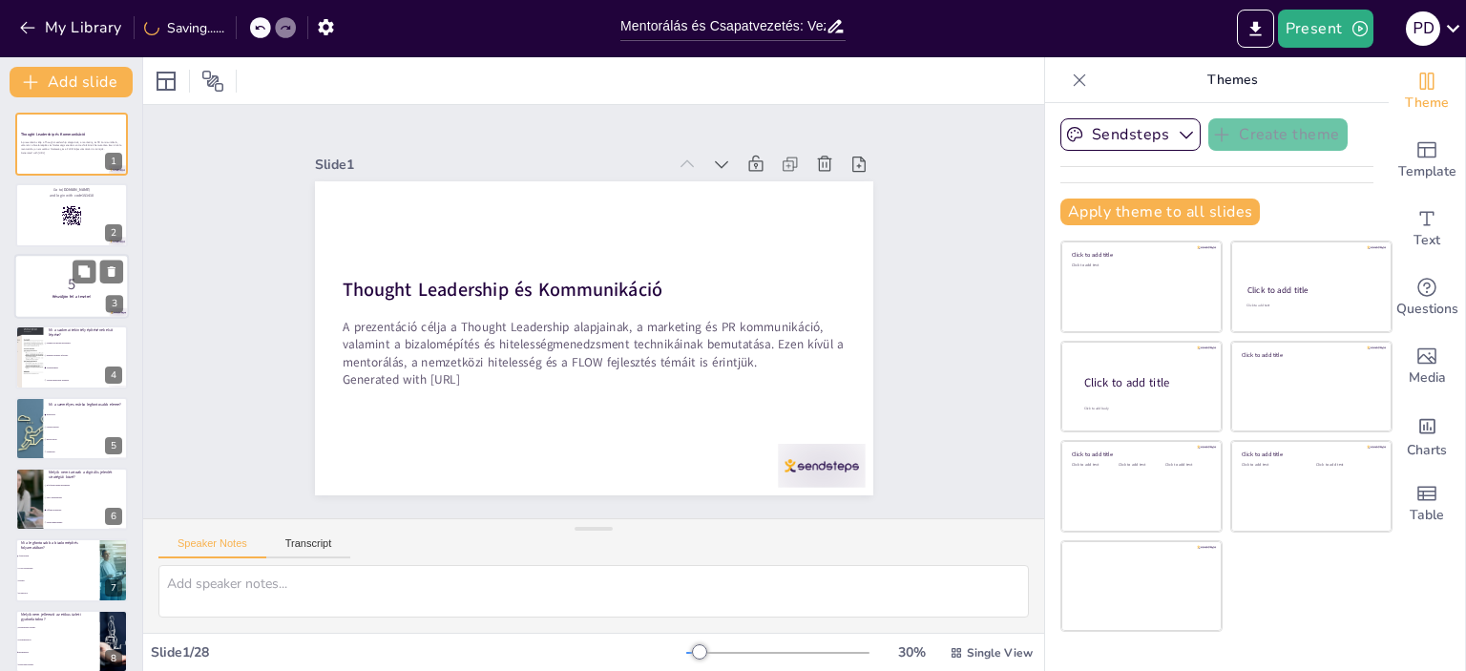
checkbox input "true"
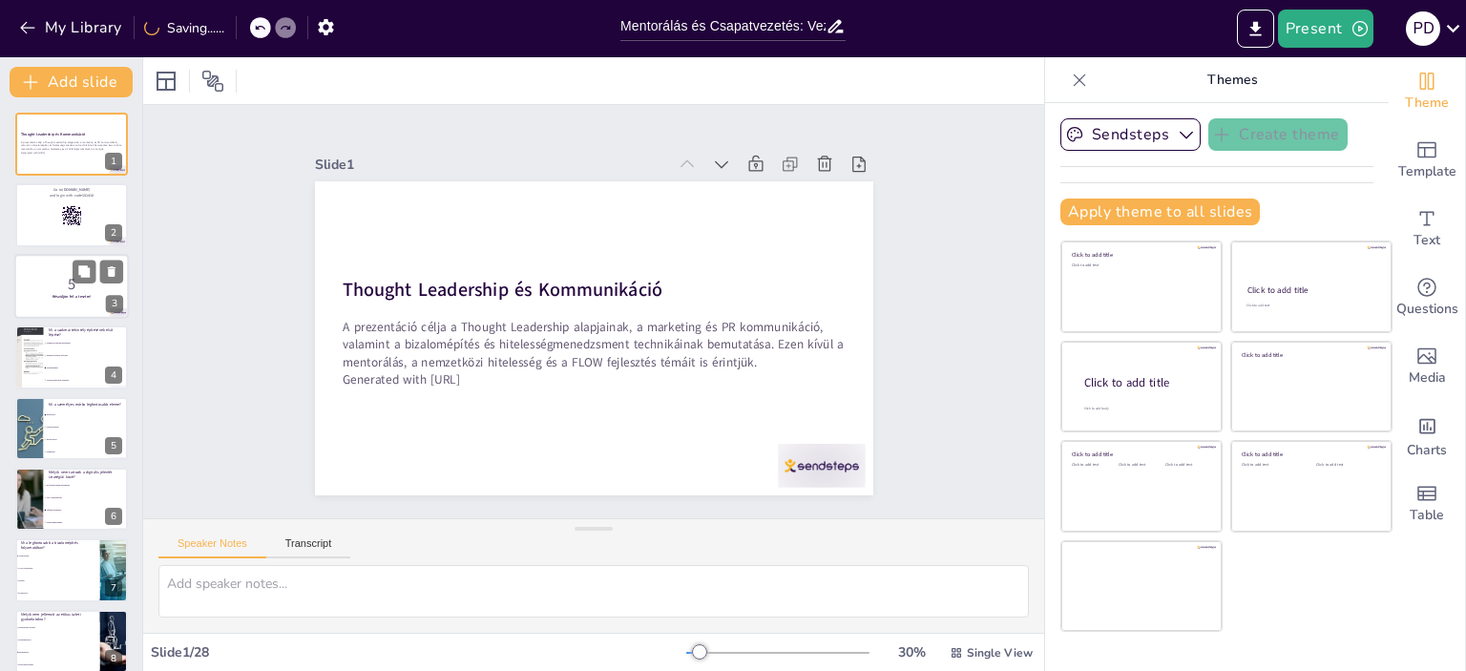
checkbox input "true"
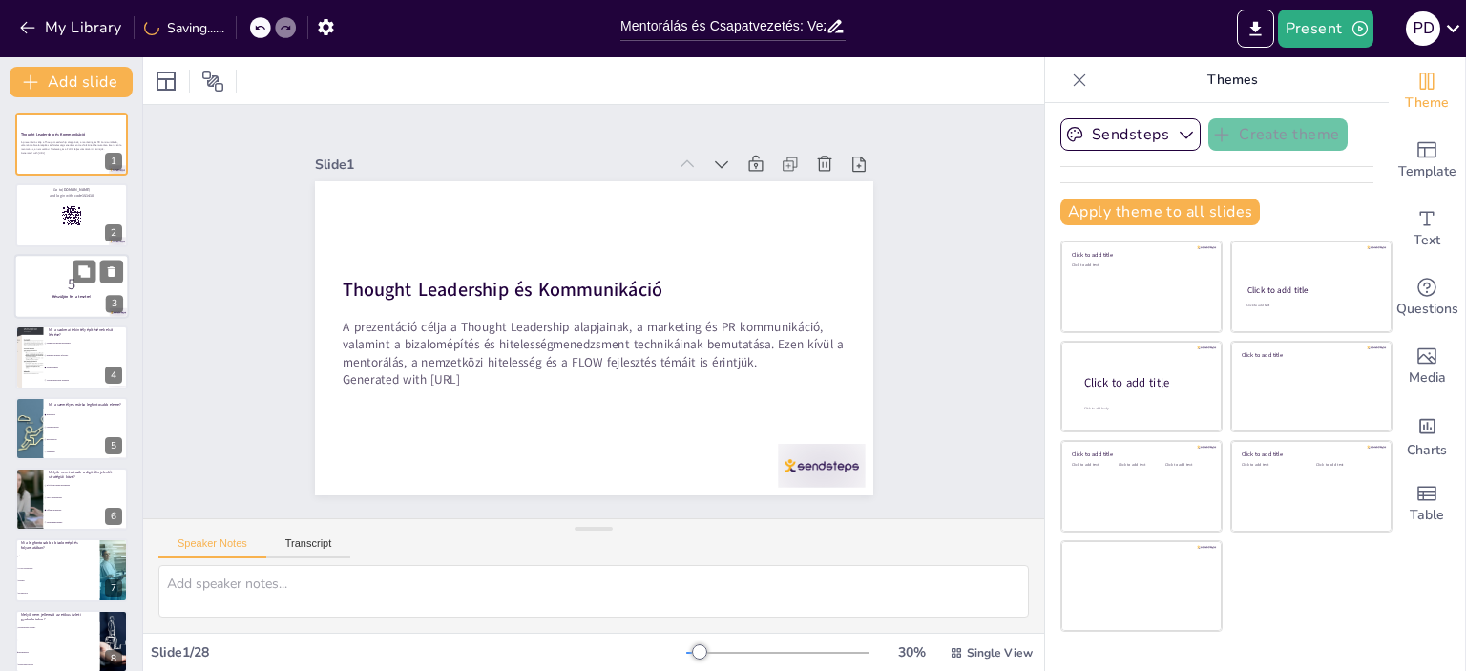
checkbox input "true"
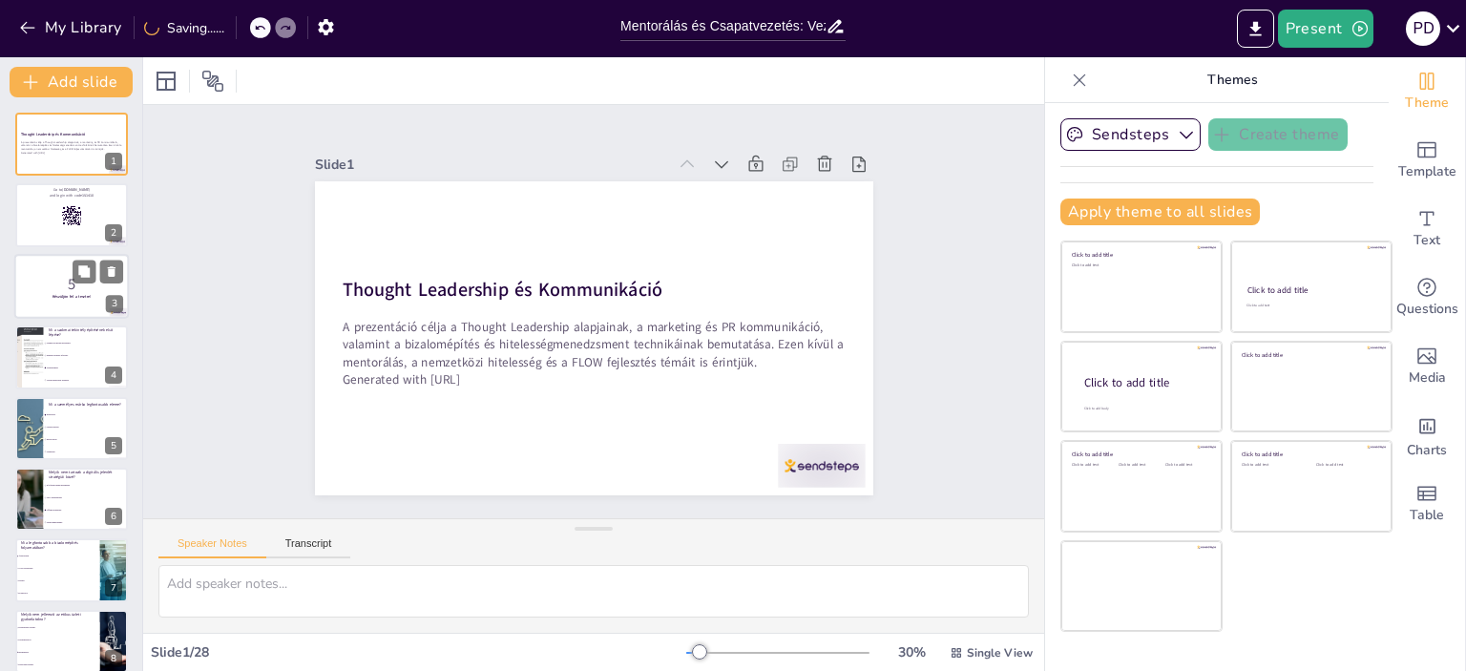
checkbox input "true"
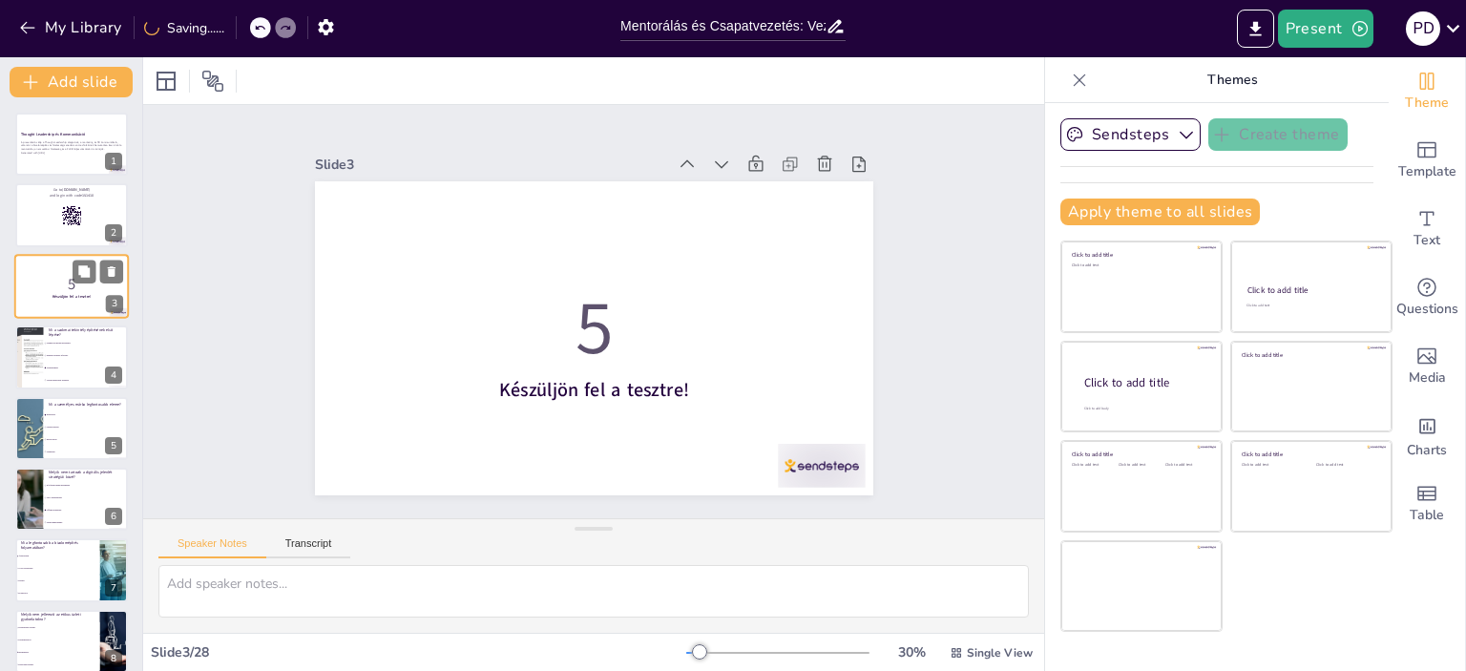
checkbox input "true"
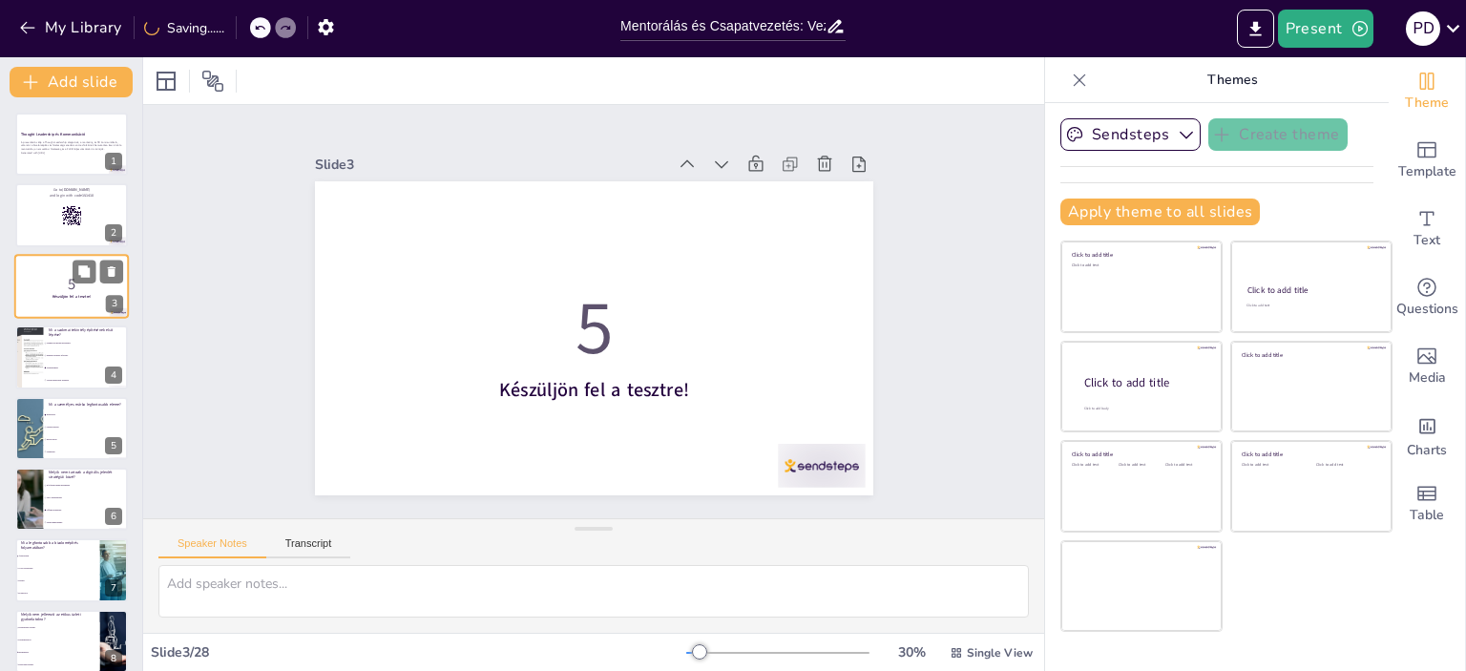
checkbox input "true"
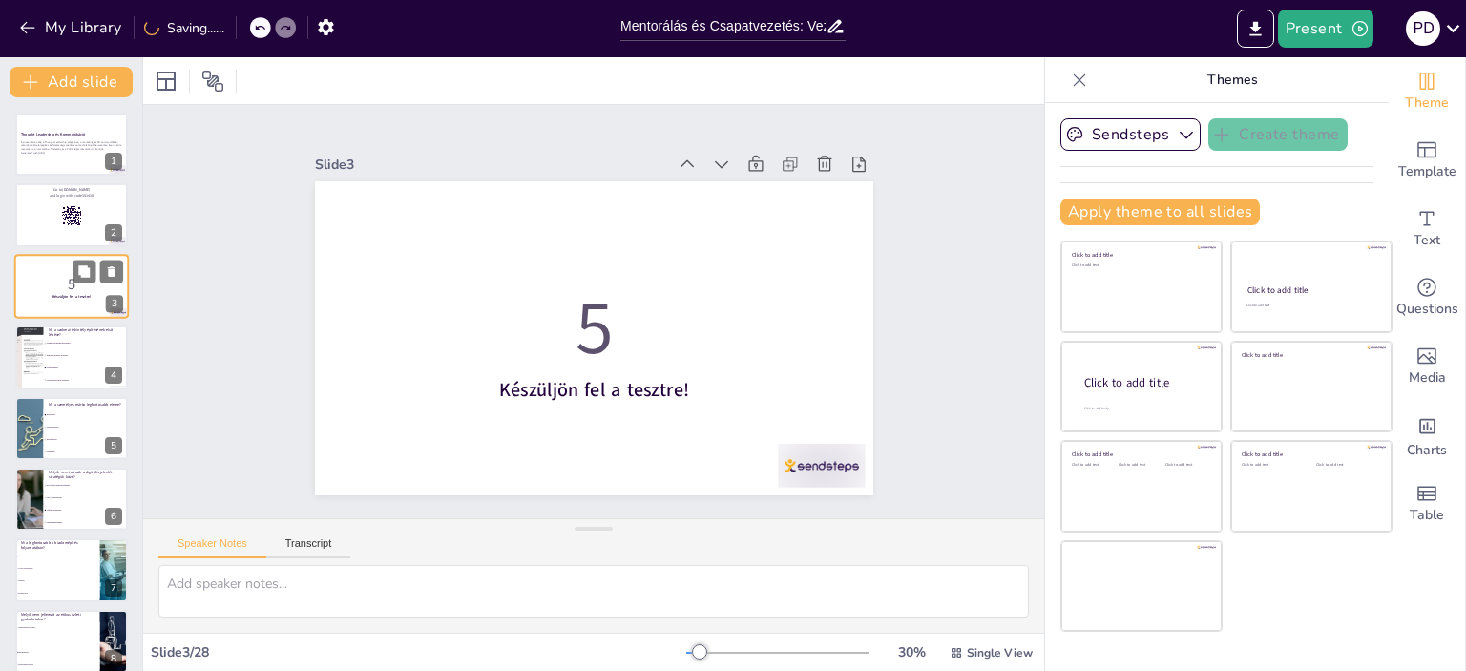
checkbox input "true"
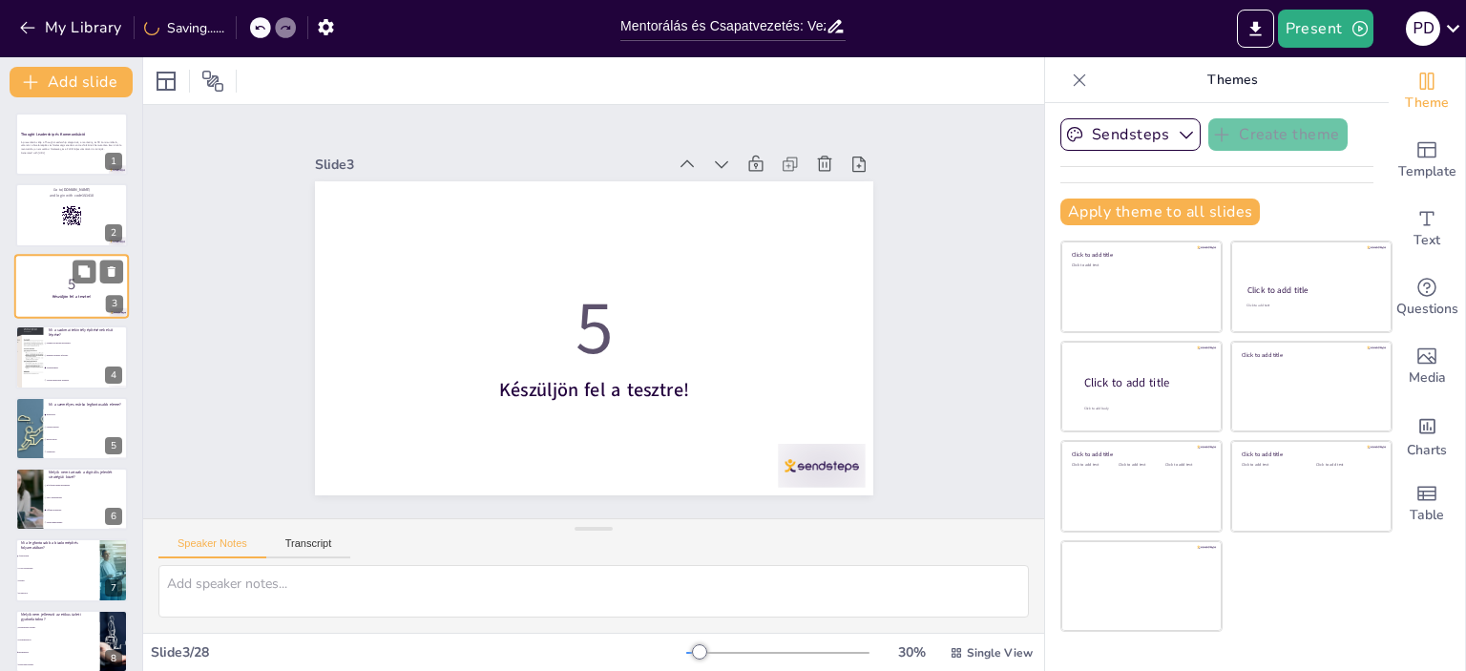
checkbox input "true"
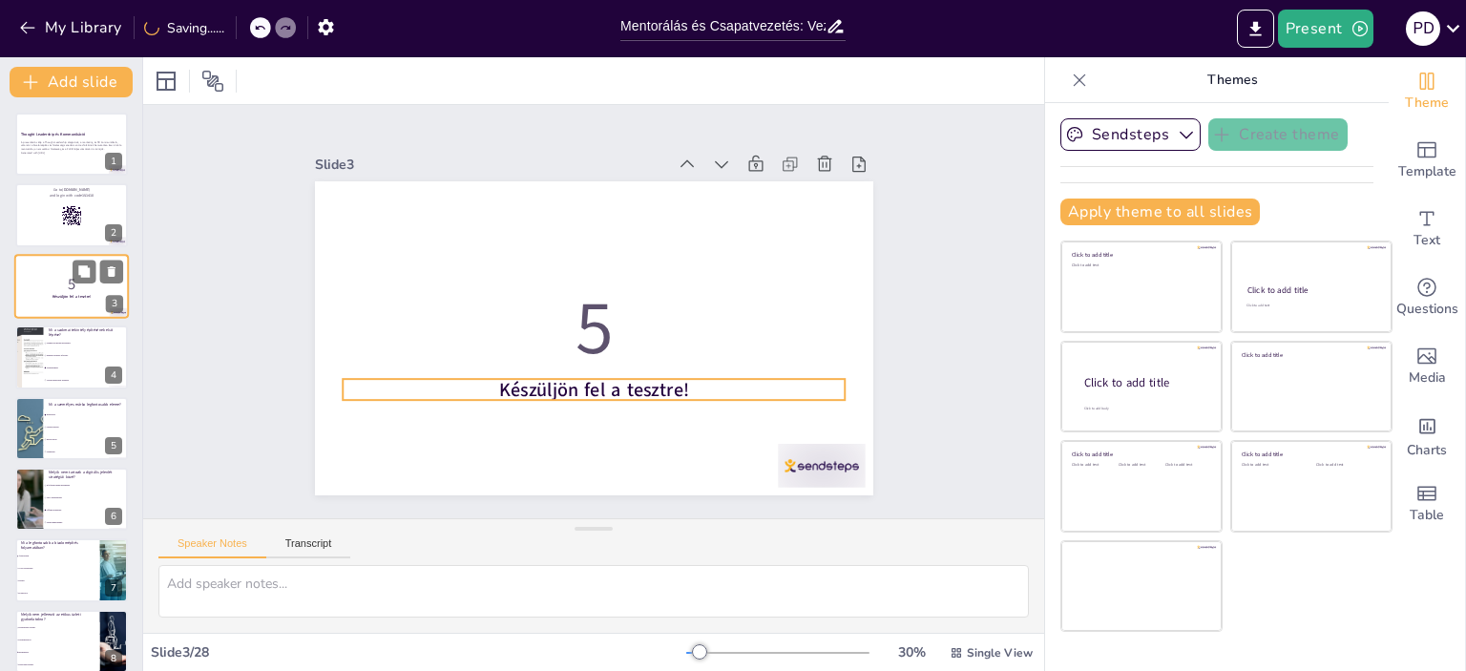
checkbox input "true"
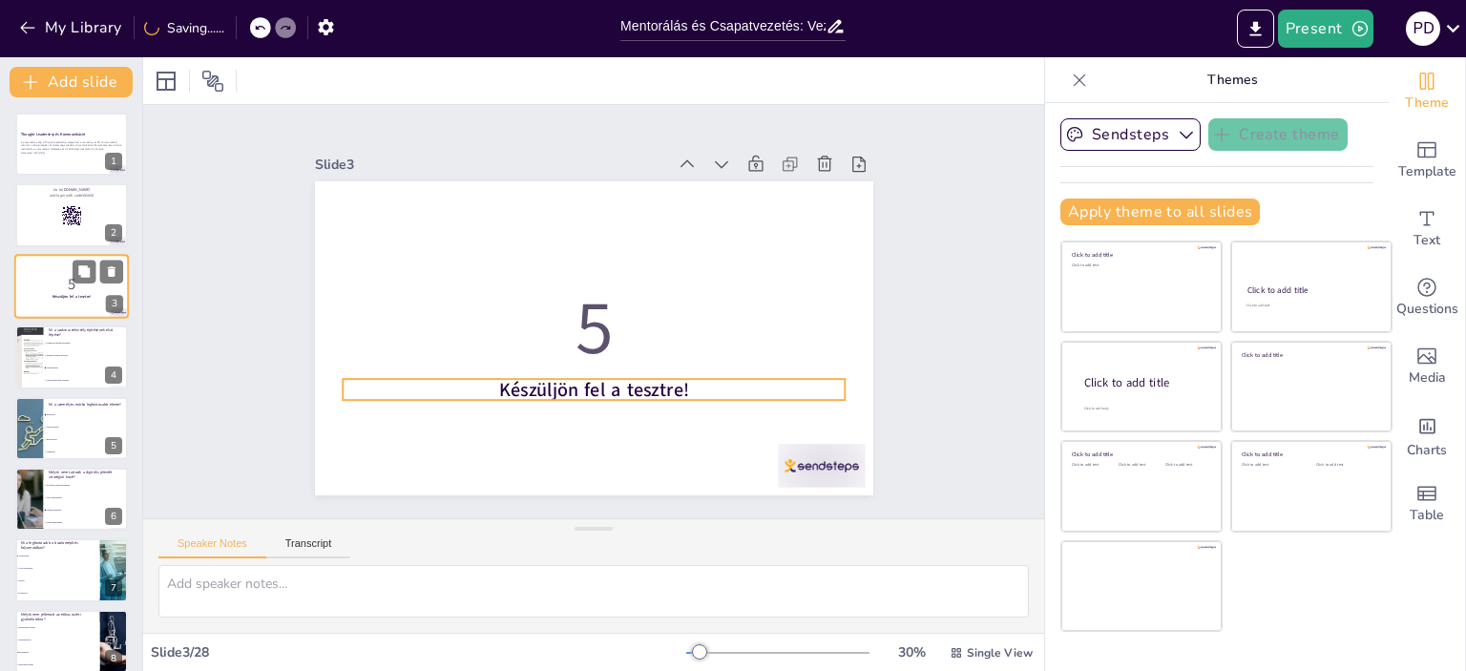
checkbox input "true"
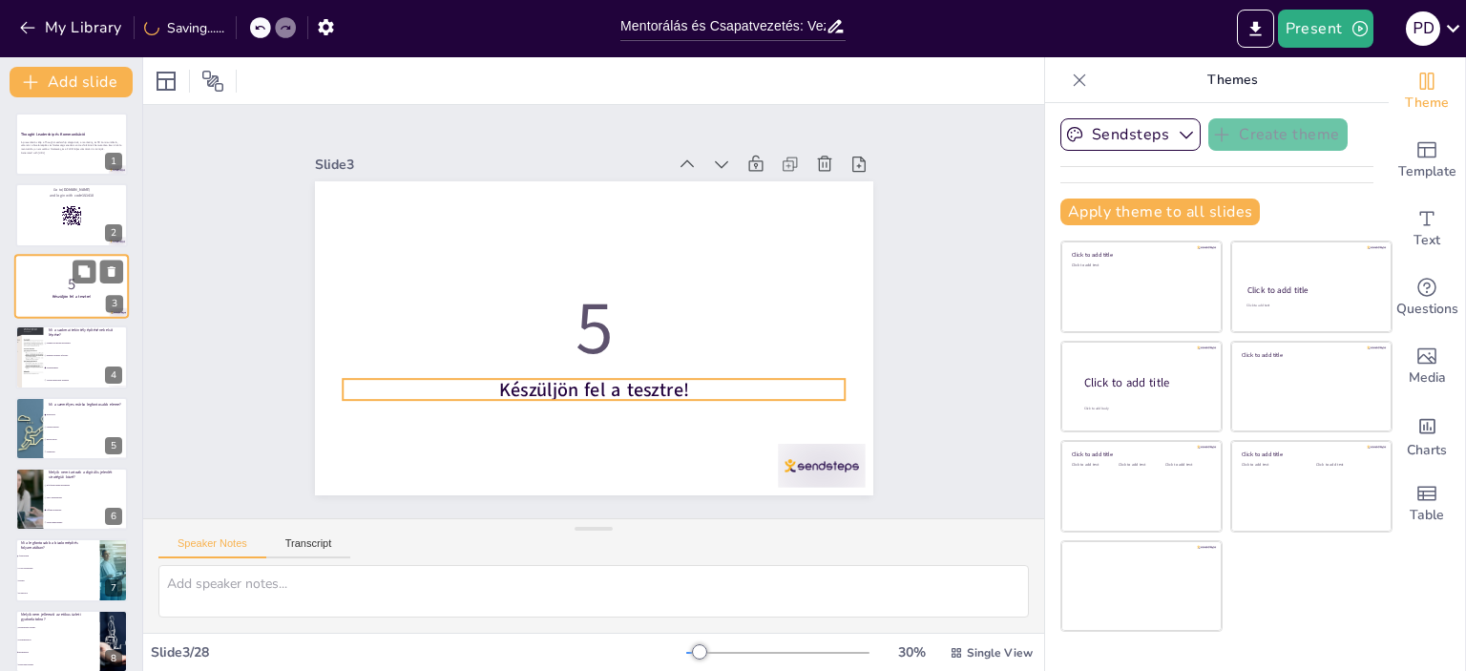
checkbox input "true"
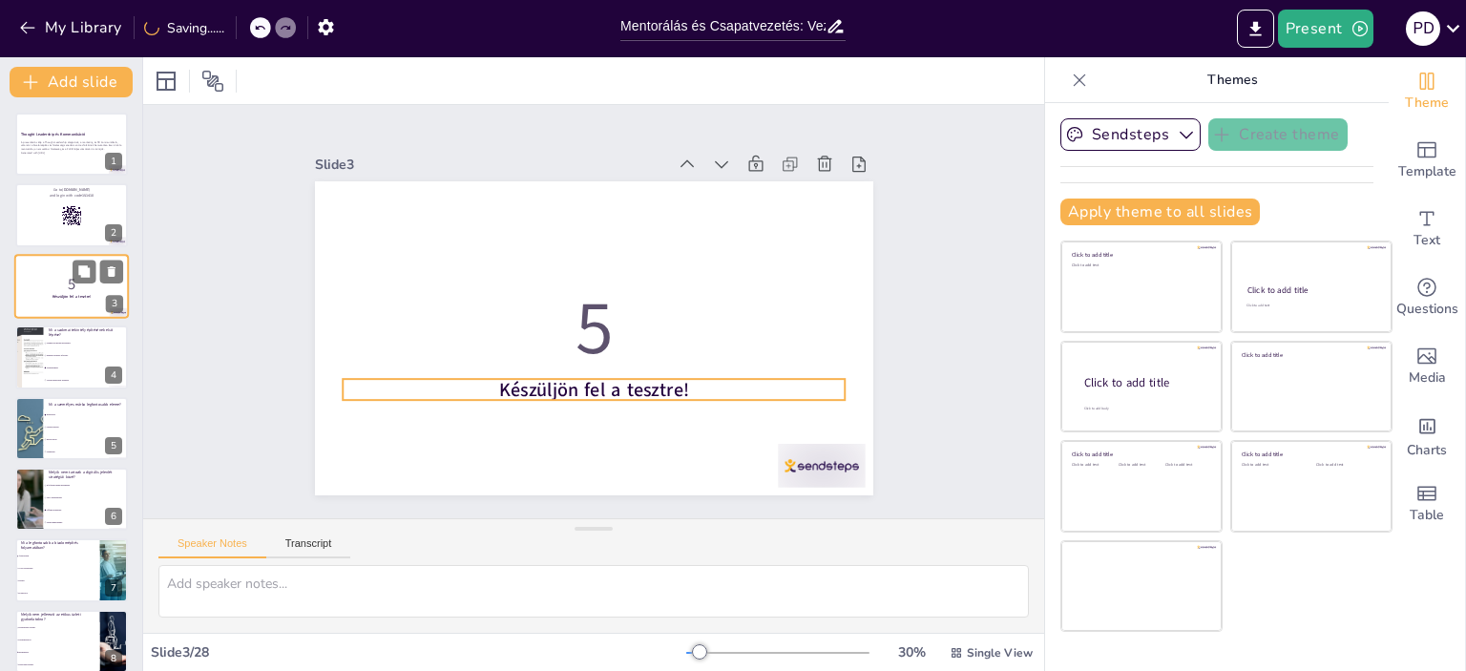
checkbox input "true"
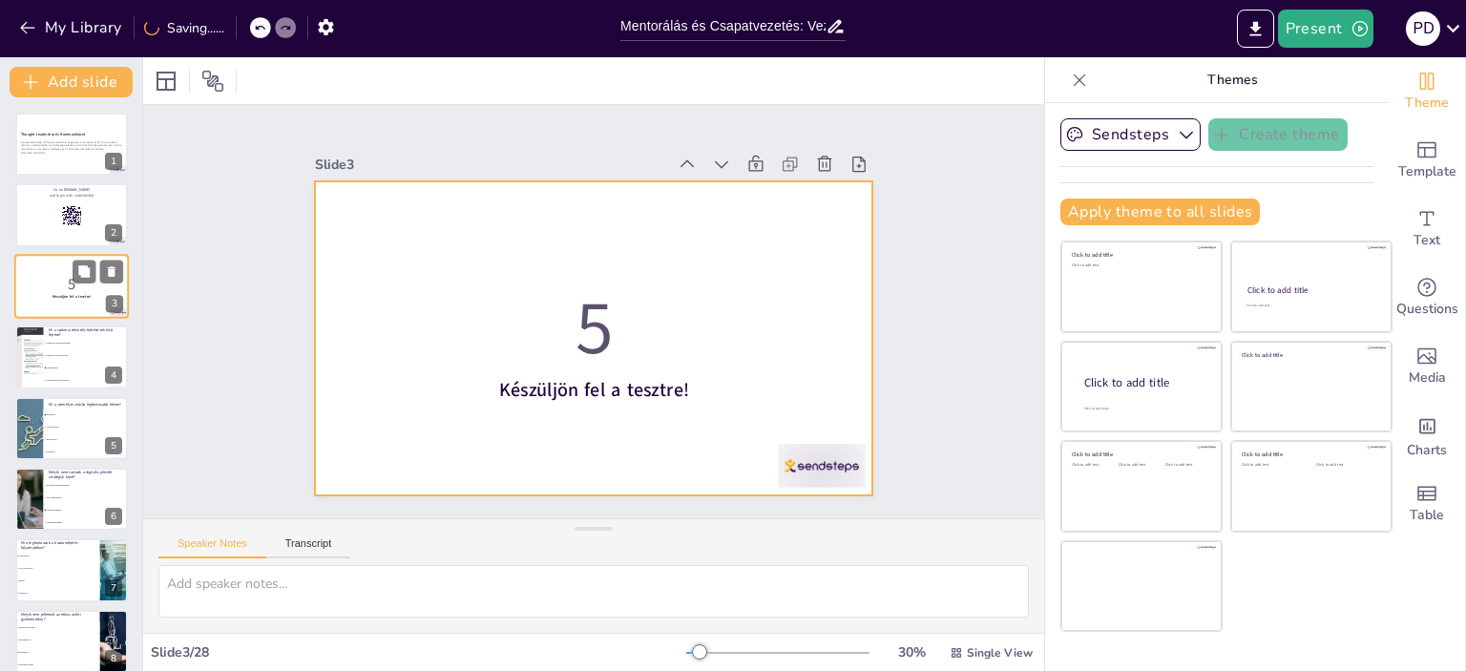
click at [54, 304] on div at bounding box center [71, 286] width 115 height 65
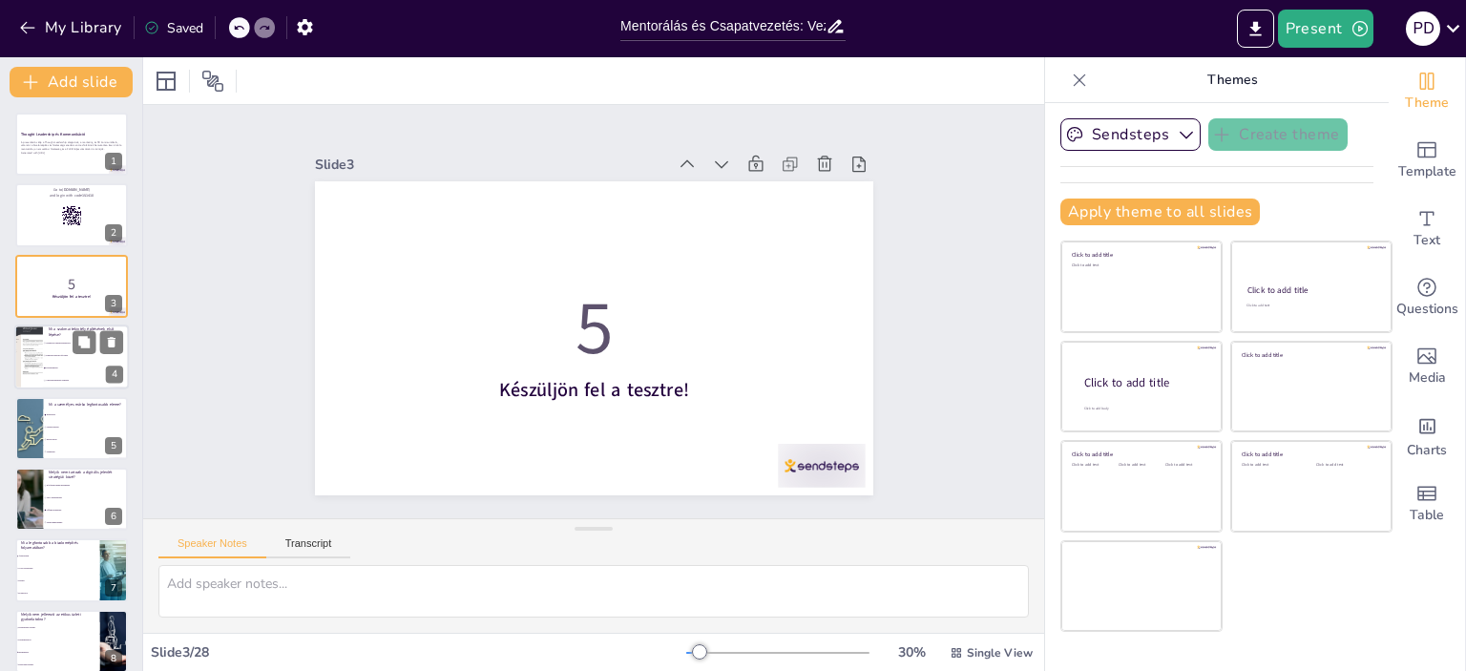
click at [71, 343] on span "Személyes márka kialakítása" at bounding box center [87, 343] width 82 height 3
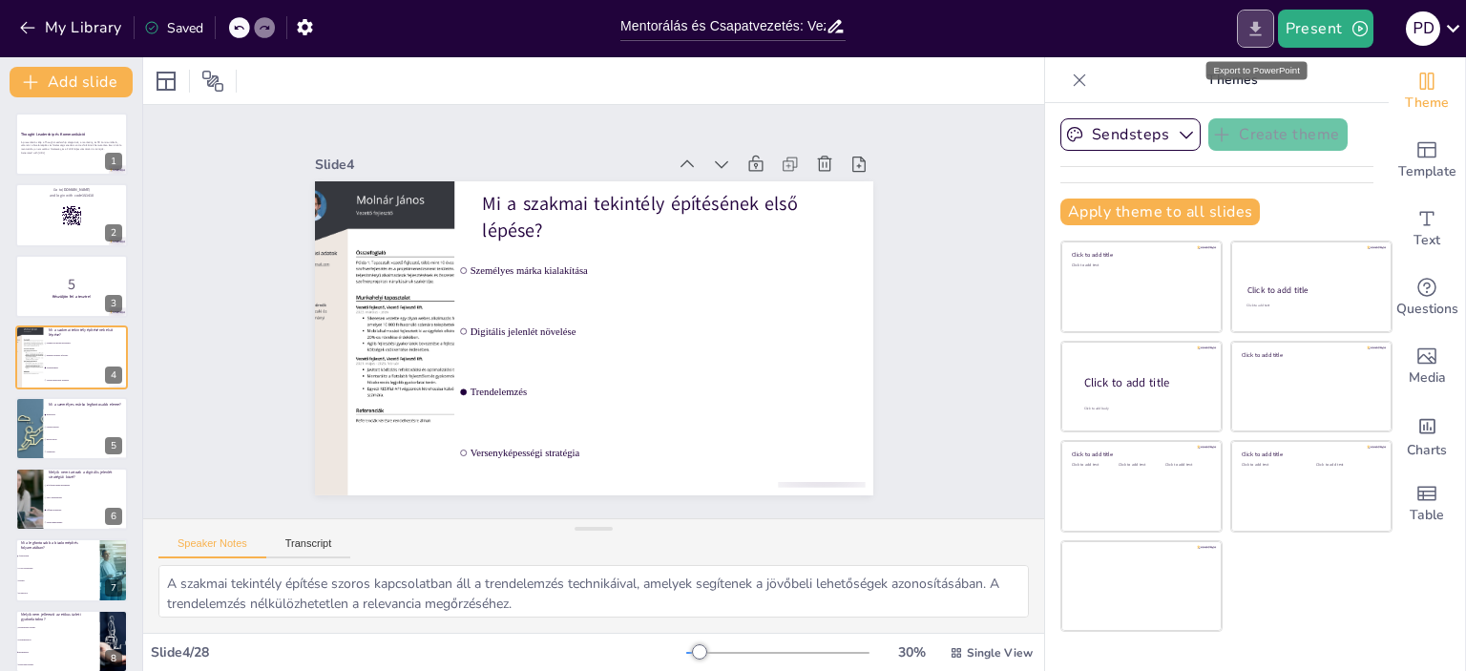
click at [1258, 31] on icon "Export to PowerPoint" at bounding box center [1256, 29] width 20 height 20
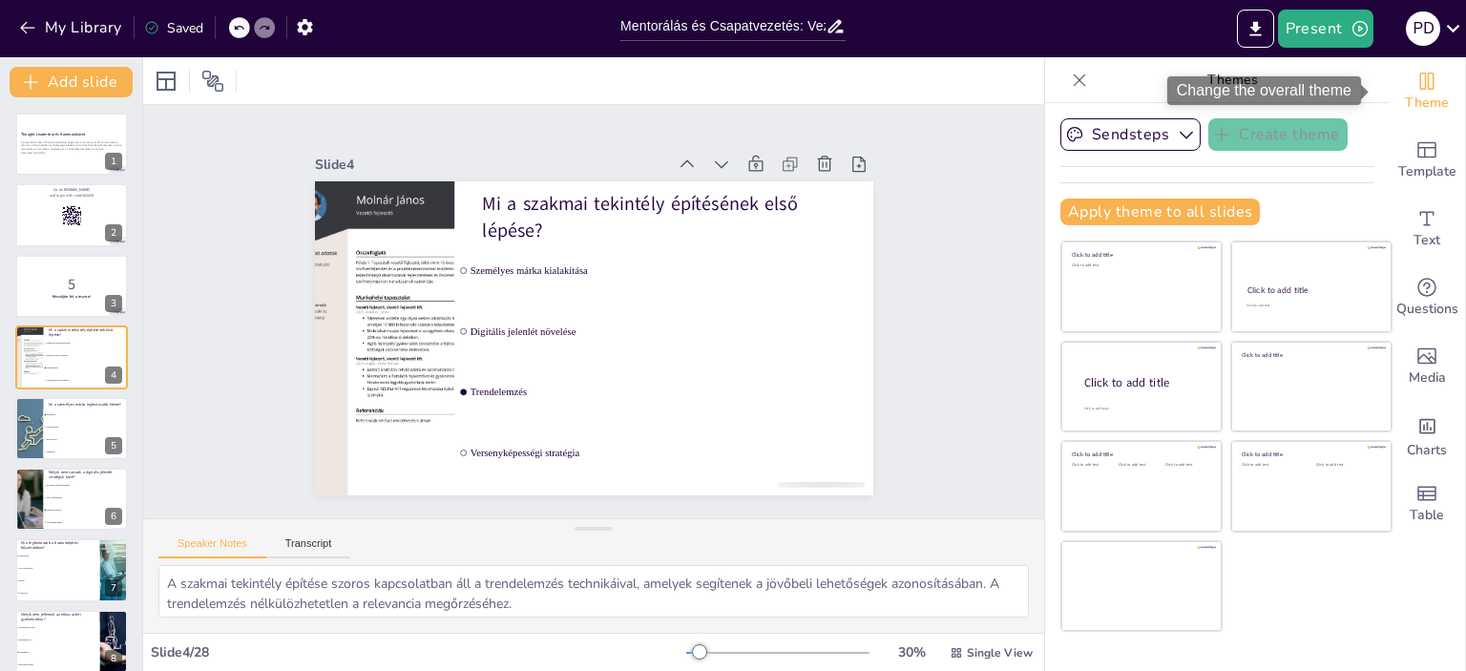
click at [1424, 95] on span "Theme" at bounding box center [1427, 103] width 44 height 21
